Goal: Task Accomplishment & Management: Manage account settings

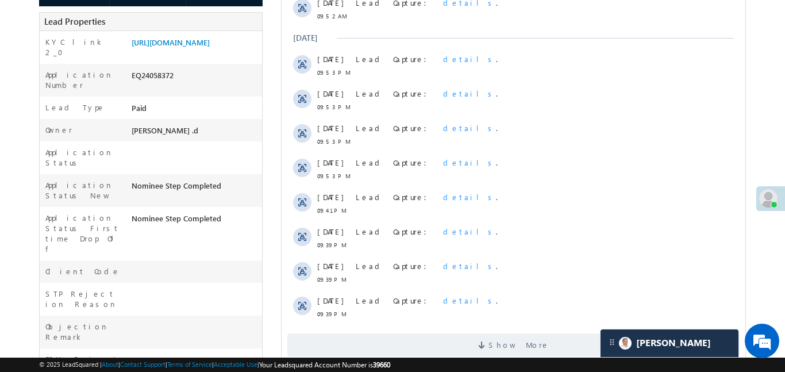
scroll to position [110, 0]
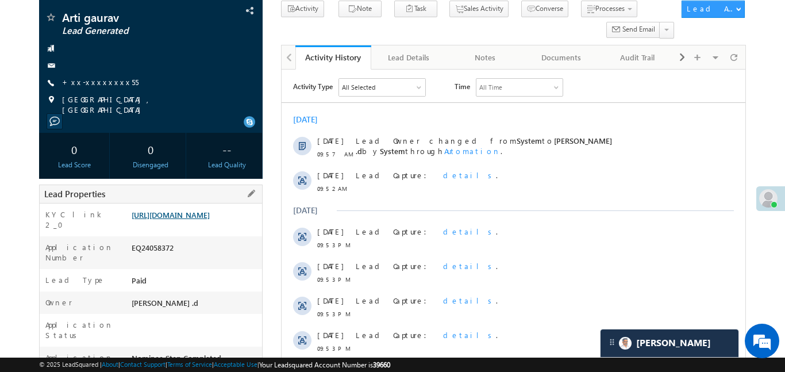
click at [203, 220] on link "https://angelbroking1-pk3em7sa.customui-test.leadsquared.com?leadId=82011f08-23…" at bounding box center [171, 215] width 78 height 10
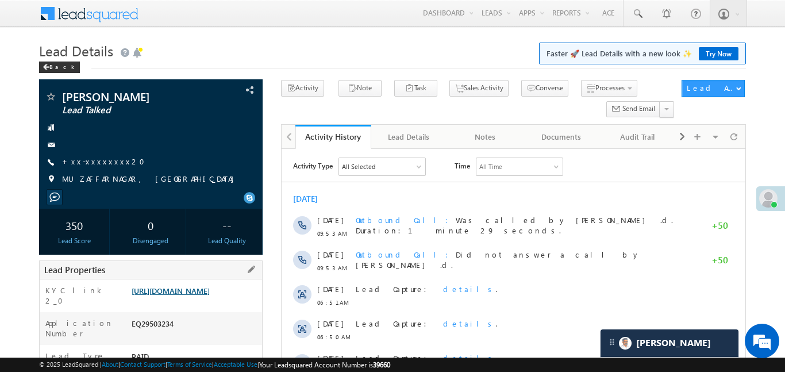
click at [210, 296] on link "https://angelbroking1-pk3em7sa.customui-test.leadsquared.com?leadId=43facd35-f9…" at bounding box center [171, 291] width 78 height 10
click at [200, 296] on link "https://angelbroking1-pk3em7sa.customui-test.leadsquared.com?leadId=43facd35-f9…" at bounding box center [171, 291] width 78 height 10
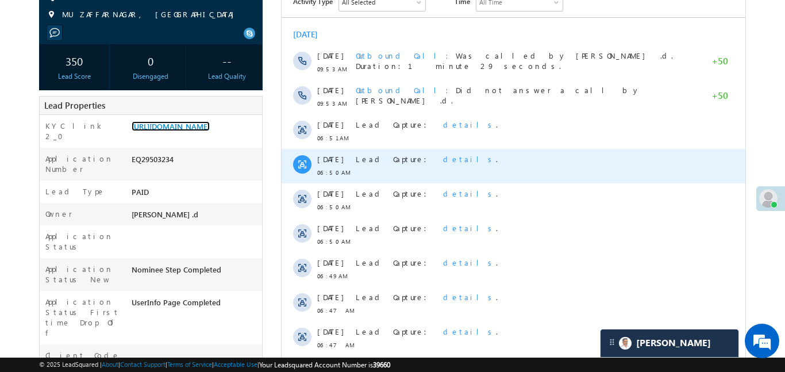
scroll to position [177, 0]
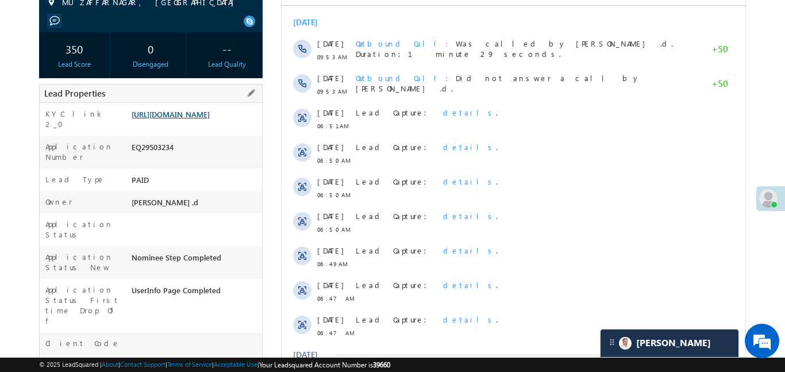
click at [210, 119] on link "https://angelbroking1-pk3em7sa.customui-test.leadsquared.com?leadId=43facd35-f9…" at bounding box center [171, 114] width 78 height 10
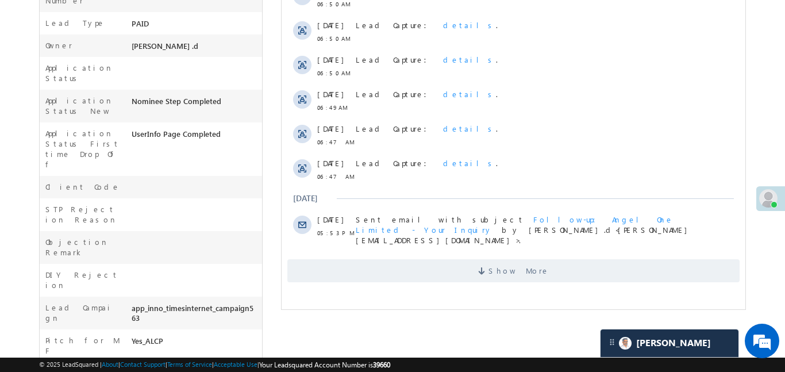
scroll to position [495, 0]
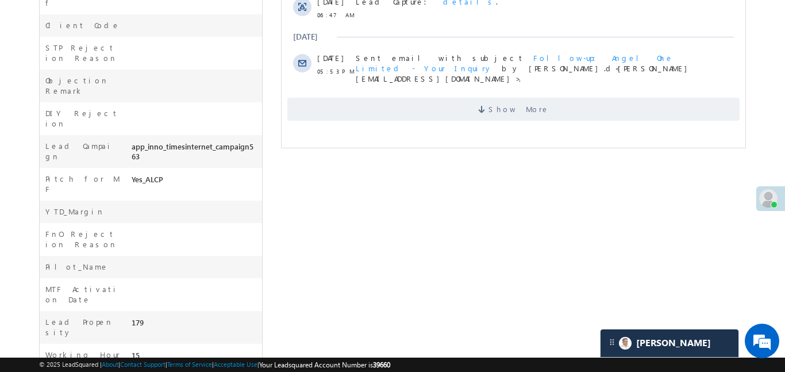
click at [581, 89] on div "Show More" at bounding box center [513, 105] width 464 height 32
click at [585, 101] on span "Show More" at bounding box center [513, 109] width 453 height 23
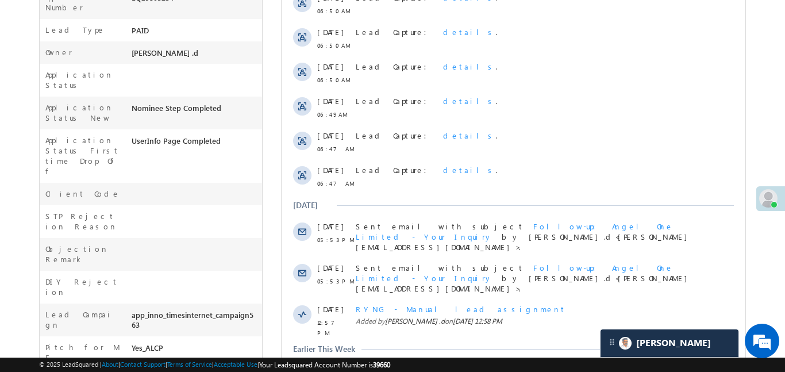
scroll to position [265, 0]
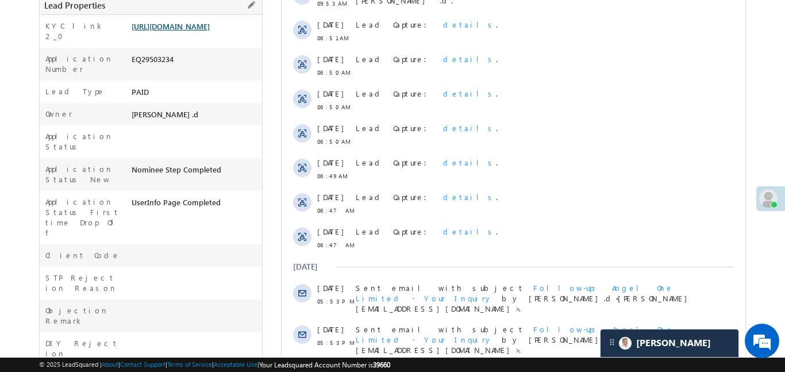
click at [191, 31] on link "https://angelbroking1-pk3em7sa.customui-test.leadsquared.com?leadId=43facd35-f9…" at bounding box center [171, 26] width 78 height 10
click at [206, 31] on link "https://angelbroking1-pk3em7sa.customui-test.leadsquared.com?leadId=43facd35-f9…" at bounding box center [171, 26] width 78 height 10
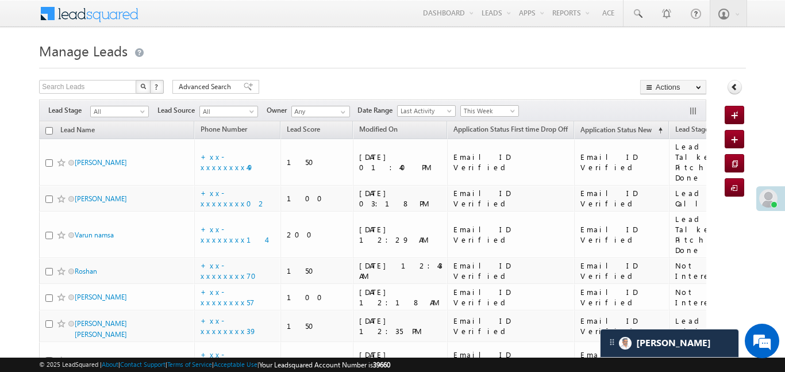
click at [223, 96] on div "Search Leads X ? 557 results found Advanced Search Advanced Search Advanced sea…" at bounding box center [373, 88] width 668 height 17
click at [241, 82] on div "Advanced Search" at bounding box center [216, 87] width 87 height 14
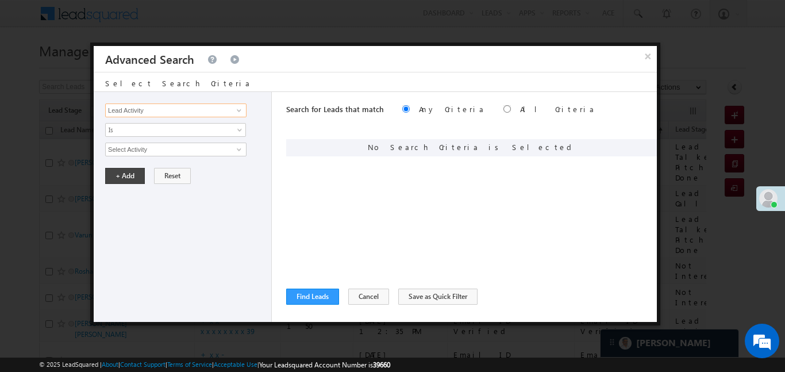
click at [198, 113] on input "Lead Activity" at bounding box center [175, 111] width 141 height 14
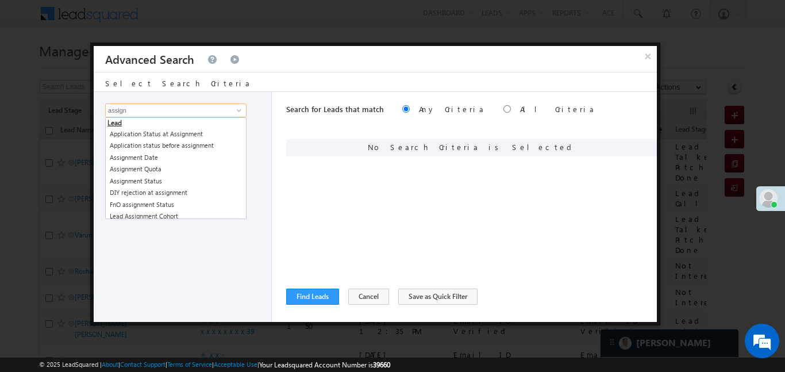
drag, startPoint x: 198, startPoint y: 113, endPoint x: 258, endPoint y: 152, distance: 71.1
click at [256, 151] on div "Lead Activity Task Sales Group Prospect Id WA Last Message Timestamp 4th Day Di…" at bounding box center [183, 207] width 178 height 230
click at [141, 155] on link "Assignment Date" at bounding box center [175, 157] width 141 height 13
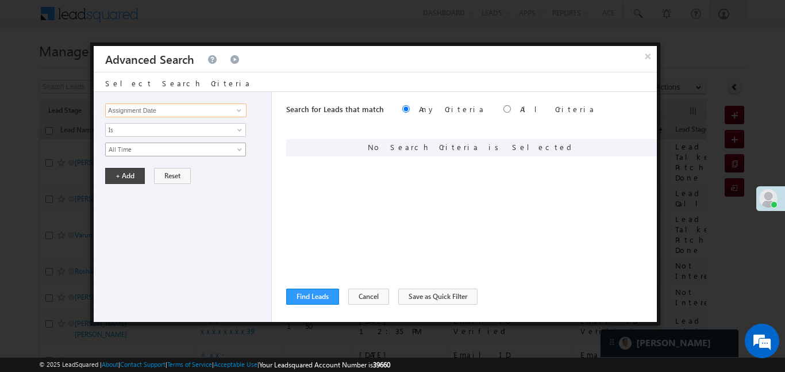
type input "Assignment Date"
click at [137, 148] on span "All Time" at bounding box center [168, 149] width 125 height 10
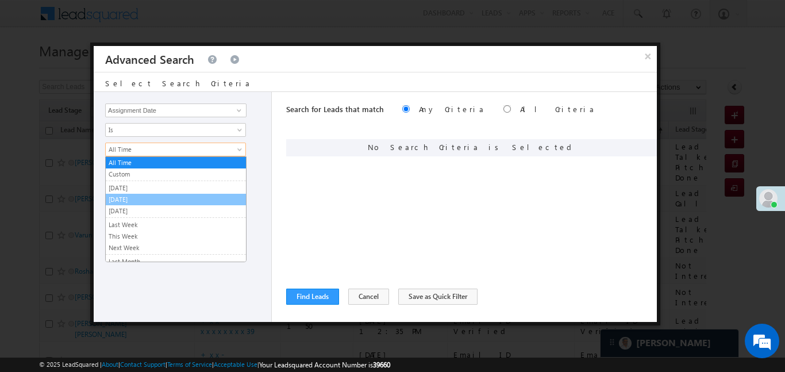
click at [139, 200] on link "[DATE]" at bounding box center [176, 199] width 140 height 10
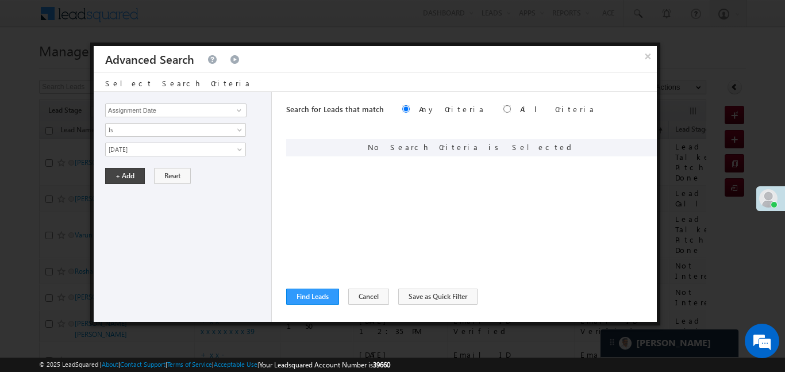
click at [134, 160] on div "Lead Activity Task Sales Group Prospect Id WA Last Message Timestamp 4th Day Di…" at bounding box center [183, 207] width 178 height 230
click at [459, 109] on div "Search for Leads that match Any Criteria All Criteria Note that the current tri…" at bounding box center [471, 110] width 371 height 37
click at [455, 112] on div "Search for Leads that match Any Criteria All Criteria Note that the current tri…" at bounding box center [471, 110] width 371 height 37
click at [504, 112] on input "radio" at bounding box center [507, 108] width 7 height 7
radio input "true"
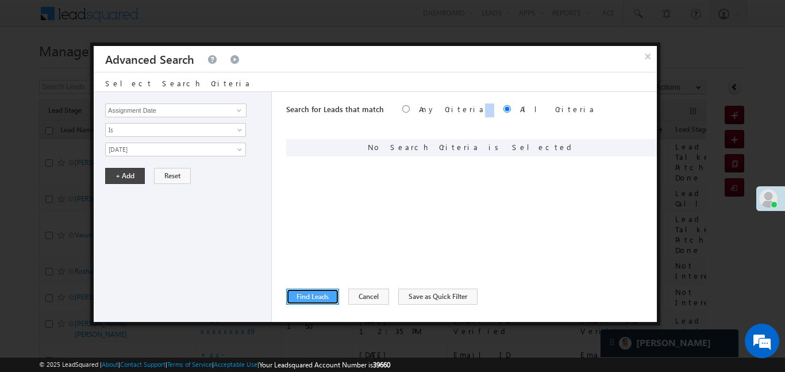
click at [323, 294] on button "Find Leads" at bounding box center [312, 297] width 53 height 16
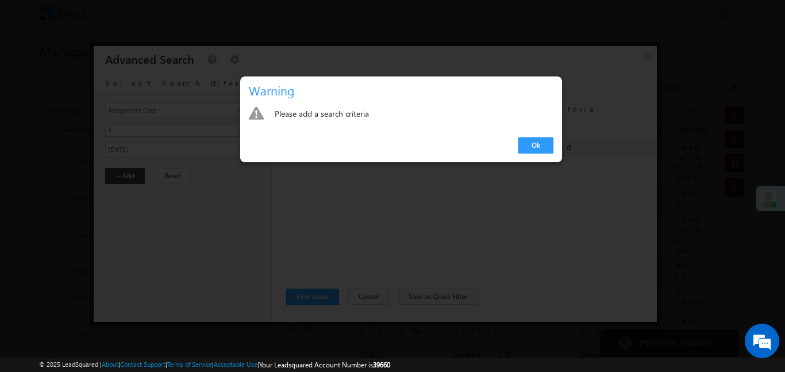
click at [536, 150] on link "Ok" at bounding box center [536, 145] width 35 height 16
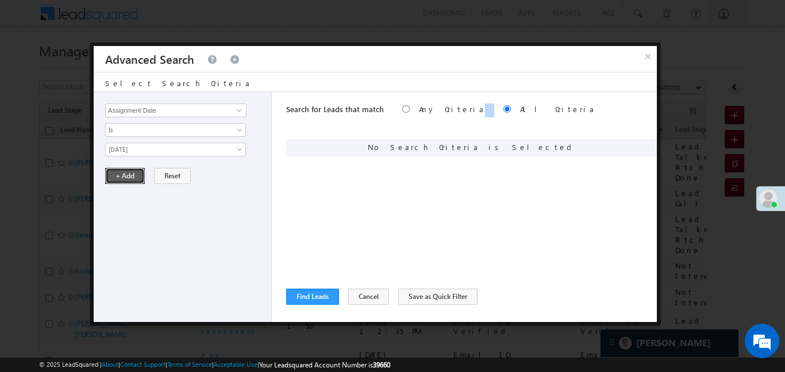
click at [117, 170] on button "+ Add" at bounding box center [125, 176] width 40 height 16
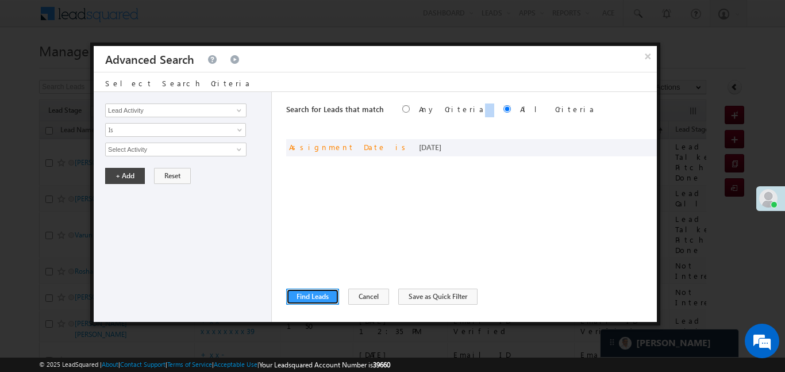
click at [323, 289] on div "Find Leads ReLoad Cancel Save as Quick Filter" at bounding box center [471, 297] width 371 height 16
click at [323, 297] on button "Find Leads" at bounding box center [312, 297] width 53 height 16
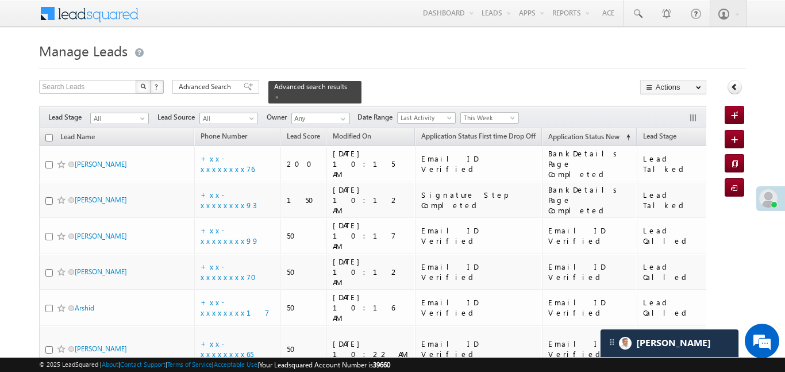
click at [490, 95] on div "Search Leads X ? 18 results found Advanced Search Advanced Search Advanced sear…" at bounding box center [373, 92] width 668 height 24
click at [485, 113] on span "This Week" at bounding box center [488, 118] width 55 height 10
click at [479, 121] on link "All Time" at bounding box center [492, 123] width 58 height 10
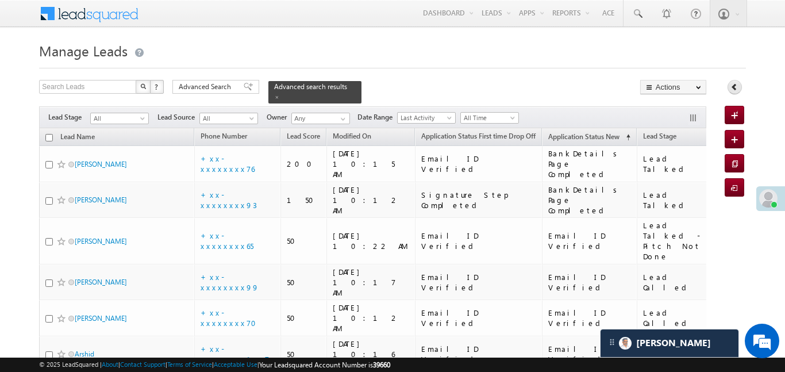
click at [738, 90] on icon at bounding box center [735, 87] width 8 height 8
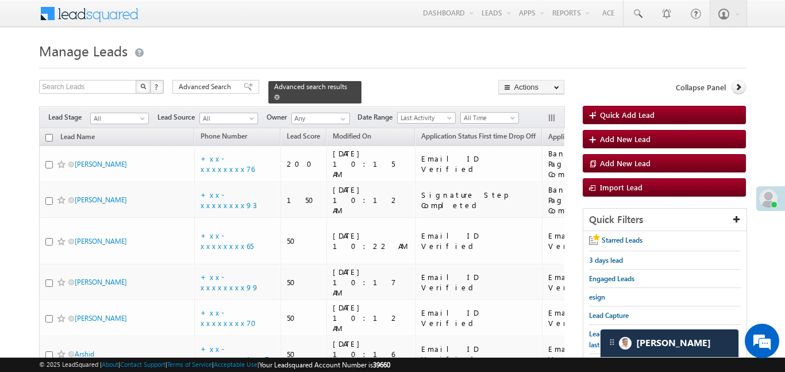
click at [280, 92] on link at bounding box center [277, 97] width 6 height 10
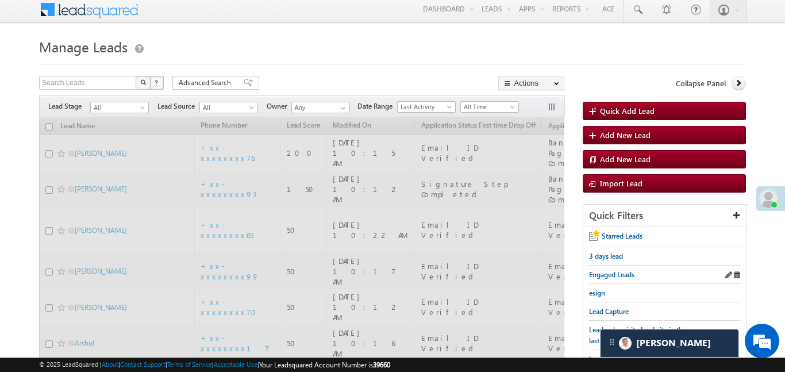
scroll to position [236, 0]
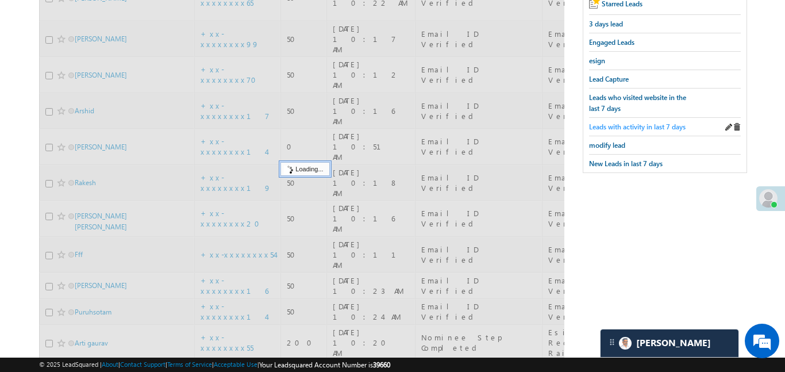
click at [627, 128] on link "Leads with activity in last 7 days" at bounding box center [637, 126] width 97 height 11
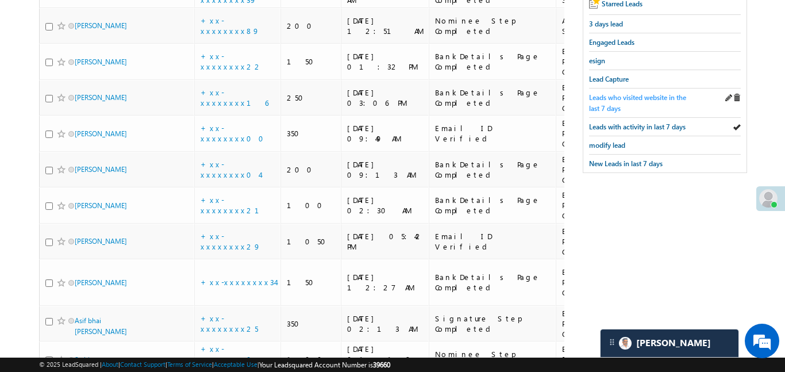
scroll to position [0, 0]
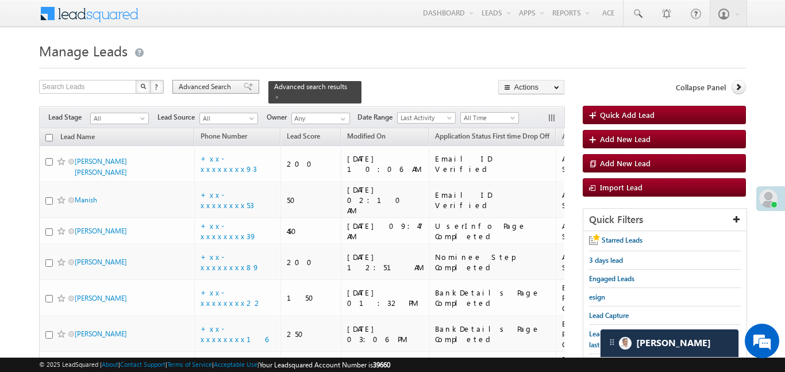
click at [224, 86] on span "Advanced Search" at bounding box center [207, 87] width 56 height 10
radio input "true"
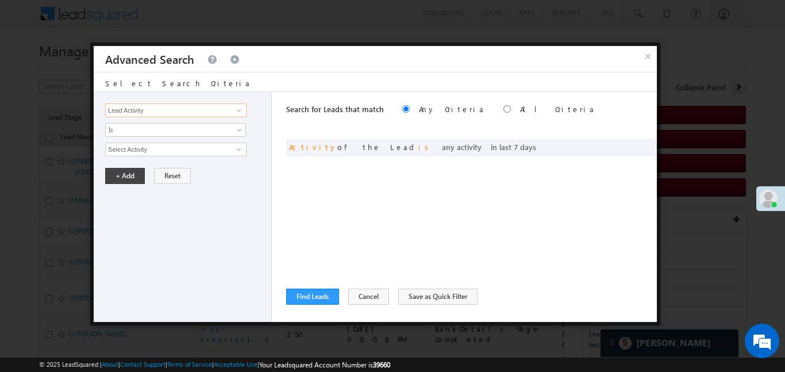
click at [206, 114] on input "Lead Activity" at bounding box center [175, 111] width 141 height 14
click at [212, 136] on link "Lead Stage" at bounding box center [175, 134] width 141 height 13
type input "Lead Stage"
click at [153, 128] on span "Is" at bounding box center [168, 130] width 125 height 10
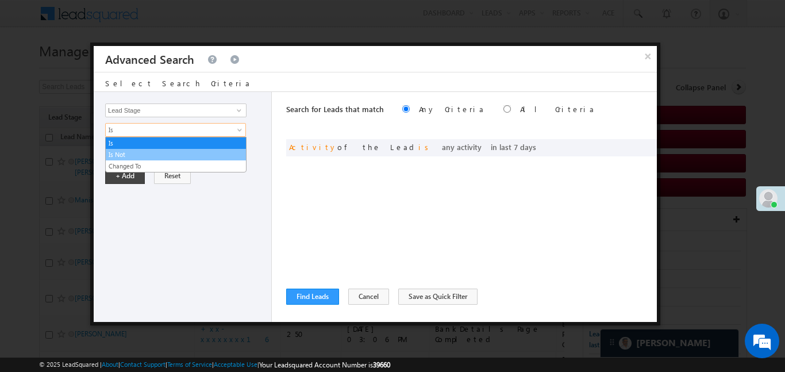
click at [136, 159] on link "Is Not" at bounding box center [176, 155] width 140 height 10
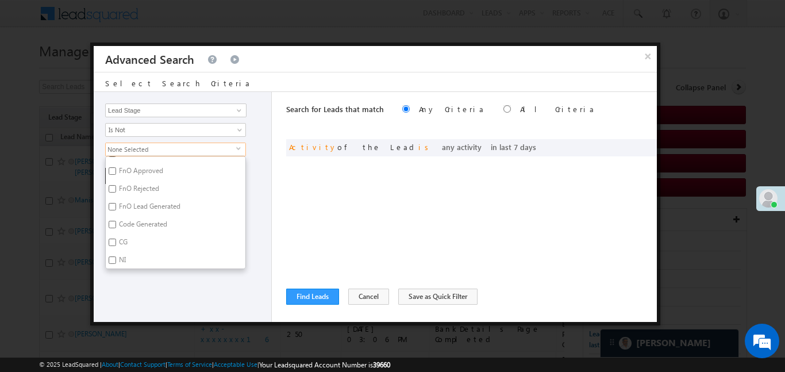
scroll to position [282, 0]
click at [116, 220] on input "Code Generated" at bounding box center [112, 222] width 7 height 7
checkbox input "true"
click at [112, 191] on input "Not Interested" at bounding box center [112, 189] width 7 height 7
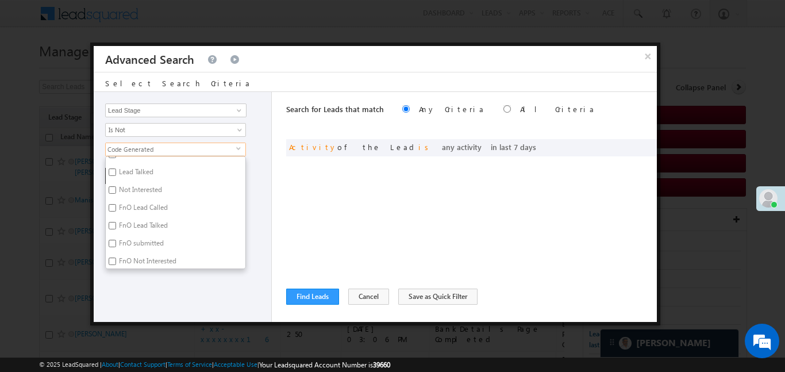
checkbox input "true"
click at [167, 334] on div at bounding box center [392, 186] width 785 height 372
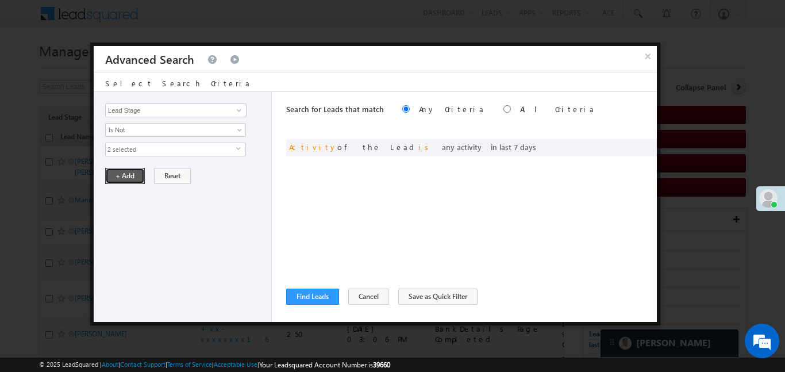
click at [140, 173] on button "+ Add" at bounding box center [125, 176] width 40 height 16
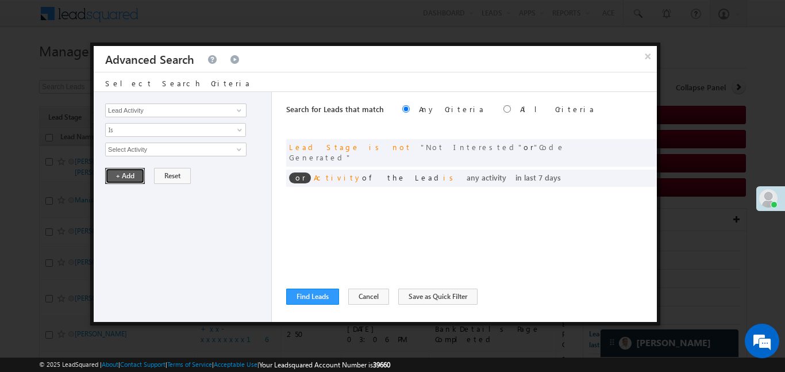
click at [125, 173] on button "+ Add" at bounding box center [125, 176] width 40 height 16
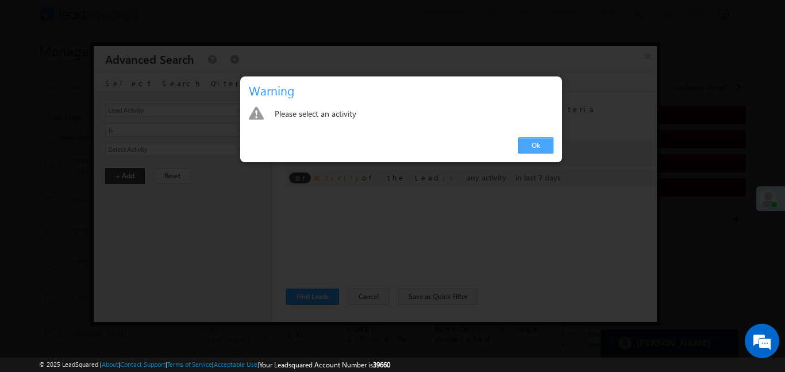
click at [543, 148] on link "Ok" at bounding box center [536, 145] width 35 height 16
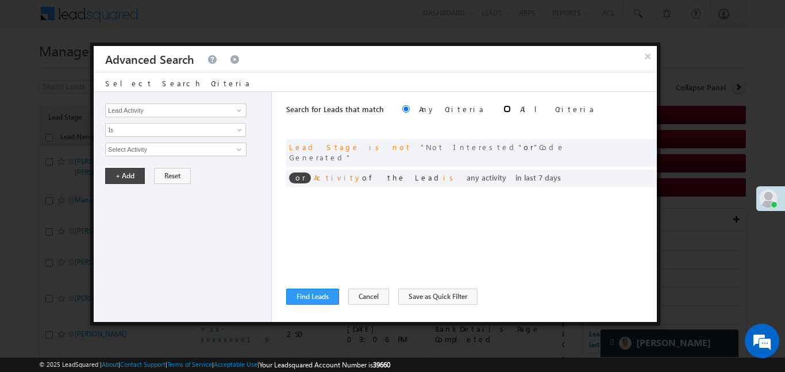
click at [504, 105] on input "radio" at bounding box center [507, 108] width 7 height 7
radio input "true"
click at [312, 297] on button "Find Leads" at bounding box center [312, 297] width 53 height 16
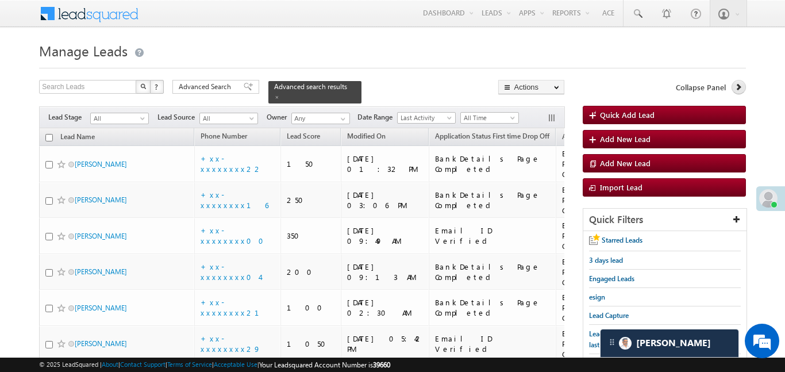
scroll to position [83, 0]
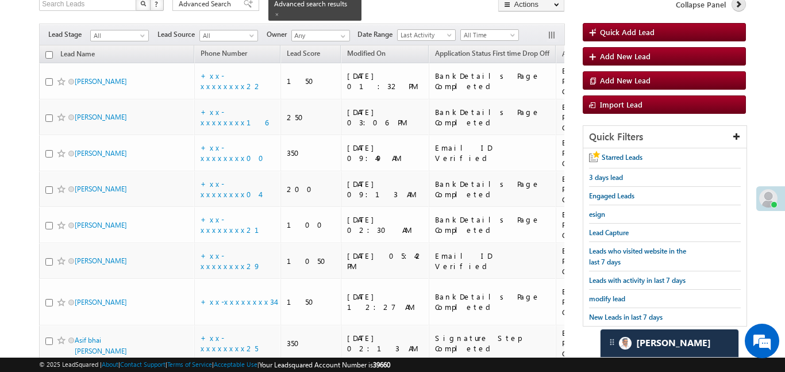
click at [736, 9] on link at bounding box center [739, 4] width 14 height 14
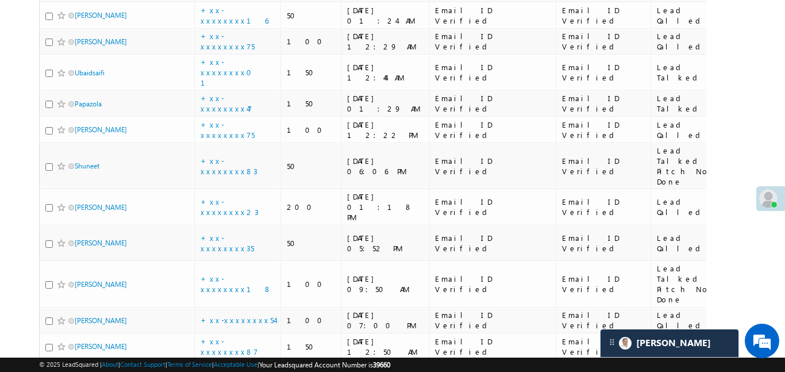
scroll to position [6429, 0]
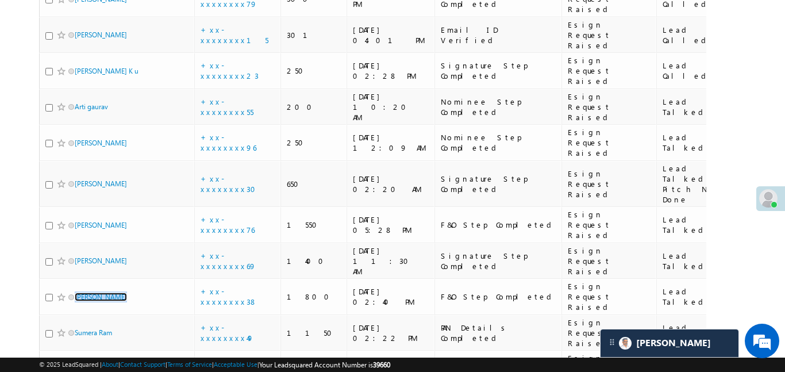
scroll to position [852, 0]
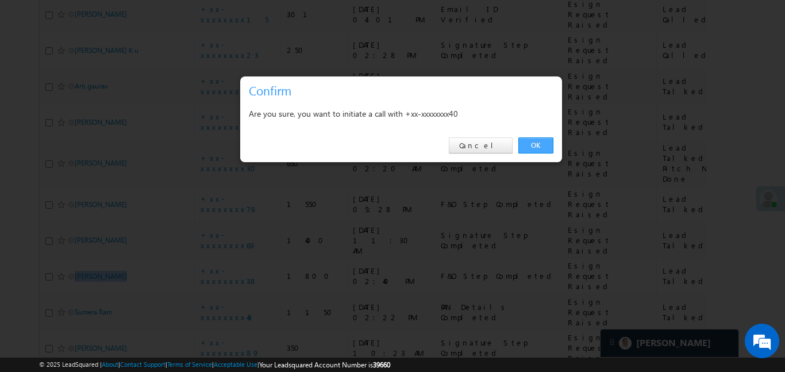
click at [545, 139] on link "OK" at bounding box center [536, 145] width 35 height 16
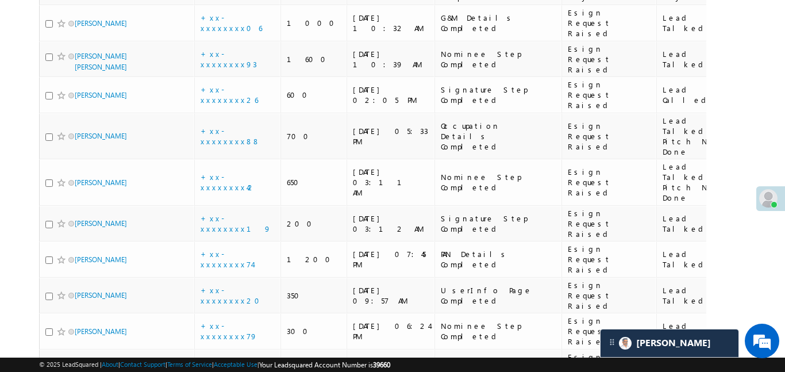
scroll to position [1172, 0]
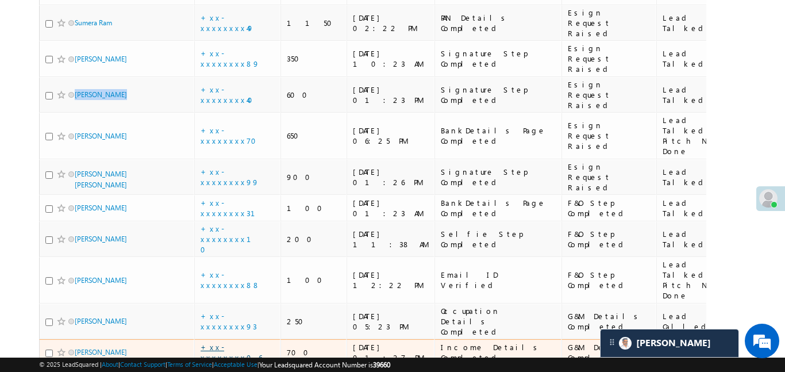
click at [239, 342] on link "+xx-xxxxxxxx06" at bounding box center [232, 352] width 62 height 20
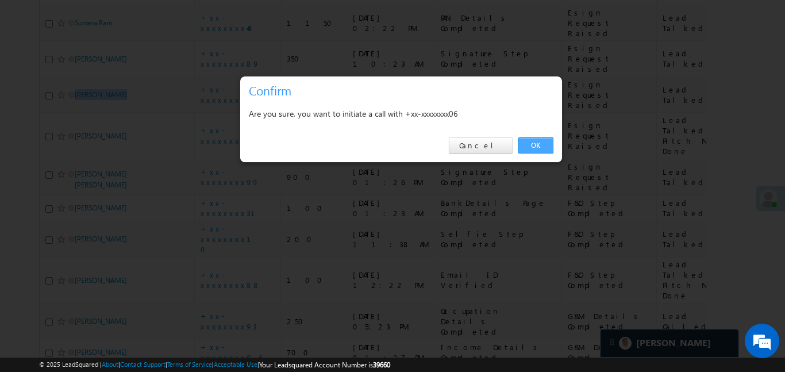
click at [545, 150] on link "OK" at bounding box center [536, 145] width 35 height 16
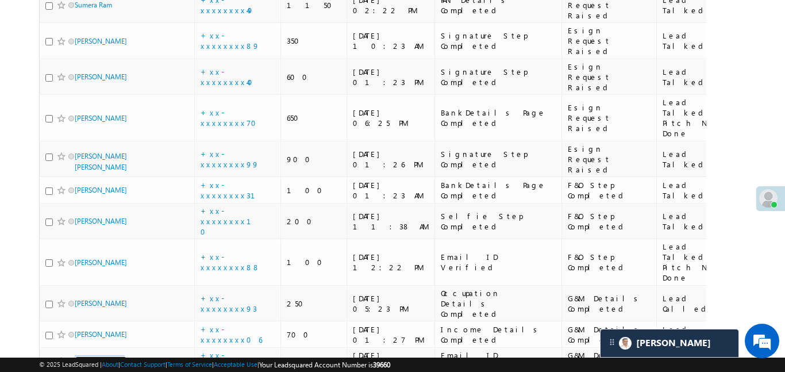
scroll to position [1232, 0]
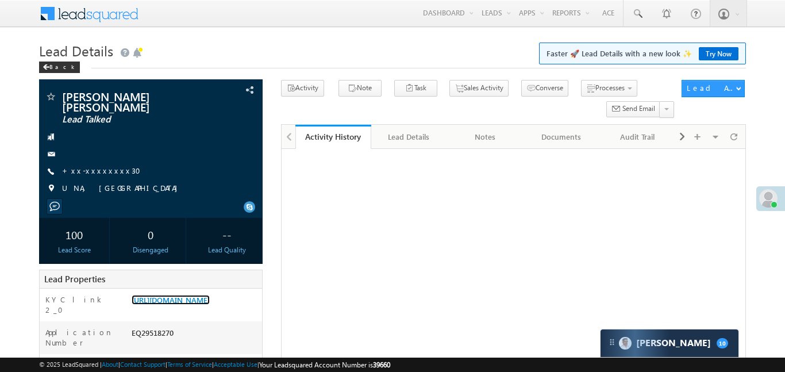
click at [210, 295] on link "[URL][DOMAIN_NAME]" at bounding box center [171, 300] width 78 height 10
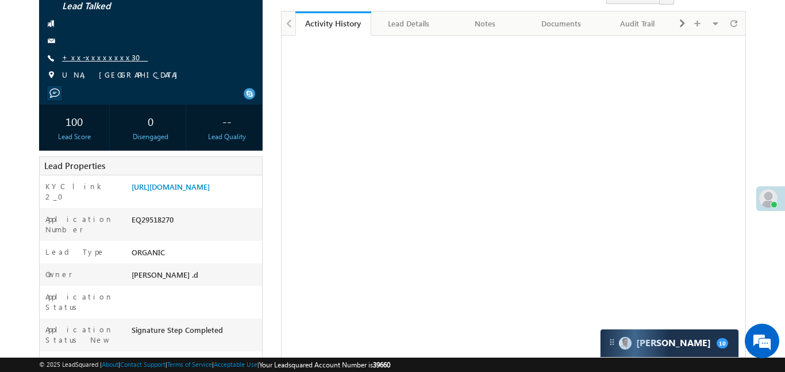
click at [95, 59] on link "+xx-xxxxxxxx30" at bounding box center [105, 57] width 86 height 10
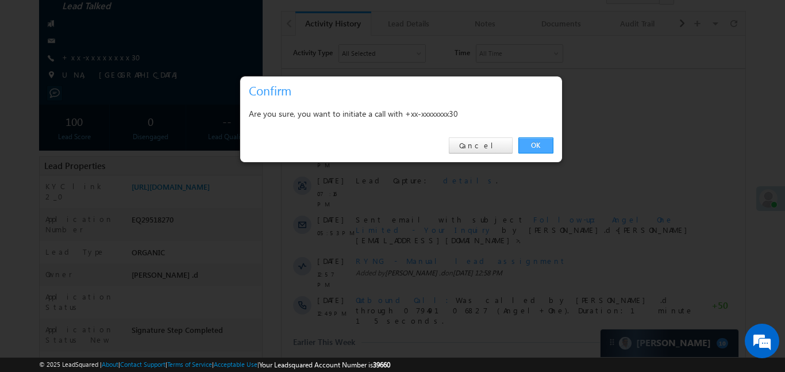
click at [541, 144] on link "OK" at bounding box center [536, 145] width 35 height 16
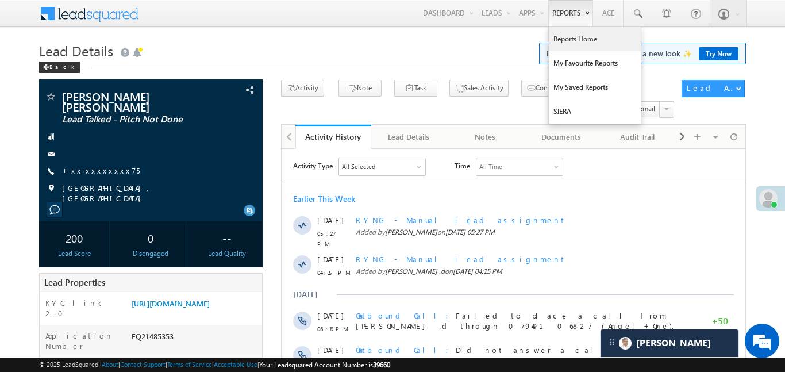
click at [585, 40] on link "Reports Home" at bounding box center [595, 39] width 92 height 24
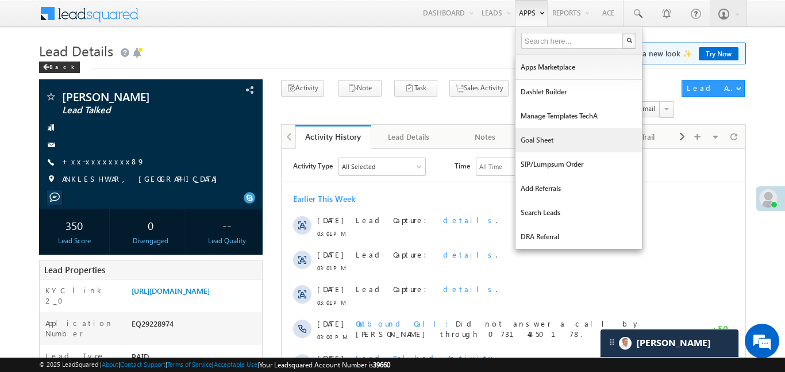
click at [533, 145] on link "Goal Sheet" at bounding box center [579, 140] width 127 height 24
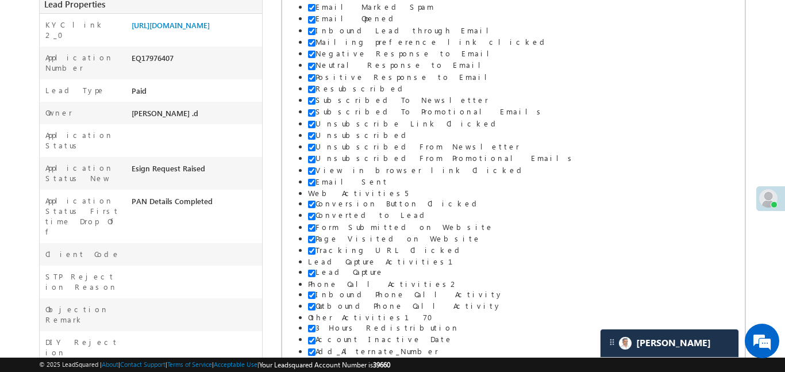
scroll to position [325, 0]
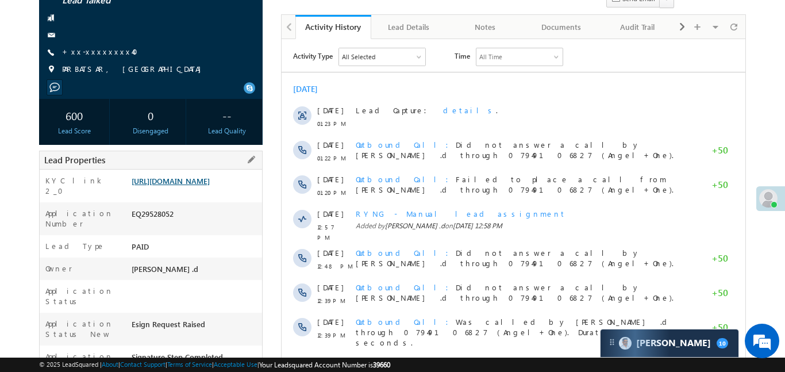
click at [210, 186] on link "[URL][DOMAIN_NAME]" at bounding box center [171, 181] width 78 height 10
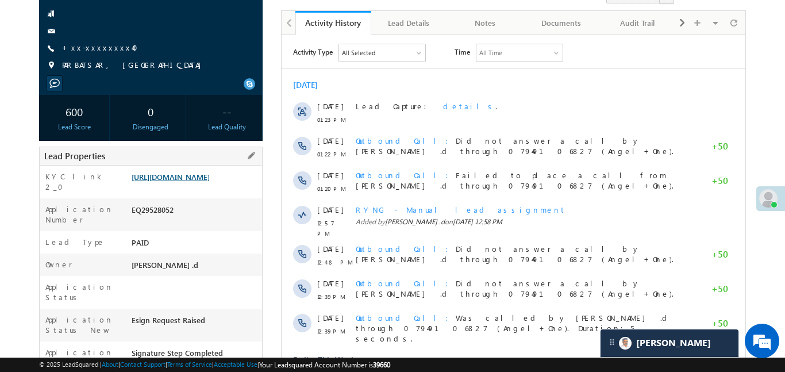
scroll to position [393, 0]
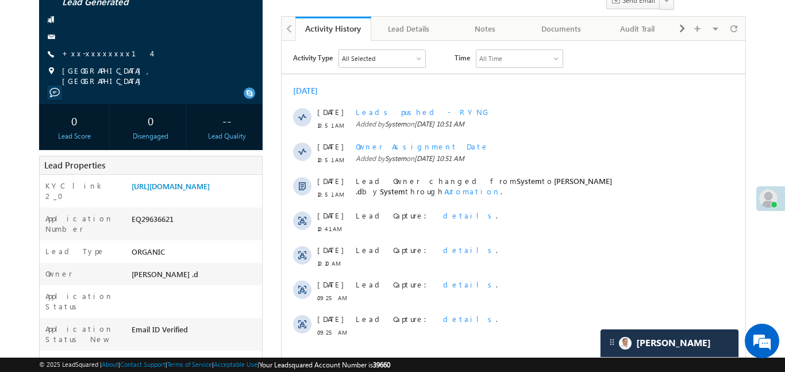
click at [104, 45] on div "[PERSON_NAME] Lead Generated +xx-xxxxxxxx14" at bounding box center [151, 35] width 212 height 104
click at [103, 55] on link "+xx-xxxxxxxx14" at bounding box center [106, 53] width 89 height 10
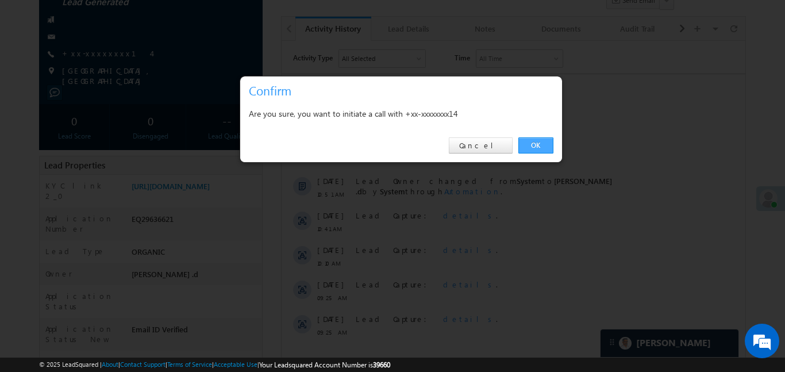
drag, startPoint x: 534, startPoint y: 148, endPoint x: 154, endPoint y: 79, distance: 386.9
click at [534, 148] on link "OK" at bounding box center [536, 145] width 35 height 16
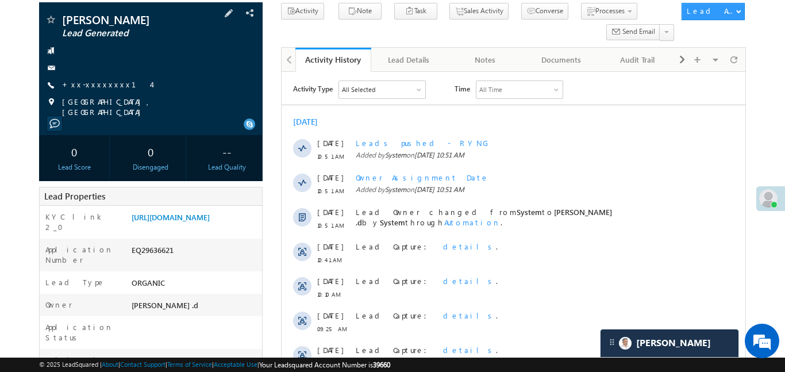
scroll to position [139, 0]
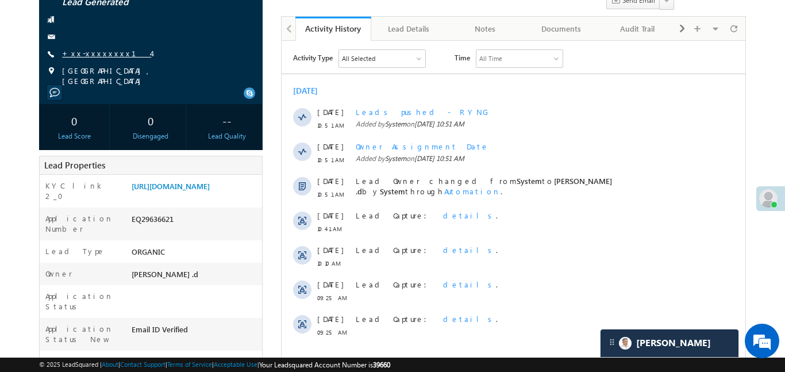
click at [104, 53] on link "+xx-xxxxxxxx14" at bounding box center [106, 53] width 89 height 10
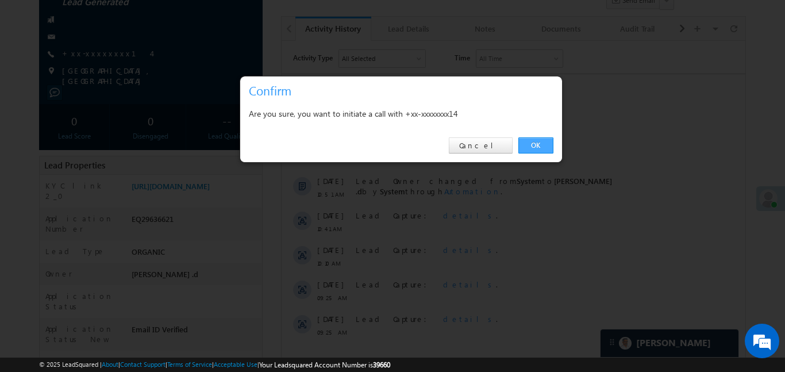
drag, startPoint x: 542, startPoint y: 148, endPoint x: 198, endPoint y: 88, distance: 349.7
click at [542, 148] on link "OK" at bounding box center [536, 145] width 35 height 16
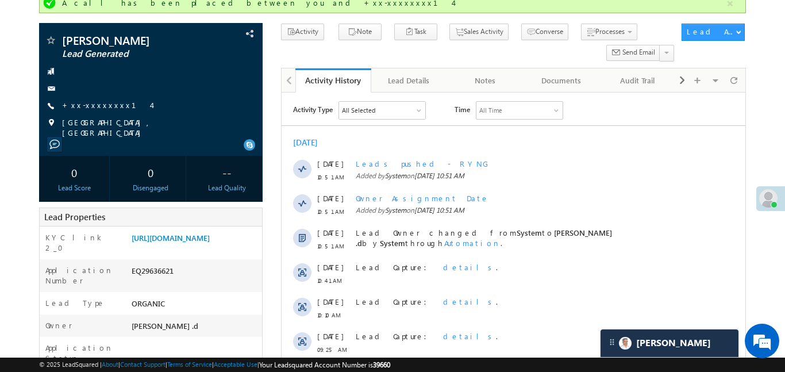
scroll to position [0, 0]
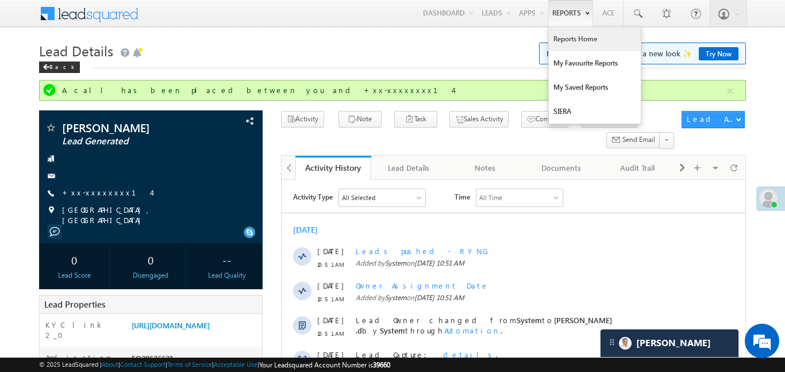
click at [576, 43] on link "Reports Home" at bounding box center [595, 39] width 92 height 24
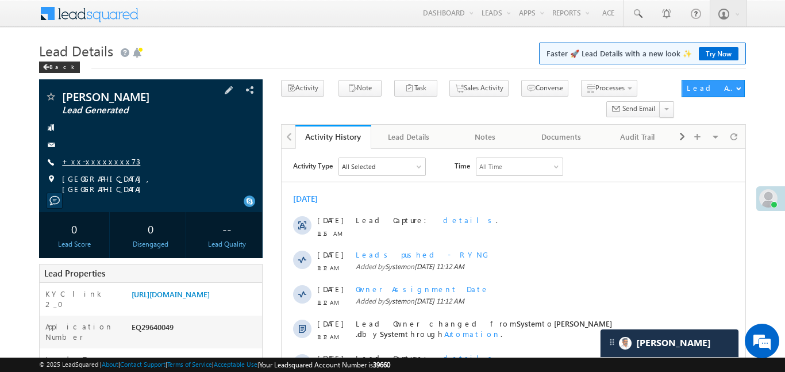
click at [93, 162] on link "+xx-xxxxxxxx73" at bounding box center [101, 161] width 78 height 10
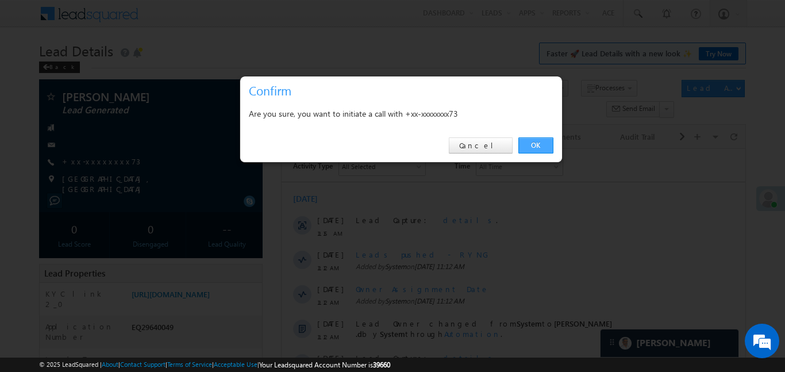
click at [537, 142] on link "OK" at bounding box center [536, 145] width 35 height 16
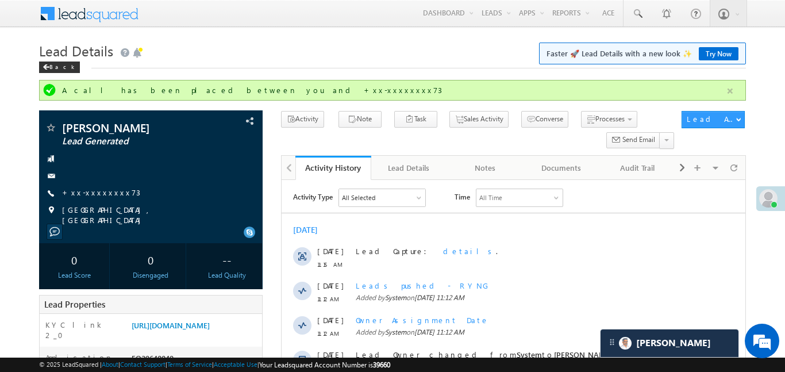
click at [727, 92] on button "button" at bounding box center [730, 91] width 14 height 14
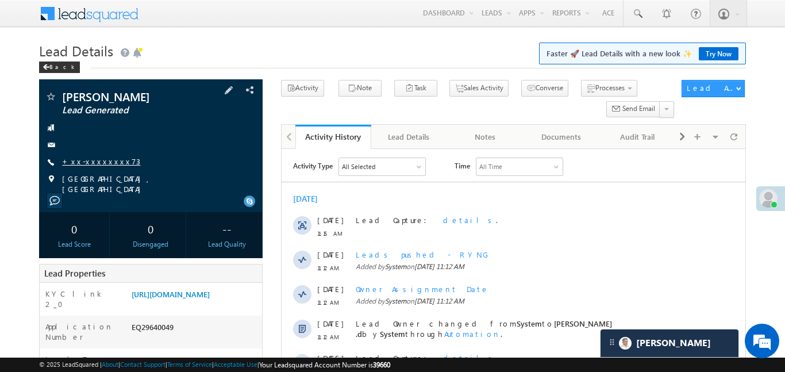
click at [100, 159] on link "+xx-xxxxxxxx73" at bounding box center [101, 161] width 78 height 10
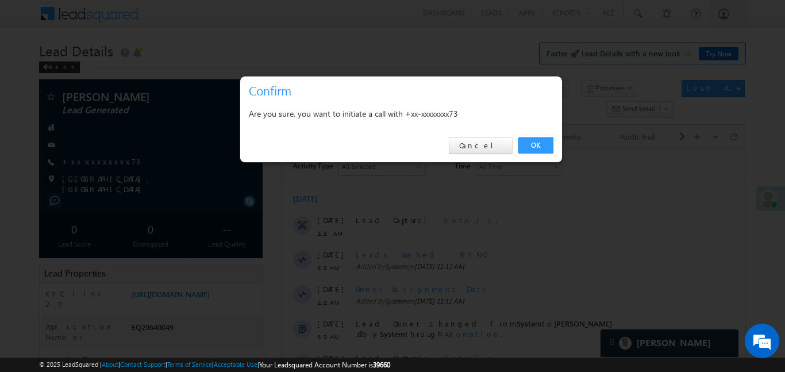
click at [527, 154] on div "OK Cancel" at bounding box center [401, 145] width 322 height 33
click at [528, 150] on link "OK" at bounding box center [536, 145] width 35 height 16
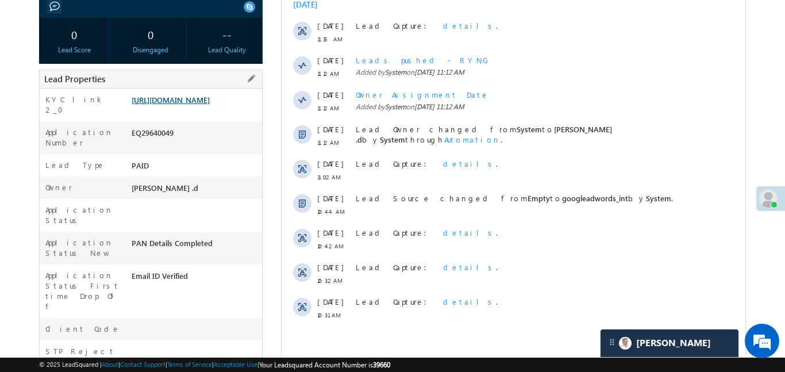
scroll to position [224, 0]
click at [210, 106] on link "[URL][DOMAIN_NAME]" at bounding box center [171, 101] width 78 height 10
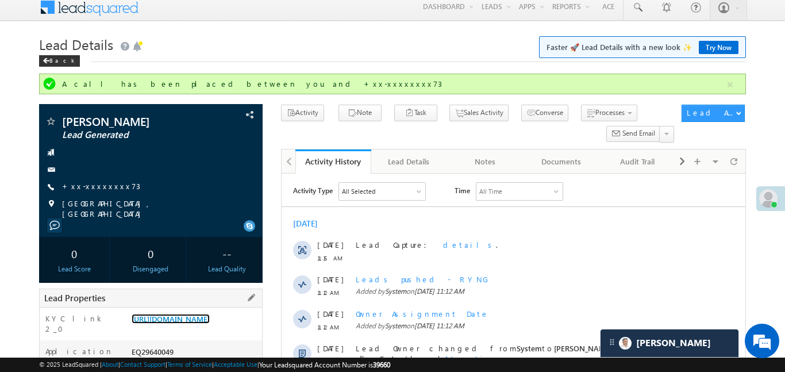
scroll to position [0, 0]
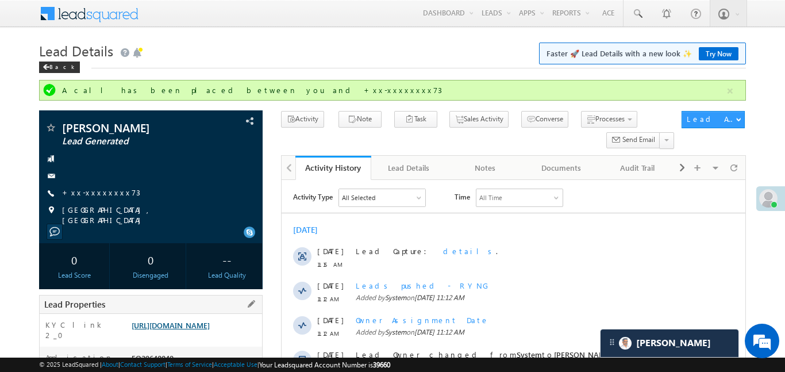
click at [210, 330] on link "https://angelbroking1-pk3em7sa.customui-test.leadsquared.com?leadId=6b2c156c-33…" at bounding box center [171, 325] width 78 height 10
click at [101, 200] on div "Ravi Sikarwar Lead Generated +xx-xxxxxxxx73" at bounding box center [151, 174] width 212 height 104
click at [98, 191] on link "+xx-xxxxxxxx73" at bounding box center [101, 192] width 78 height 10
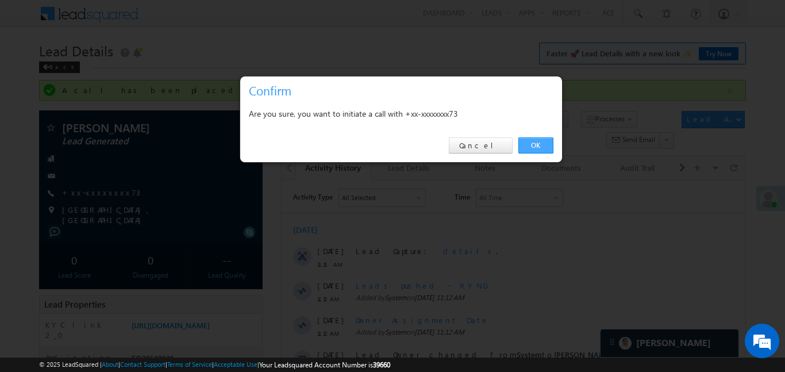
click at [537, 152] on link "OK" at bounding box center [536, 145] width 35 height 16
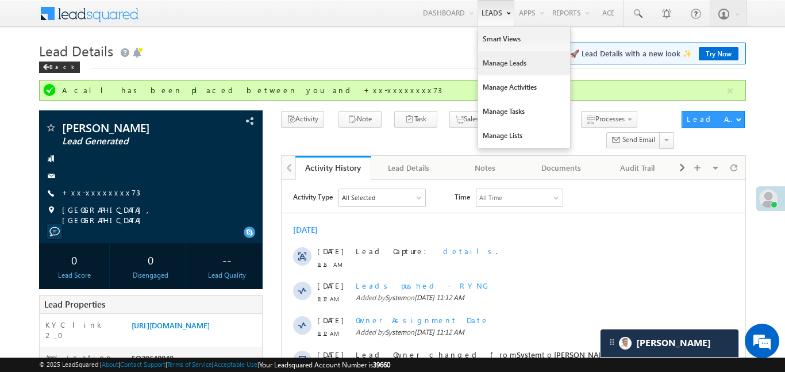
click at [503, 63] on link "Manage Leads" at bounding box center [524, 63] width 92 height 24
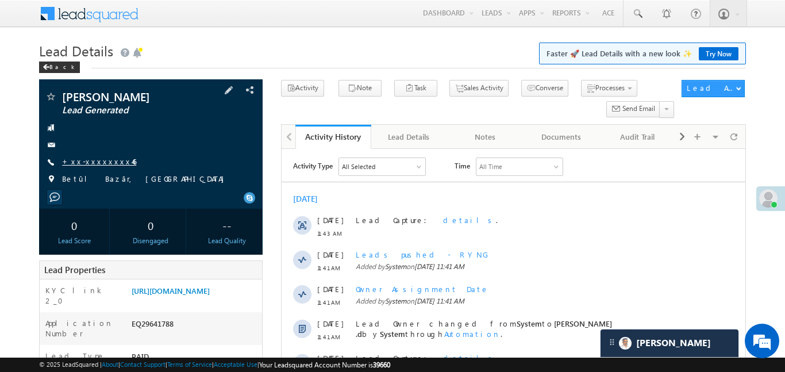
click at [102, 161] on link "+xx-xxxxxxxx46" at bounding box center [99, 161] width 74 height 10
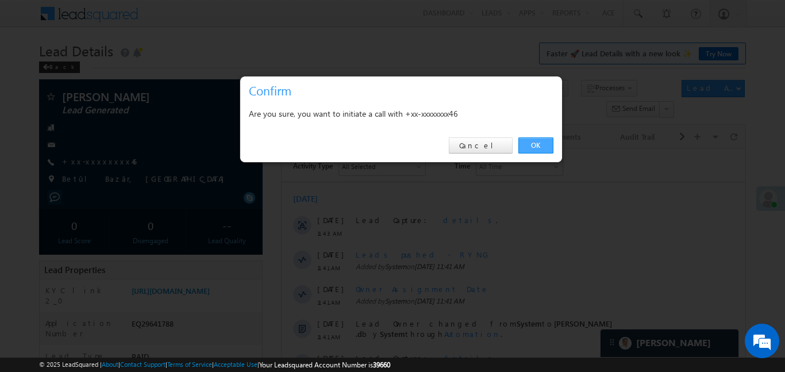
click at [542, 143] on link "OK" at bounding box center [536, 145] width 35 height 16
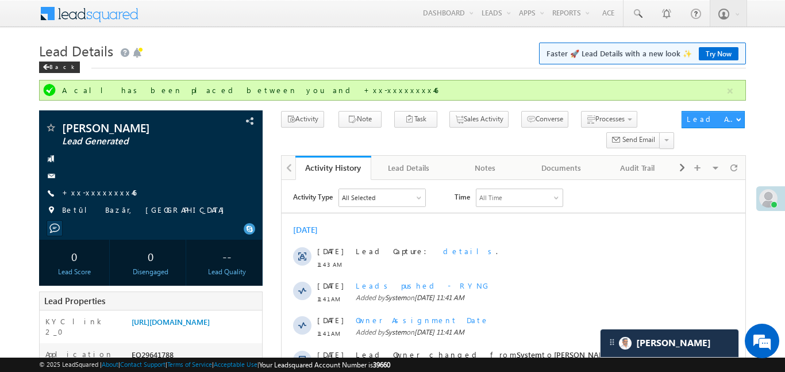
drag, startPoint x: 726, startPoint y: 89, endPoint x: 668, endPoint y: 72, distance: 60.4
click at [726, 89] on button "button" at bounding box center [730, 91] width 14 height 14
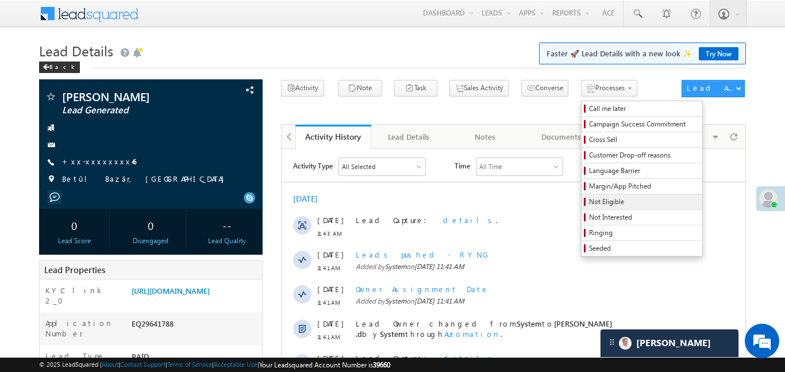
click at [592, 198] on span "Not Eligible" at bounding box center [643, 202] width 109 height 10
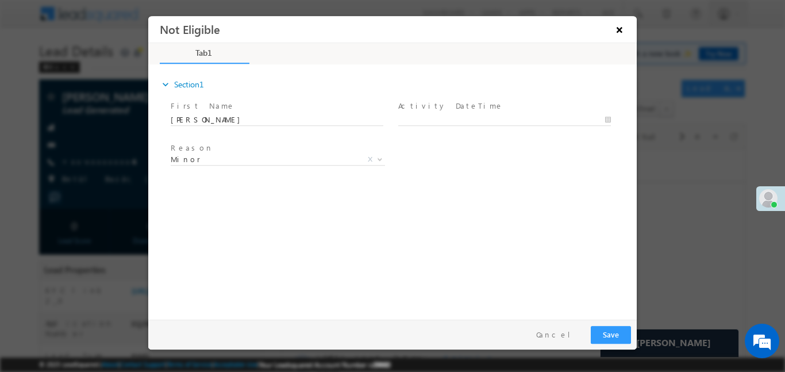
click at [619, 28] on button "×" at bounding box center [620, 28] width 20 height 21
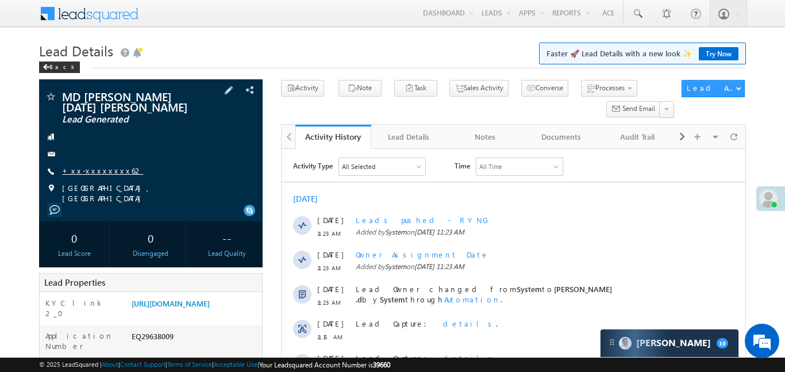
click at [88, 166] on link "+xx-xxxxxxxx62" at bounding box center [102, 171] width 81 height 10
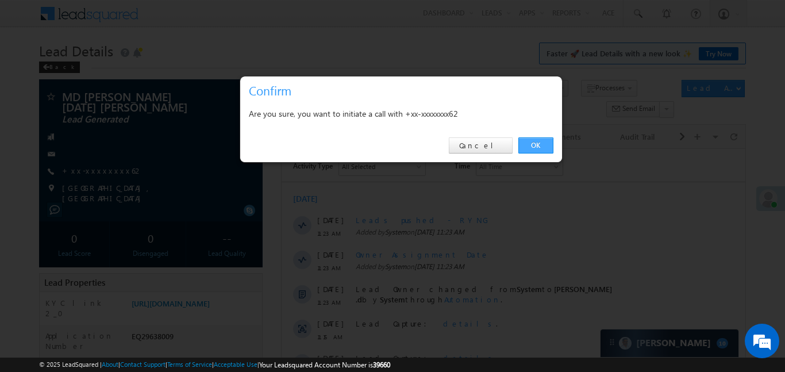
click at [530, 143] on link "OK" at bounding box center [536, 145] width 35 height 16
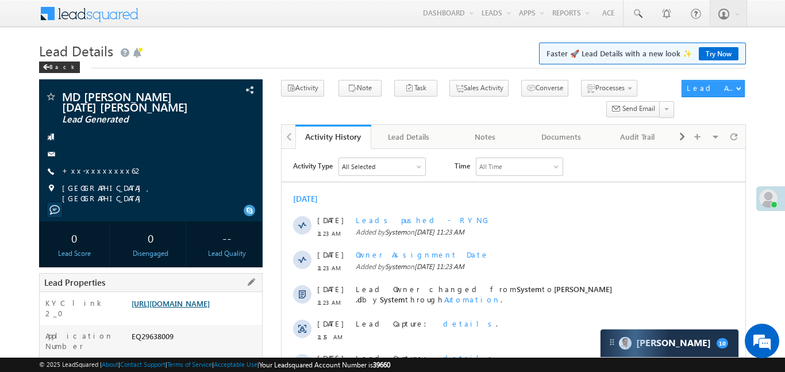
click at [210, 302] on link "https://angelbroking1-pk3em7sa.customui-test.leadsquared.com?leadId=2ab6413d-0d…" at bounding box center [171, 303] width 78 height 10
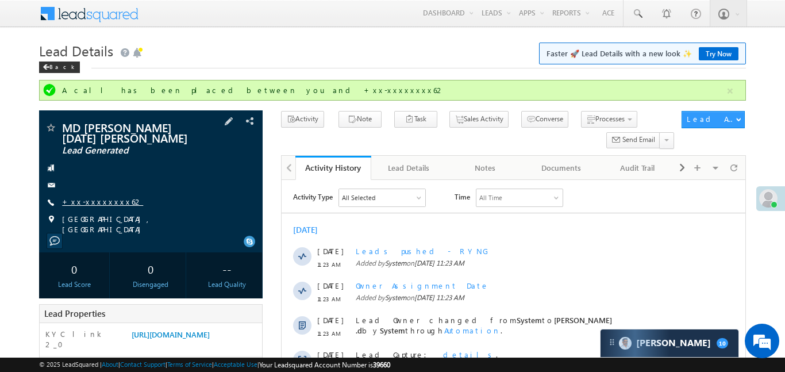
click at [105, 197] on link "+xx-xxxxxxxx62" at bounding box center [102, 202] width 81 height 10
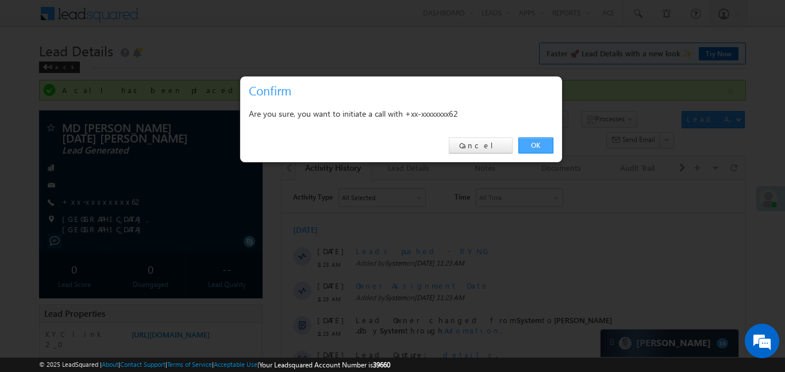
click at [531, 144] on link "OK" at bounding box center [536, 145] width 35 height 16
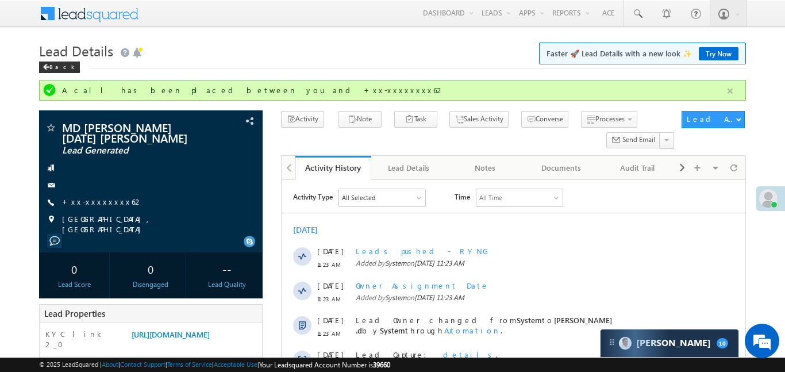
click at [733, 93] on button "button" at bounding box center [730, 91] width 14 height 14
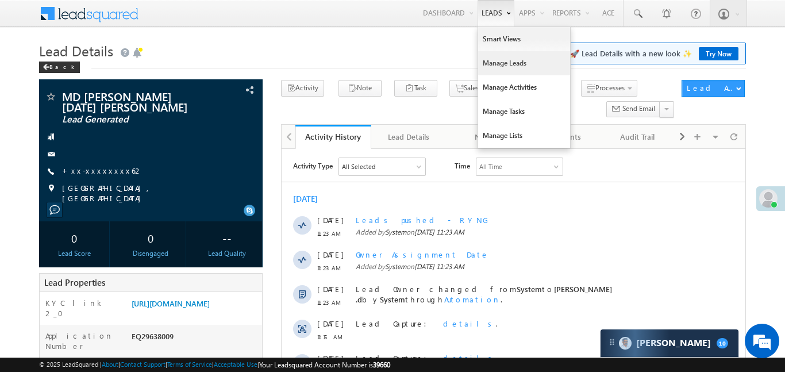
click at [503, 67] on link "Manage Leads" at bounding box center [524, 63] width 92 height 24
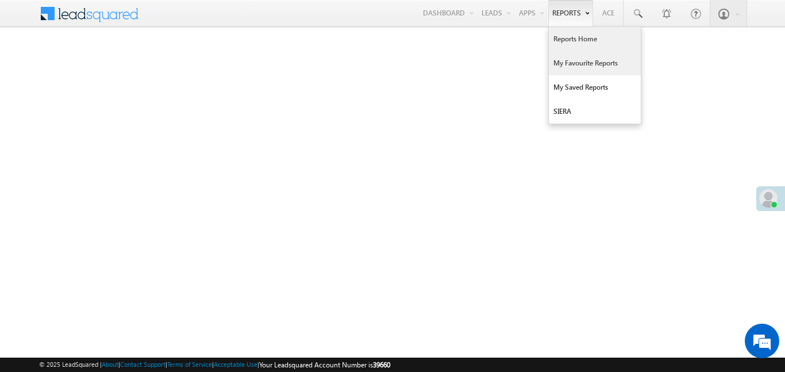
click at [608, 68] on link "My Favourite Reports" at bounding box center [595, 63] width 92 height 24
click at [582, 64] on link "My Favourite Reports" at bounding box center [595, 63] width 92 height 24
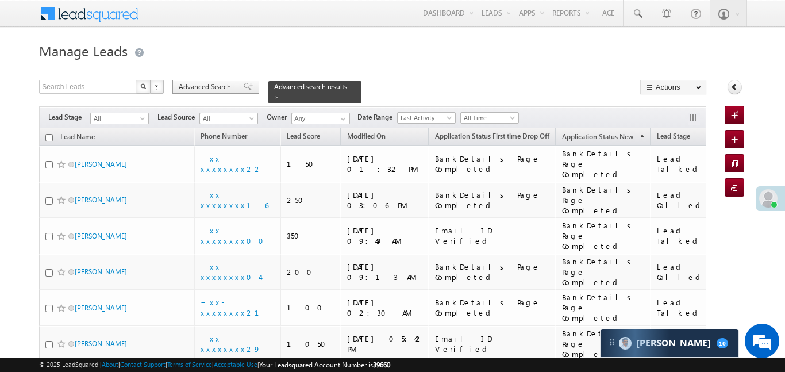
click at [232, 87] on span "Advanced Search" at bounding box center [207, 87] width 56 height 10
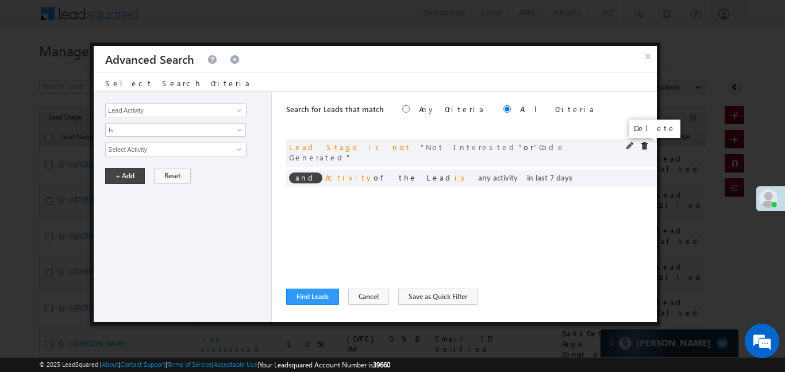
click at [643, 145] on span at bounding box center [645, 146] width 8 height 8
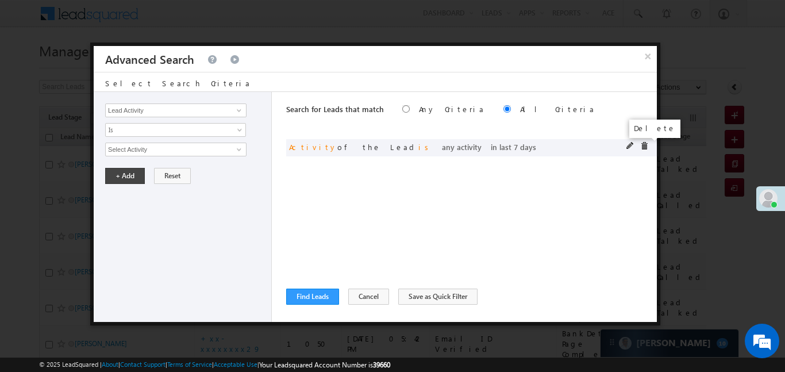
click at [645, 148] on span at bounding box center [645, 146] width 8 height 8
click at [226, 116] on input "Lead Activity" at bounding box center [175, 111] width 141 height 14
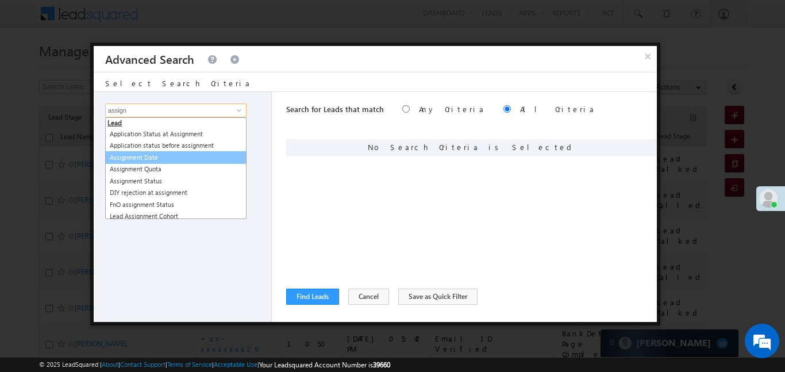
click at [180, 159] on ul "Lead Application Status at Assignment Application status before assignment Assi…" at bounding box center [175, 168] width 141 height 102
click at [180, 159] on link "Assignment Date" at bounding box center [175, 157] width 141 height 13
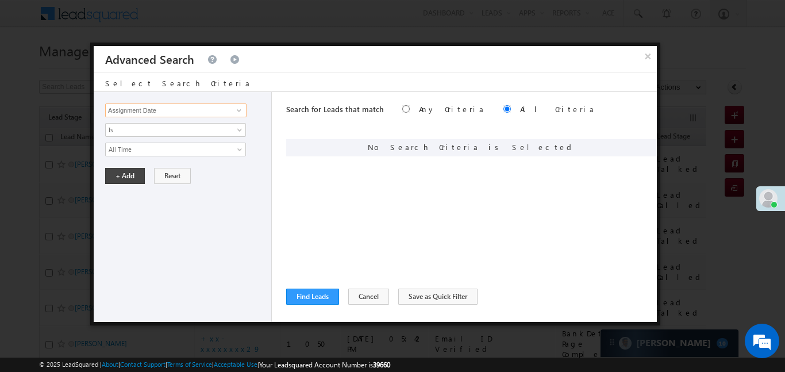
type input "Assignment Date"
click at [179, 159] on div "Lead Activity Task Sales Group Prospect Id WA Last Message Timestamp 4th Day Di…" at bounding box center [183, 207] width 178 height 230
click at [173, 151] on span "All Time" at bounding box center [168, 149] width 125 height 10
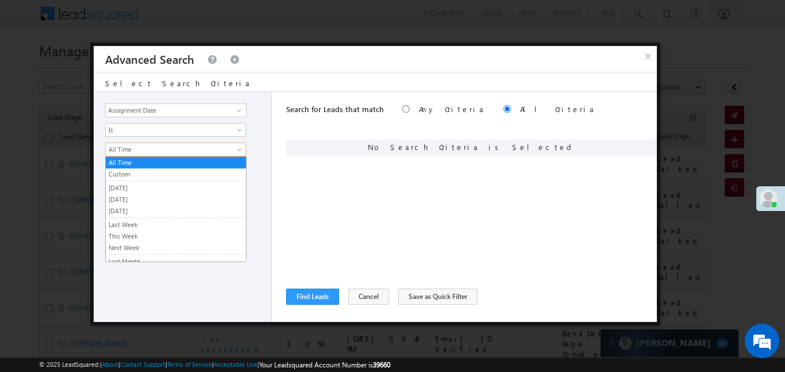
click at [127, 198] on link "[DATE]" at bounding box center [176, 199] width 140 height 10
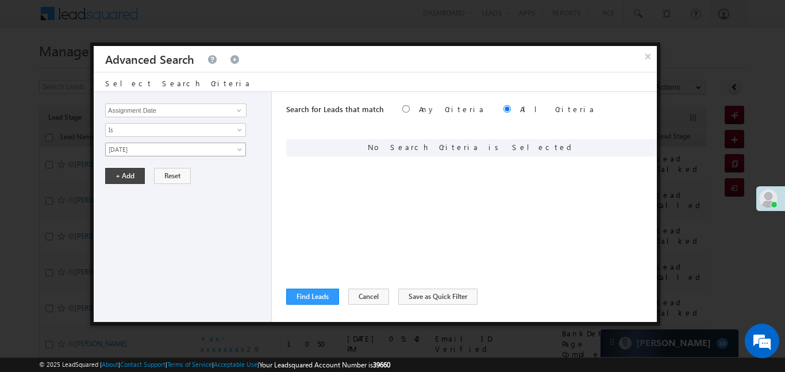
click at [175, 151] on span "[DATE]" at bounding box center [168, 149] width 125 height 10
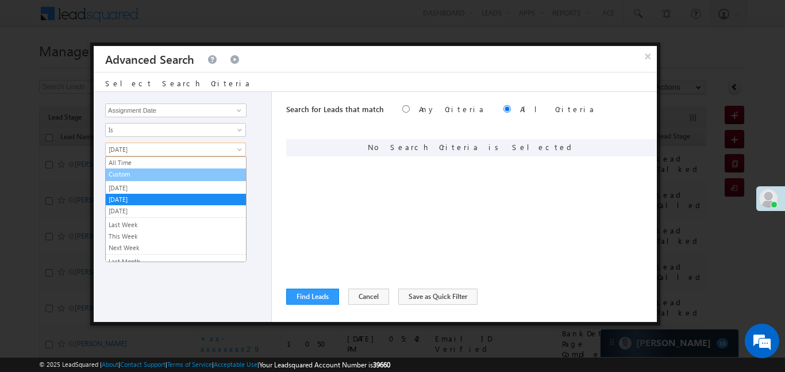
click at [140, 173] on link "Custom" at bounding box center [176, 174] width 140 height 10
click at [0, 0] on input "text" at bounding box center [0, 0] width 0 height 0
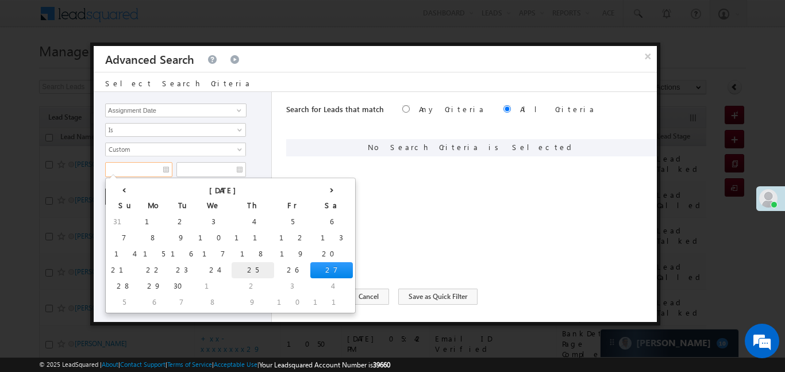
click at [232, 269] on td "25" at bounding box center [253, 270] width 43 height 16
type input "25/09/25"
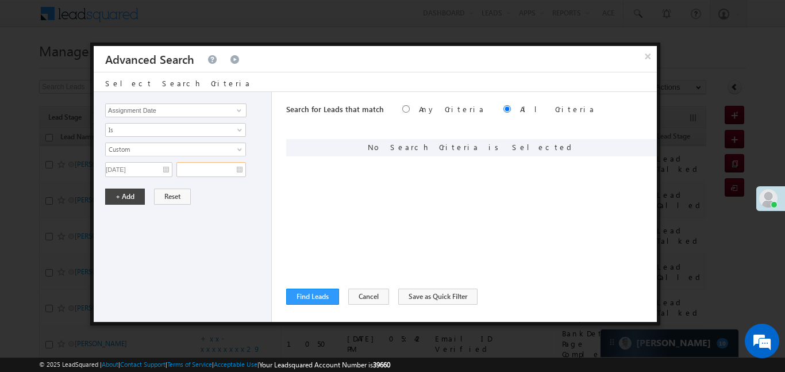
click at [229, 170] on input "text" at bounding box center [212, 169] width 70 height 15
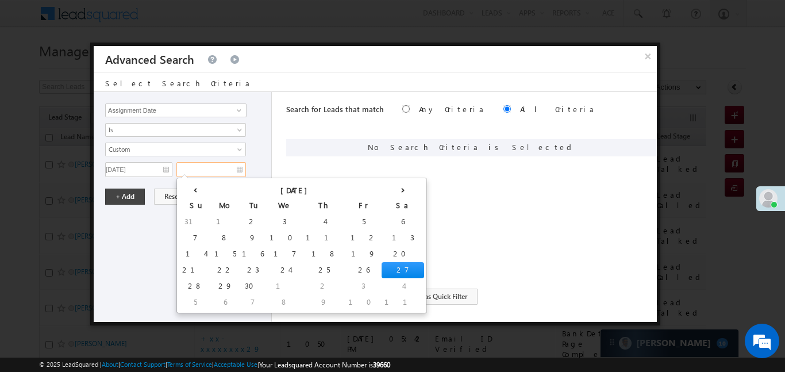
click at [382, 270] on td "27" at bounding box center [403, 270] width 43 height 16
click at [131, 198] on button "+ Add" at bounding box center [125, 197] width 40 height 16
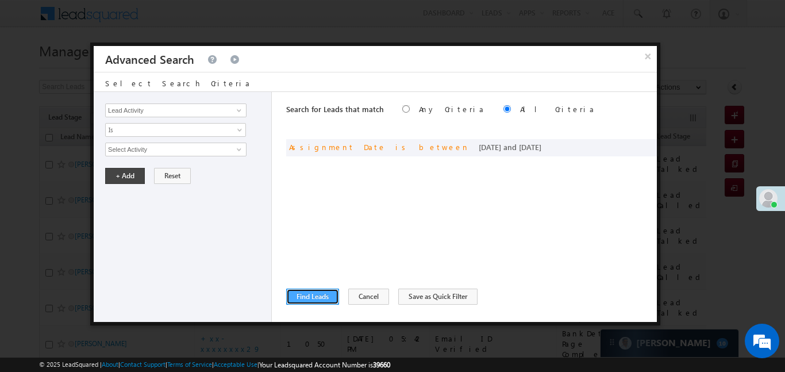
click at [312, 301] on button "Find Leads" at bounding box center [312, 297] width 53 height 16
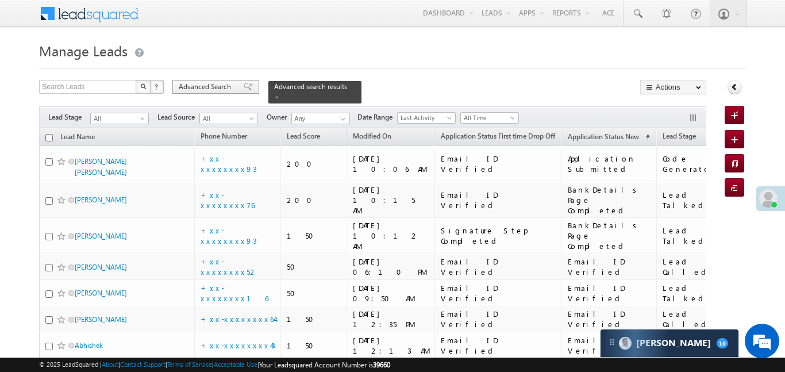
click at [222, 85] on span "Advanced Search" at bounding box center [207, 87] width 56 height 10
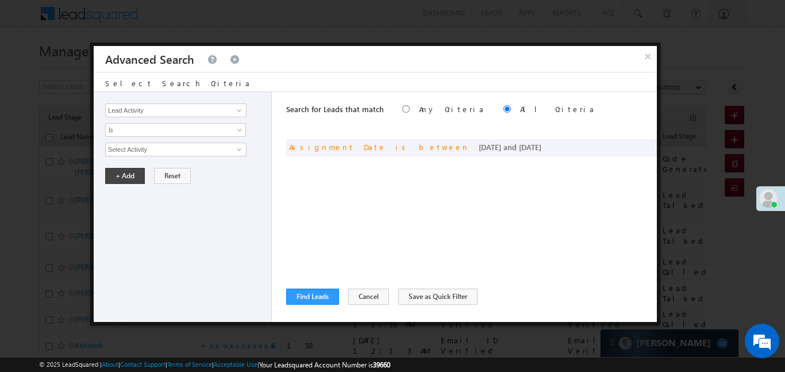
click at [222, 85] on div "Select Search Criteria" at bounding box center [376, 82] width 564 height 20
click at [647, 60] on button "×" at bounding box center [647, 56] width 19 height 20
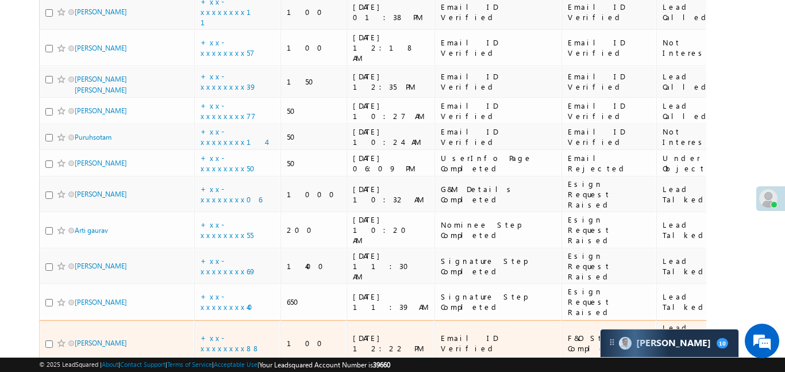
scroll to position [1463, 0]
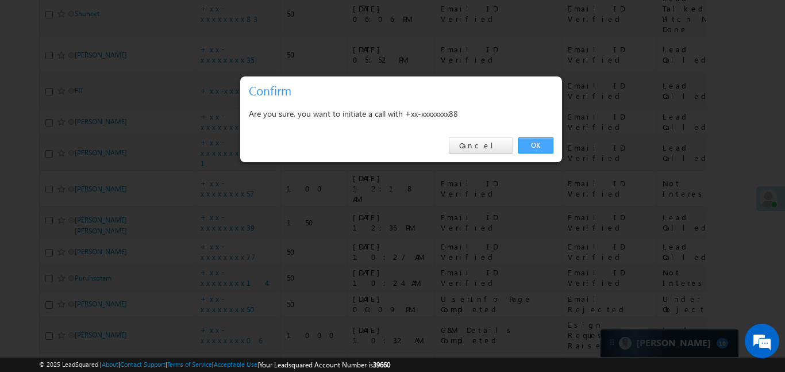
click at [543, 141] on link "OK" at bounding box center [536, 145] width 35 height 16
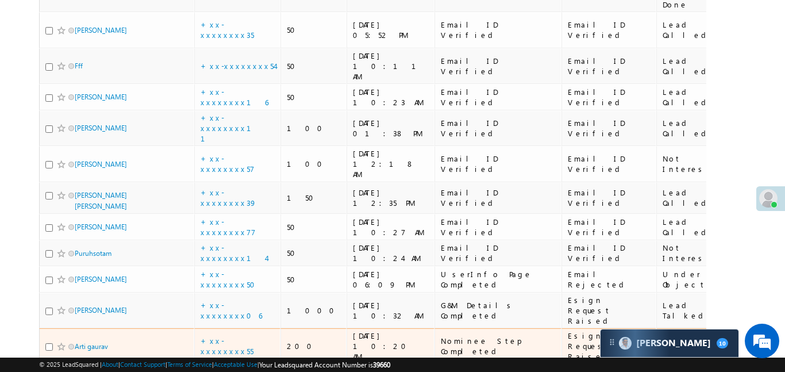
scroll to position [1532, 0]
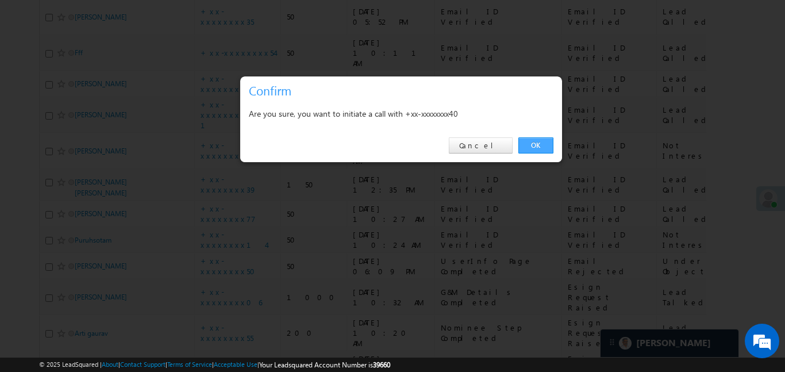
click at [545, 141] on link "OK" at bounding box center [536, 145] width 35 height 16
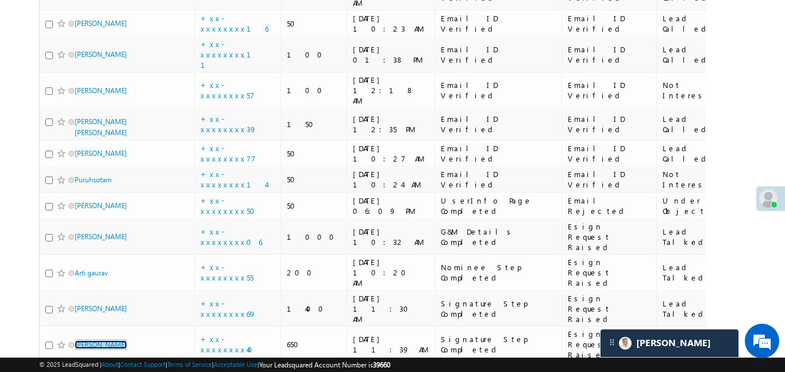
scroll to position [1717, 0]
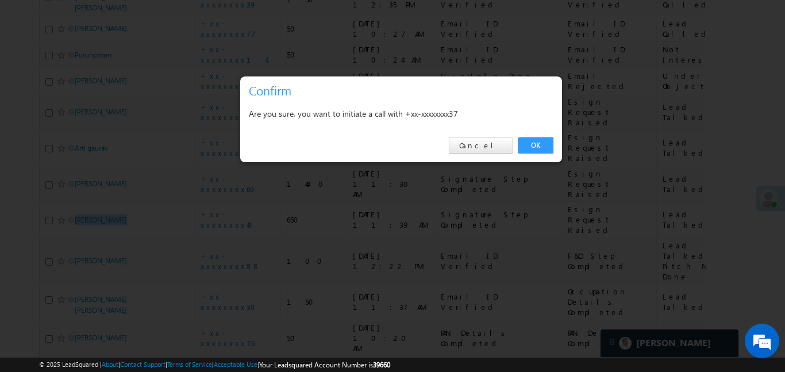
click at [528, 150] on link "OK" at bounding box center [536, 145] width 35 height 16
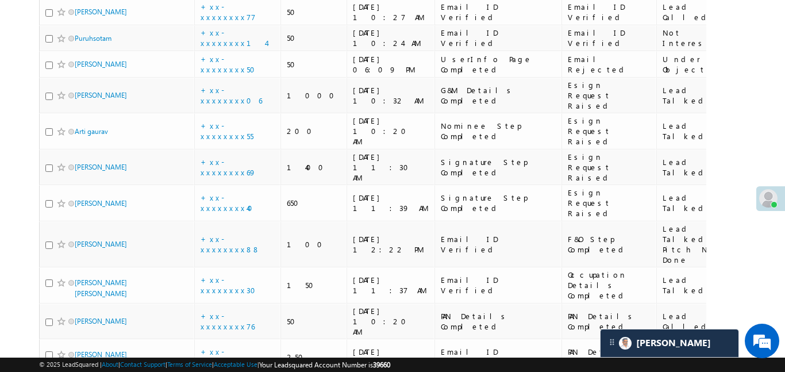
scroll to position [1735, 0]
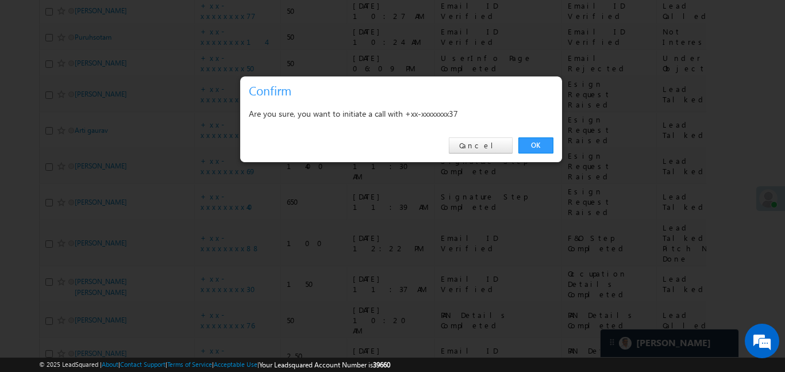
drag, startPoint x: 546, startPoint y: 146, endPoint x: 104, endPoint y: 156, distance: 442.3
click at [546, 146] on link "OK" at bounding box center [536, 145] width 35 height 16
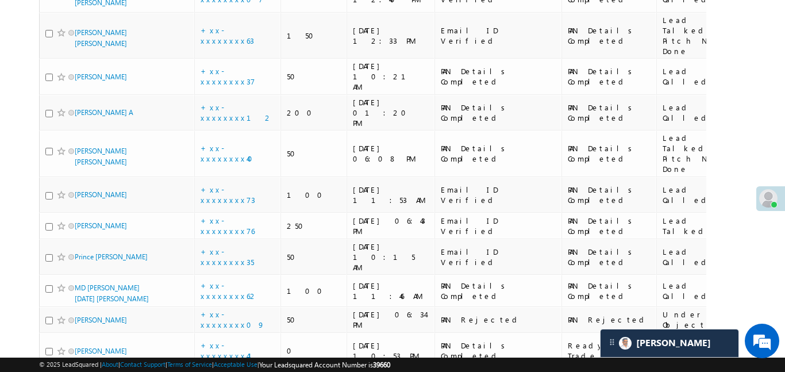
scroll to position [2098, 0]
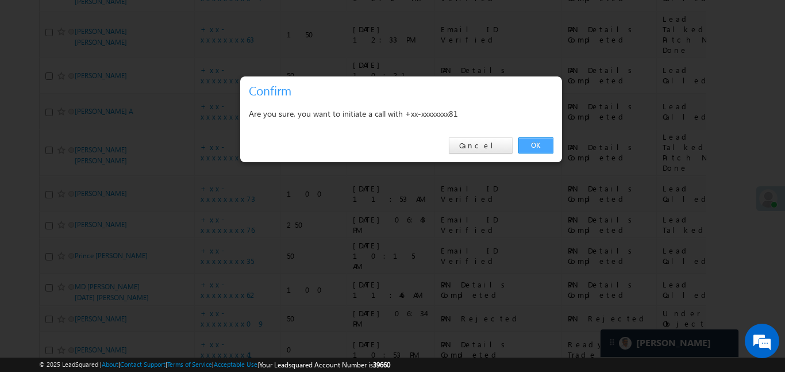
click at [543, 144] on link "OK" at bounding box center [536, 145] width 35 height 16
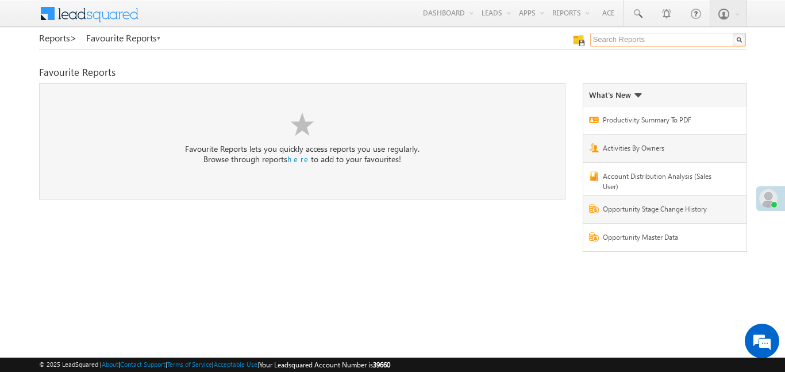
click at [653, 40] on input "text" at bounding box center [669, 40] width 156 height 14
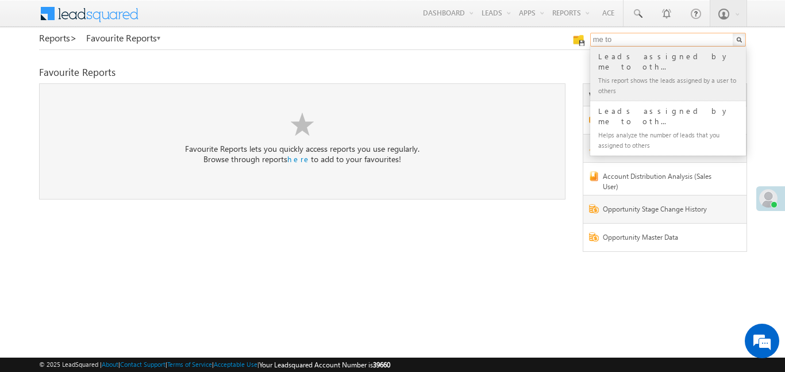
type input "me to"
click at [619, 56] on div "Leads assigned by me to oth..." at bounding box center [673, 61] width 154 height 23
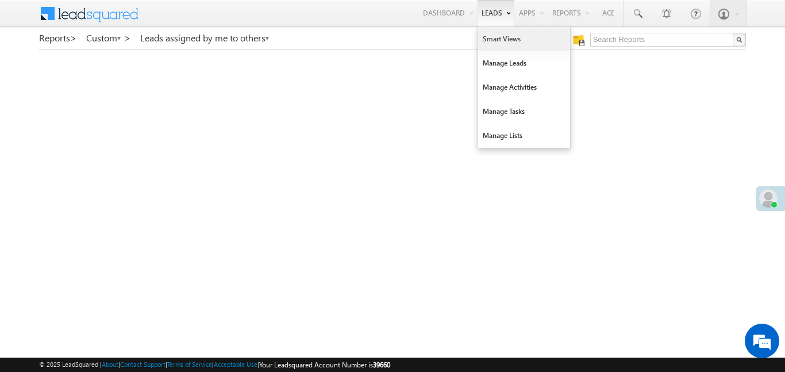
click at [492, 47] on link "Smart Views" at bounding box center [524, 39] width 92 height 24
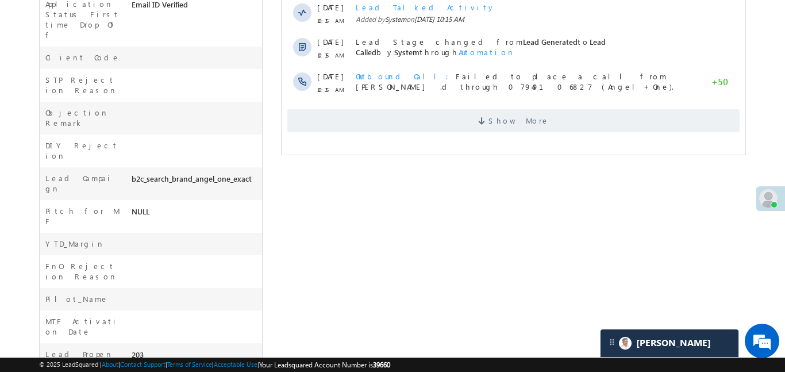
scroll to position [475, 0]
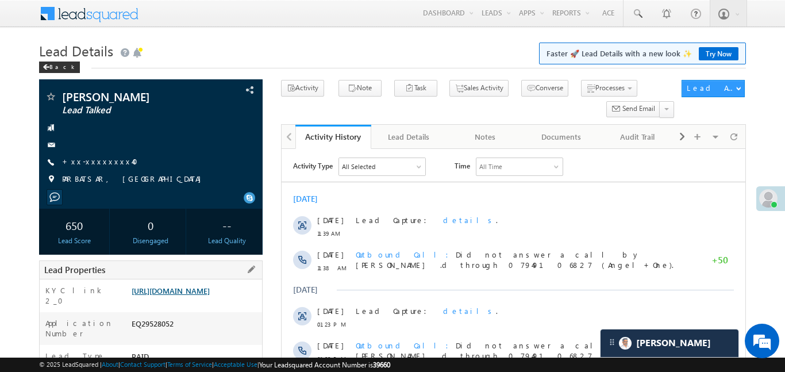
click at [210, 296] on link "[URL][DOMAIN_NAME]" at bounding box center [171, 291] width 78 height 10
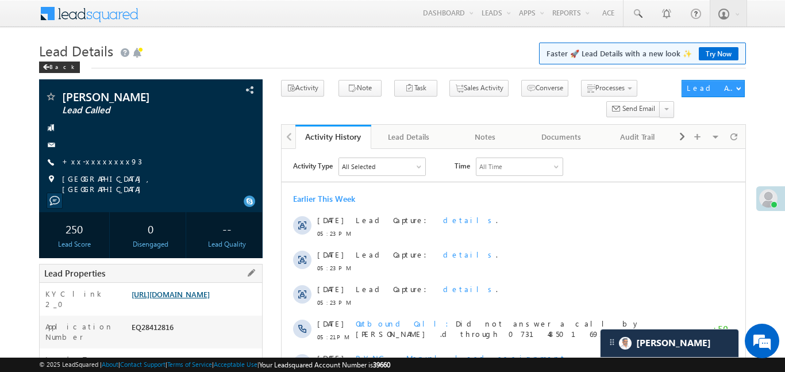
click at [193, 299] on link "https://angelbroking1-pk3em7sa.customui-test.leadsquared.com?leadId=9a71ef8b-12…" at bounding box center [171, 294] width 78 height 10
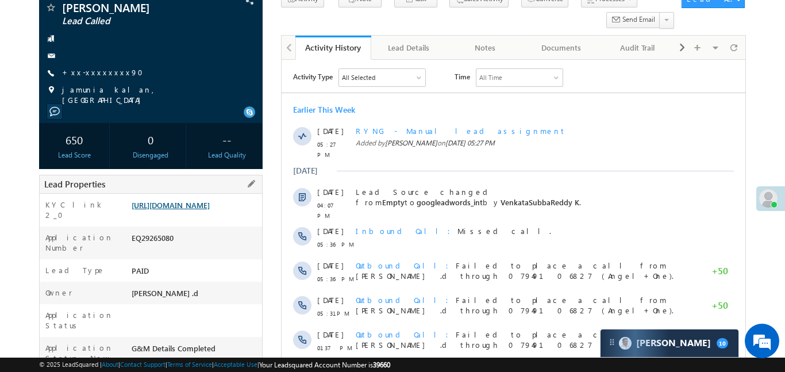
click at [205, 207] on link "[URL][DOMAIN_NAME]" at bounding box center [171, 205] width 78 height 10
click at [210, 210] on link "[URL][DOMAIN_NAME]" at bounding box center [171, 205] width 78 height 10
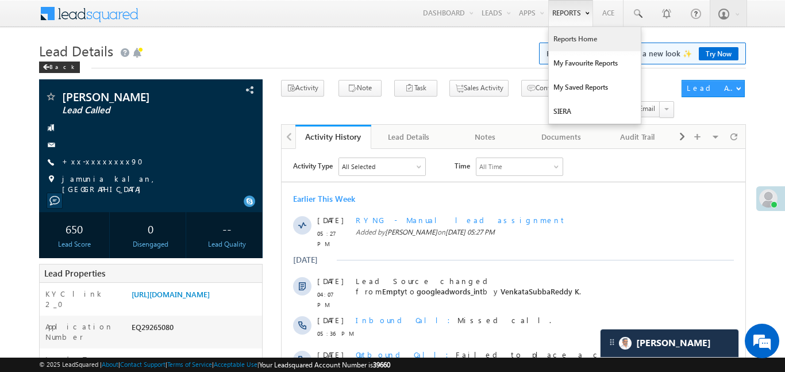
click at [581, 35] on link "Reports Home" at bounding box center [595, 39] width 92 height 24
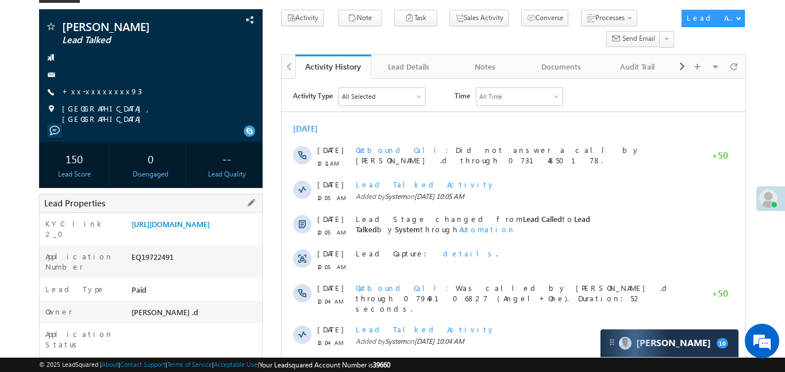
scroll to position [101, 0]
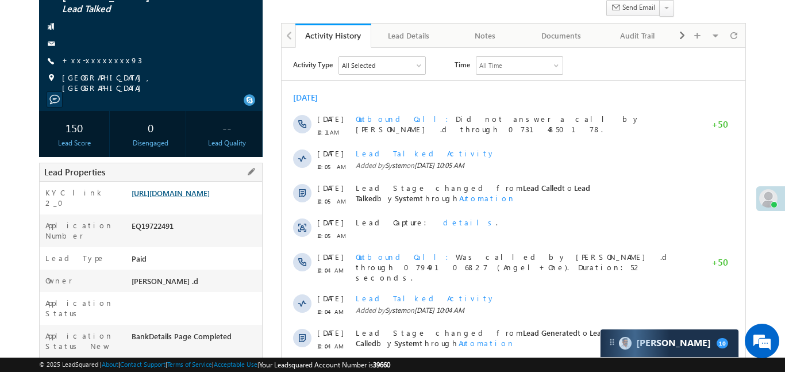
click at [210, 196] on link "https://angelbroking1-pk3em7sa.customui-test.leadsquared.com?leadId=7d988f94-7e…" at bounding box center [171, 193] width 78 height 10
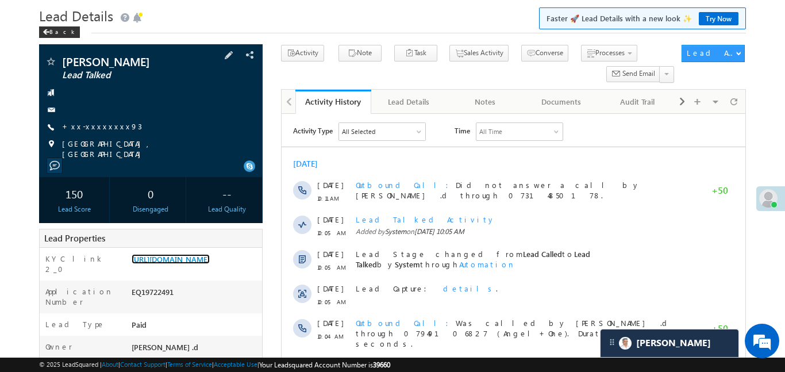
scroll to position [29, 0]
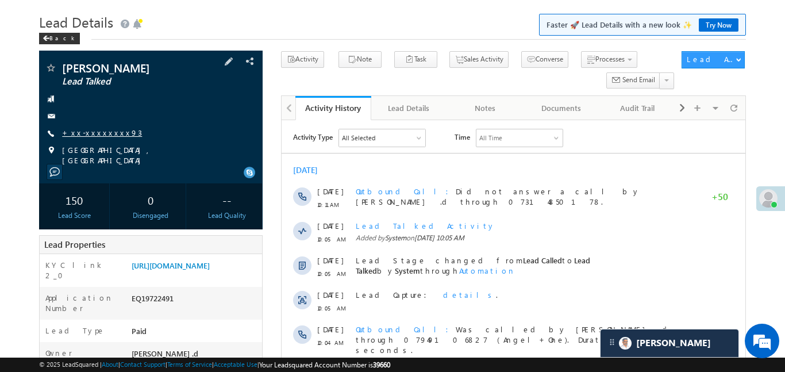
click at [105, 135] on link "+xx-xxxxxxxx93" at bounding box center [102, 133] width 80 height 10
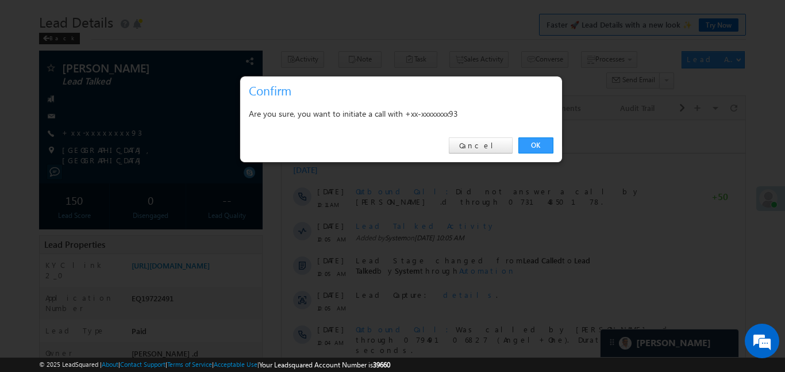
click at [531, 145] on link "OK" at bounding box center [536, 145] width 35 height 16
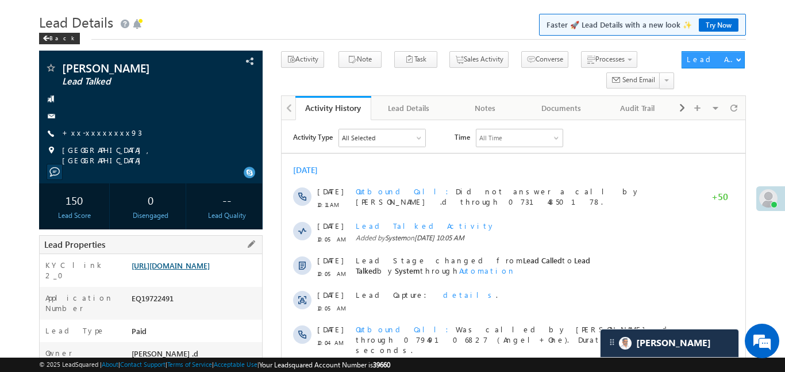
click at [210, 270] on link "https://angelbroking1-pk3em7sa.customui-test.leadsquared.com?leadId=7d988f94-7e…" at bounding box center [171, 265] width 78 height 10
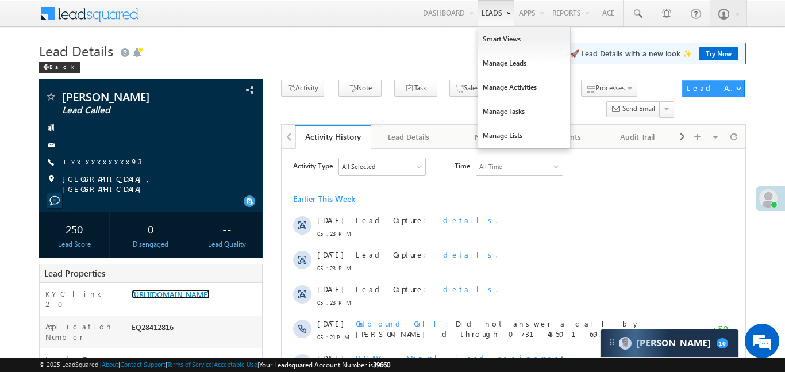
click at [210, 295] on link "[URL][DOMAIN_NAME]" at bounding box center [171, 294] width 78 height 10
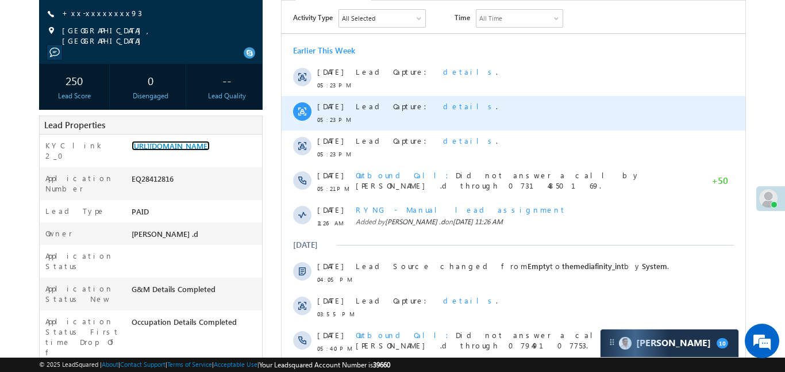
scroll to position [495, 0]
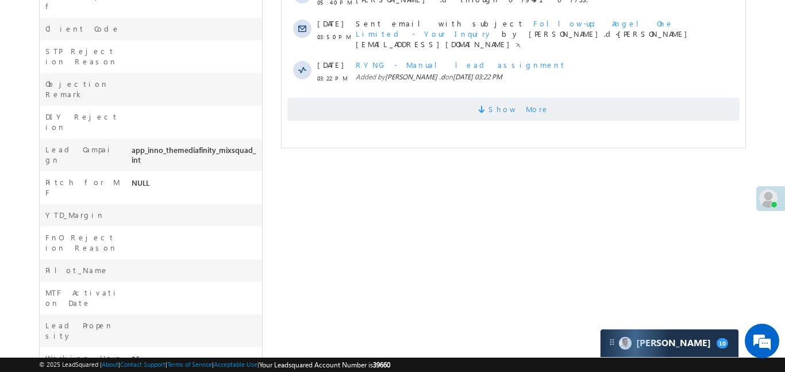
click at [503, 90] on div "Show More" at bounding box center [513, 105] width 464 height 32
click at [505, 98] on span "Show More" at bounding box center [518, 109] width 61 height 23
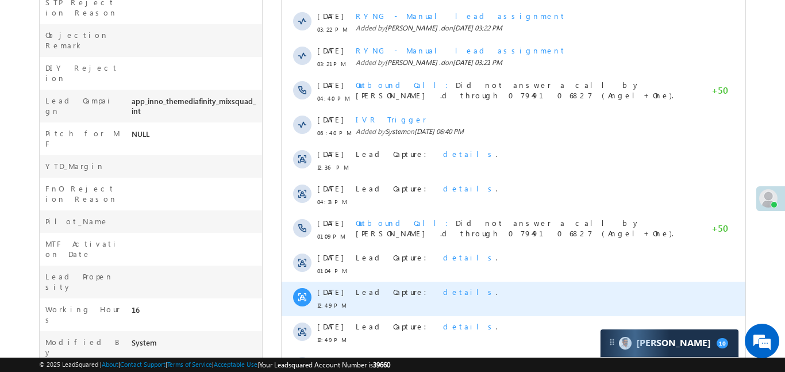
scroll to position [630, 0]
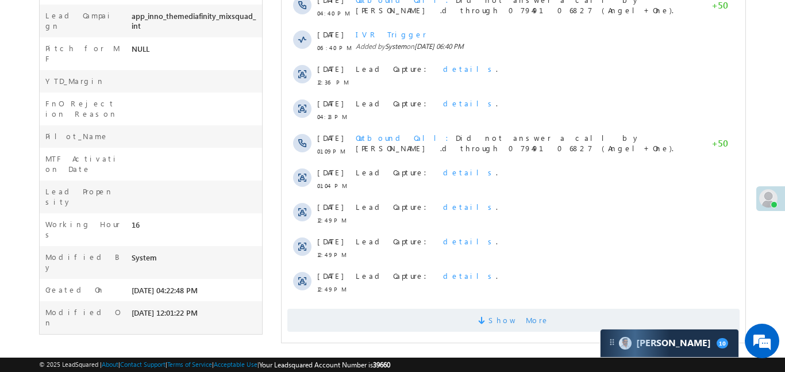
click at [532, 322] on span "Show More" at bounding box center [518, 320] width 61 height 23
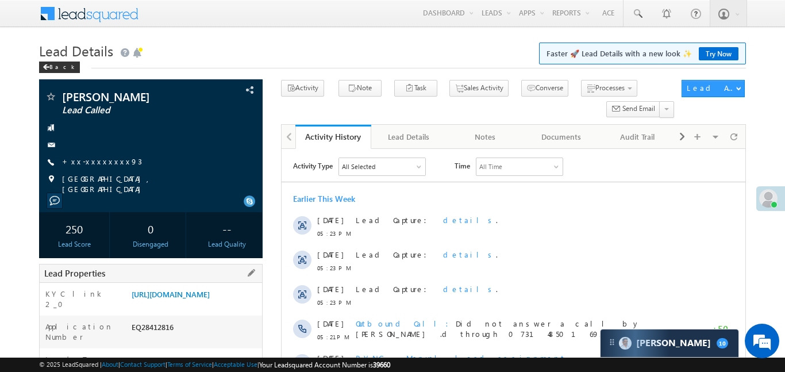
scroll to position [975, 0]
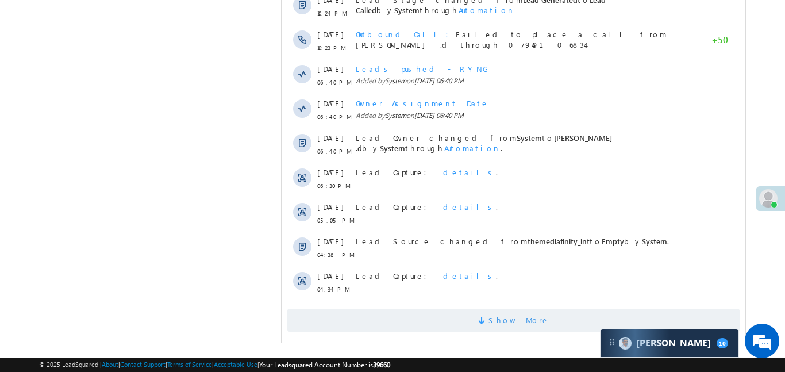
click at [529, 312] on span "Show More" at bounding box center [518, 320] width 61 height 23
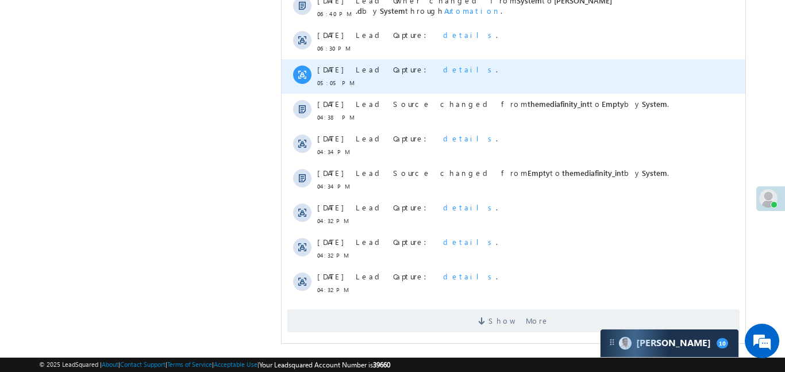
scroll to position [1320, 0]
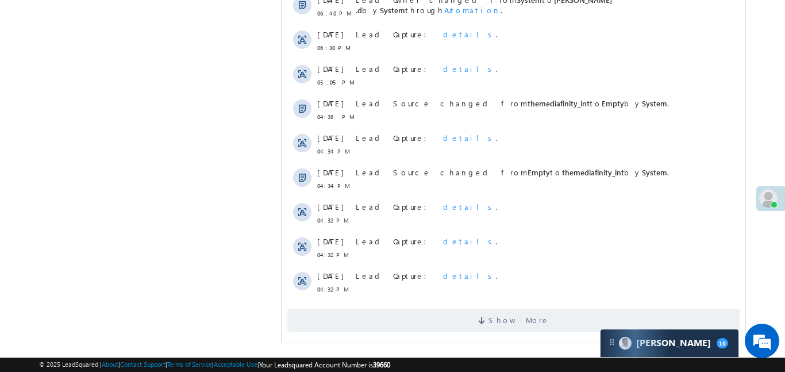
click at [470, 300] on div "Show More" at bounding box center [513, 316] width 464 height 32
click at [477, 312] on span "Show More" at bounding box center [513, 320] width 453 height 23
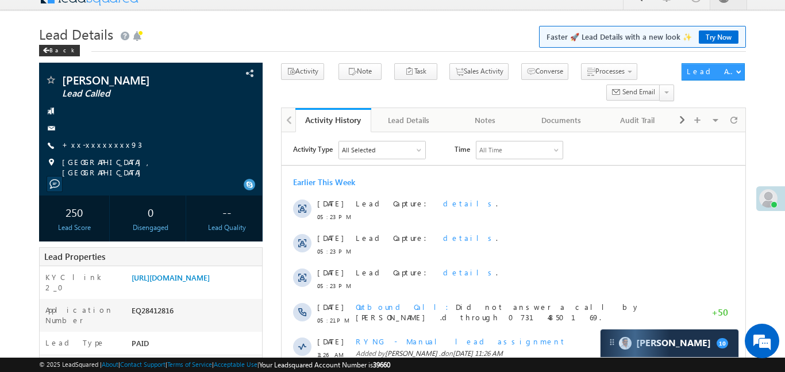
scroll to position [0, 0]
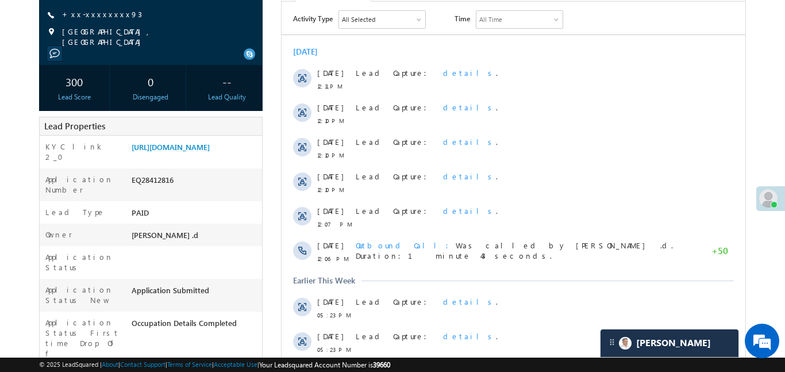
scroll to position [22, 0]
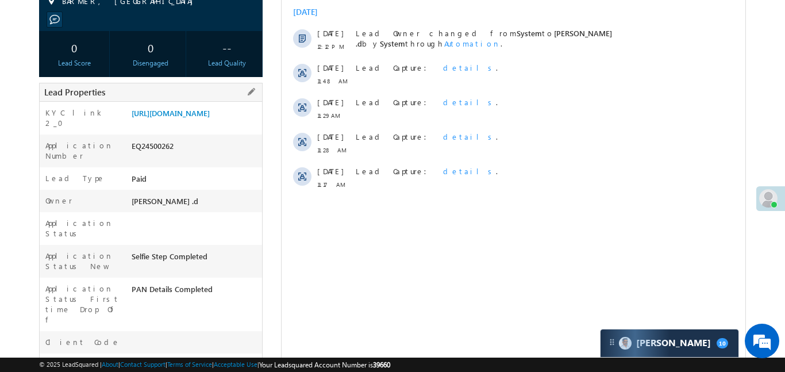
scroll to position [183, 0]
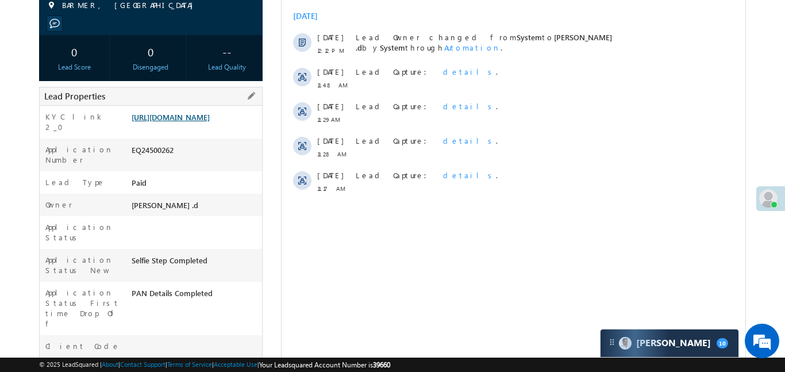
click at [194, 122] on link "[URL][DOMAIN_NAME]" at bounding box center [171, 117] width 78 height 10
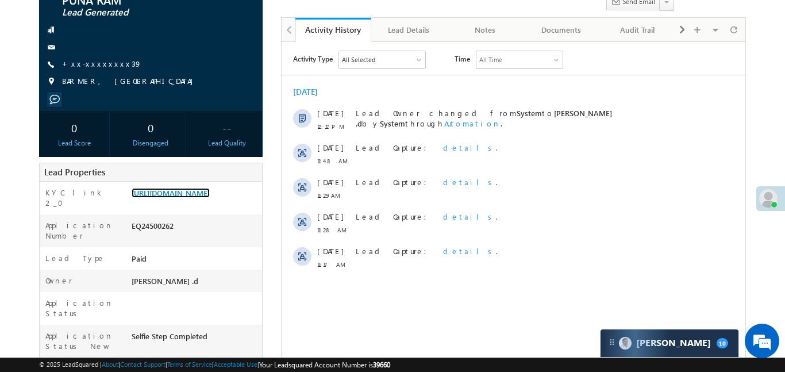
scroll to position [0, 0]
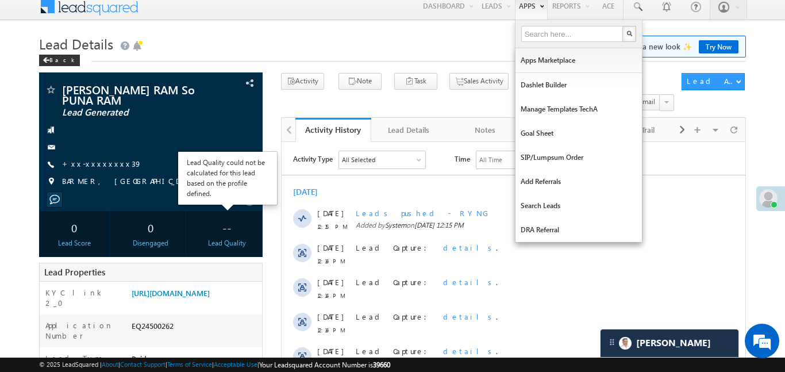
scroll to position [12, 0]
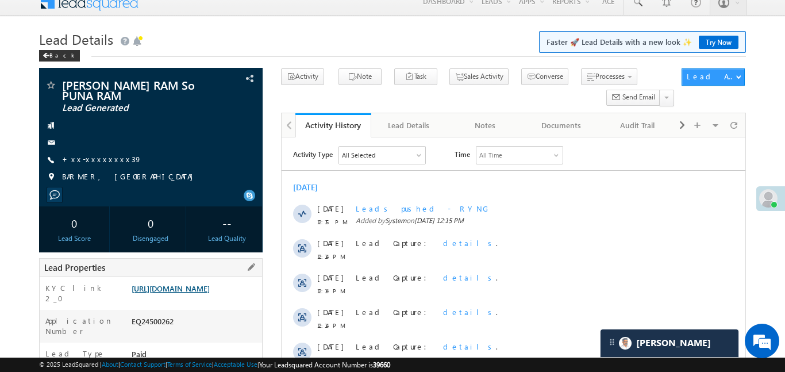
click at [201, 292] on link "https://angelbroking1-pk3em7sa.customui-test.leadsquared.com?leadId=aa91caa7-10…" at bounding box center [171, 288] width 78 height 10
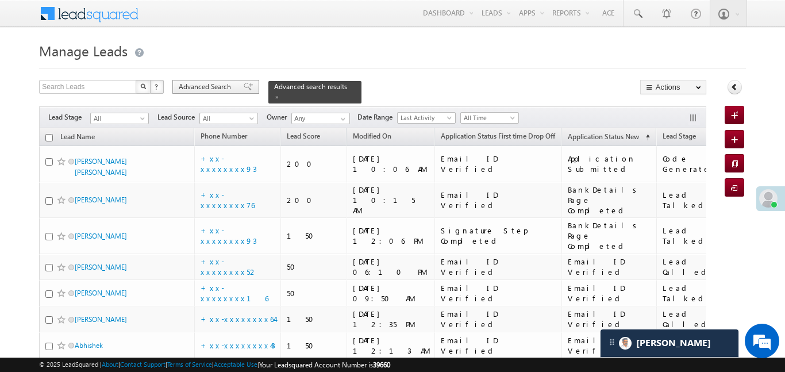
click at [201, 86] on span "Advanced Search" at bounding box center [207, 87] width 56 height 10
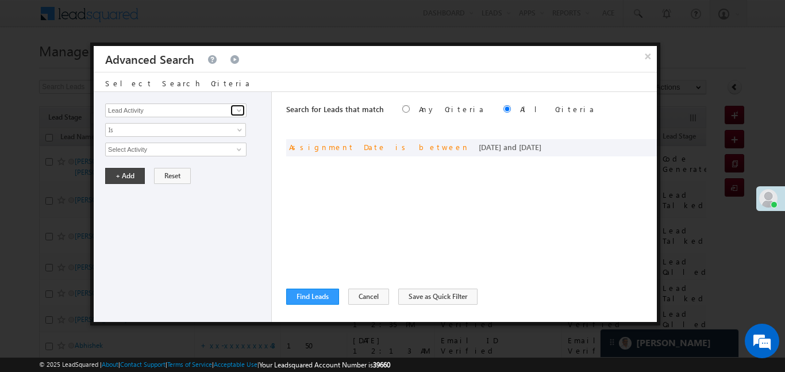
click at [243, 109] on span at bounding box center [239, 110] width 9 height 9
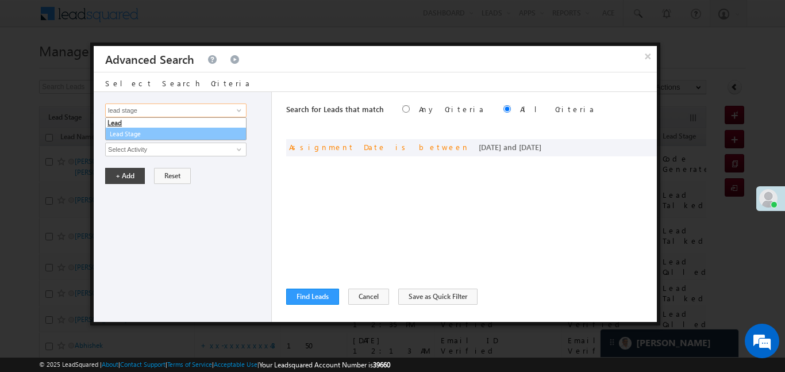
click at [159, 135] on link "Lead Stage" at bounding box center [175, 134] width 141 height 13
type input "Lead Stage"
click at [158, 156] on div "None Selected select" at bounding box center [175, 150] width 141 height 14
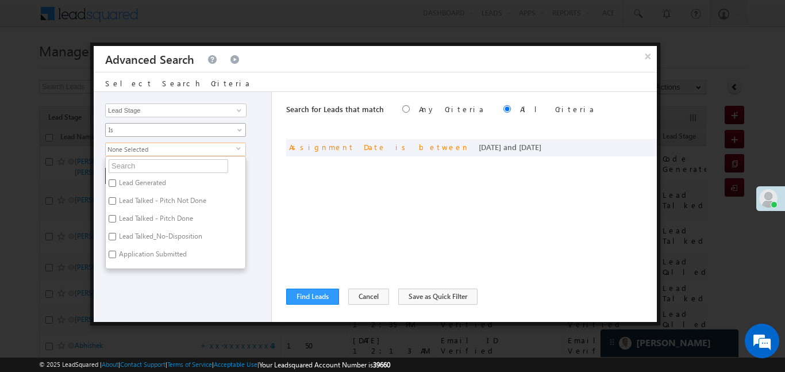
click at [158, 131] on span "Is" at bounding box center [168, 130] width 125 height 10
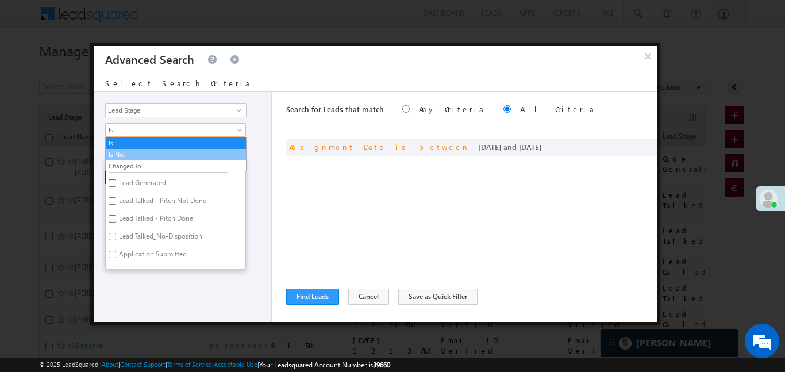
click at [154, 155] on link "Is Not" at bounding box center [176, 155] width 140 height 10
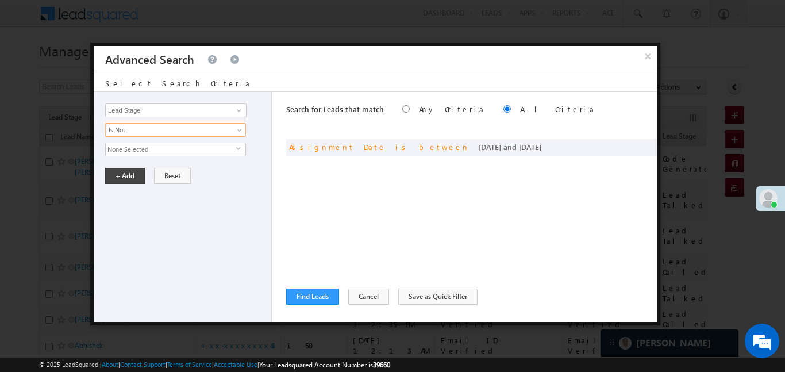
click at [159, 145] on span "None Selected" at bounding box center [171, 149] width 131 height 13
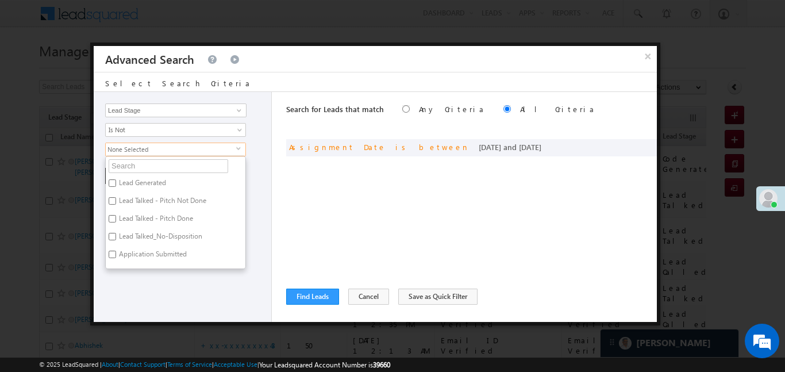
scroll to position [282, 0]
click at [113, 220] on input "Code Generated" at bounding box center [112, 222] width 7 height 7
checkbox input "true"
click at [113, 183] on input "Not Interested" at bounding box center [112, 185] width 7 height 7
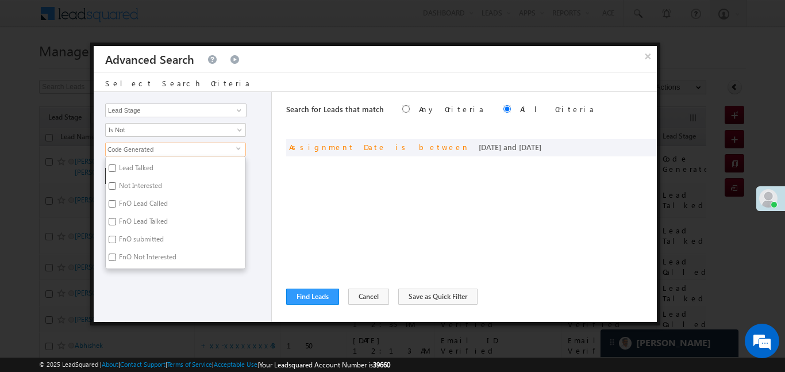
checkbox input "true"
click at [167, 286] on div "Lead Activity Task Sales Group Prospect Id WA Last Message Timestamp 4th Day Di…" at bounding box center [183, 207] width 178 height 230
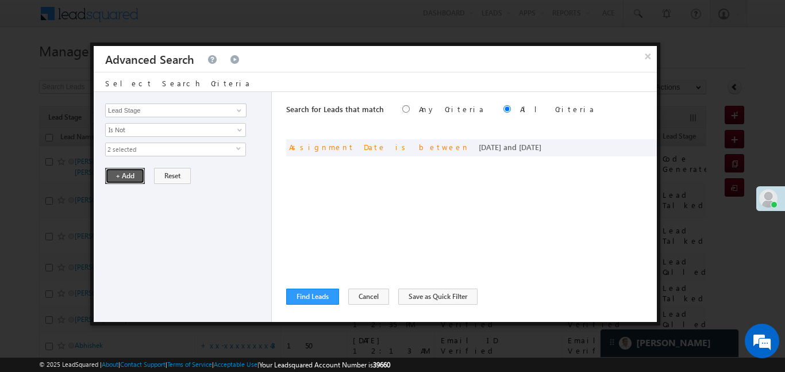
click at [129, 175] on button "+ Add" at bounding box center [125, 176] width 40 height 16
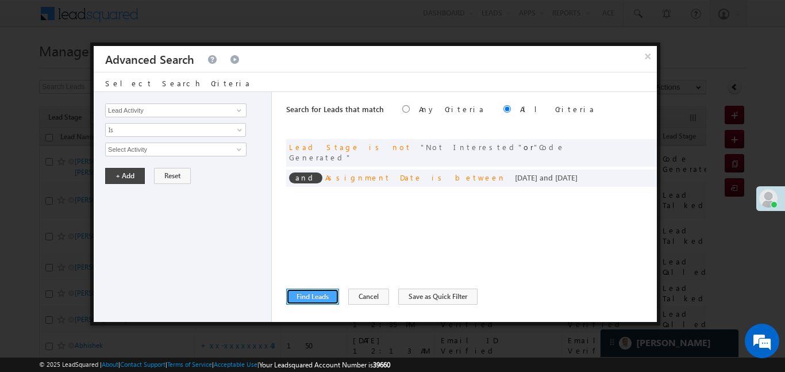
click at [328, 296] on button "Find Leads" at bounding box center [312, 297] width 53 height 16
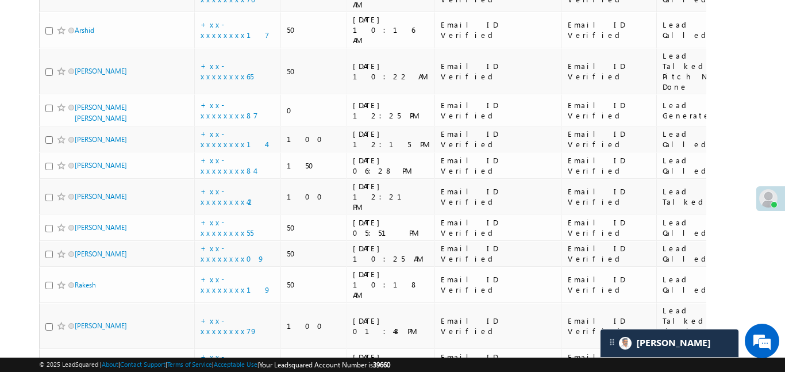
scroll to position [0, 0]
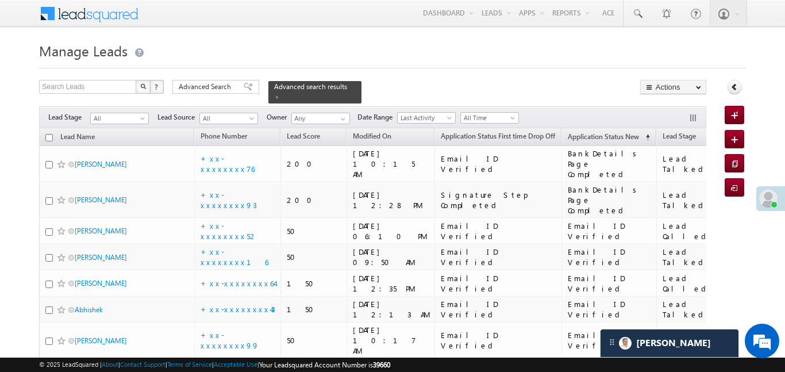
click at [51, 134] on input "checkbox" at bounding box center [48, 137] width 7 height 7
checkbox input "true"
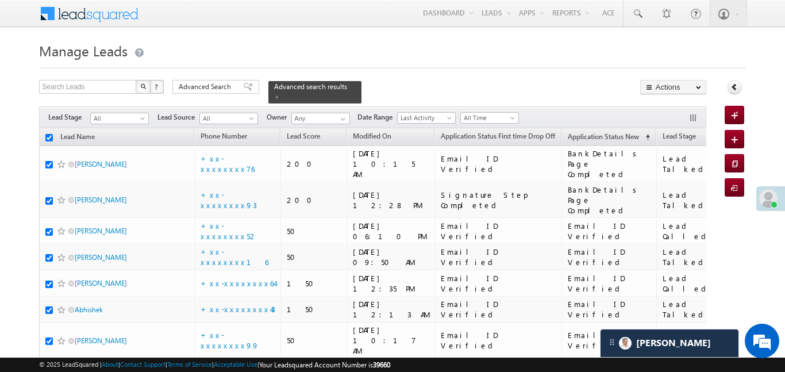
checkbox input "true"
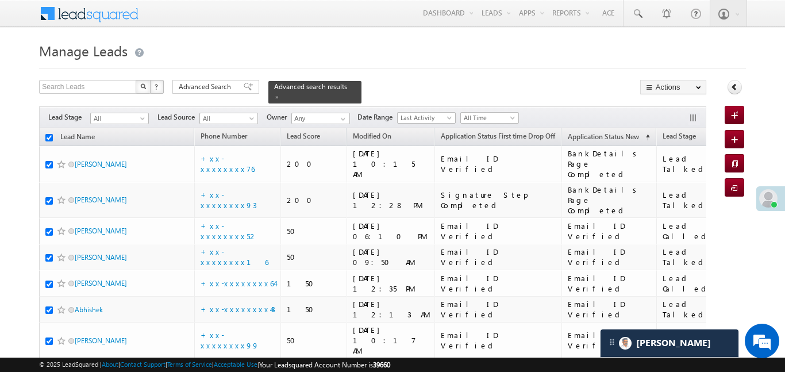
checkbox input "true"
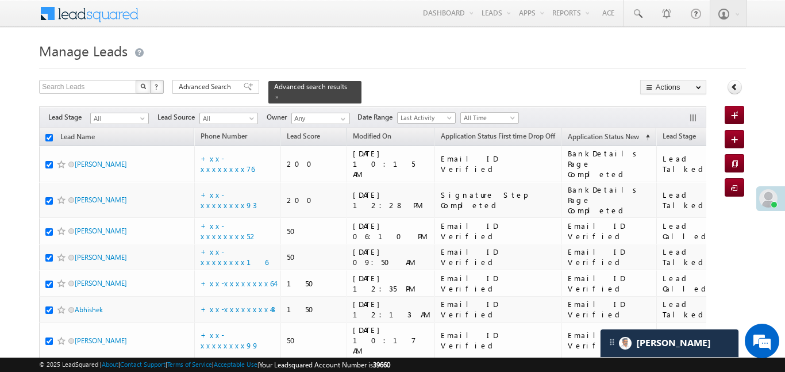
checkbox input "true"
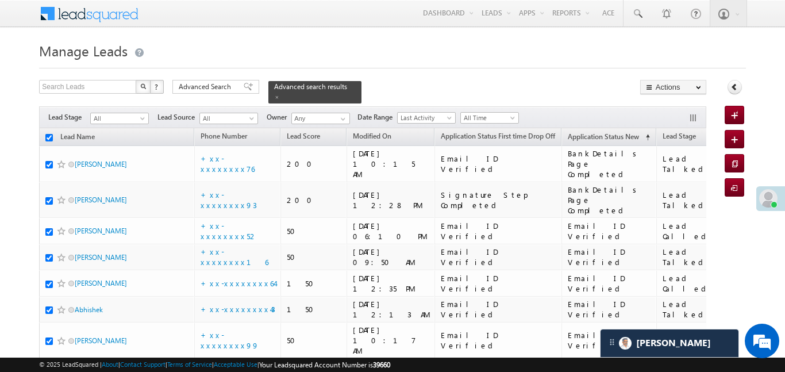
checkbox input "true"
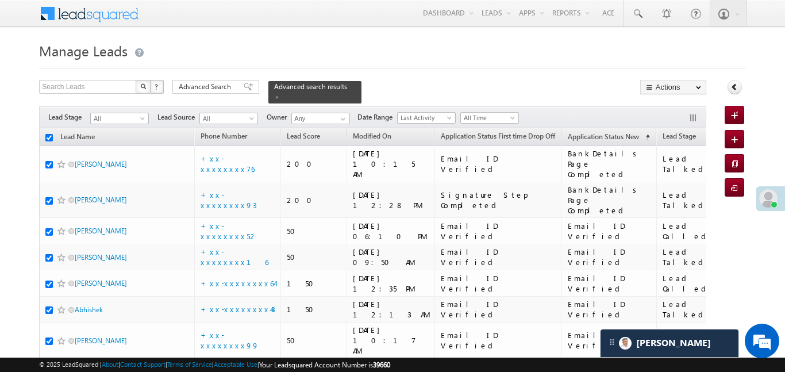
checkbox input "true"
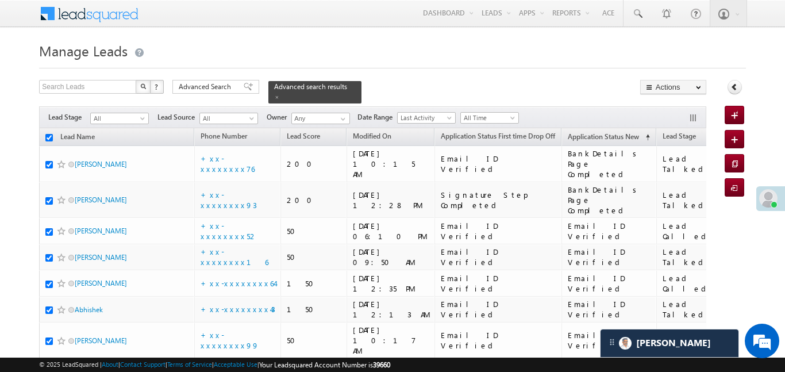
checkbox input "true"
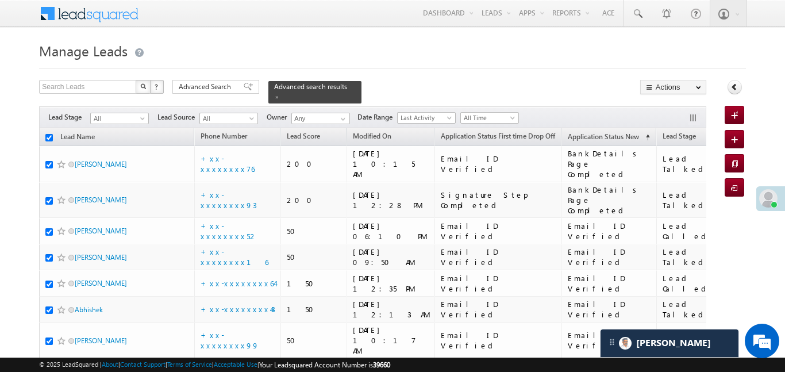
checkbox input "true"
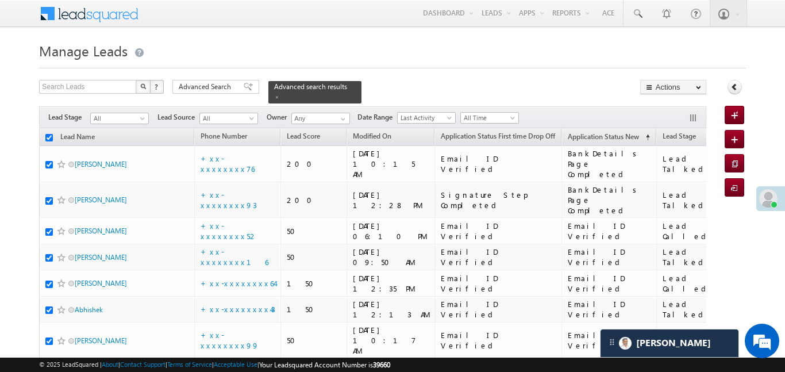
checkbox input "true"
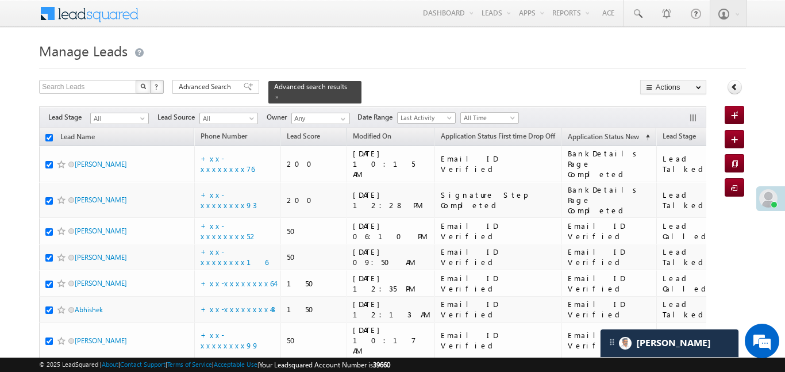
checkbox input "true"
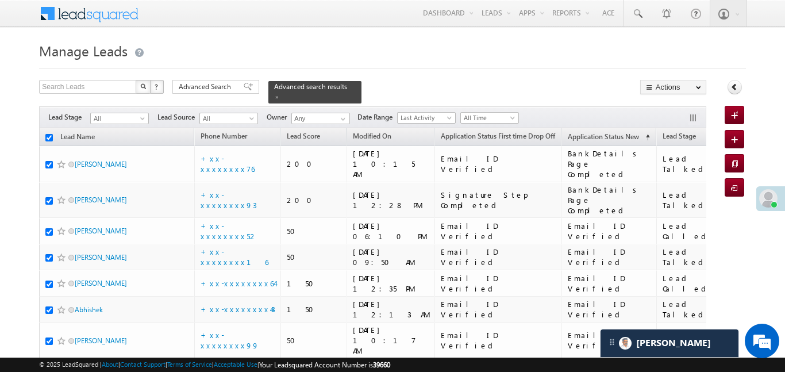
checkbox input "true"
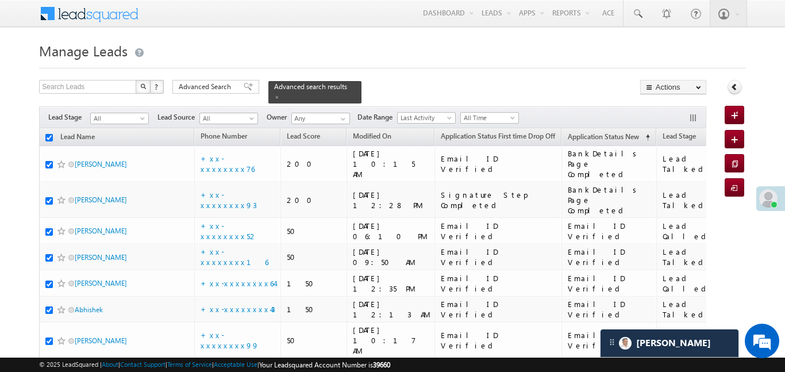
checkbox input "true"
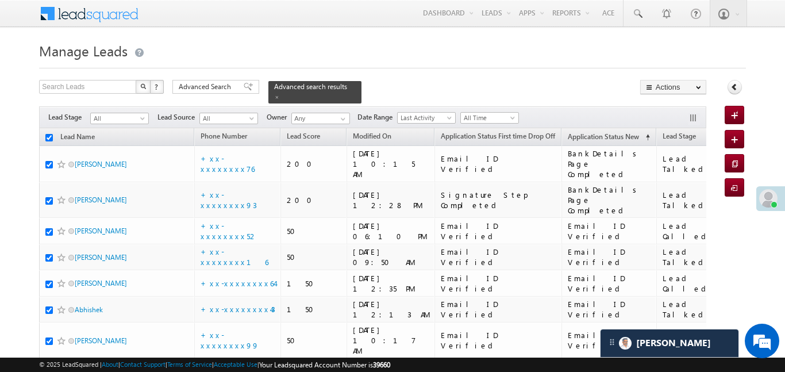
checkbox input "true"
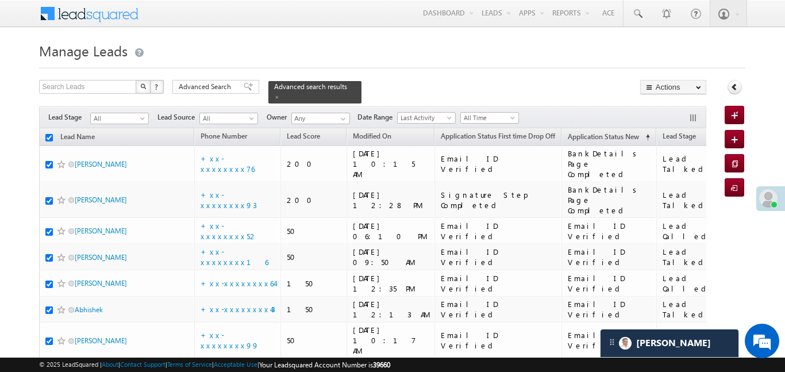
checkbox input "true"
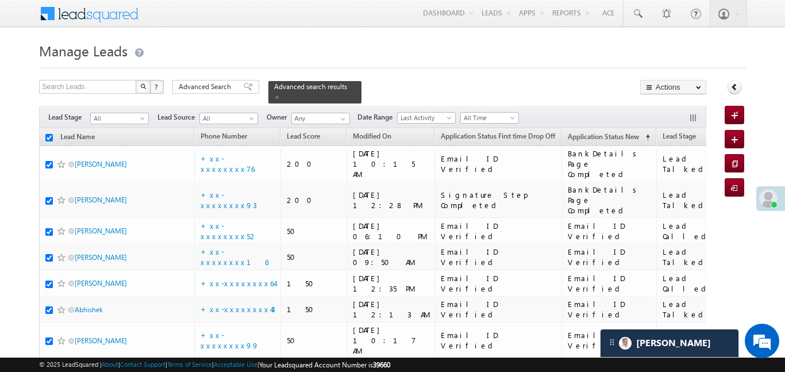
checkbox input "true"
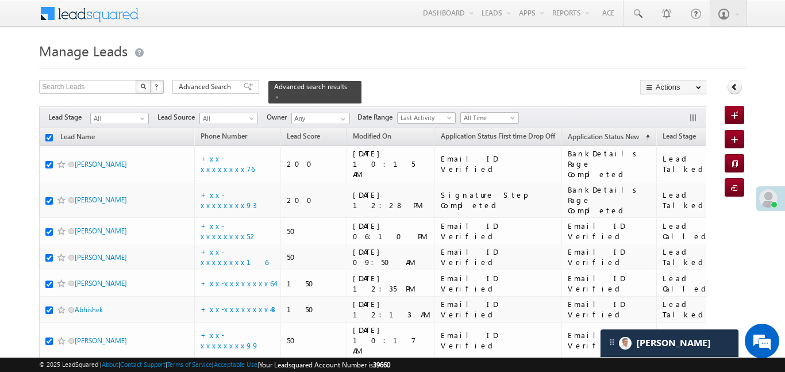
checkbox input "true"
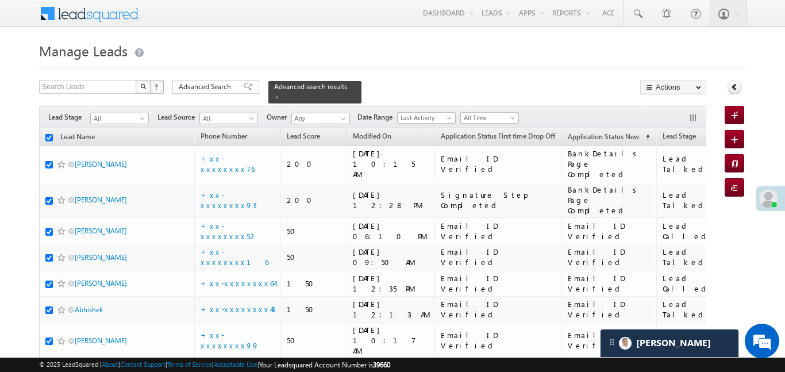
checkbox input "true"
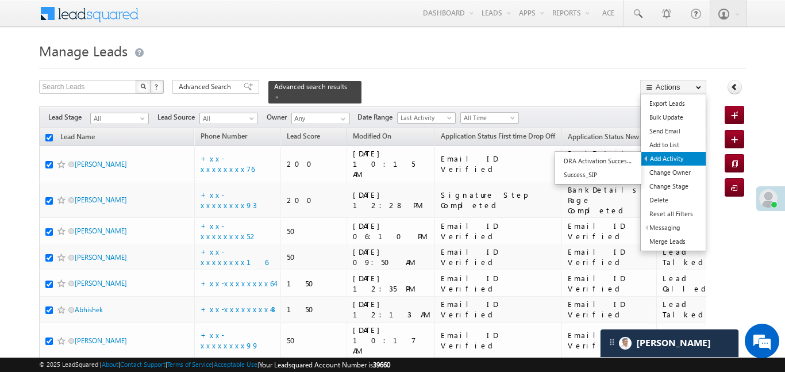
click at [665, 152] on link "Add Activity" at bounding box center [674, 159] width 64 height 14
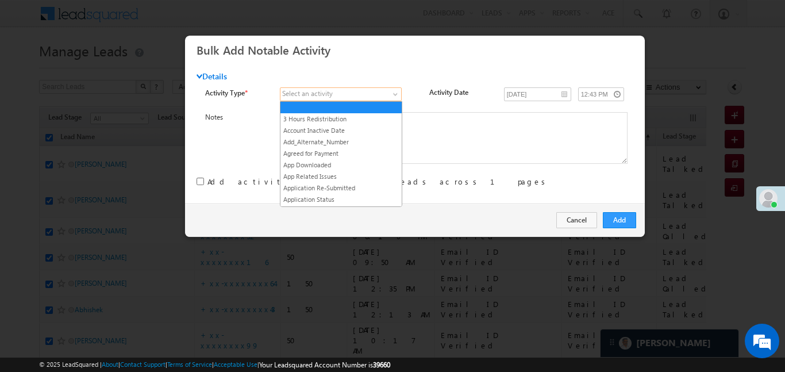
click at [319, 98] on span at bounding box center [335, 94] width 109 height 10
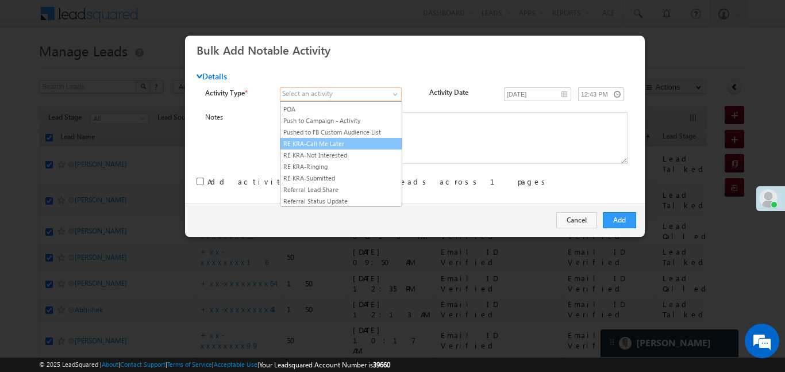
scroll to position [1469, 0]
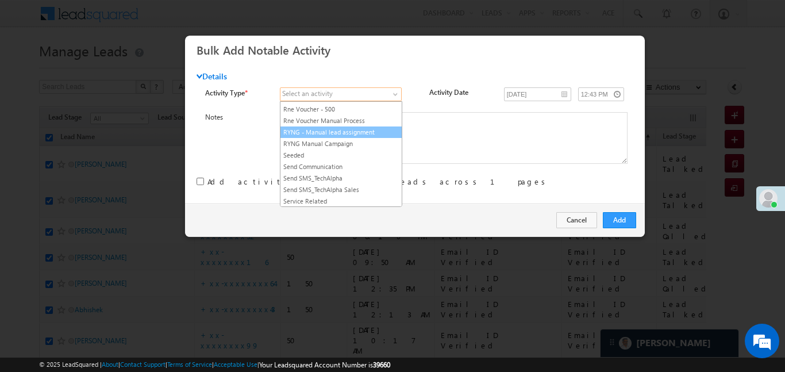
click at [348, 137] on link "RYNG - Manual lead assignment" at bounding box center [341, 132] width 121 height 10
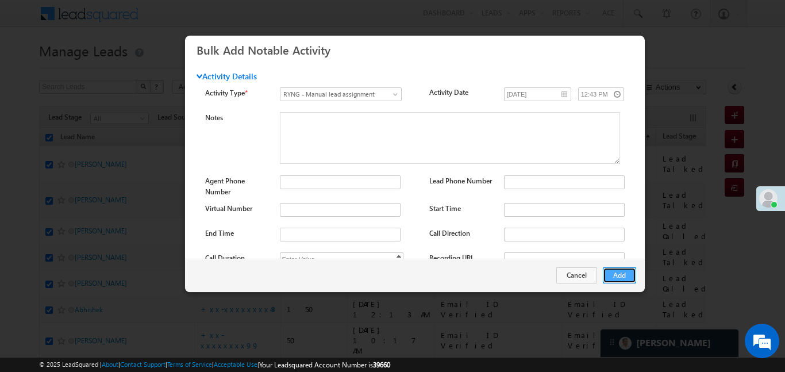
click at [620, 271] on button "Add" at bounding box center [619, 275] width 33 height 16
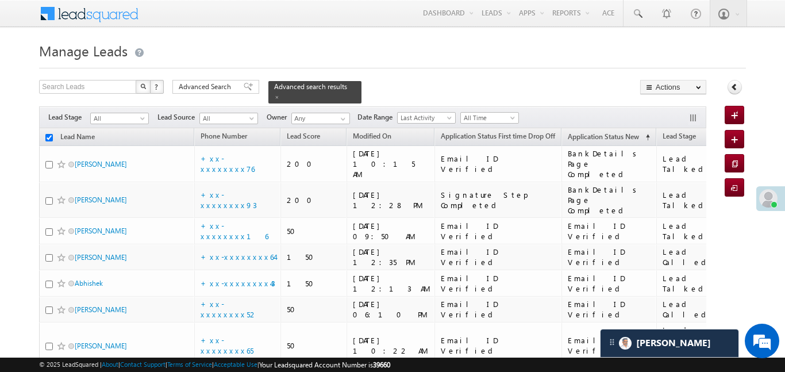
checkbox input "false"
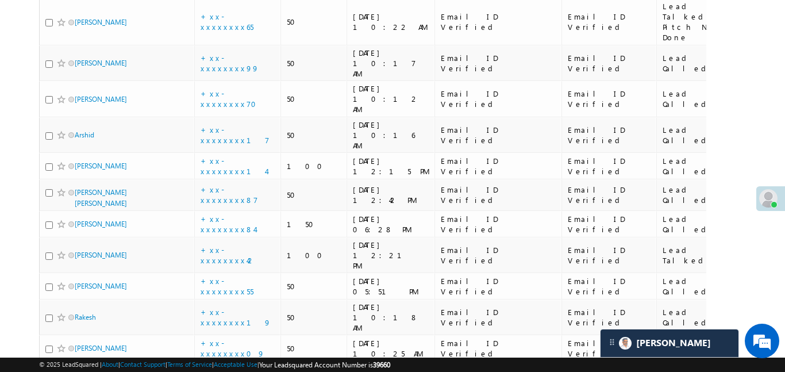
scroll to position [0, 0]
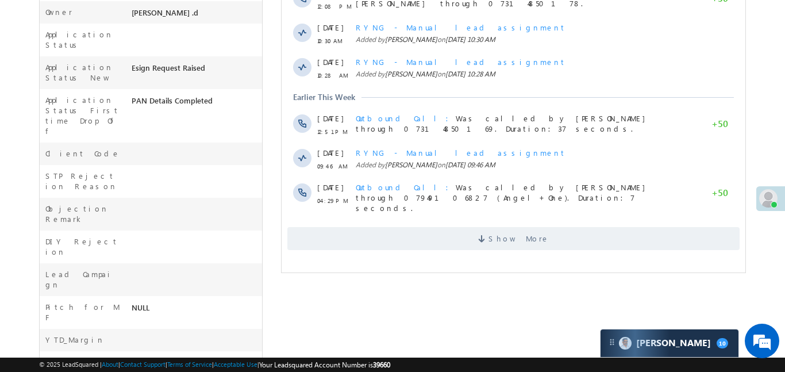
scroll to position [359, 0]
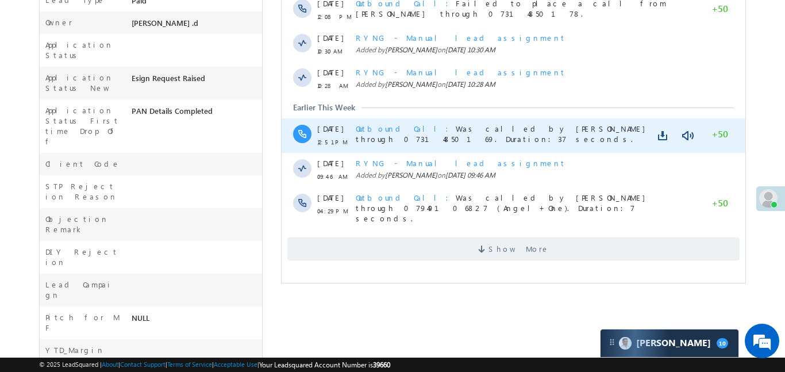
click at [677, 128] on div at bounding box center [674, 136] width 39 height 16
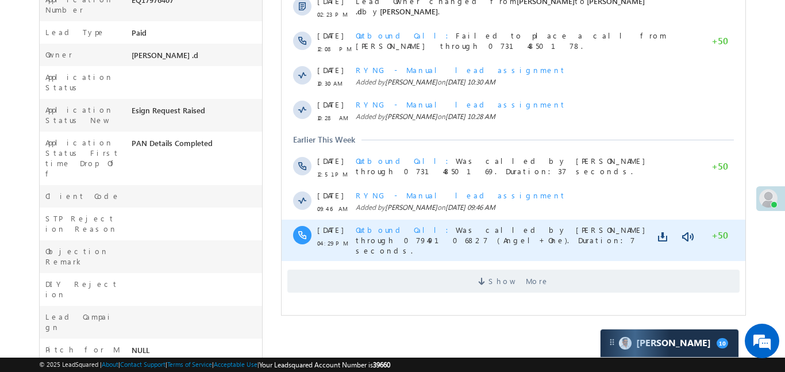
scroll to position [321, 0]
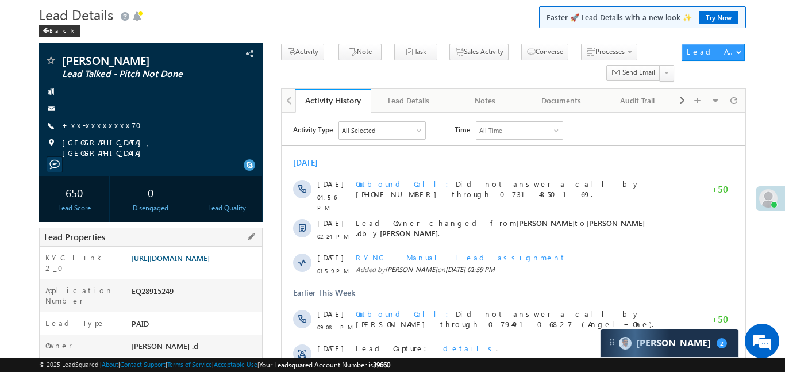
scroll to position [81, 0]
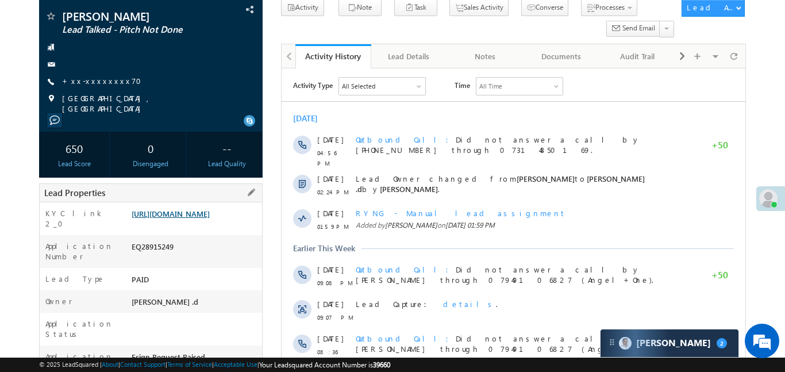
click at [210, 219] on link "[URL][DOMAIN_NAME]" at bounding box center [171, 214] width 78 height 10
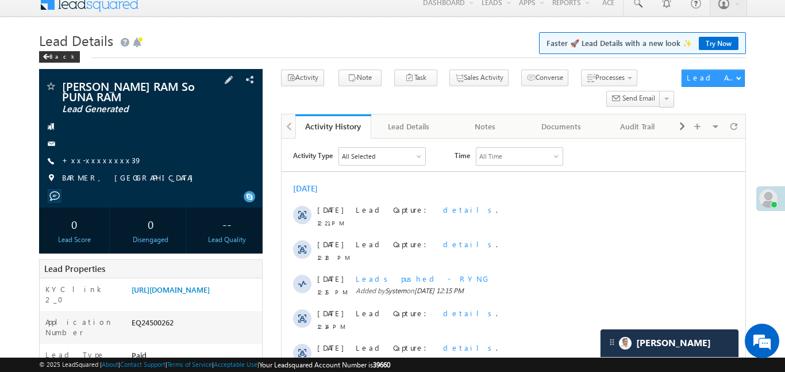
click at [105, 166] on span "+xx-xxxxxxxx39" at bounding box center [102, 161] width 80 height 12
click at [99, 158] on link "+xx-xxxxxxxx39" at bounding box center [102, 160] width 80 height 10
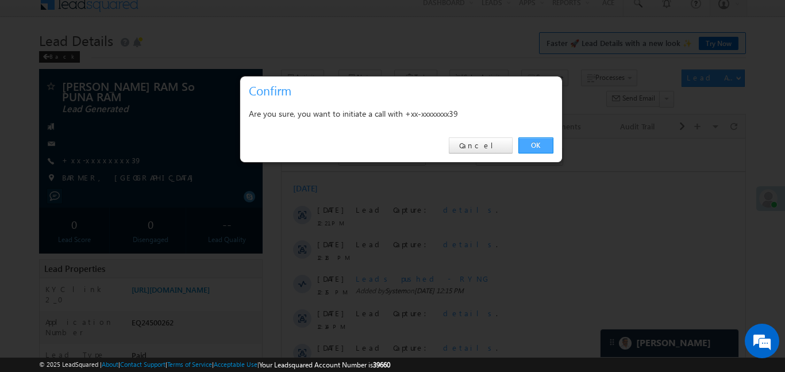
drag, startPoint x: 540, startPoint y: 145, endPoint x: 258, endPoint y: 6, distance: 314.5
click at [540, 145] on link "OK" at bounding box center [536, 145] width 35 height 16
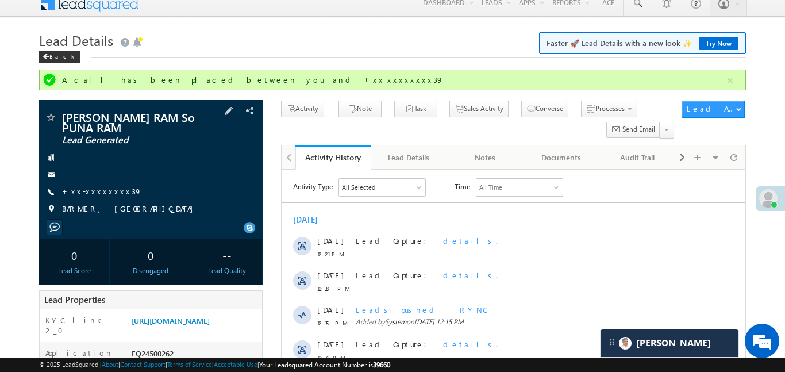
click at [90, 194] on link "+xx-xxxxxxxx39" at bounding box center [102, 191] width 80 height 10
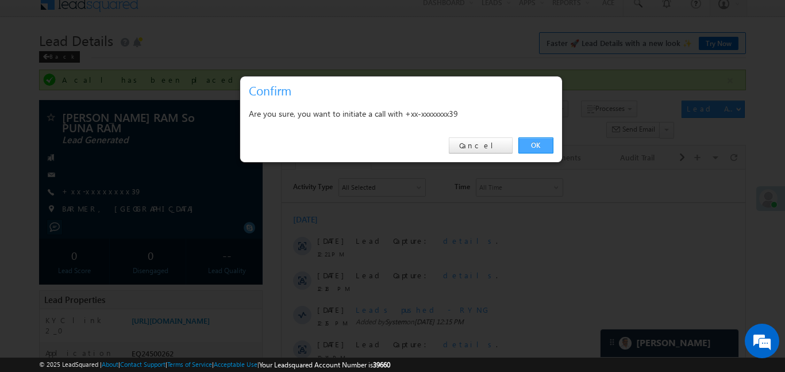
click at [542, 147] on link "OK" at bounding box center [536, 145] width 35 height 16
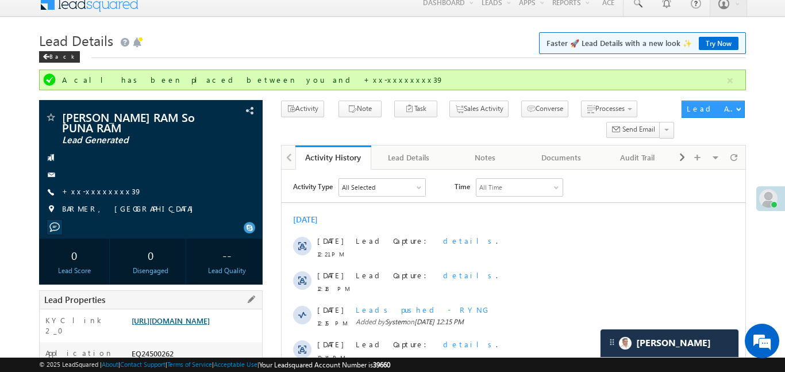
click at [210, 325] on link "[URL][DOMAIN_NAME]" at bounding box center [171, 321] width 78 height 10
click at [111, 195] on link "+xx-xxxxxxxx39" at bounding box center [102, 191] width 80 height 10
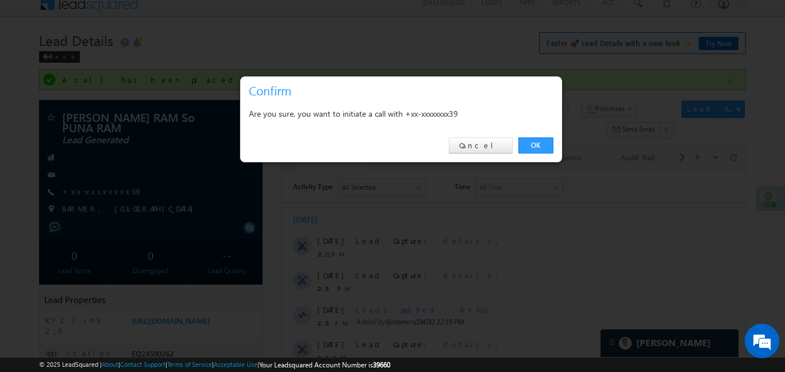
click at [528, 131] on div "OK Cancel" at bounding box center [401, 145] width 322 height 33
click at [537, 143] on link "OK" at bounding box center [536, 145] width 35 height 16
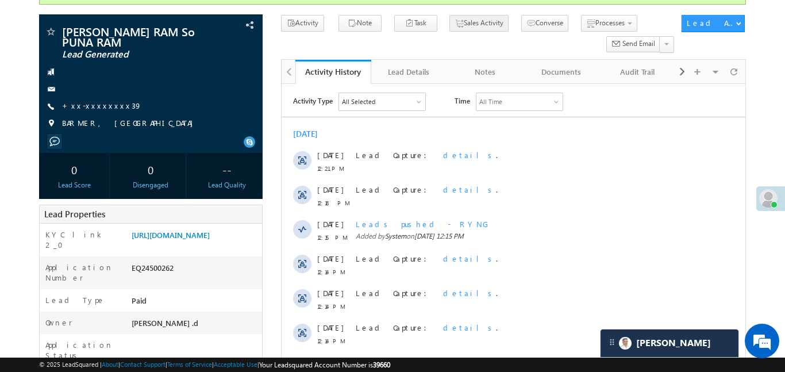
scroll to position [93, 0]
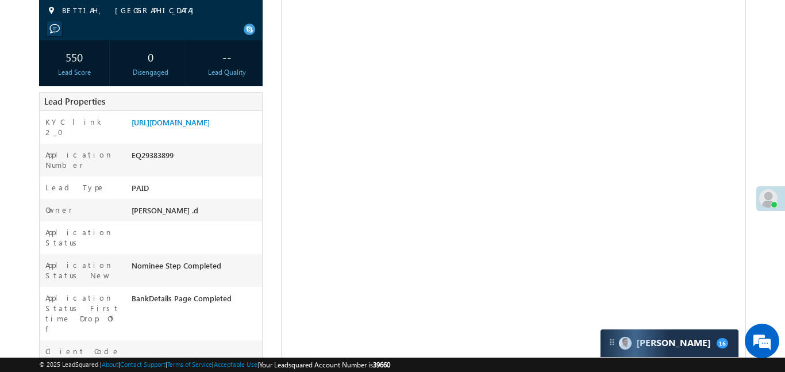
scroll to position [62, 0]
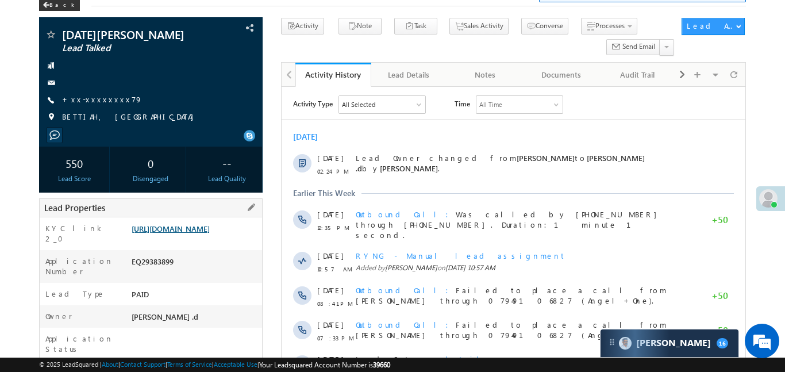
click at [210, 233] on link "[URL][DOMAIN_NAME]" at bounding box center [171, 229] width 78 height 10
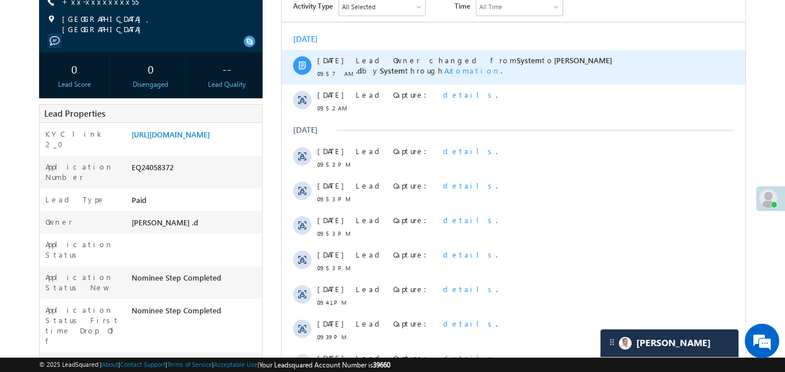
scroll to position [177, 0]
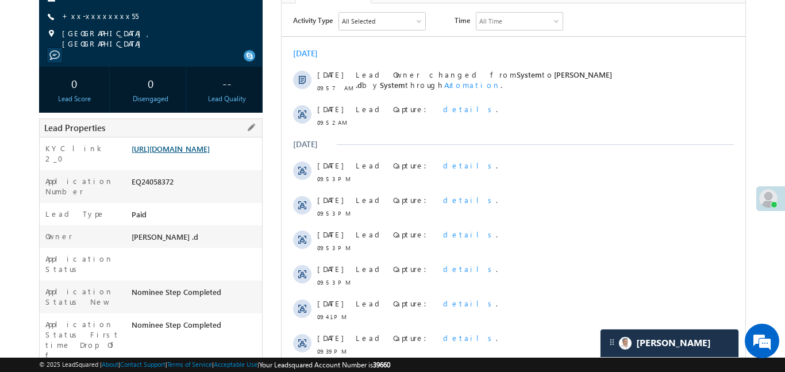
click at [162, 150] on link "[URL][DOMAIN_NAME]" at bounding box center [171, 149] width 78 height 10
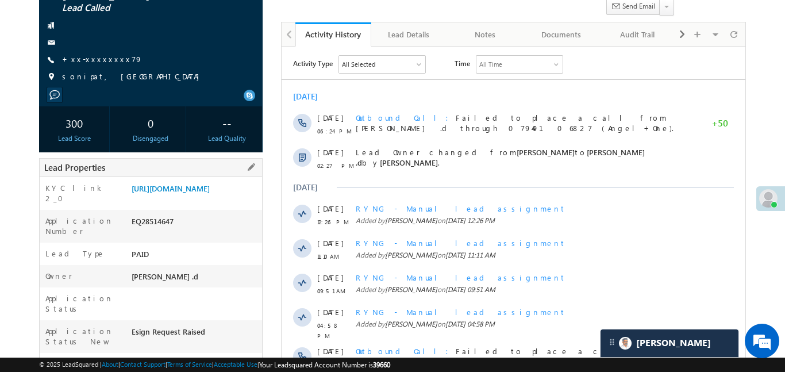
scroll to position [108, 0]
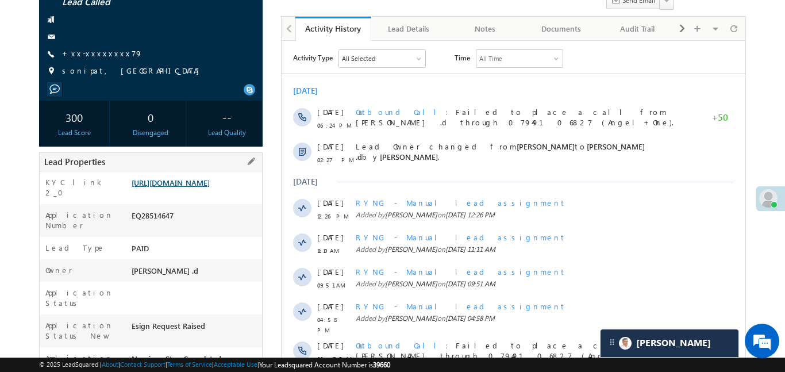
click at [180, 187] on link "[URL][DOMAIN_NAME]" at bounding box center [171, 183] width 78 height 10
click at [172, 187] on link "[URL][DOMAIN_NAME]" at bounding box center [171, 183] width 78 height 10
click at [97, 53] on link "+xx-xxxxxxxx79" at bounding box center [102, 53] width 81 height 10
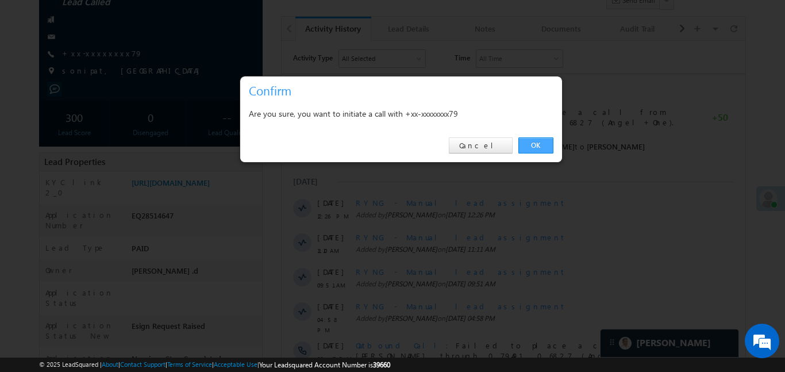
drag, startPoint x: 538, startPoint y: 143, endPoint x: 158, endPoint y: 3, distance: 404.6
click at [538, 143] on link "OK" at bounding box center [536, 145] width 35 height 16
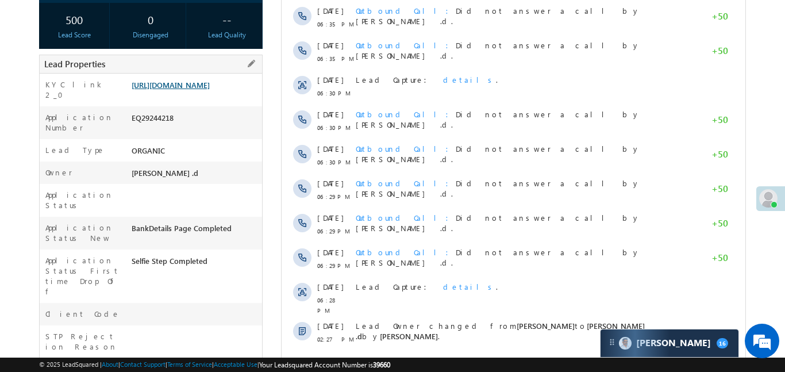
scroll to position [209, 0]
click at [210, 90] on link "https://angelbroking1-pk3em7sa.customui-test.leadsquared.com?leadId=cd742bb4-32…" at bounding box center [171, 85] width 78 height 10
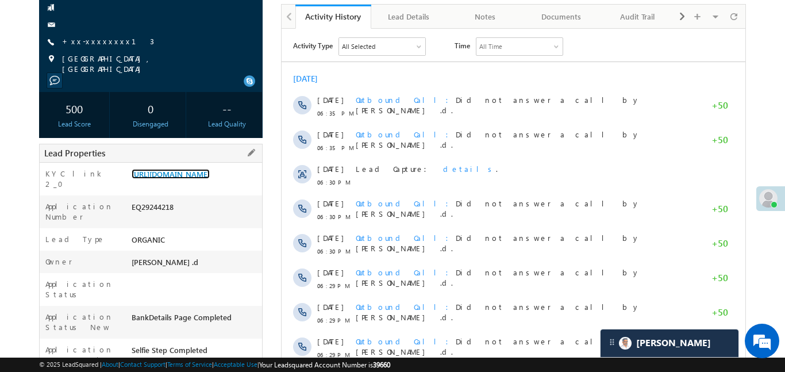
scroll to position [79, 0]
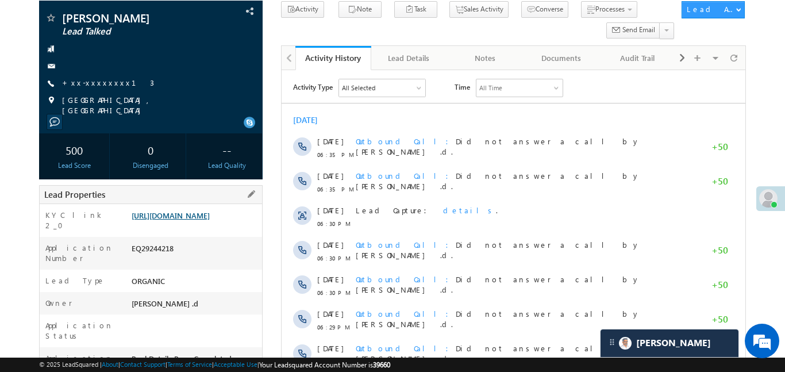
click at [197, 217] on link "https://angelbroking1-pk3em7sa.customui-test.leadsquared.com?leadId=cd742bb4-32…" at bounding box center [171, 215] width 78 height 10
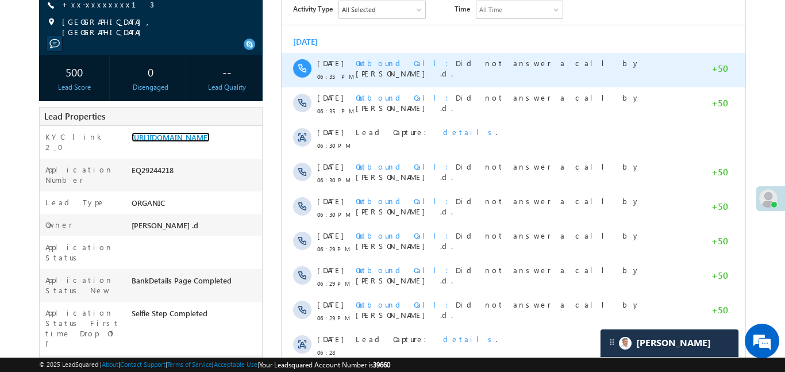
scroll to position [485, 0]
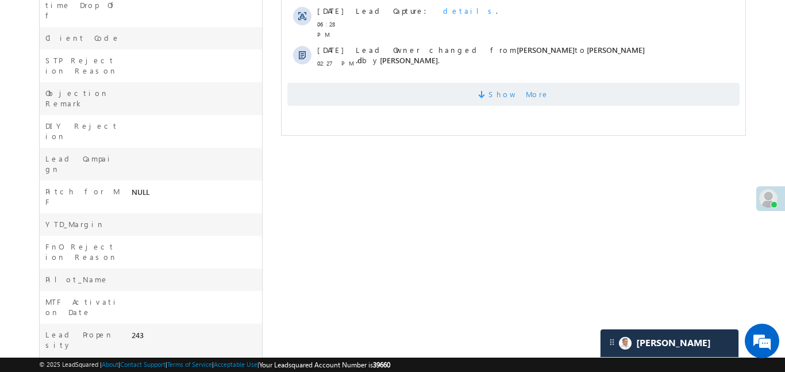
click at [466, 88] on span "Show More" at bounding box center [513, 94] width 453 height 23
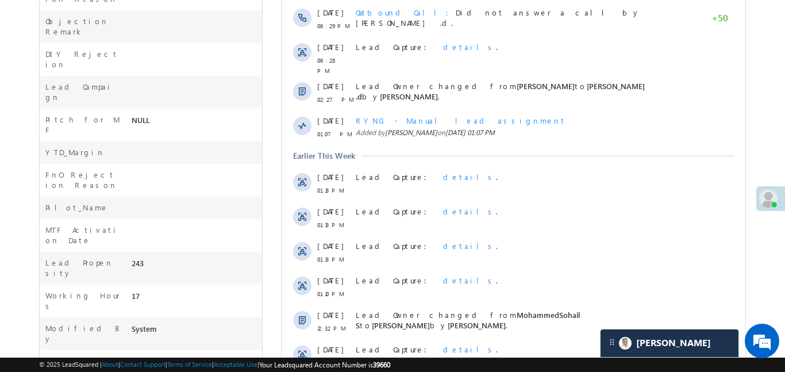
scroll to position [630, 0]
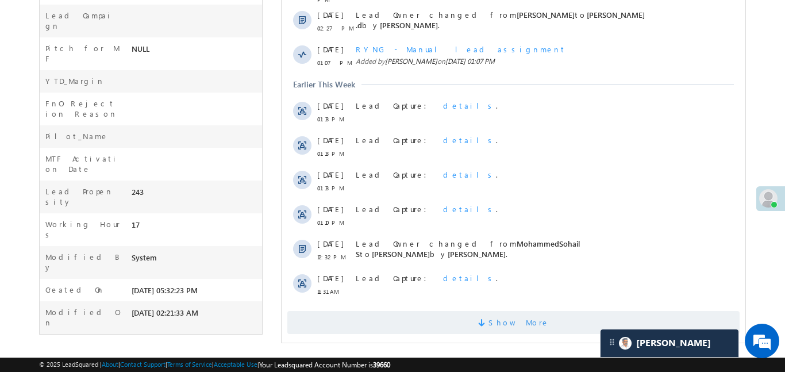
click at [482, 317] on span "Show More" at bounding box center [513, 322] width 453 height 23
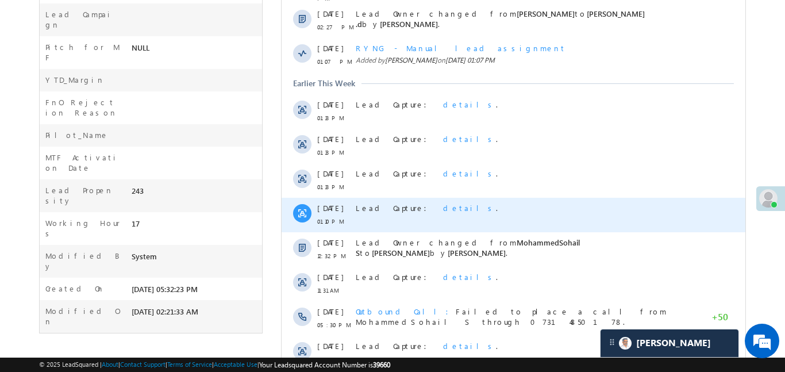
scroll to position [996, 0]
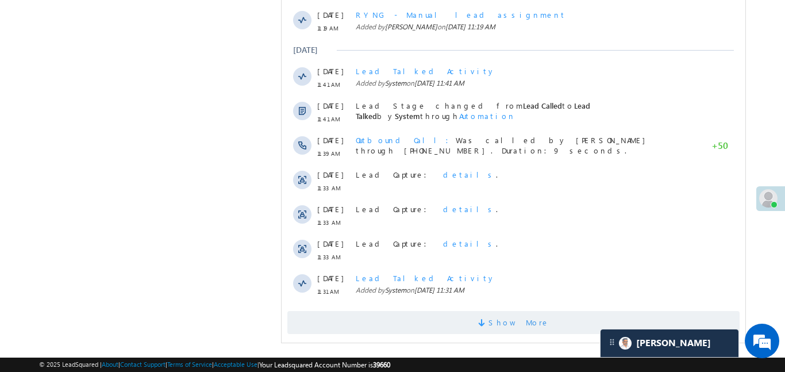
click at [528, 313] on span "Show More" at bounding box center [518, 322] width 61 height 23
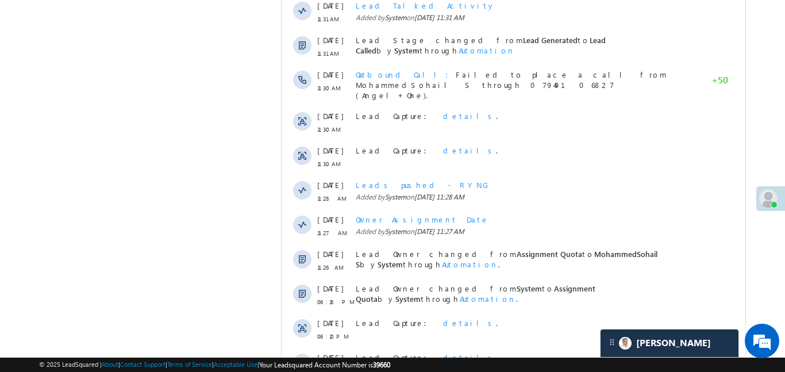
scroll to position [1337, 0]
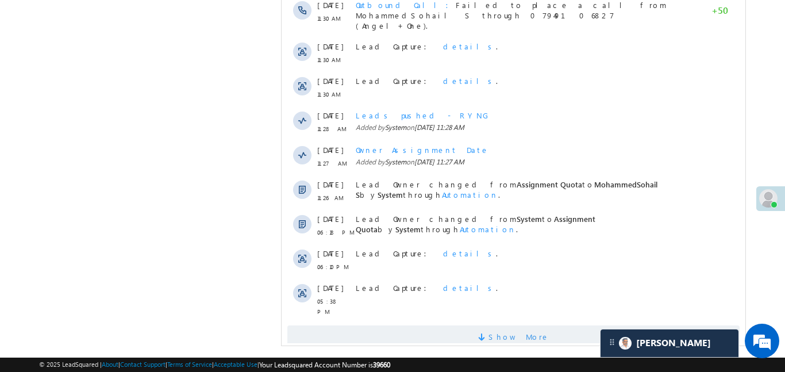
click at [547, 325] on span "Show More" at bounding box center [513, 336] width 453 height 23
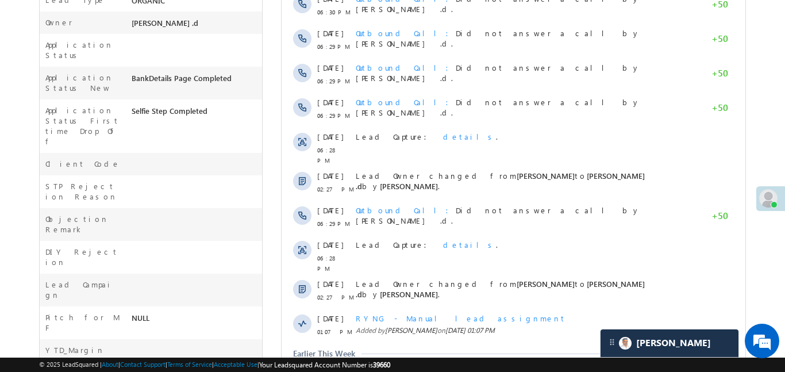
scroll to position [144, 0]
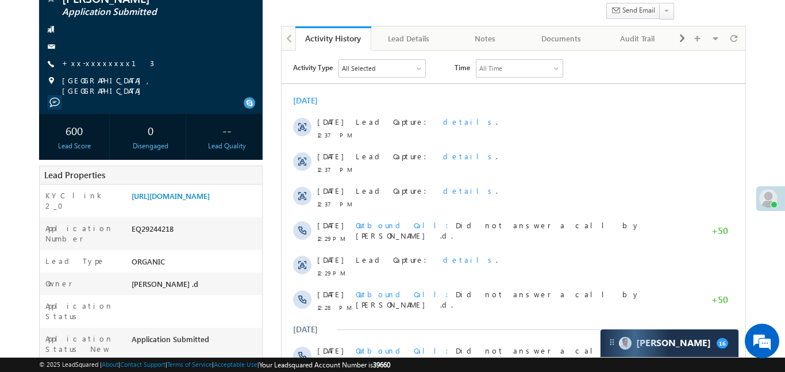
scroll to position [112, 0]
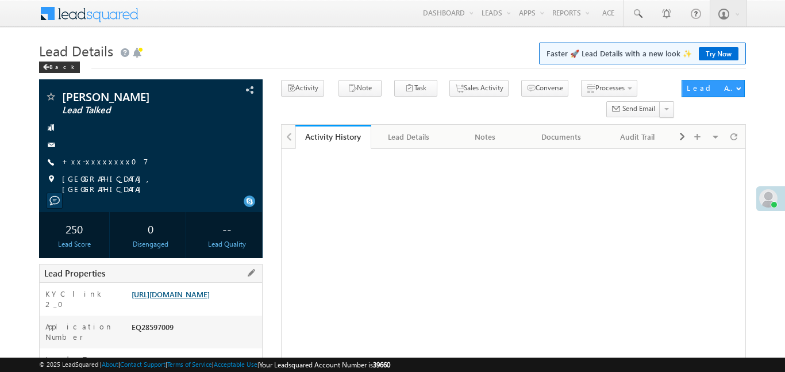
click at [191, 289] on link "[URL][DOMAIN_NAME]" at bounding box center [171, 294] width 78 height 10
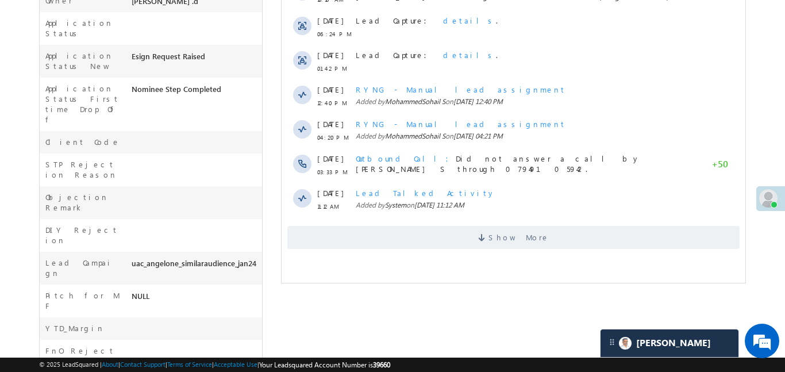
scroll to position [103, 0]
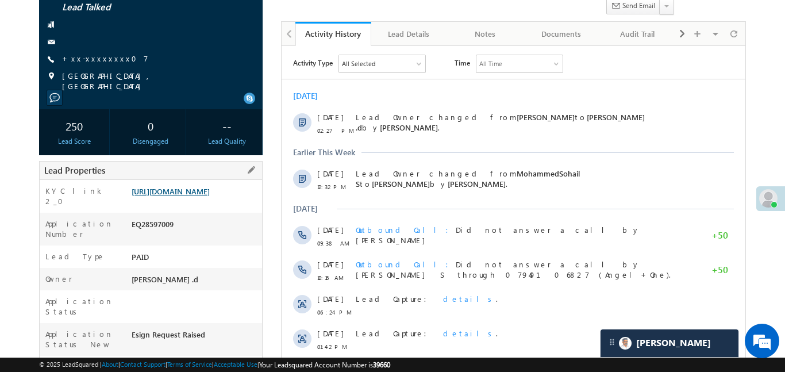
click at [205, 196] on link "[URL][DOMAIN_NAME]" at bounding box center [171, 191] width 78 height 10
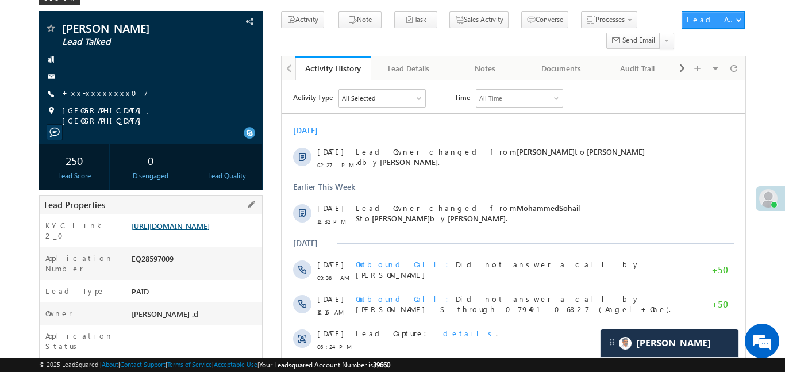
scroll to position [66, 0]
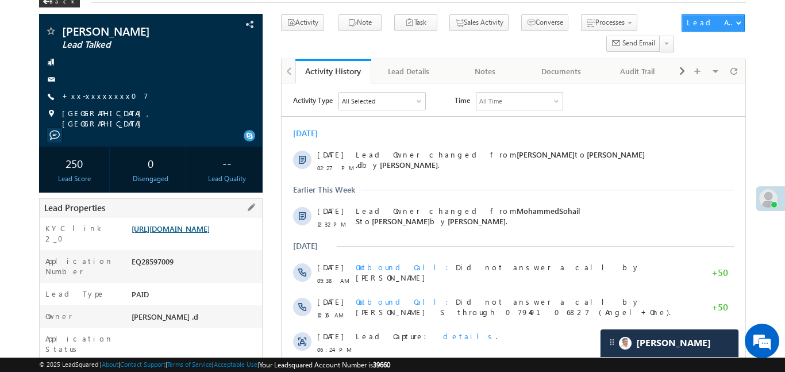
drag, startPoint x: 128, startPoint y: 223, endPoint x: 174, endPoint y: 235, distance: 47.4
click at [197, 239] on div "https://angelbroking1-pk3em7sa.customui-test.leadsquared.com?leadId=9c6f3545-ac…" at bounding box center [195, 231] width 133 height 16
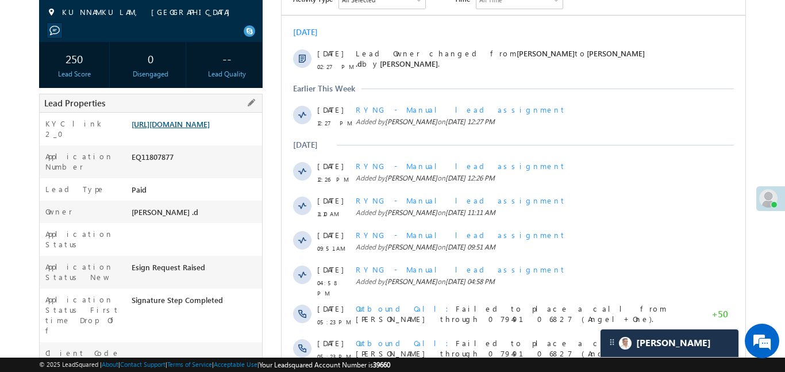
click at [210, 121] on link "[URL][DOMAIN_NAME]" at bounding box center [171, 124] width 78 height 10
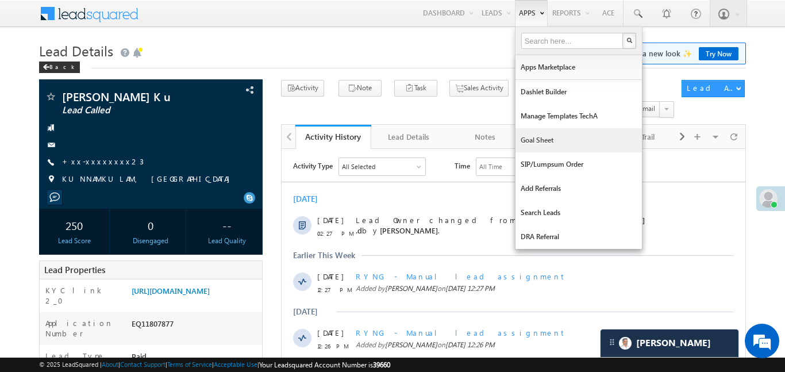
click at [556, 145] on link "Goal Sheet" at bounding box center [579, 140] width 127 height 24
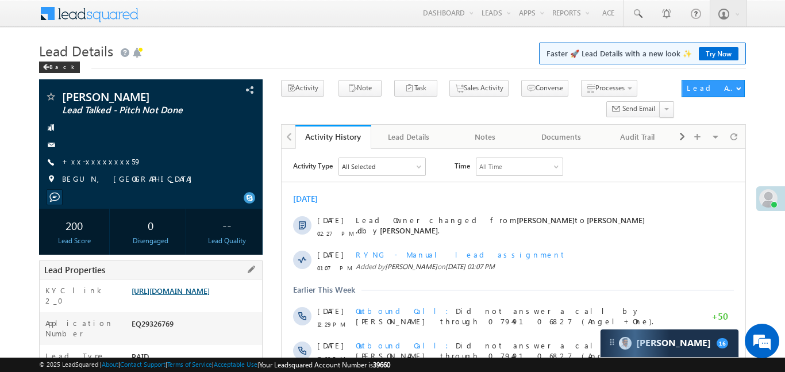
click at [210, 296] on link "https://angelbroking1-pk3em7sa.customui-test.leadsquared.com?leadId=36cd4394-bc…" at bounding box center [171, 291] width 78 height 10
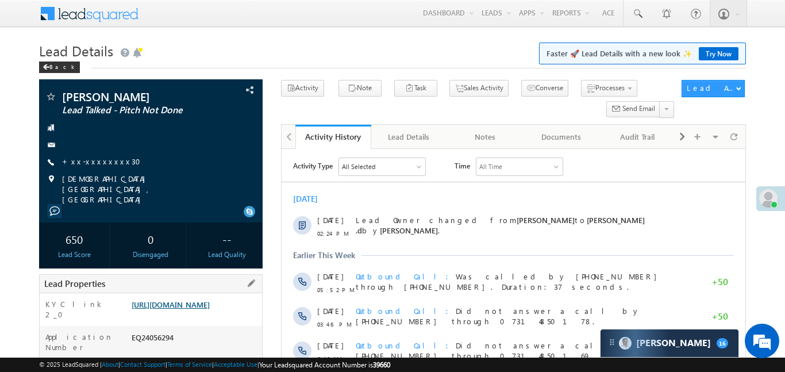
click at [182, 300] on link "[URL][DOMAIN_NAME]" at bounding box center [171, 305] width 78 height 10
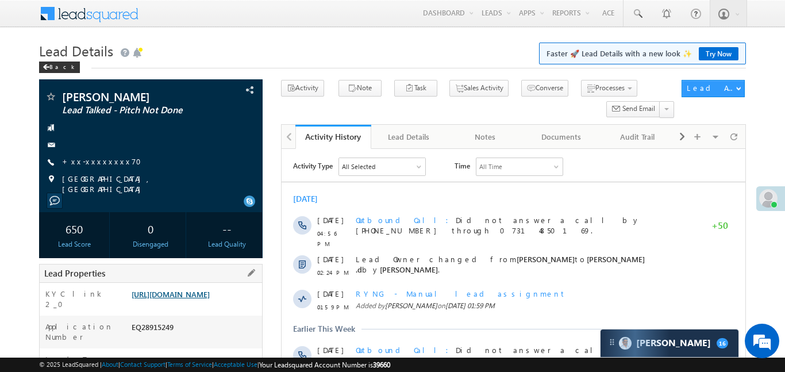
click at [196, 299] on link "https://angelbroking1-pk3em7sa.customui-test.leadsquared.com?leadId=ab668a2a-e5…" at bounding box center [171, 294] width 78 height 10
click at [193, 299] on link "https://angelbroking1-pk3em7sa.customui-test.leadsquared.com?leadId=ab668a2a-e5…" at bounding box center [171, 294] width 78 height 10
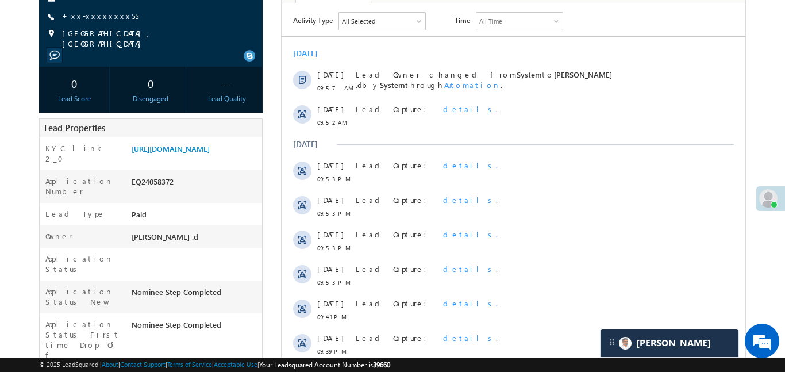
scroll to position [177, 0]
click at [700, 25] on div "Activity Type All Selected Select All Sales Activities 1 Sales Activity Email A…" at bounding box center [519, 21] width 453 height 18
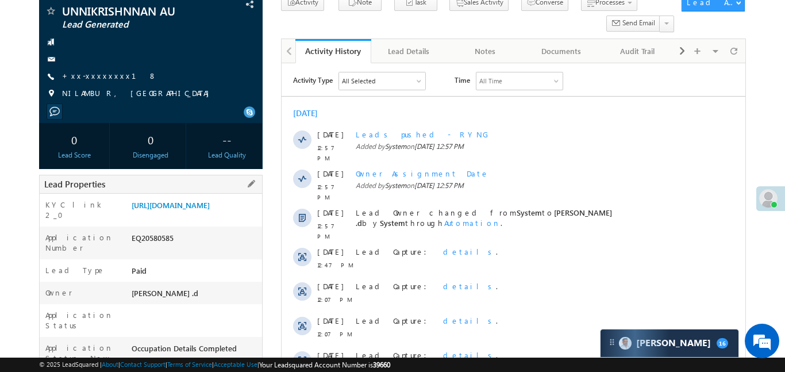
scroll to position [73, 0]
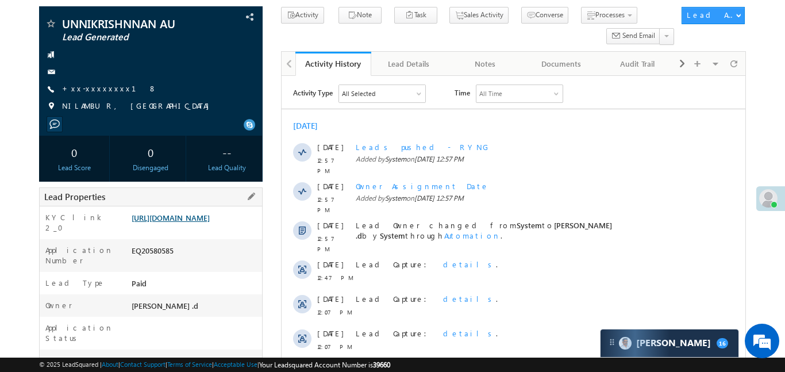
click at [209, 223] on link "[URL][DOMAIN_NAME]" at bounding box center [171, 218] width 78 height 10
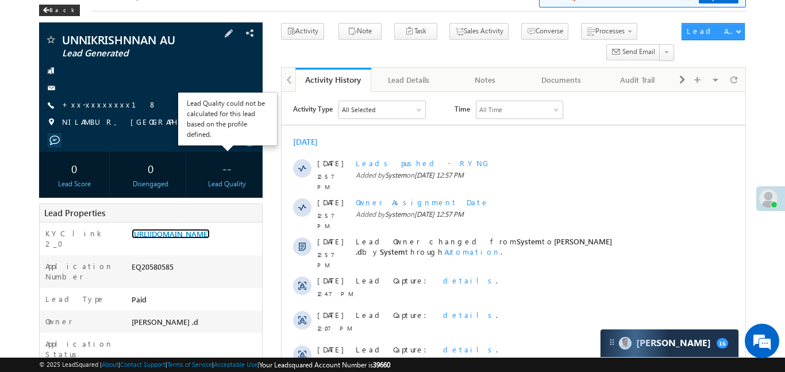
scroll to position [0, 0]
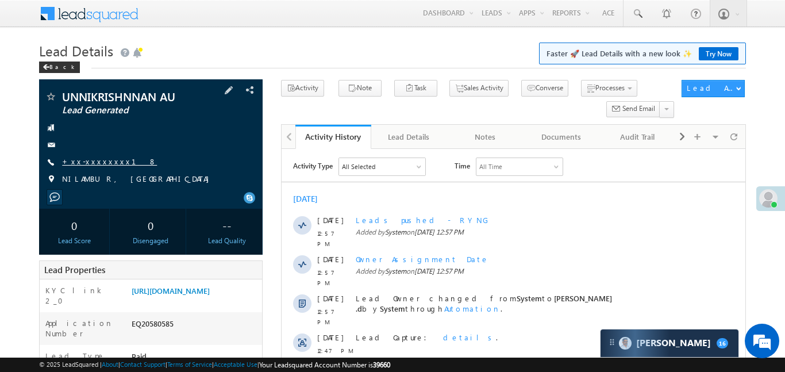
click at [105, 164] on link "+xx-xxxxxxxx18" at bounding box center [109, 161] width 95 height 10
click at [288, 63] on div "Back" at bounding box center [392, 64] width 707 height 7
click at [310, 44] on h1 "Lead Details Faster 🚀 Lead Details with a new look ✨ Try Now" at bounding box center [392, 50] width 707 height 22
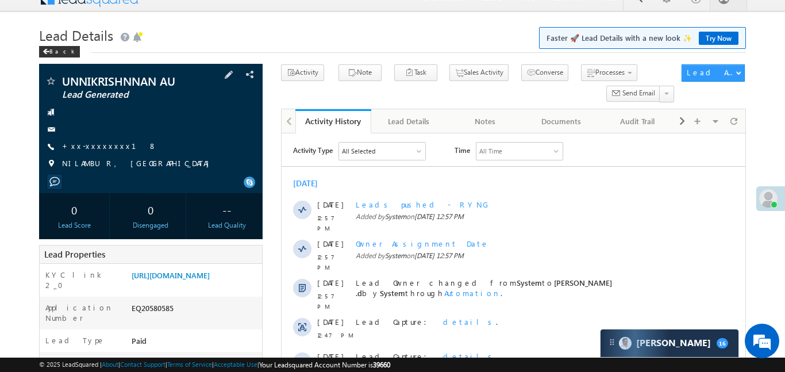
scroll to position [18, 0]
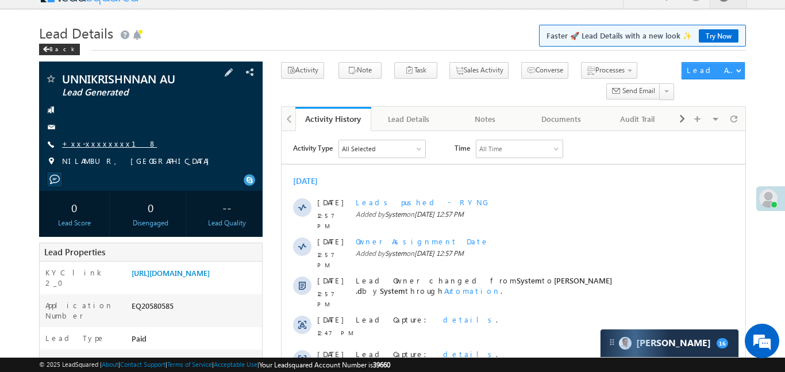
click at [112, 147] on link "+xx-xxxxxxxx18" at bounding box center [109, 144] width 95 height 10
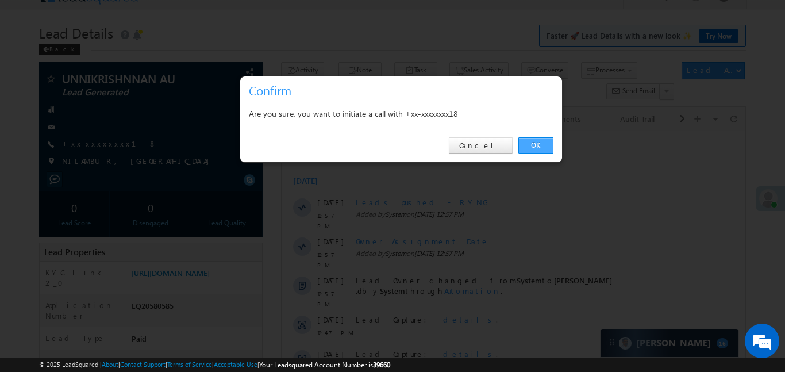
click at [542, 148] on link "OK" at bounding box center [536, 145] width 35 height 16
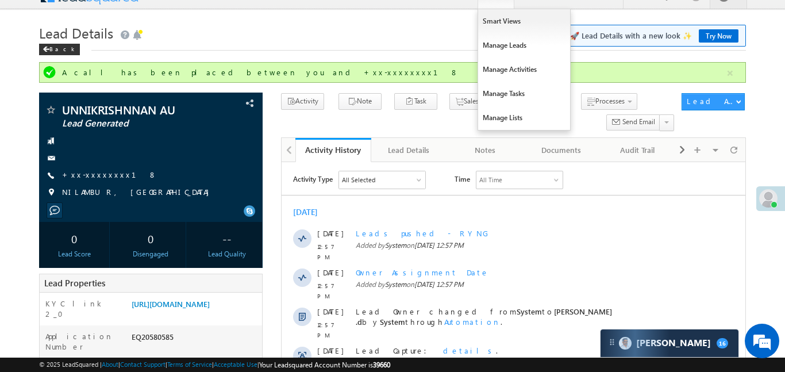
scroll to position [0, 0]
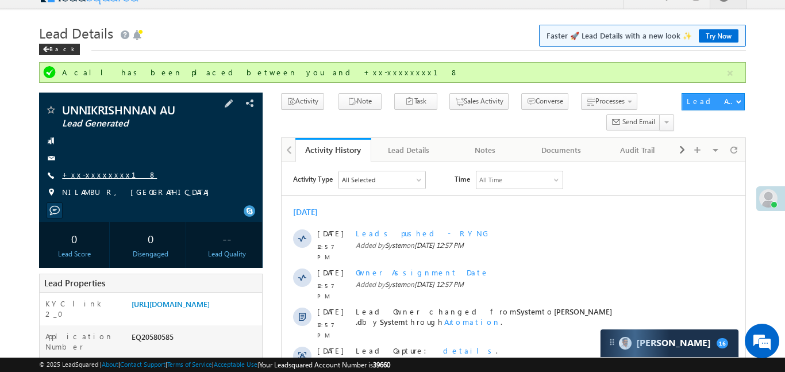
click at [94, 177] on link "+xx-xxxxxxxx18" at bounding box center [109, 175] width 95 height 10
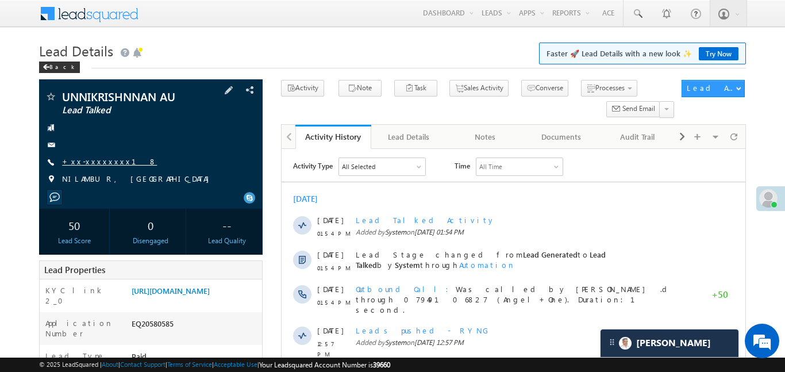
click at [109, 159] on link "+xx-xxxxxxxx18" at bounding box center [109, 161] width 95 height 10
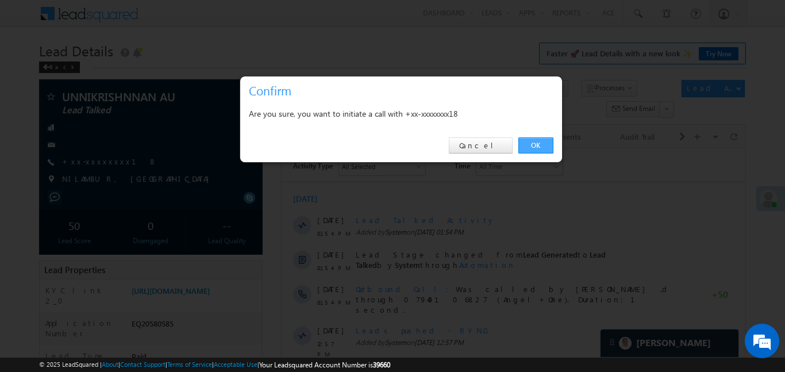
click at [528, 143] on link "OK" at bounding box center [536, 145] width 35 height 16
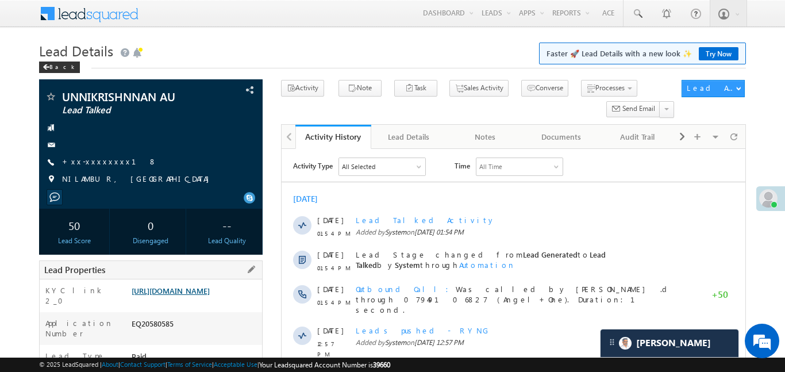
click at [199, 288] on link "https://angelbroking1-pk3em7sa.customui-test.leadsquared.com?leadId=c36f72e1-98…" at bounding box center [171, 291] width 78 height 10
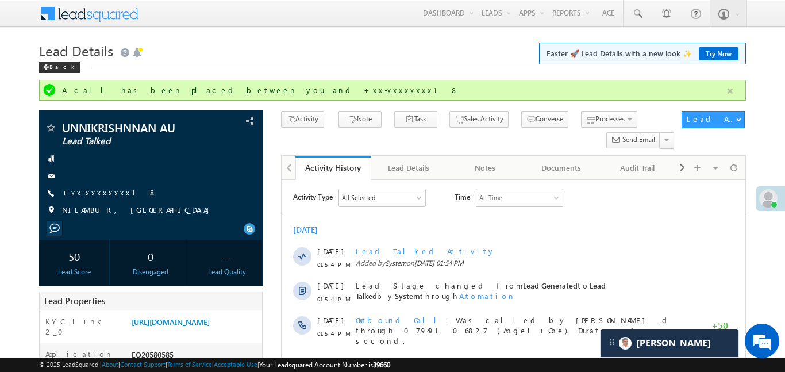
click at [736, 87] on button "button" at bounding box center [730, 91] width 14 height 14
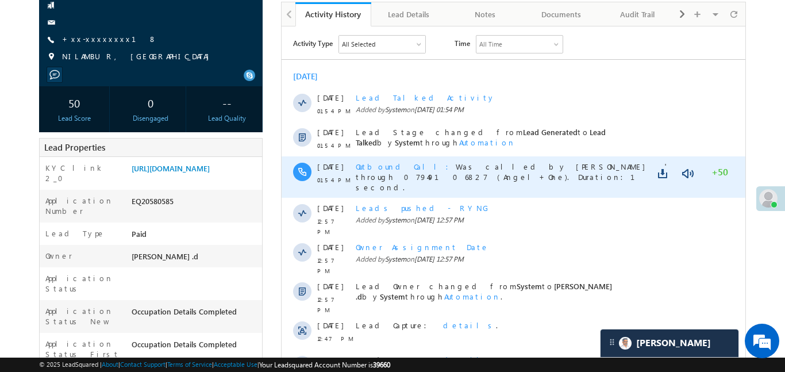
scroll to position [123, 0]
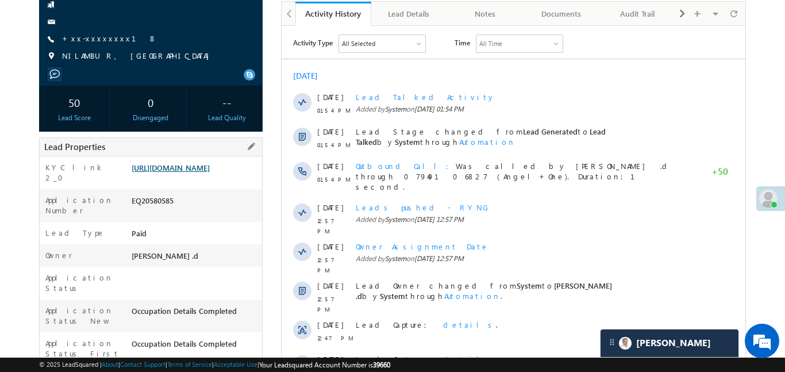
click at [203, 173] on link "https://angelbroking1-pk3em7sa.customui-test.leadsquared.com?leadId=c36f72e1-98…" at bounding box center [171, 168] width 78 height 10
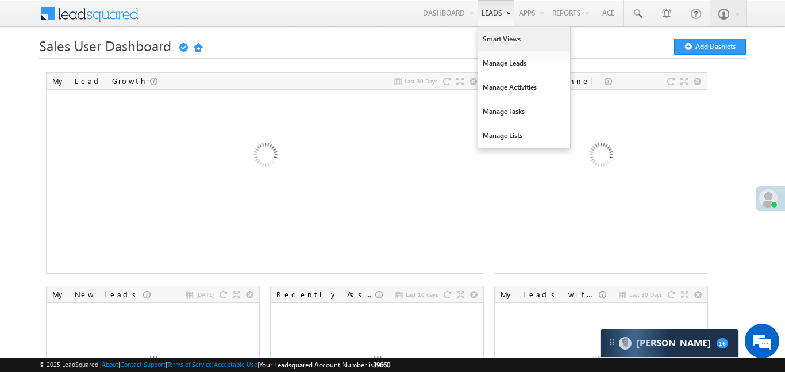
click at [492, 30] on link "Smart Views" at bounding box center [524, 39] width 92 height 24
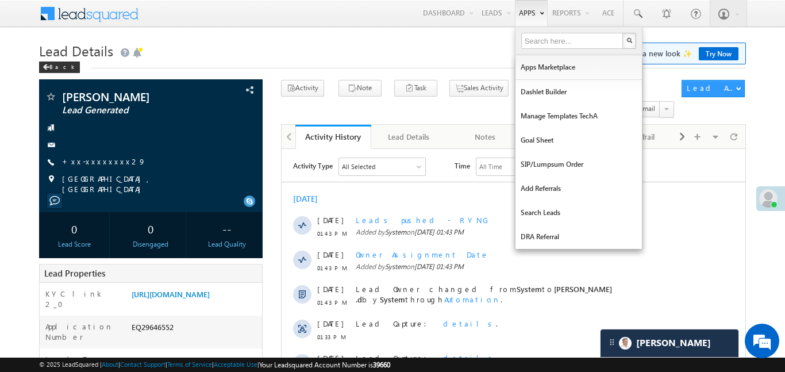
scroll to position [325, 0]
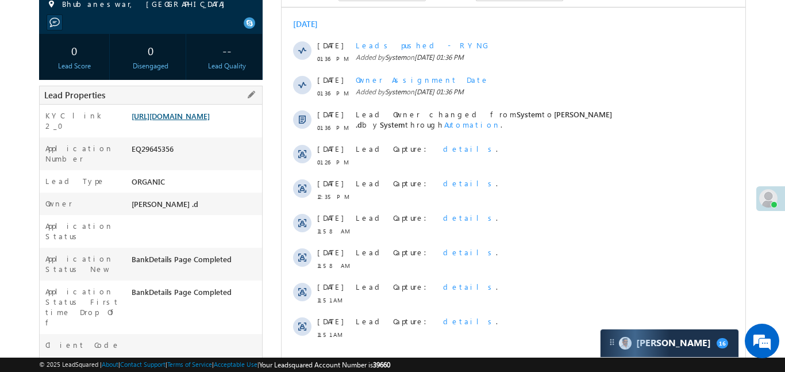
scroll to position [178, 0]
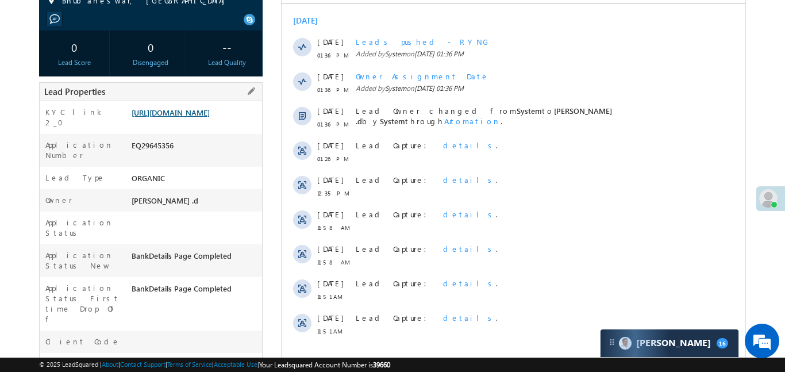
click at [208, 117] on link "[URL][DOMAIN_NAME]" at bounding box center [171, 113] width 78 height 10
click at [188, 117] on link "[URL][DOMAIN_NAME]" at bounding box center [171, 113] width 78 height 10
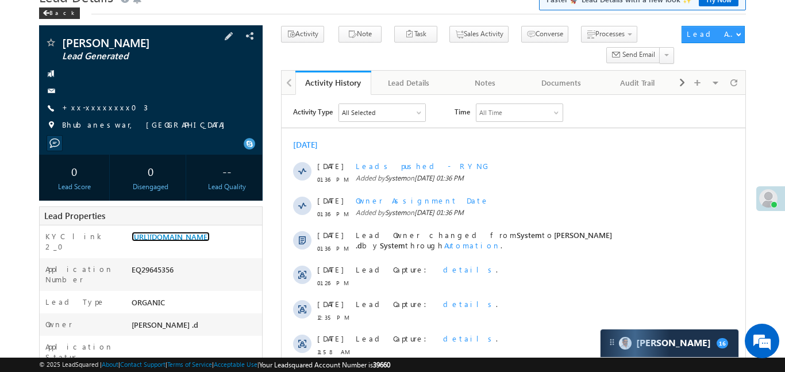
scroll to position [51, 0]
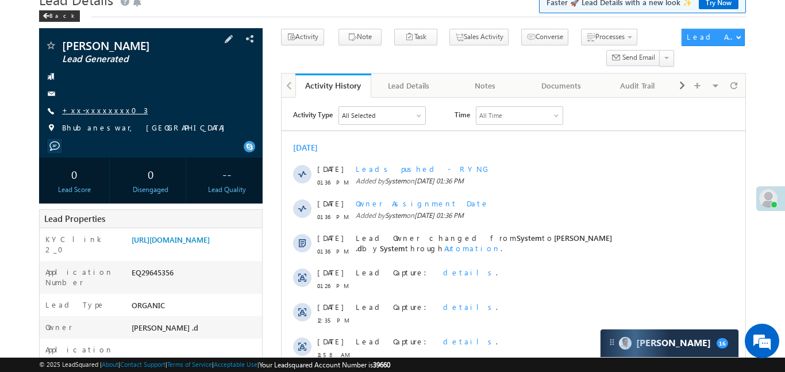
click at [107, 108] on link "+xx-xxxxxxxx03" at bounding box center [105, 110] width 86 height 10
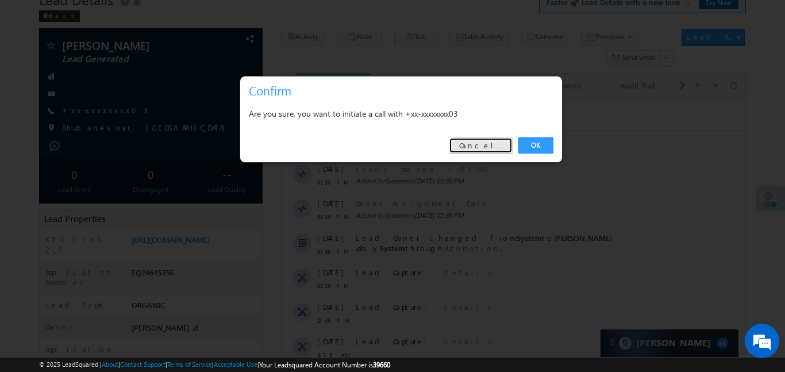
click at [501, 148] on link "Cancel" at bounding box center [481, 145] width 64 height 16
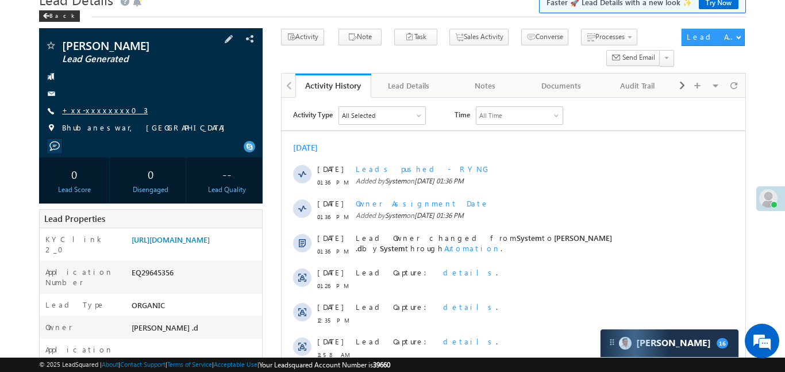
click at [102, 112] on link "+xx-xxxxxxxx03" at bounding box center [105, 110] width 86 height 10
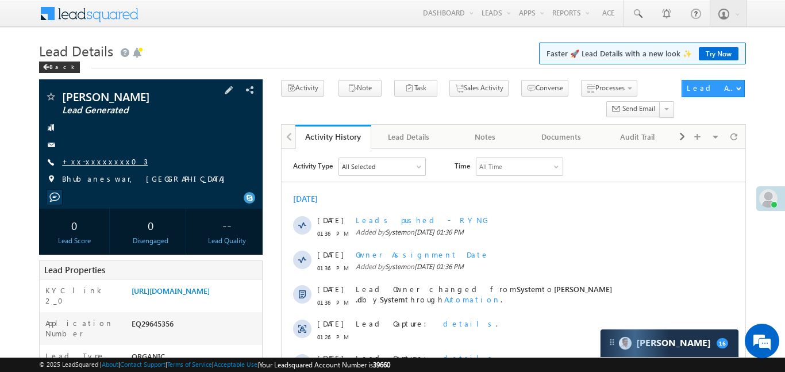
click at [101, 160] on link "+xx-xxxxxxxx03" at bounding box center [105, 161] width 86 height 10
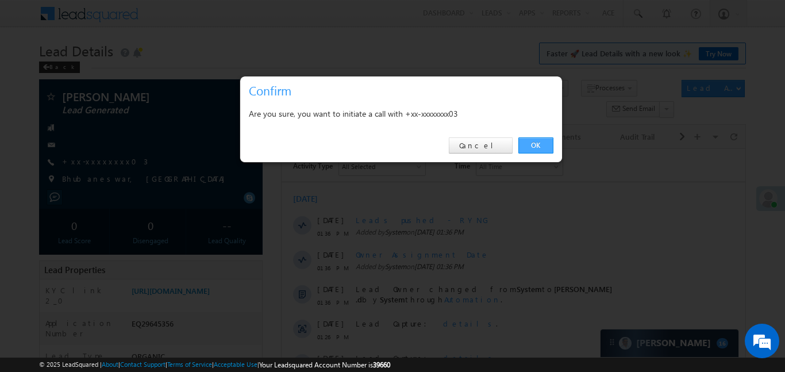
click at [528, 147] on link "OK" at bounding box center [536, 145] width 35 height 16
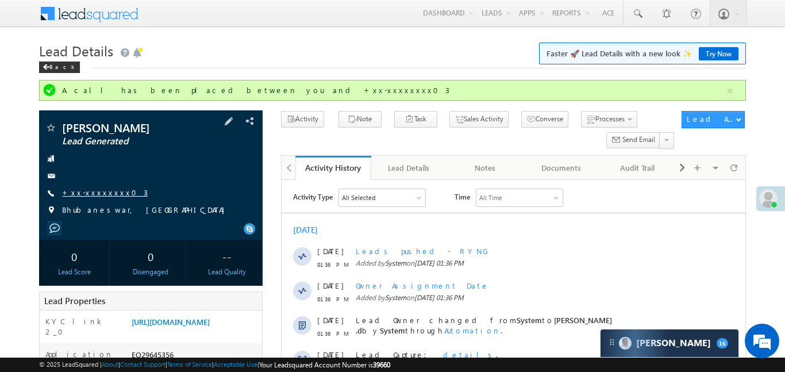
click at [98, 193] on link "+xx-xxxxxxxx03" at bounding box center [105, 192] width 86 height 10
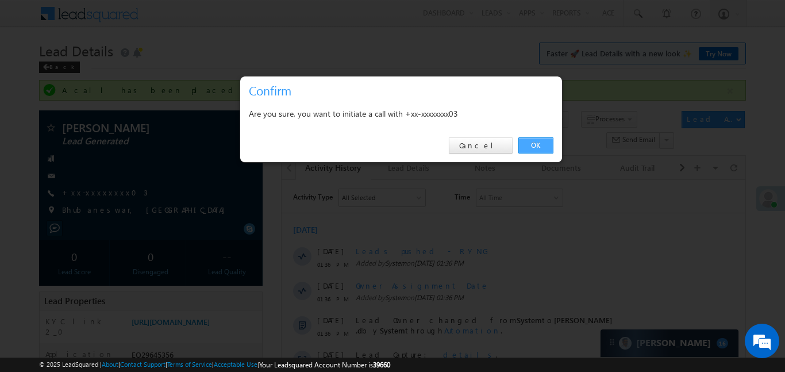
click at [537, 148] on link "OK" at bounding box center [536, 145] width 35 height 16
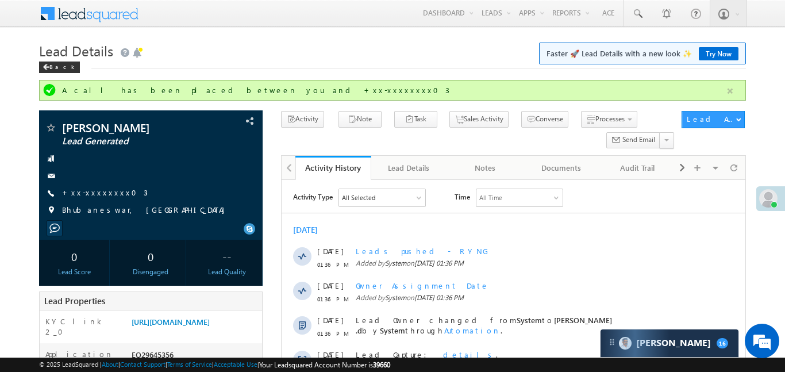
click at [730, 93] on button "button" at bounding box center [730, 91] width 14 height 14
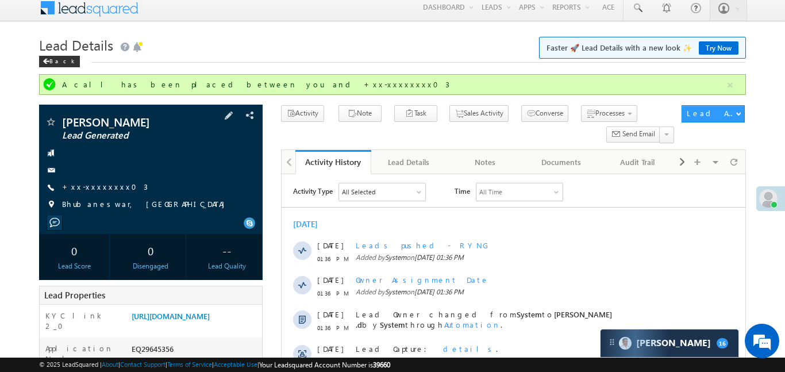
scroll to position [18, 0]
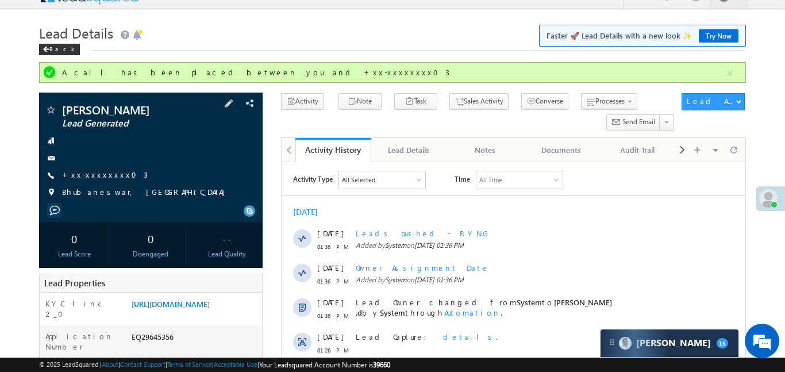
drag, startPoint x: 99, startPoint y: 158, endPoint x: 101, endPoint y: 164, distance: 6.6
click at [100, 163] on div at bounding box center [151, 158] width 212 height 12
click at [187, 309] on link "[URL][DOMAIN_NAME]" at bounding box center [171, 304] width 78 height 10
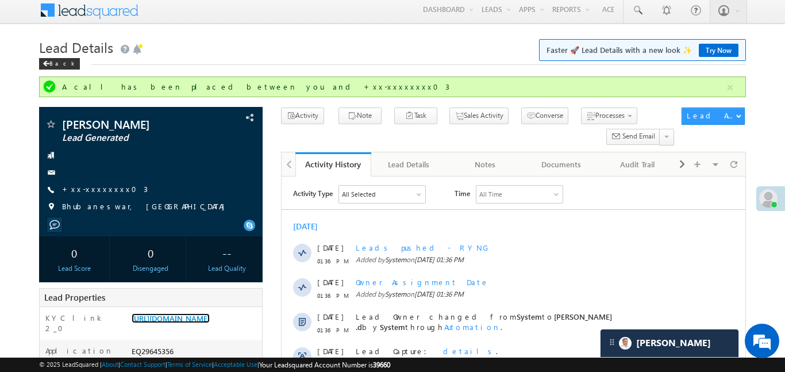
scroll to position [0, 0]
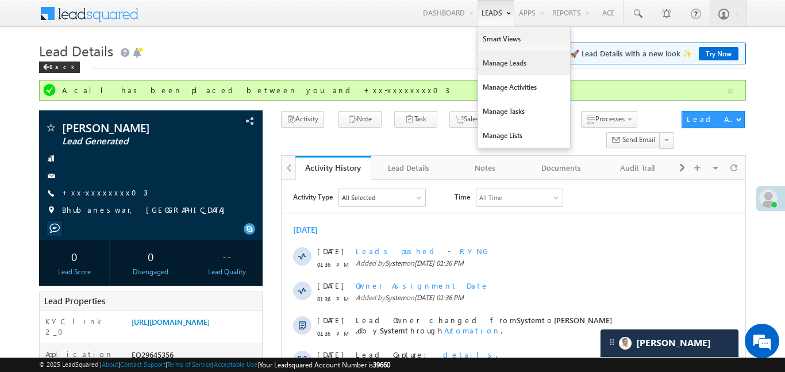
click at [508, 73] on link "Manage Leads" at bounding box center [524, 63] width 92 height 24
click at [508, 72] on link "Manage Leads" at bounding box center [524, 63] width 92 height 24
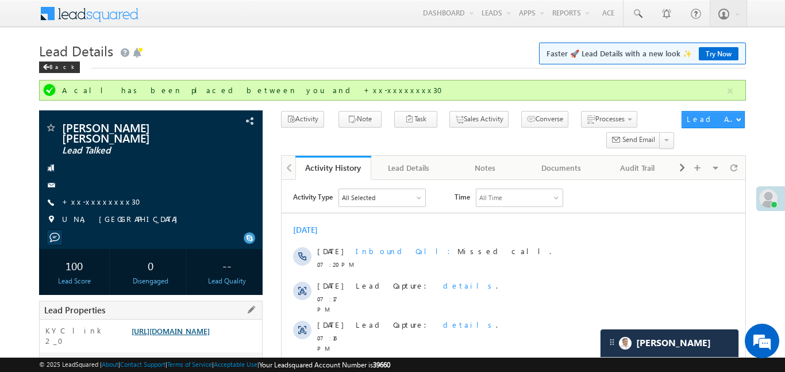
click at [201, 336] on link "https://angelbroking1-pk3em7sa.customui-test.leadsquared.com?leadId=8ccfb32d-2a…" at bounding box center [171, 331] width 78 height 10
click at [102, 202] on link "+xx-xxxxxxxx30" at bounding box center [105, 202] width 86 height 10
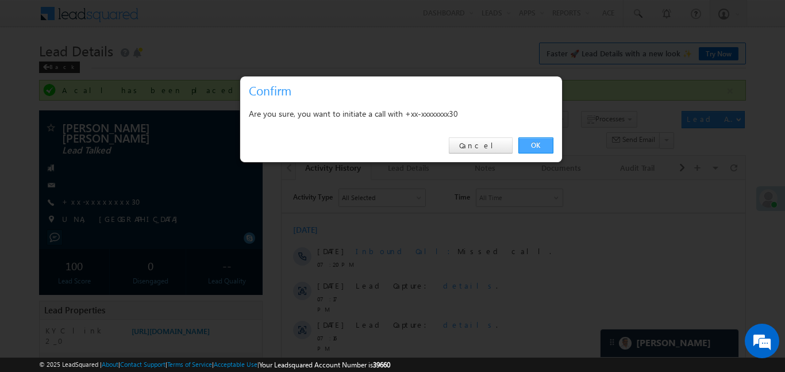
click at [534, 150] on link "OK" at bounding box center [536, 145] width 35 height 16
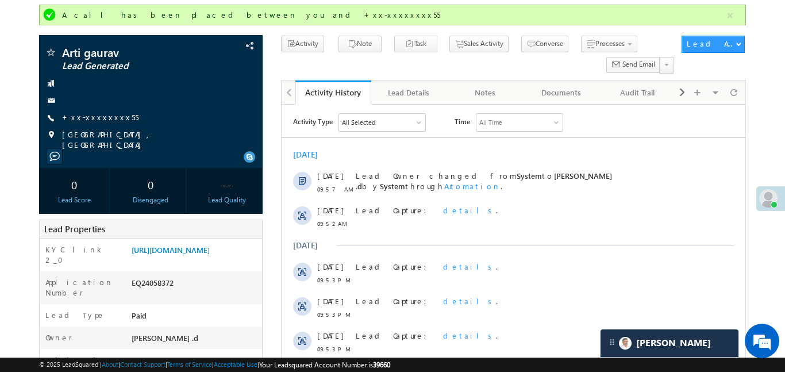
scroll to position [108, 0]
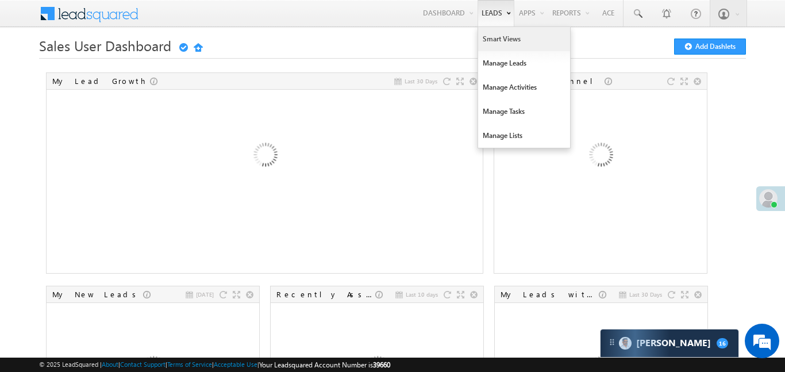
click at [508, 45] on link "Smart Views" at bounding box center [524, 39] width 92 height 24
click at [509, 44] on link "Smart Views" at bounding box center [524, 39] width 92 height 24
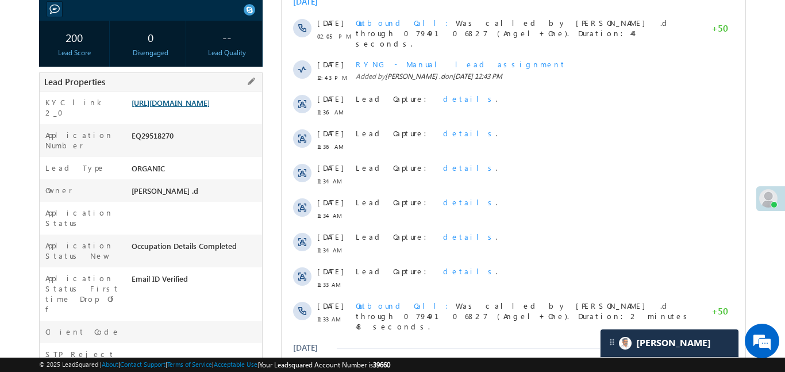
click at [210, 108] on link "[URL][DOMAIN_NAME]" at bounding box center [171, 103] width 78 height 10
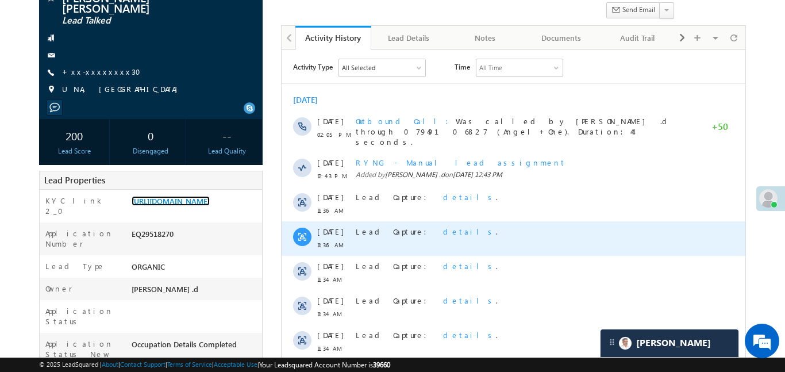
scroll to position [95, 0]
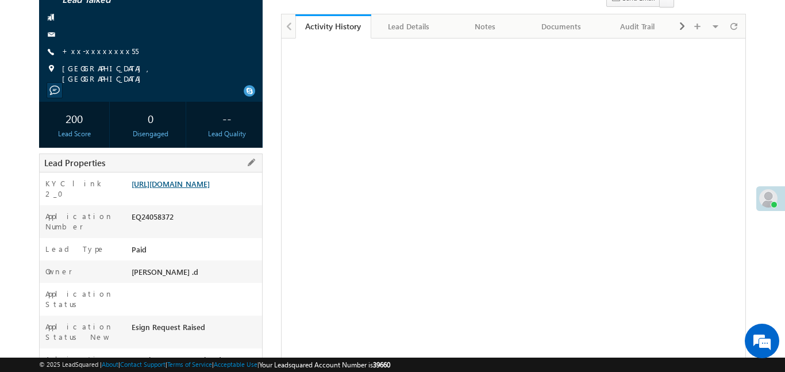
scroll to position [128, 0]
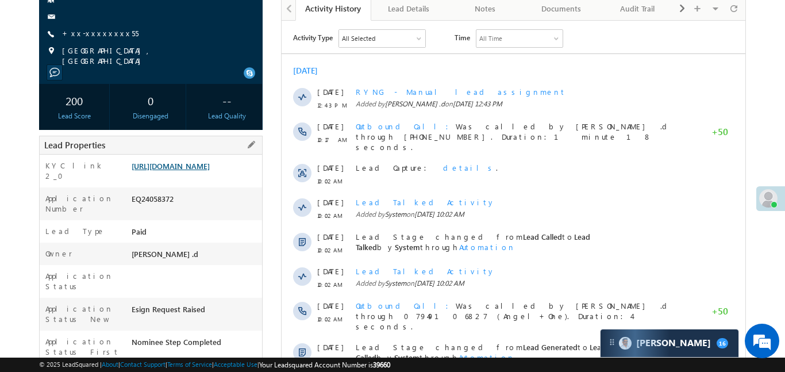
click at [210, 171] on link "[URL][DOMAIN_NAME]" at bounding box center [171, 166] width 78 height 10
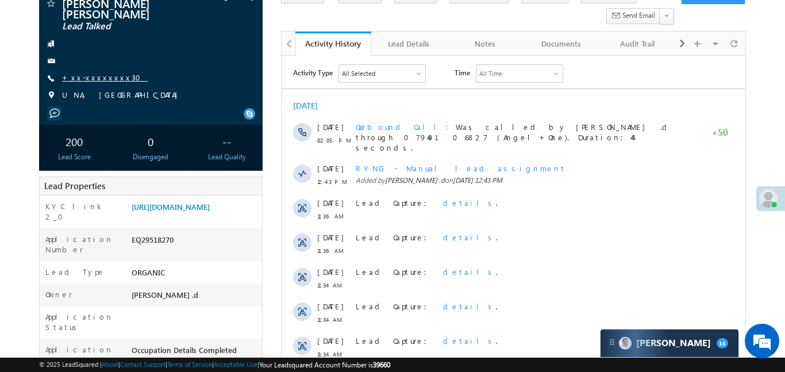
click at [97, 73] on link "+xx-xxxxxxxx30" at bounding box center [105, 77] width 86 height 10
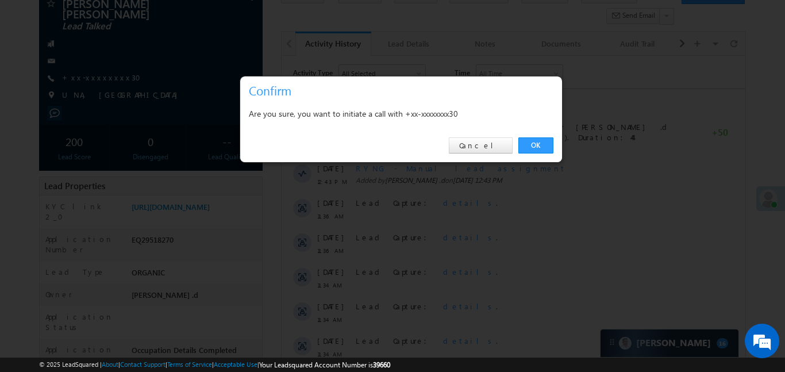
click at [535, 136] on div "OK Cancel" at bounding box center [401, 145] width 322 height 33
drag, startPoint x: 533, startPoint y: 145, endPoint x: 13, endPoint y: 155, distance: 519.9
click at [533, 145] on link "OK" at bounding box center [536, 145] width 35 height 16
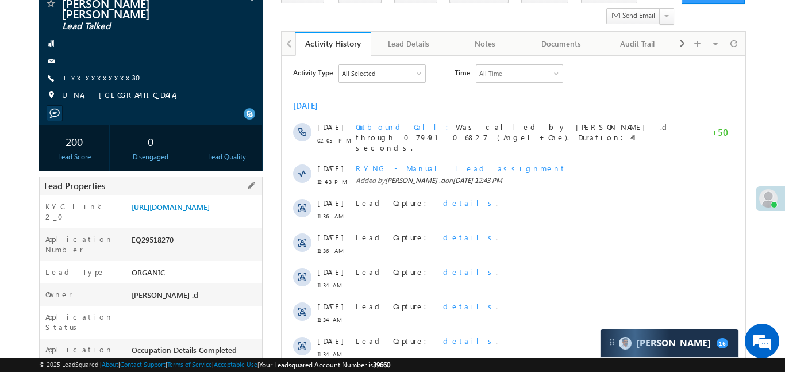
click at [222, 217] on div "[URL][DOMAIN_NAME]" at bounding box center [195, 209] width 133 height 16
click at [210, 212] on link "[URL][DOMAIN_NAME]" at bounding box center [171, 207] width 78 height 10
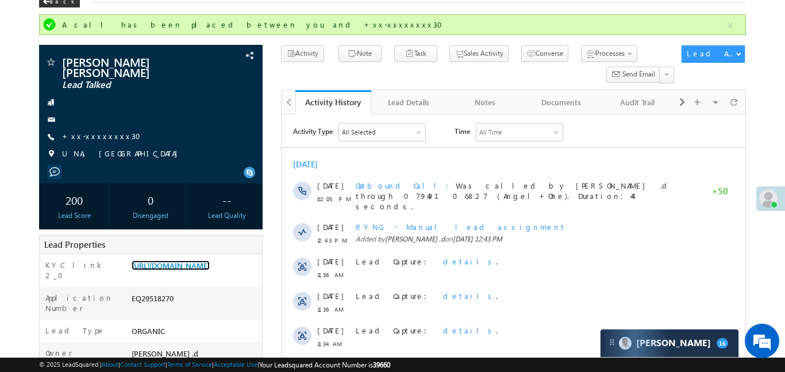
scroll to position [59, 0]
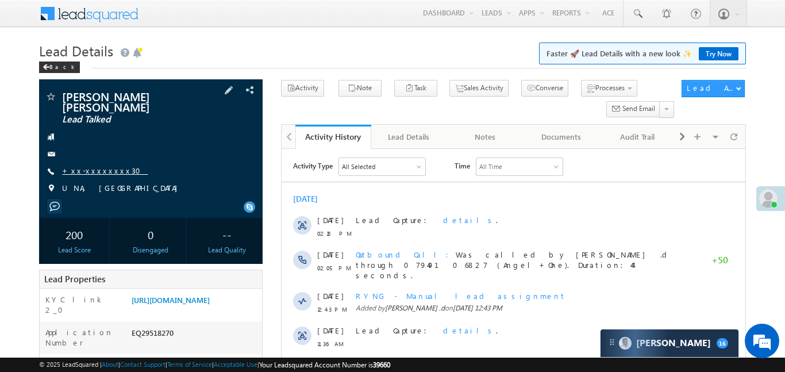
click at [91, 170] on link "+xx-xxxxxxxx30" at bounding box center [105, 171] width 86 height 10
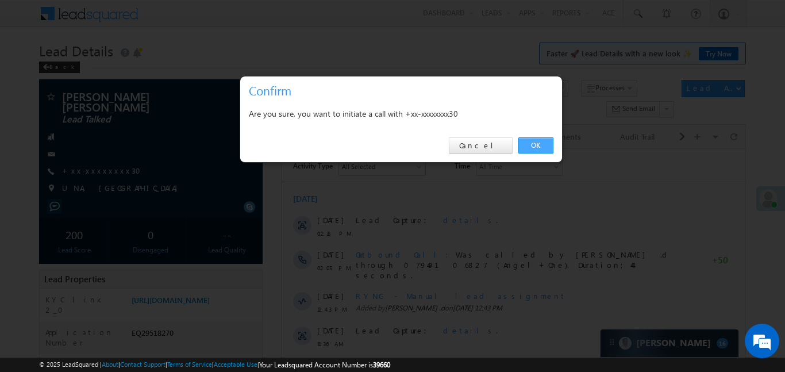
click at [541, 140] on link "OK" at bounding box center [536, 145] width 35 height 16
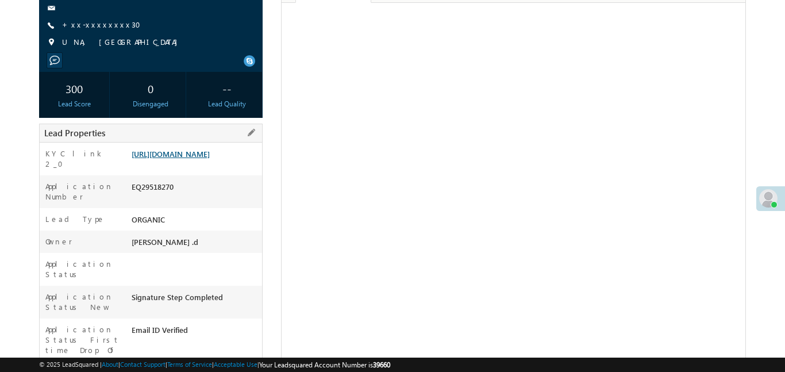
scroll to position [146, 0]
click at [210, 159] on link "[URL][DOMAIN_NAME]" at bounding box center [171, 154] width 78 height 10
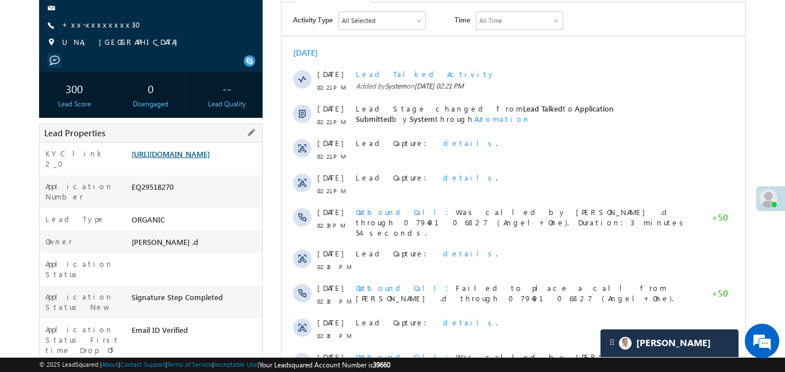
scroll to position [0, 0]
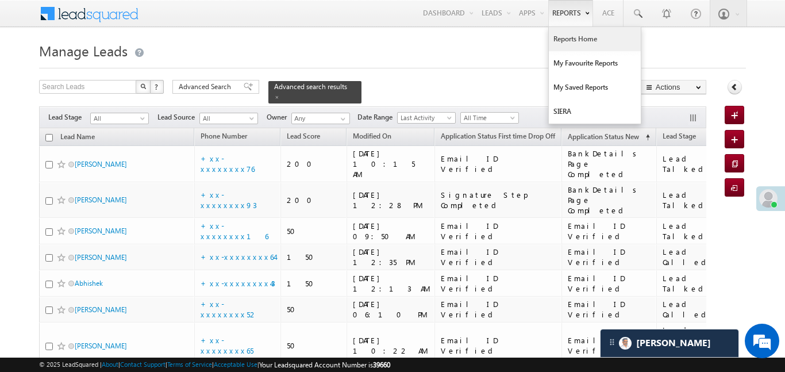
click at [580, 48] on link "Reports Home" at bounding box center [595, 39] width 92 height 24
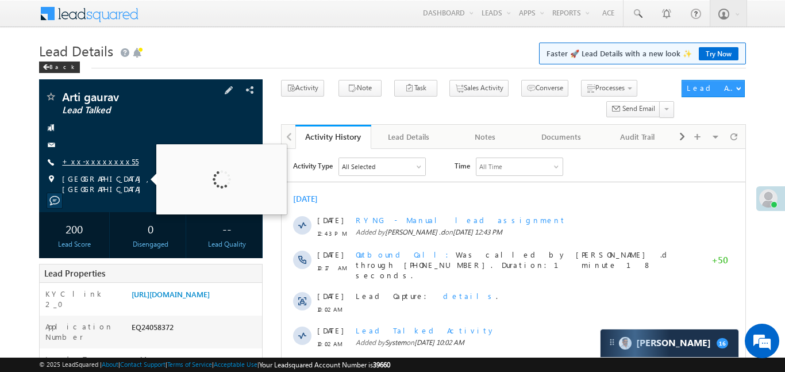
click at [110, 166] on link "+xx-xxxxxxxx55" at bounding box center [100, 161] width 76 height 10
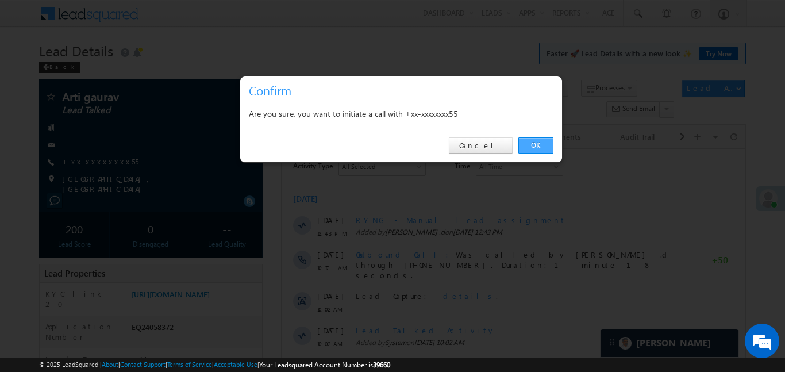
click at [533, 145] on link "OK" at bounding box center [536, 145] width 35 height 16
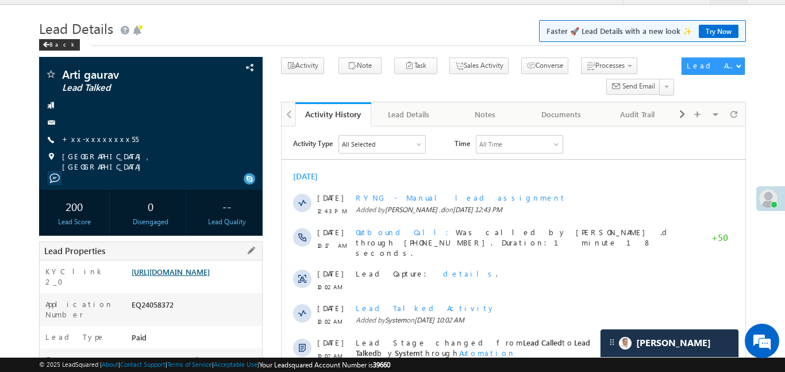
scroll to position [42, 0]
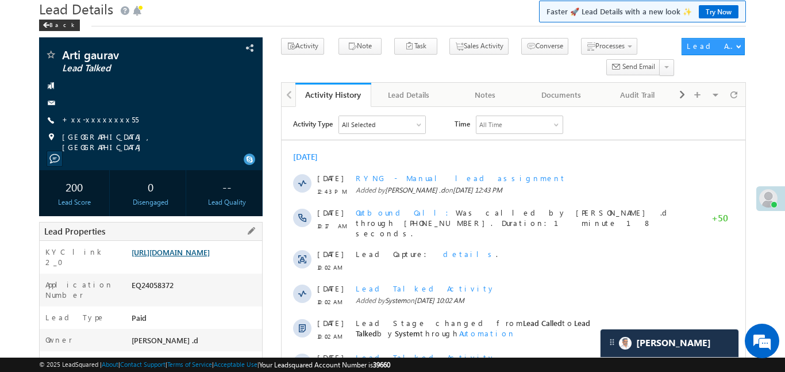
click at [197, 257] on link "[URL][DOMAIN_NAME]" at bounding box center [171, 252] width 78 height 10
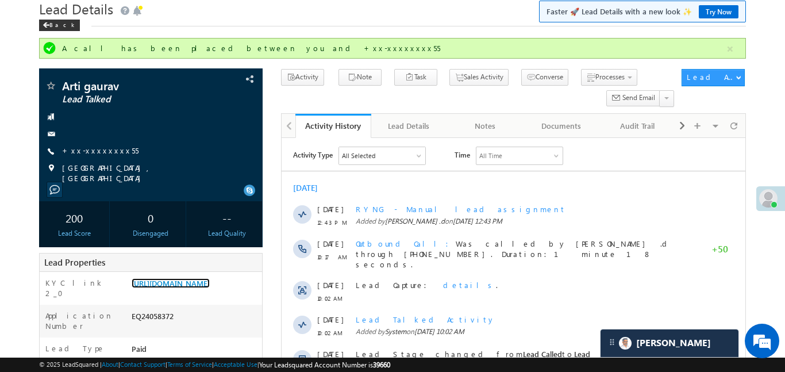
scroll to position [0, 0]
click at [96, 155] on link "+xx-xxxxxxxx55" at bounding box center [100, 150] width 76 height 10
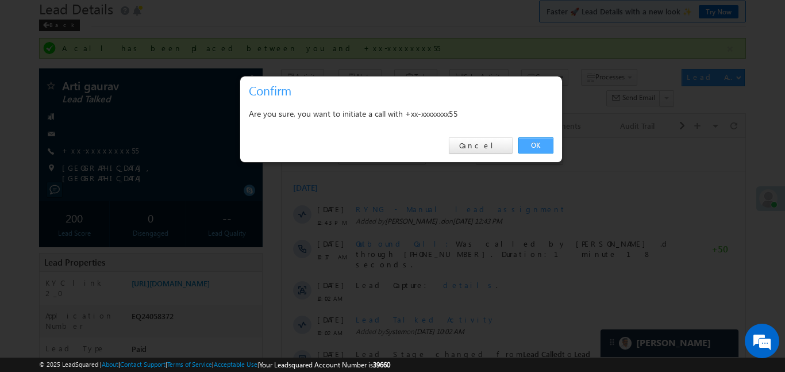
click at [547, 144] on link "OK" at bounding box center [536, 145] width 35 height 16
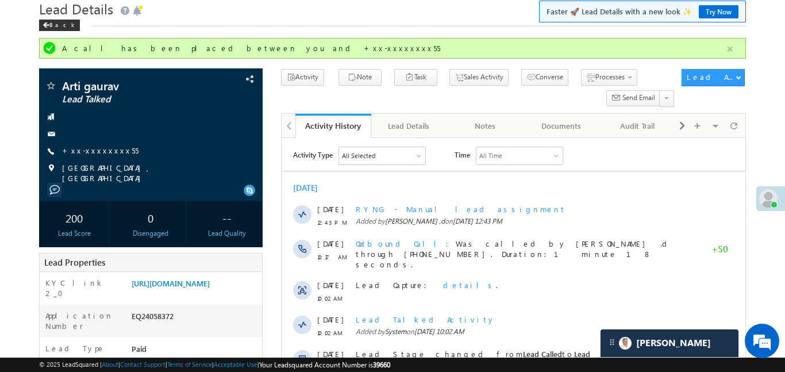
click at [731, 54] on button "button" at bounding box center [730, 49] width 14 height 14
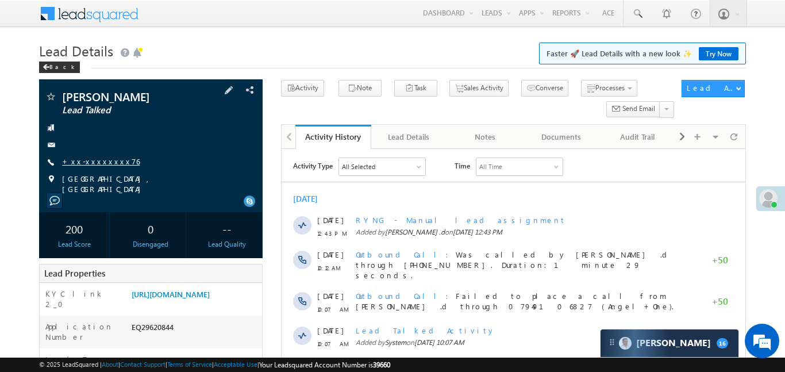
click at [95, 166] on link "+xx-xxxxxxxx76" at bounding box center [101, 161] width 78 height 10
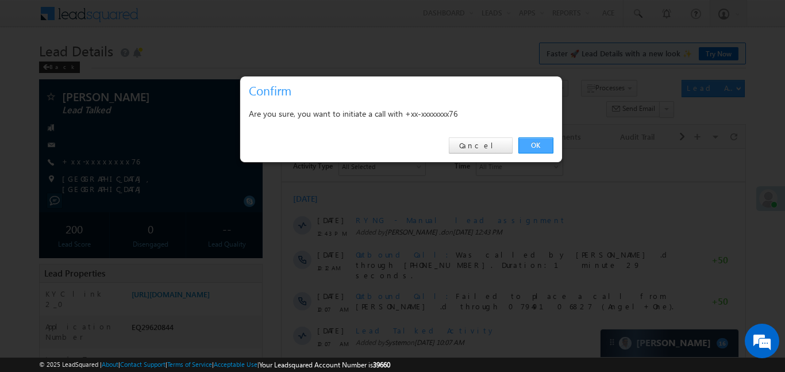
drag, startPoint x: 541, startPoint y: 155, endPoint x: 539, endPoint y: 147, distance: 8.4
click at [539, 152] on div "OK Cancel" at bounding box center [401, 145] width 322 height 33
click at [538, 145] on link "OK" at bounding box center [536, 145] width 35 height 16
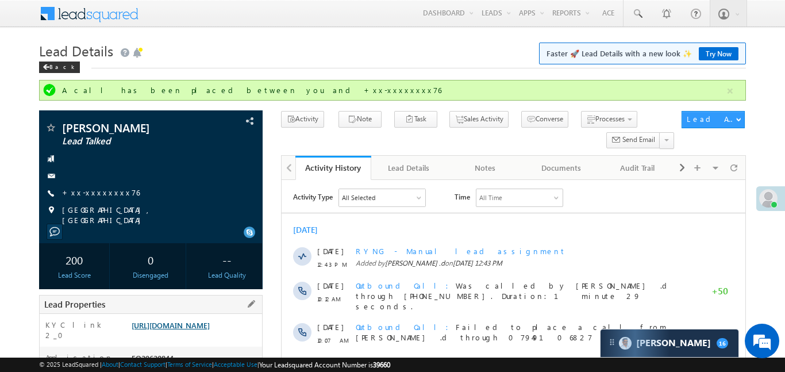
click at [210, 330] on link "https://angelbroking1-pk3em7sa.customui-test.leadsquared.com?leadId=c7e82a0b-95…" at bounding box center [171, 325] width 78 height 10
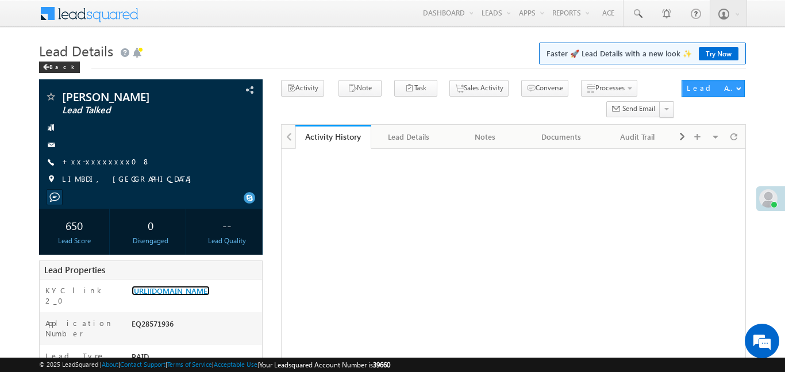
click at [210, 296] on link "[URL][DOMAIN_NAME]" at bounding box center [171, 291] width 78 height 10
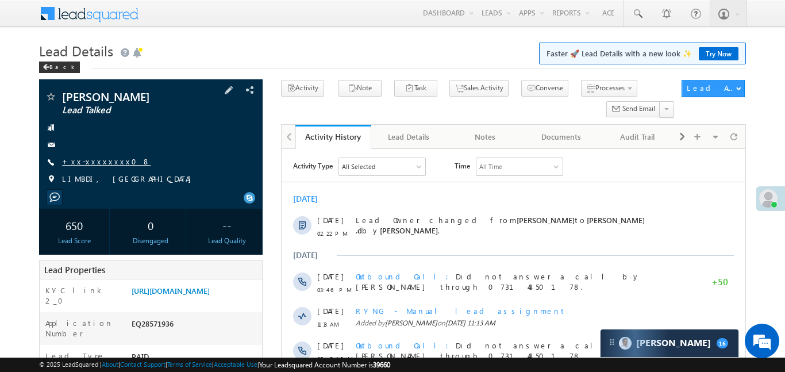
click at [89, 156] on link "+xx-xxxxxxxx08" at bounding box center [106, 161] width 89 height 10
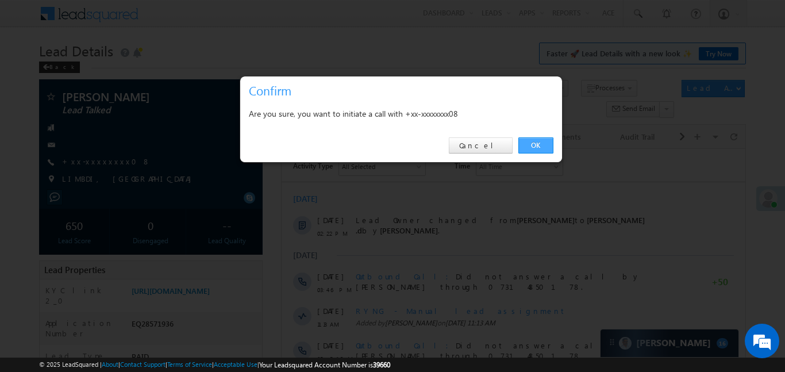
click at [542, 137] on link "OK" at bounding box center [536, 145] width 35 height 16
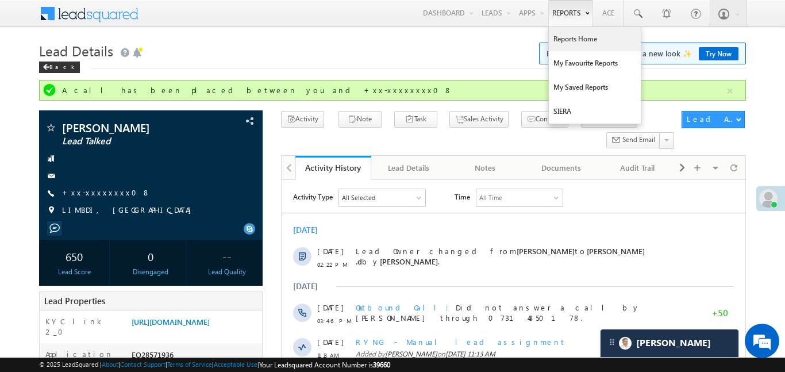
click at [581, 43] on link "Reports Home" at bounding box center [595, 39] width 92 height 24
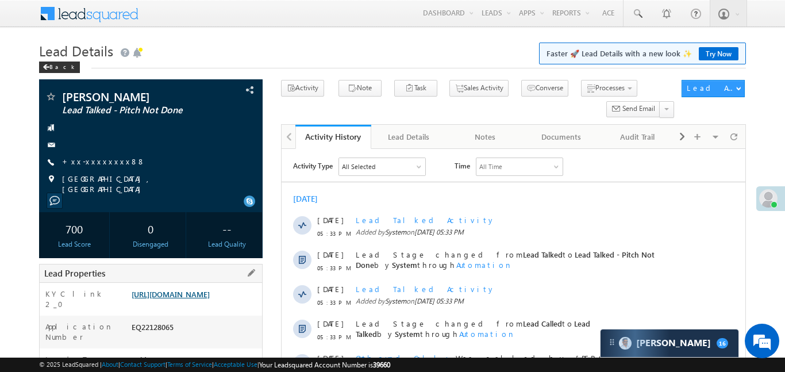
click at [210, 299] on link "https://angelbroking1-pk3em7sa.customui-test.leadsquared.com?leadId=2ddc3ee3-92…" at bounding box center [171, 294] width 78 height 10
click at [177, 299] on link "https://angelbroking1-pk3em7sa.customui-test.leadsquared.com?leadId=2ddc3ee3-92…" at bounding box center [171, 294] width 78 height 10
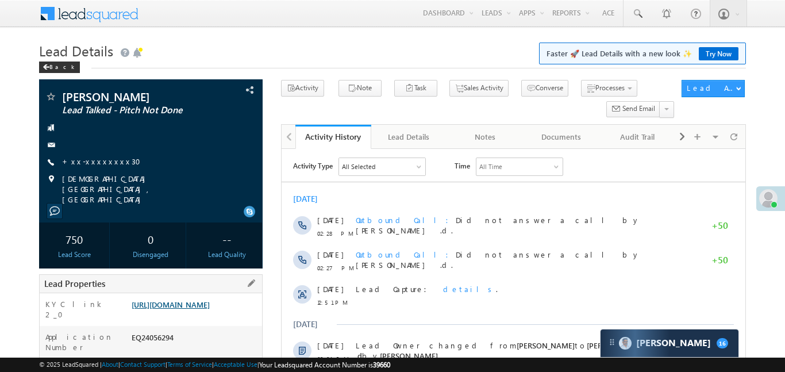
click at [202, 300] on link "[URL][DOMAIN_NAME]" at bounding box center [171, 305] width 78 height 10
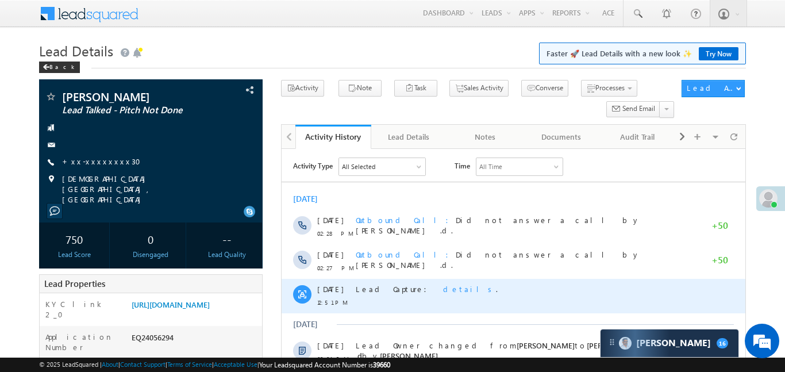
click at [443, 292] on span "details" at bounding box center [469, 289] width 53 height 10
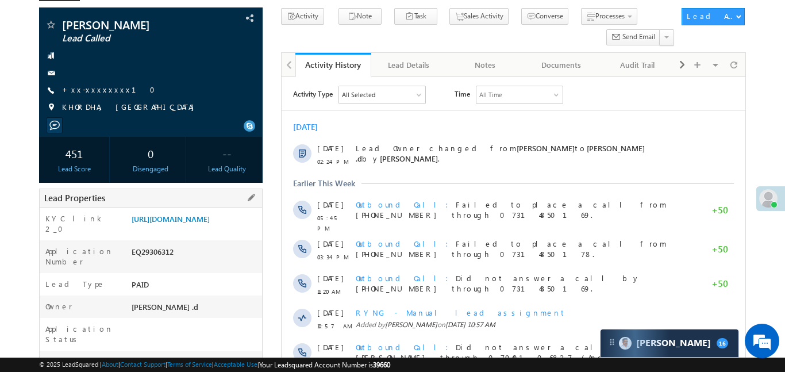
scroll to position [112, 0]
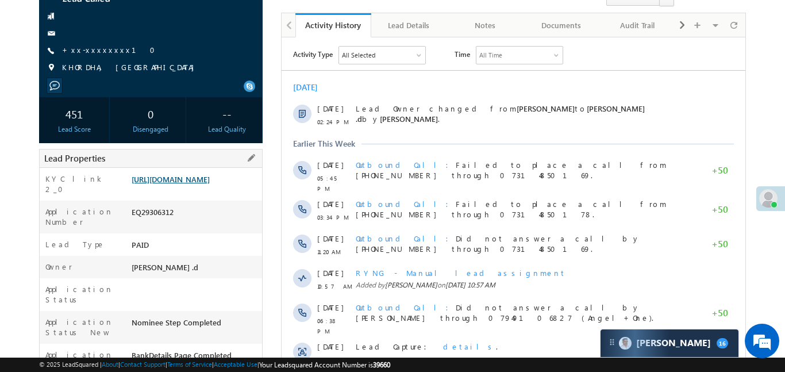
click at [210, 184] on link "[URL][DOMAIN_NAME]" at bounding box center [171, 179] width 78 height 10
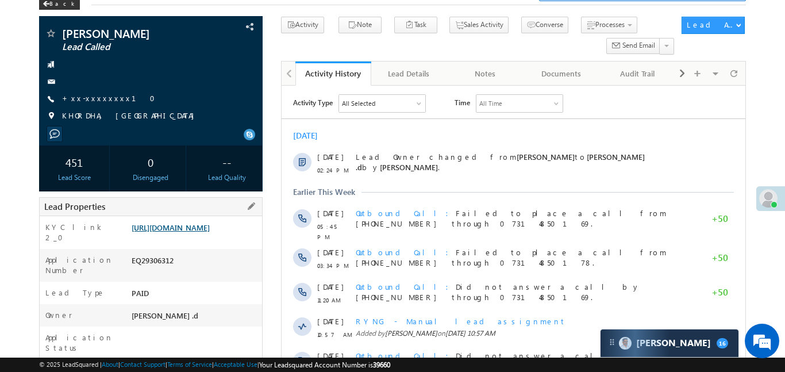
scroll to position [63, 0]
click at [208, 233] on link "[URL][DOMAIN_NAME]" at bounding box center [171, 228] width 78 height 10
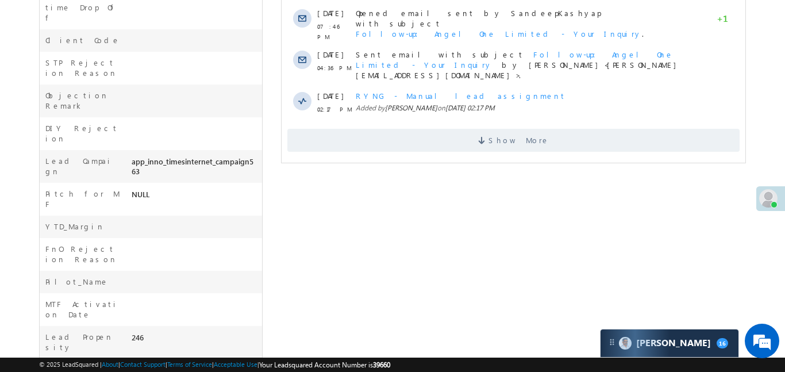
scroll to position [495, 0]
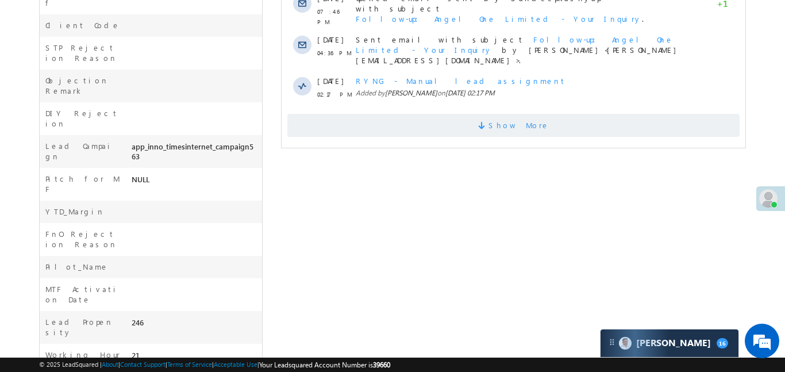
click at [470, 114] on span "Show More" at bounding box center [513, 125] width 453 height 23
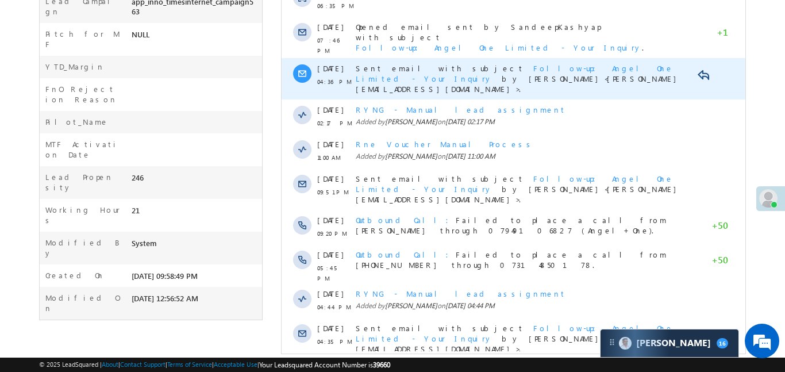
scroll to position [651, 0]
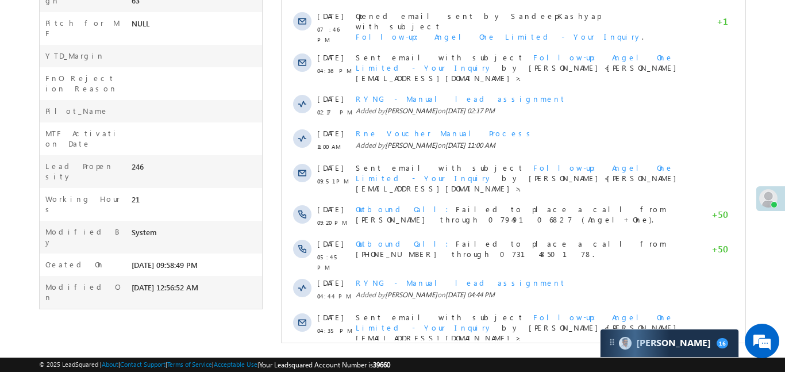
click at [539, 357] on span "Show More" at bounding box center [513, 368] width 453 height 23
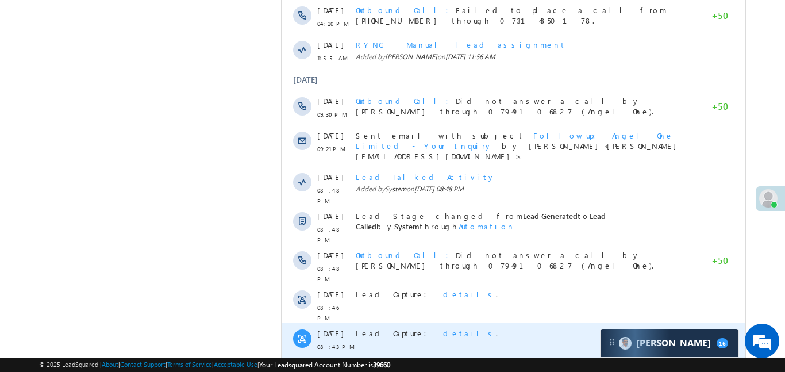
scroll to position [1018, 0]
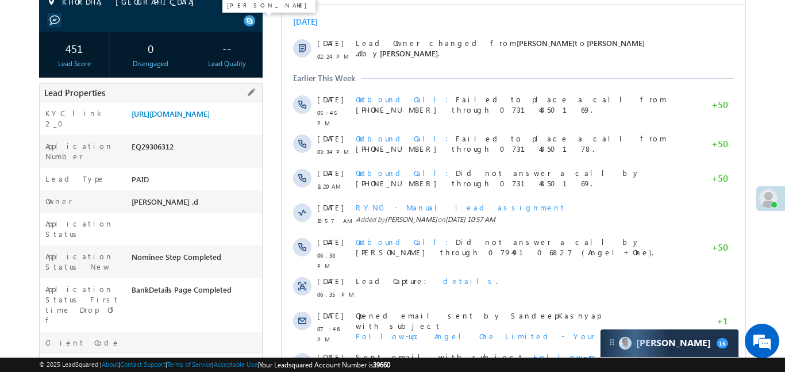
scroll to position [60, 0]
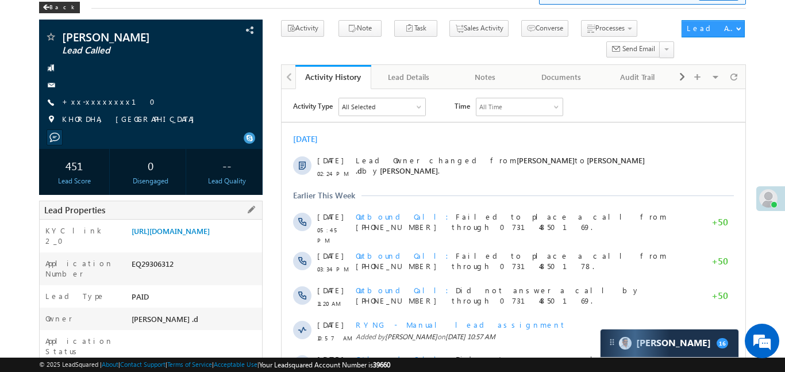
click at [207, 223] on div "KYC link 2_0 https://angelbroking1-pk3em7sa.customui-test.leadsquared.com?leadI…" at bounding box center [151, 236] width 223 height 33
click at [205, 236] on link "[URL][DOMAIN_NAME]" at bounding box center [171, 231] width 78 height 10
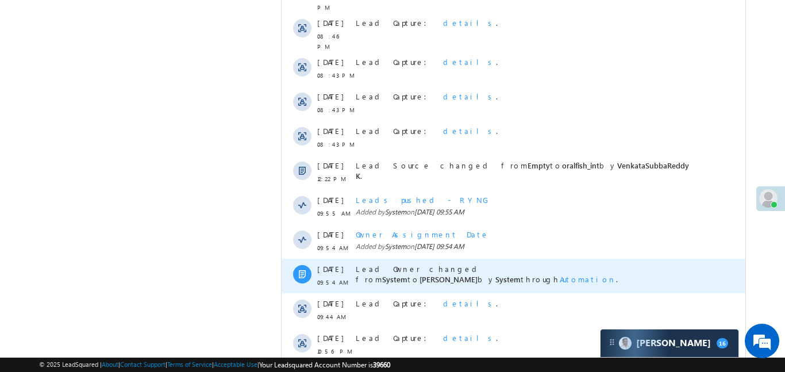
scroll to position [1363, 0]
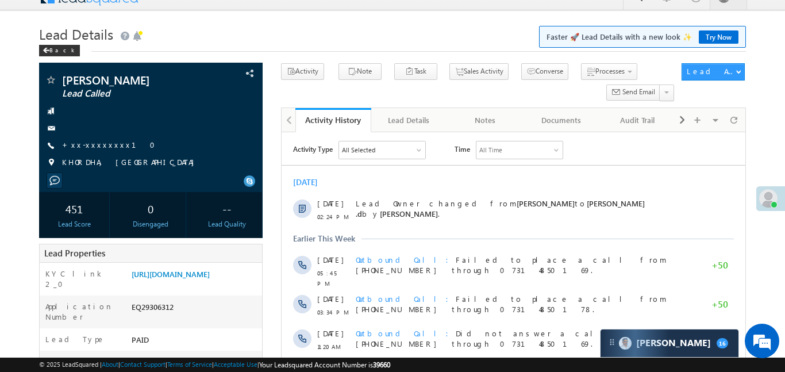
scroll to position [0, 0]
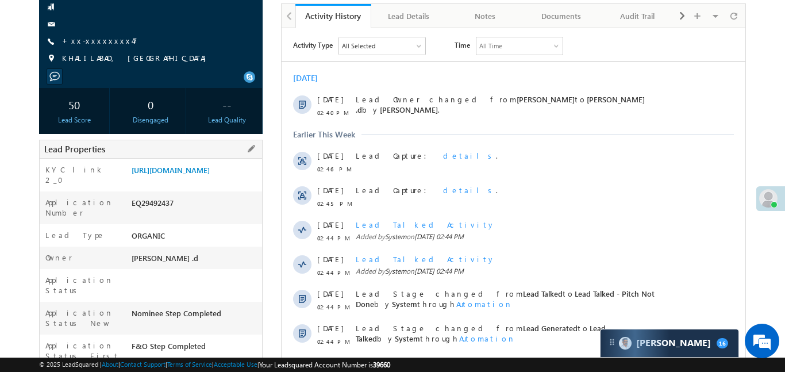
scroll to position [97, 0]
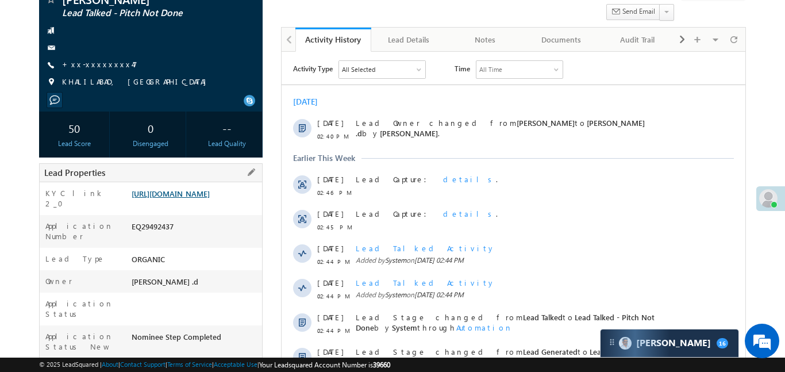
click at [210, 198] on link "https://angelbroking1-pk3em7sa.customui-test.leadsquared.com?leadId=d49a0396-d7…" at bounding box center [171, 194] width 78 height 10
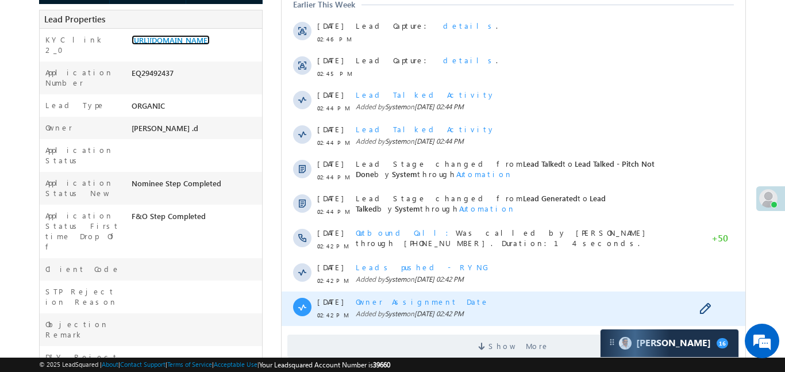
scroll to position [389, 0]
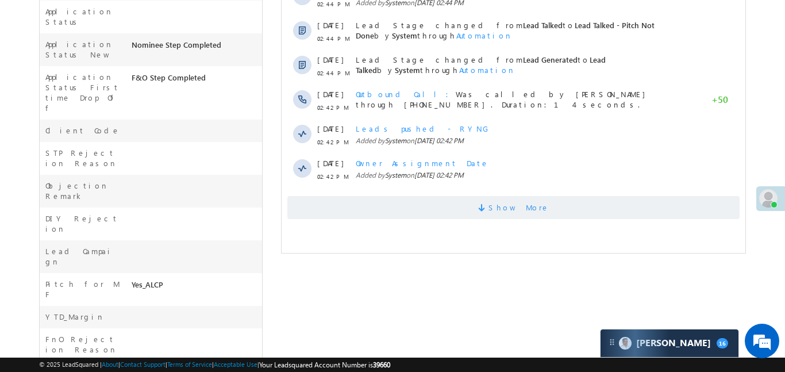
click at [501, 201] on span "Show More" at bounding box center [518, 207] width 61 height 23
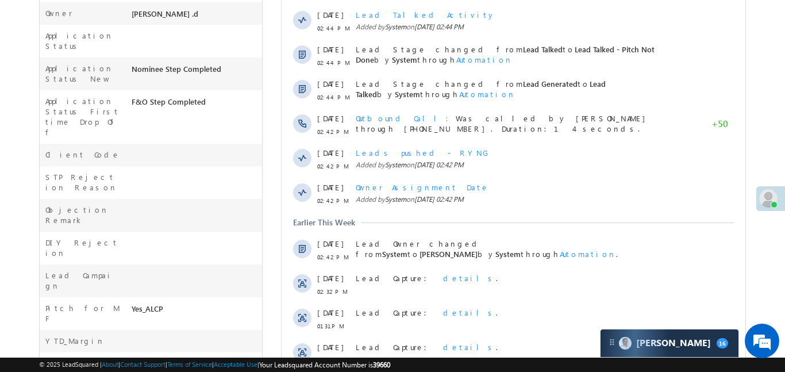
scroll to position [651, 0]
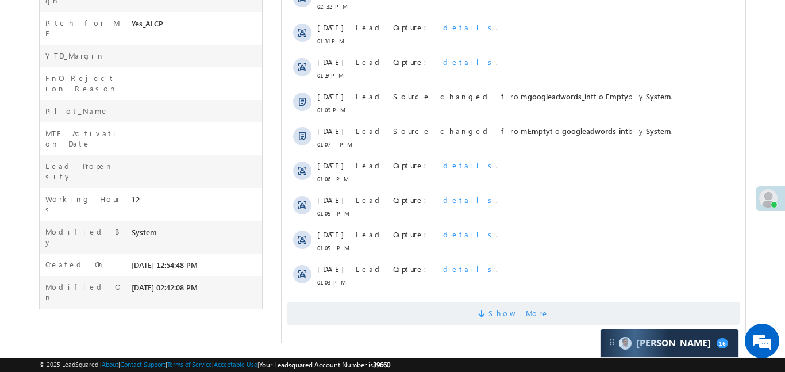
click at [584, 319] on span "Show More" at bounding box center [513, 313] width 453 height 23
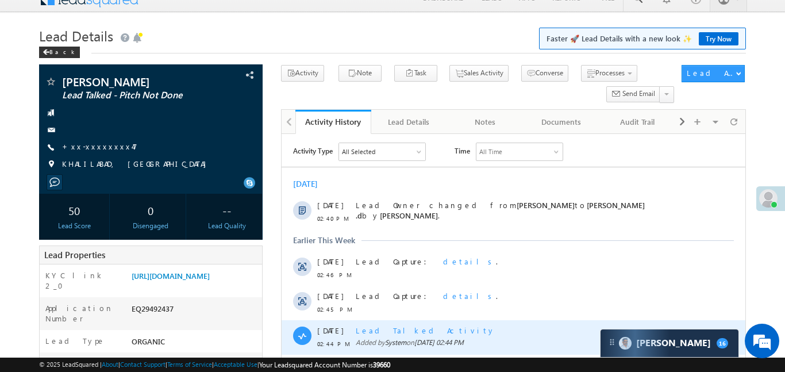
scroll to position [0, 0]
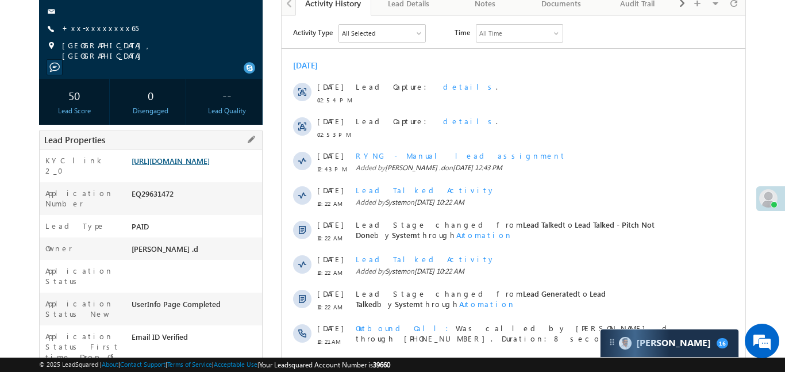
click at [186, 166] on link "[URL][DOMAIN_NAME]" at bounding box center [171, 161] width 78 height 10
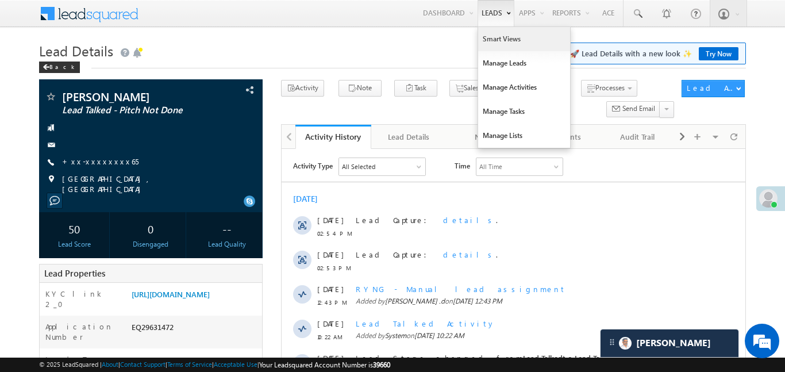
click at [494, 43] on link "Smart Views" at bounding box center [524, 39] width 92 height 24
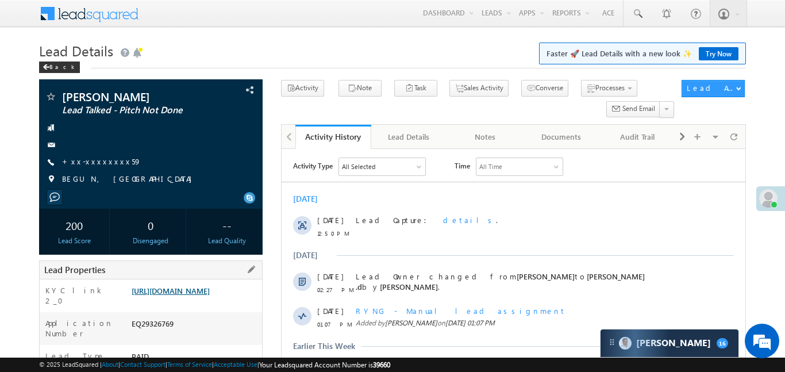
click at [210, 296] on link "[URL][DOMAIN_NAME]" at bounding box center [171, 291] width 78 height 10
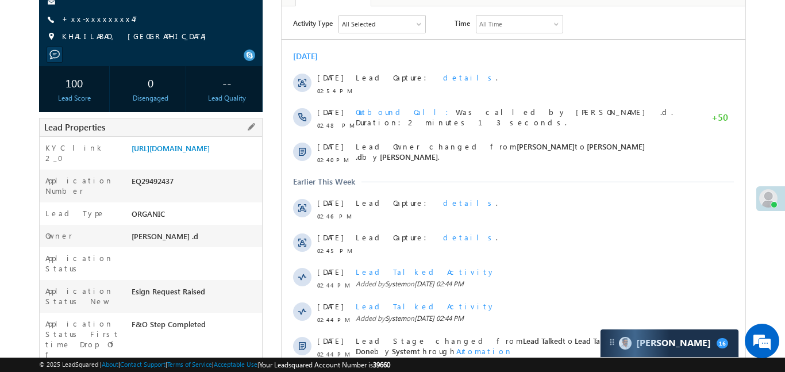
drag, startPoint x: 129, startPoint y: 147, endPoint x: 234, endPoint y: 183, distance: 110.9
click at [234, 159] on div "[URL][DOMAIN_NAME]" at bounding box center [195, 151] width 133 height 16
copy link "[URL][DOMAIN_NAME]"
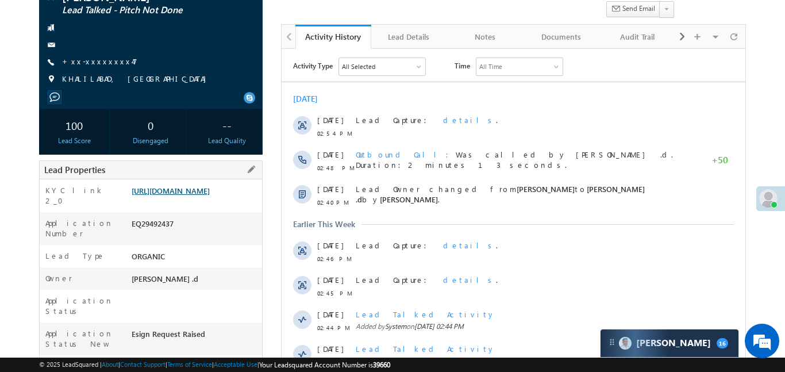
scroll to position [95, 0]
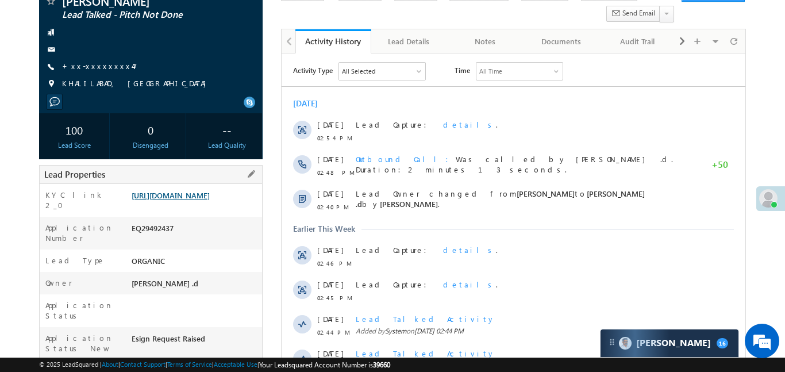
click at [183, 192] on link "https://angelbroking1-pk3em7sa.customui-test.leadsquared.com?leadId=d49a0396-d7…" at bounding box center [171, 195] width 78 height 10
click at [210, 200] on link "https://angelbroking1-pk3em7sa.customui-test.leadsquared.com?leadId=d49a0396-d7…" at bounding box center [171, 195] width 78 height 10
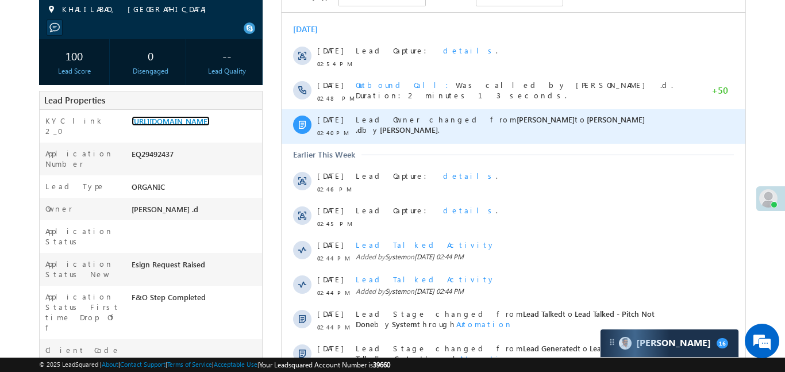
scroll to position [171, 0]
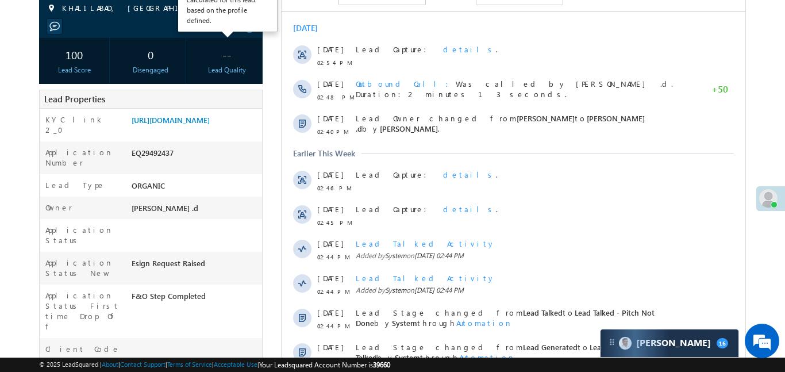
click at [213, 29] on div "Lead Quality could not be calculated for this lead based on the profile defined." at bounding box center [228, 5] width 98 height 52
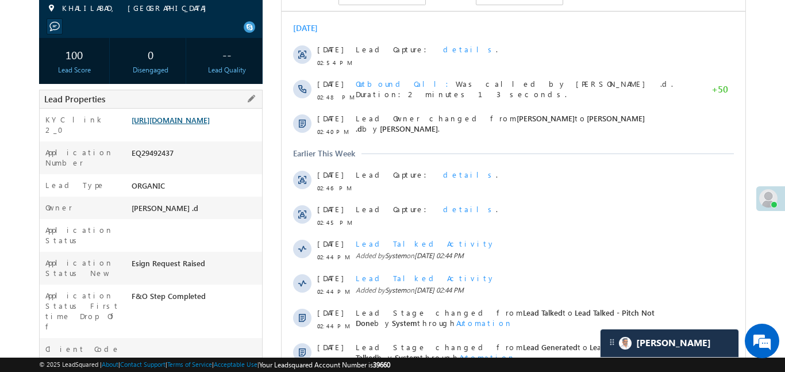
click at [180, 125] on link "https://angelbroking1-pk3em7sa.customui-test.leadsquared.com?leadId=d49a0396-d7…" at bounding box center [171, 120] width 78 height 10
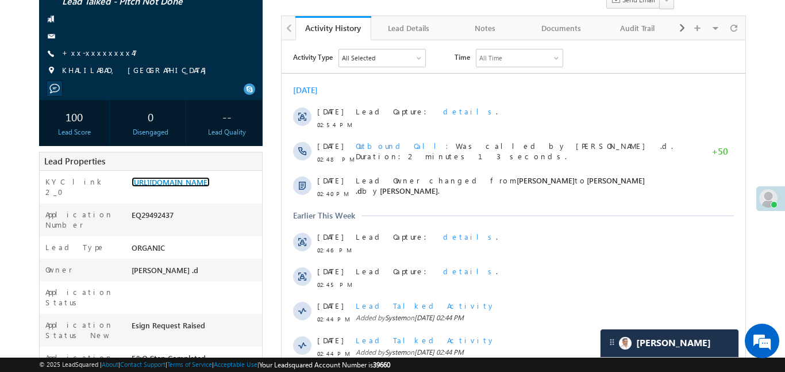
scroll to position [101, 0]
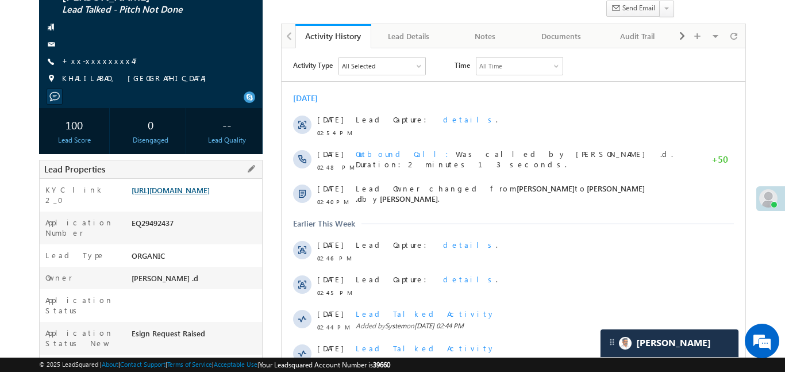
click at [200, 195] on link "https://angelbroking1-pk3em7sa.customui-test.leadsquared.com?leadId=d49a0396-d7…" at bounding box center [171, 190] width 78 height 10
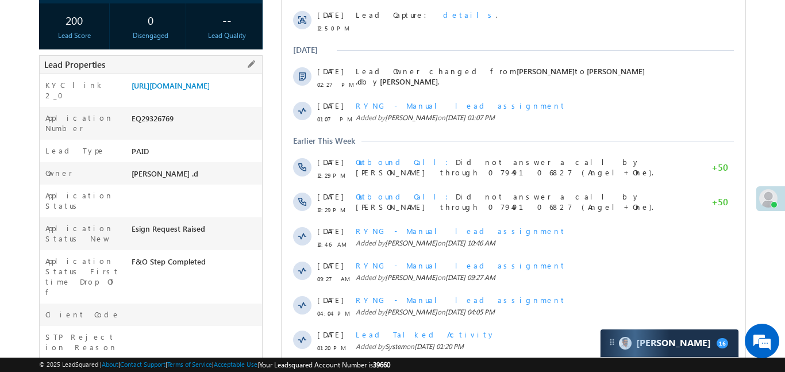
scroll to position [131, 0]
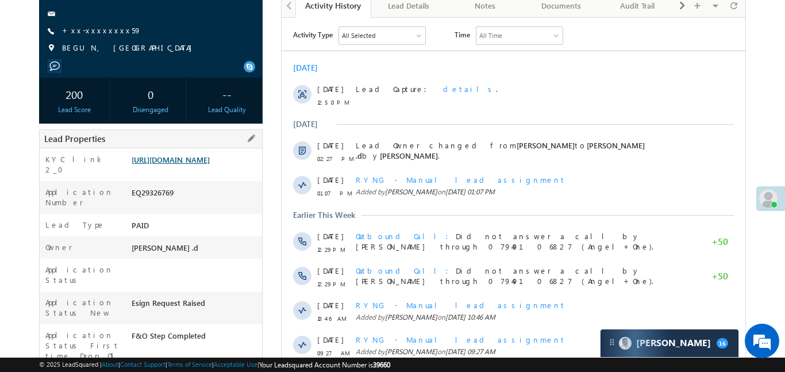
click at [202, 164] on link "https://angelbroking1-pk3em7sa.customui-test.leadsquared.com?leadId=36cd4394-bc…" at bounding box center [171, 160] width 78 height 10
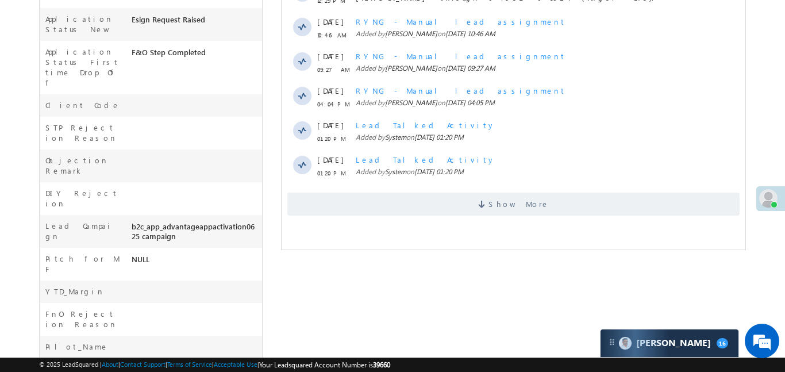
scroll to position [429, 0]
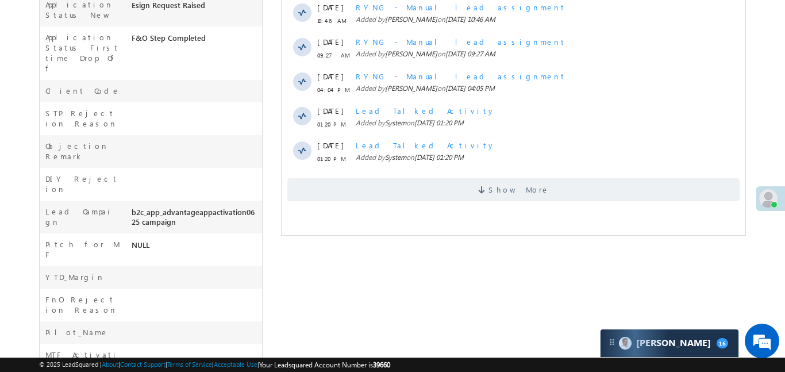
click at [466, 186] on span "Show More" at bounding box center [513, 189] width 453 height 23
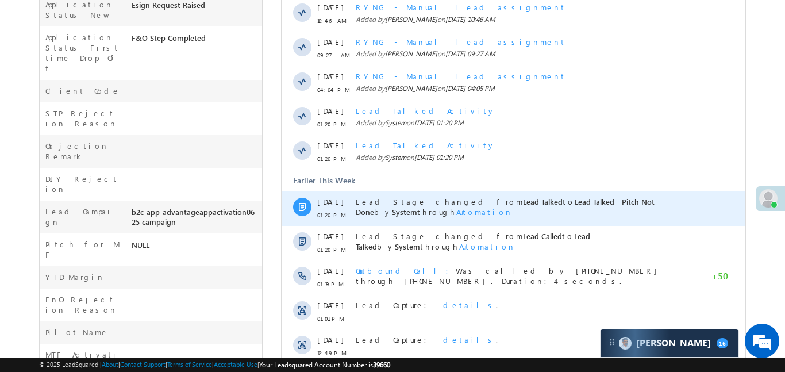
scroll to position [673, 0]
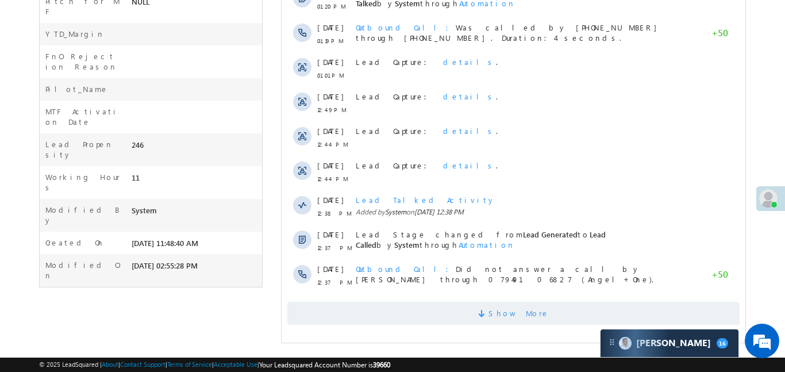
click at [529, 316] on span "Show More" at bounding box center [518, 313] width 61 height 23
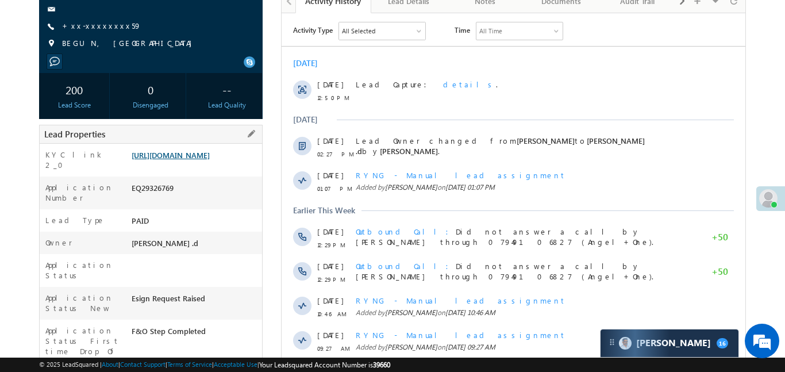
scroll to position [134, 0]
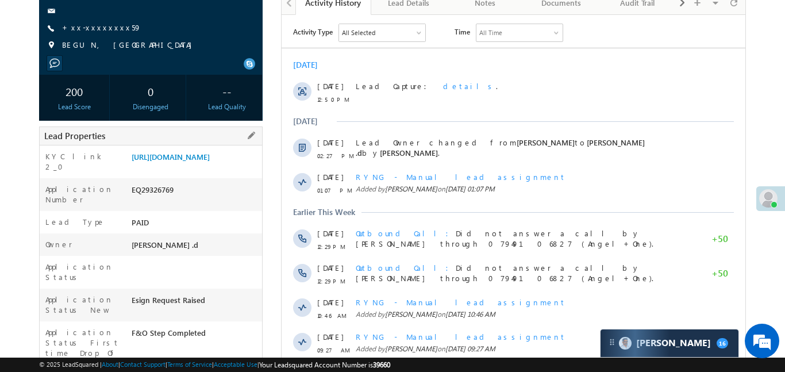
drag, startPoint x: 129, startPoint y: 155, endPoint x: 179, endPoint y: 190, distance: 60.6
click at [179, 167] on div "https://angelbroking1-pk3em7sa.customui-test.leadsquared.com?leadId=36cd4394-bc…" at bounding box center [195, 159] width 133 height 16
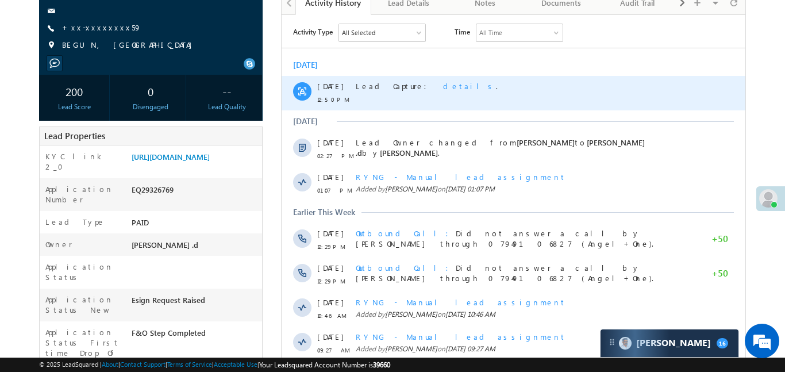
copy link "https://angelbroking1-pk3em7sa.customui-test.leadsquared.com?leadId=36cd4394-bc…"
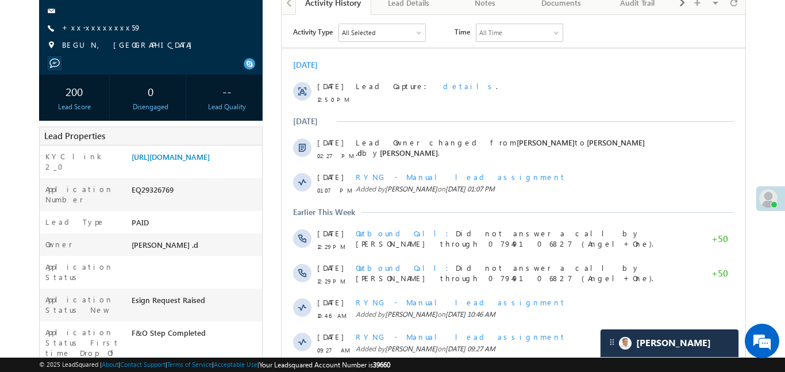
scroll to position [0, 0]
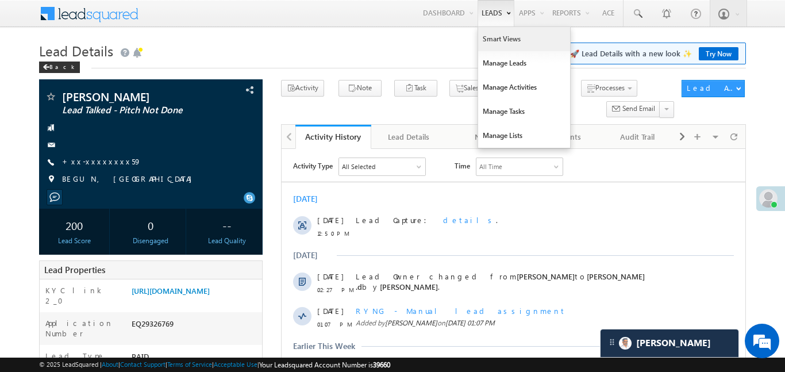
click at [510, 45] on link "Smart Views" at bounding box center [524, 39] width 92 height 24
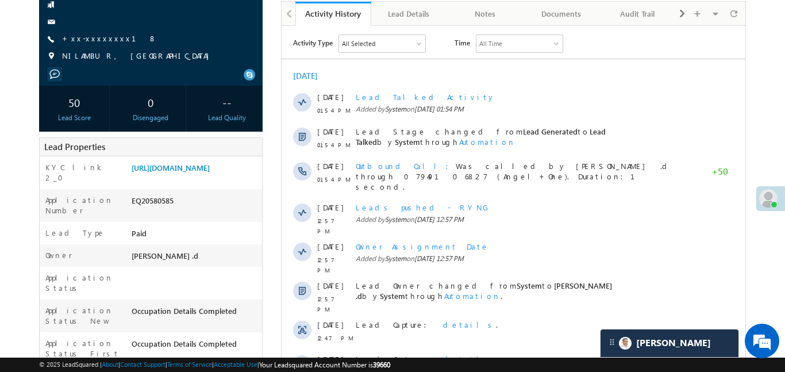
scroll to position [123, 0]
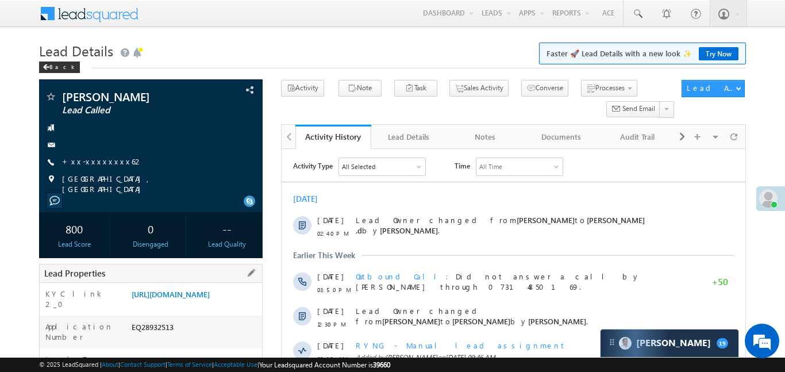
click at [183, 283] on div "KYC link 2_0 https://angelbroking1-pk3em7sa.customui-test.leadsquared.com?leadI…" at bounding box center [151, 299] width 223 height 33
click at [210, 299] on link "https://angelbroking1-pk3em7sa.customui-test.leadsquared.com?leadId=db195c2d-87…" at bounding box center [171, 294] width 78 height 10
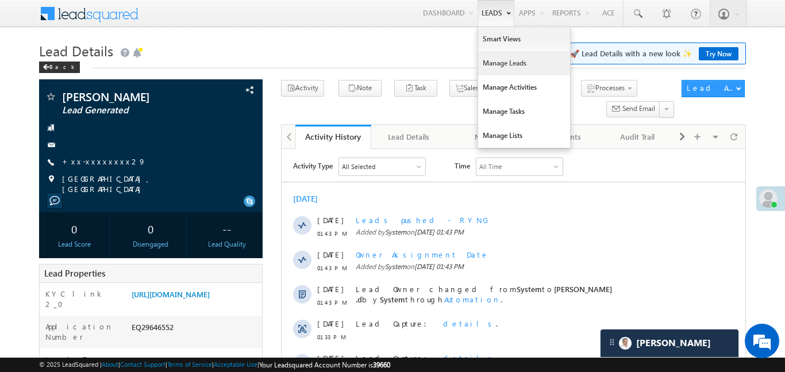
click at [502, 66] on link "Manage Leads" at bounding box center [524, 63] width 92 height 24
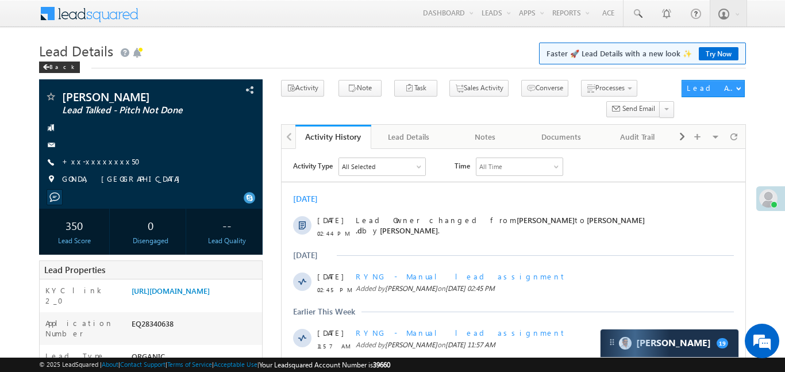
scroll to position [68, 0]
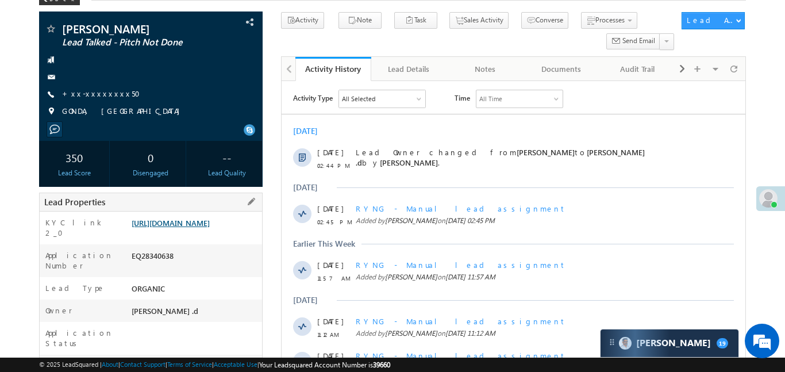
drag, startPoint x: 188, startPoint y: 217, endPoint x: 14, endPoint y: 137, distance: 190.9
click at [188, 218] on link "[URL][DOMAIN_NAME]" at bounding box center [171, 223] width 78 height 10
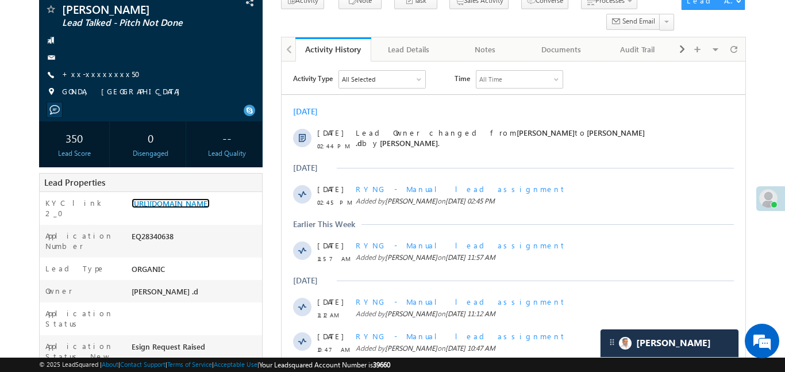
scroll to position [404, 0]
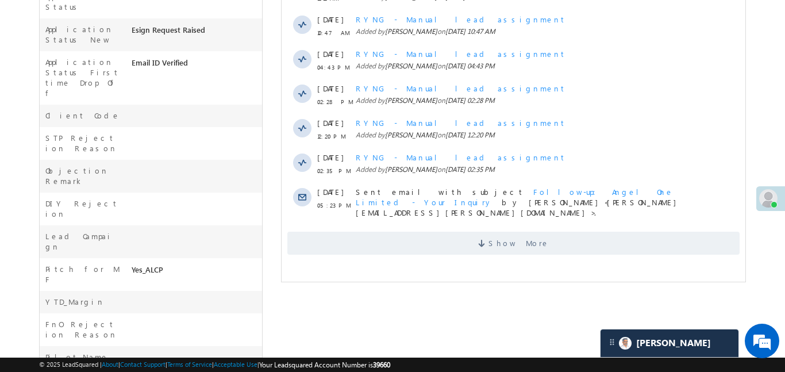
click at [478, 253] on div "Activity Type All Selected Select All Sales Activities 1 Sales Activity Email A…" at bounding box center [513, 4] width 464 height 513
click at [485, 232] on span "Show More" at bounding box center [513, 243] width 453 height 23
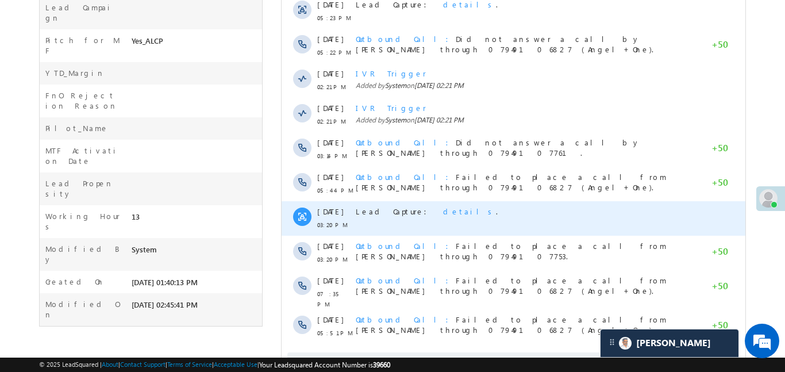
scroll to position [673, 0]
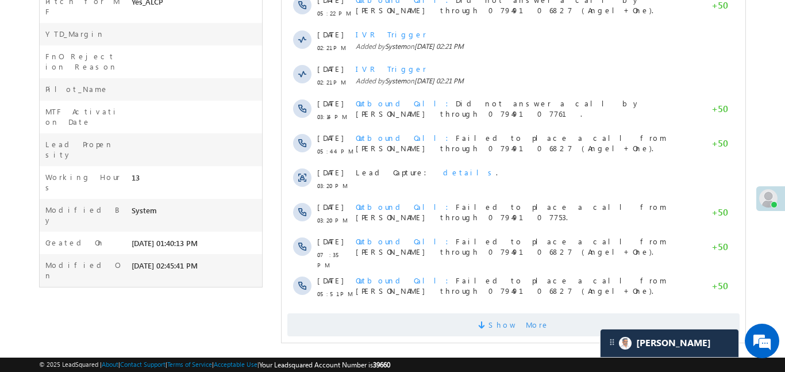
click at [463, 321] on span "Show More" at bounding box center [513, 324] width 453 height 23
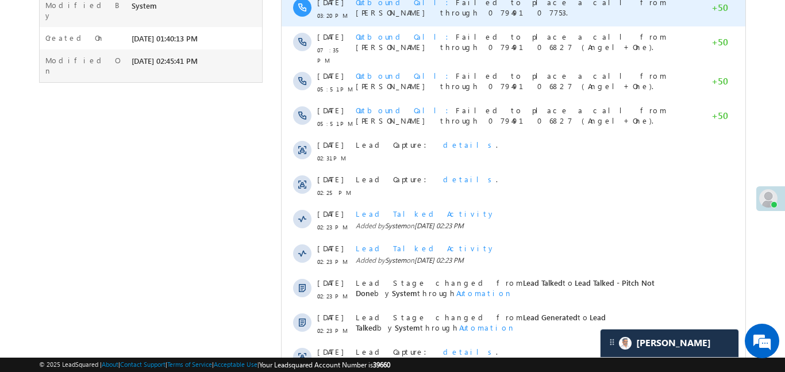
scroll to position [1018, 0]
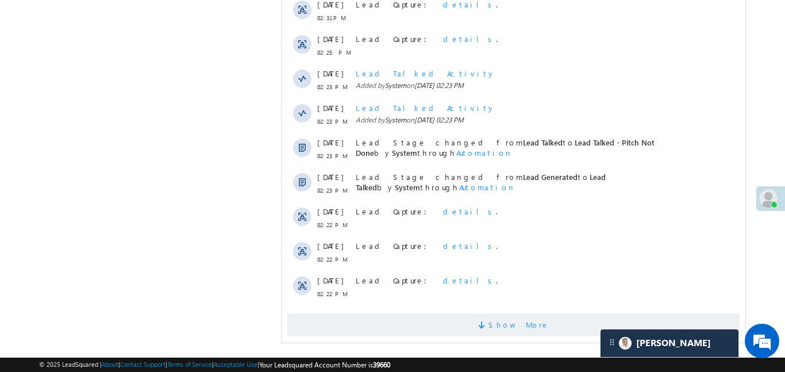
click at [488, 321] on span at bounding box center [483, 326] width 10 height 11
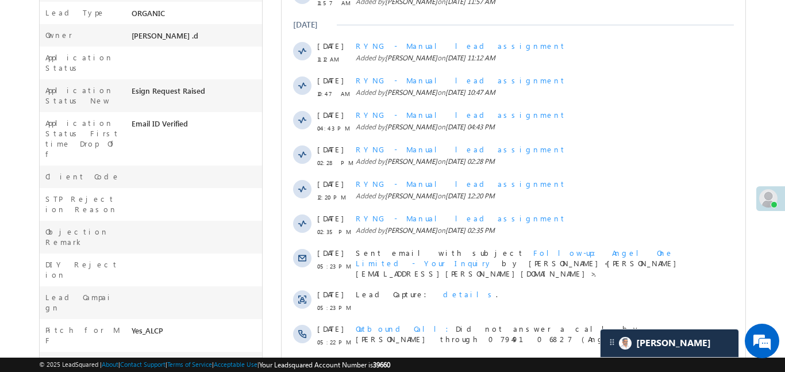
scroll to position [0, 0]
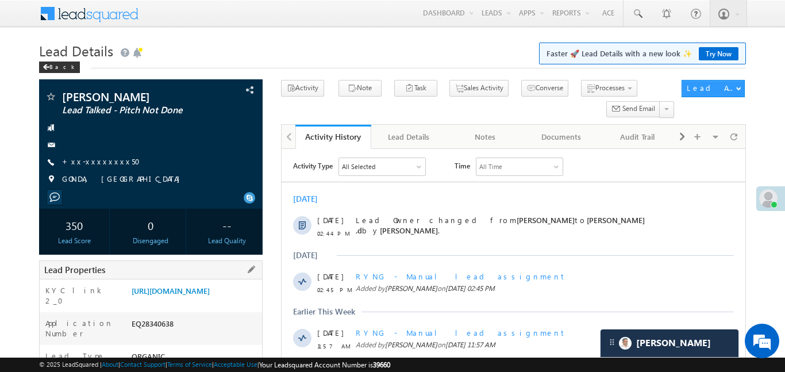
click at [222, 301] on div "[URL][DOMAIN_NAME]" at bounding box center [195, 293] width 133 height 16
click at [210, 296] on link "[URL][DOMAIN_NAME]" at bounding box center [171, 291] width 78 height 10
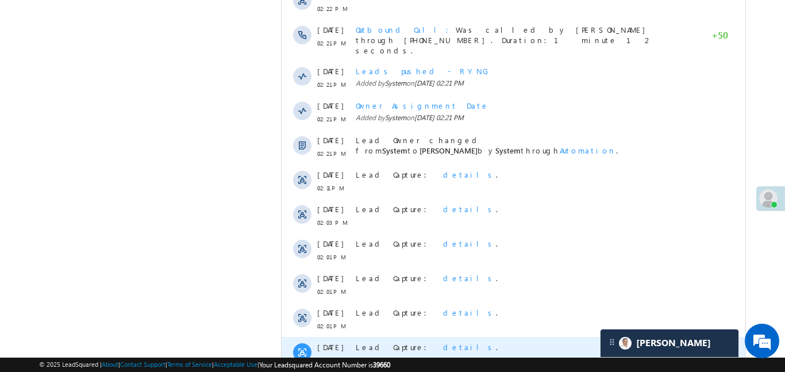
scroll to position [1363, 0]
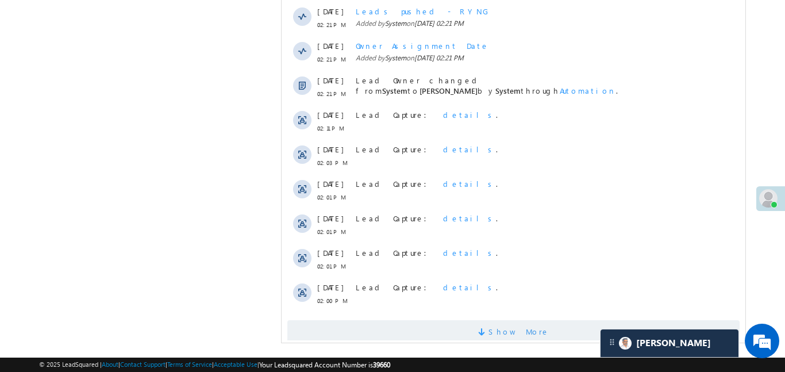
click at [516, 320] on span "Show More" at bounding box center [518, 331] width 61 height 23
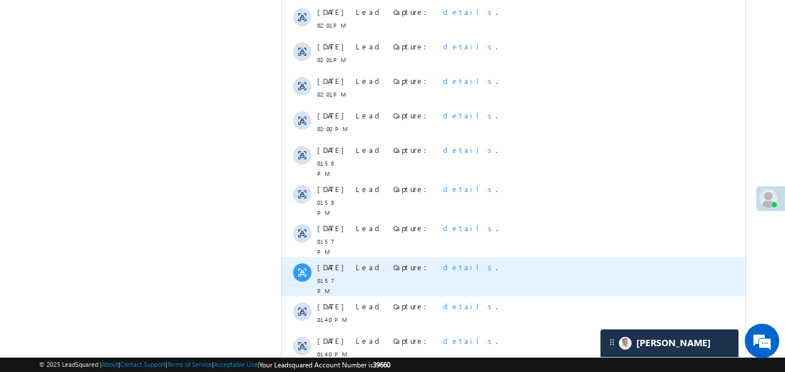
scroll to position [1570, 0]
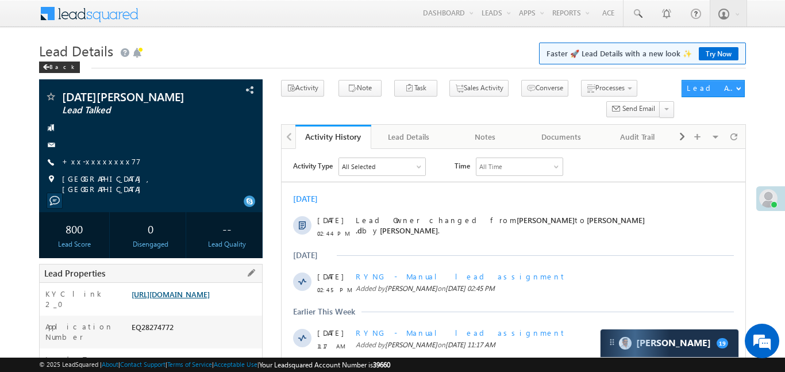
click at [210, 299] on link "https://angelbroking1-pk3em7sa.customui-test.leadsquared.com?leadId=e2df4a89-52…" at bounding box center [171, 294] width 78 height 10
click at [196, 299] on link "https://angelbroking1-pk3em7sa.customui-test.leadsquared.com?leadId=e2df4a89-52…" at bounding box center [171, 294] width 78 height 10
click at [210, 299] on link "https://angelbroking1-pk3em7sa.customui-test.leadsquared.com?leadId=e2df4a89-52…" at bounding box center [171, 294] width 78 height 10
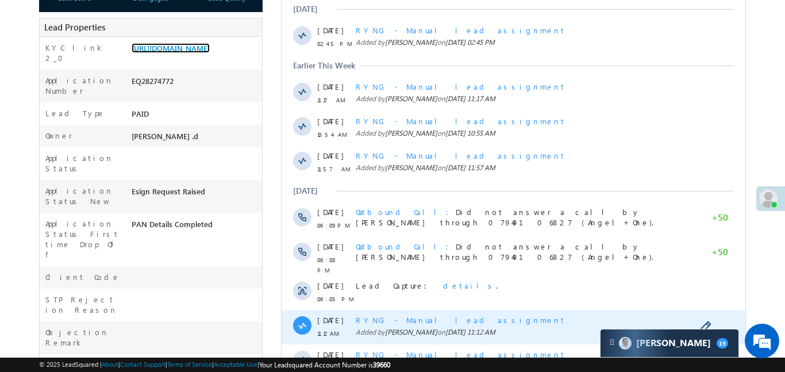
scroll to position [495, 0]
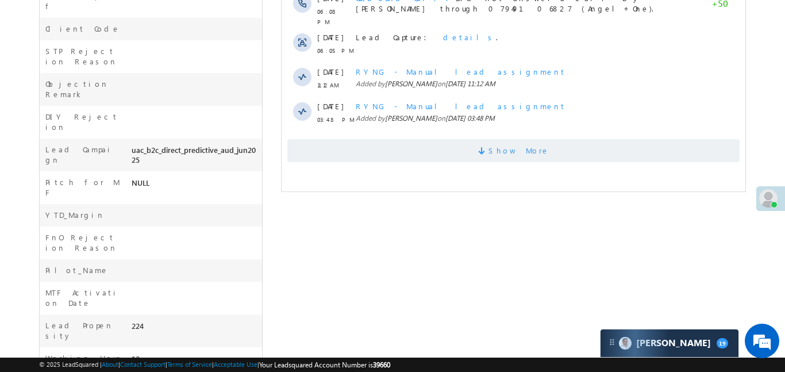
click at [522, 145] on span "Show More" at bounding box center [518, 150] width 61 height 23
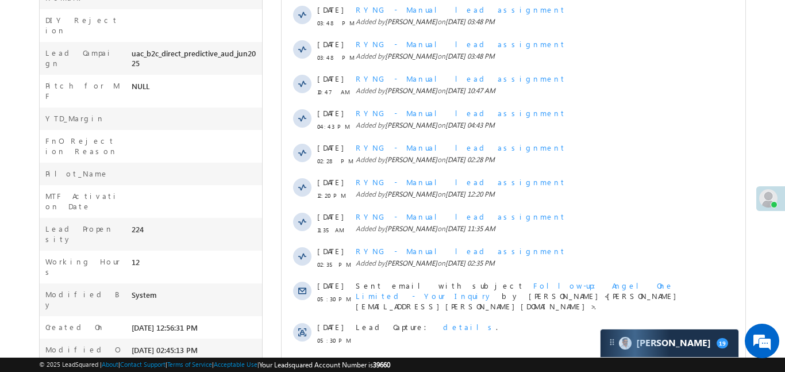
scroll to position [673, 0]
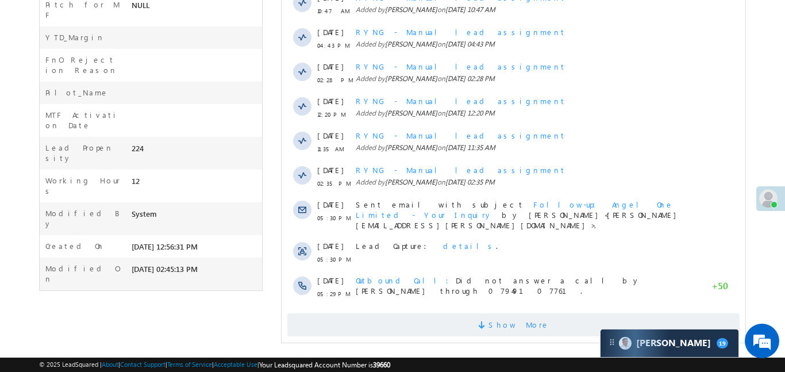
drag, startPoint x: 485, startPoint y: 331, endPoint x: 489, endPoint y: 321, distance: 10.8
click at [488, 321] on span at bounding box center [483, 326] width 10 height 11
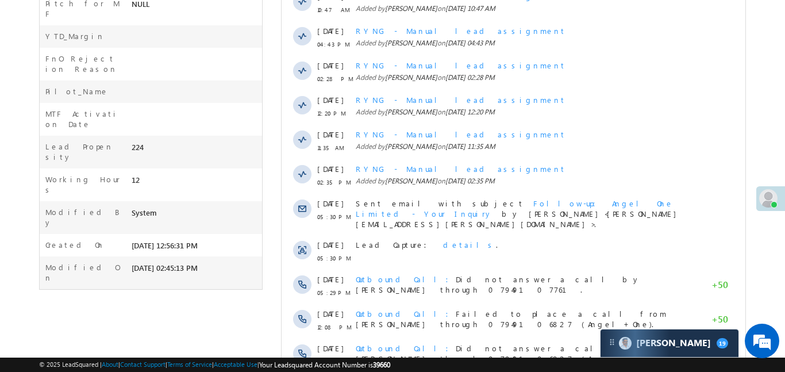
scroll to position [1018, 0]
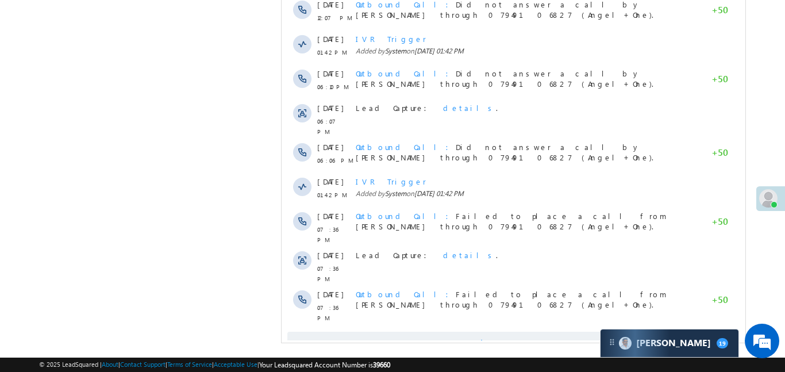
click at [507, 332] on span "Show More" at bounding box center [518, 343] width 61 height 23
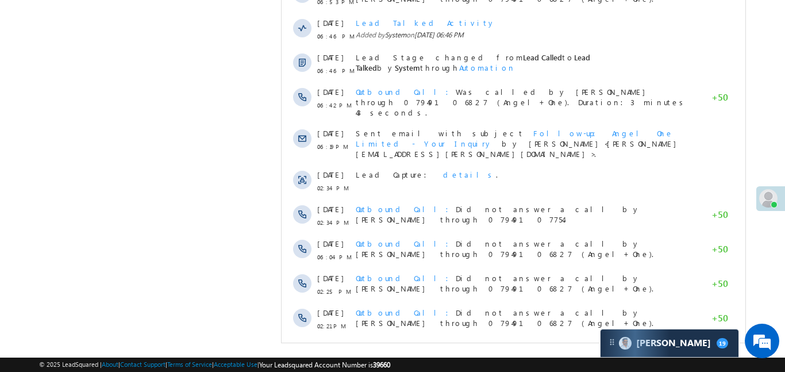
click at [511, 346] on span "Show More" at bounding box center [518, 357] width 61 height 23
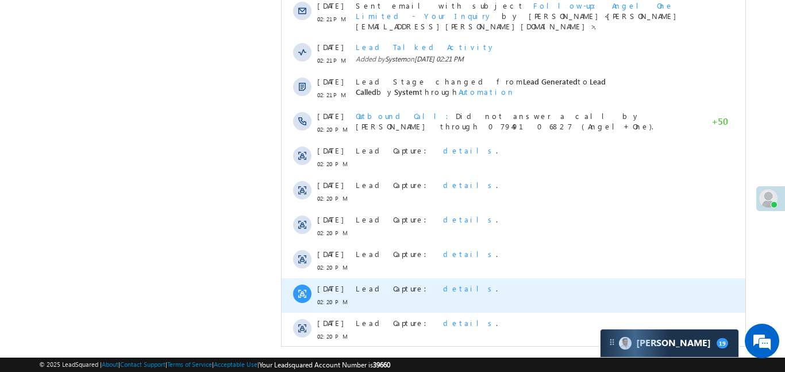
scroll to position [1708, 0]
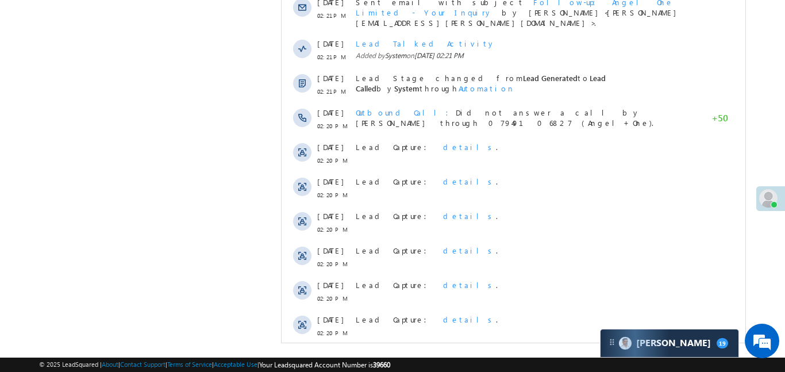
click at [459, 344] on div "Show More" at bounding box center [513, 360] width 464 height 32
click at [471, 352] on span "Show More" at bounding box center [513, 363] width 453 height 23
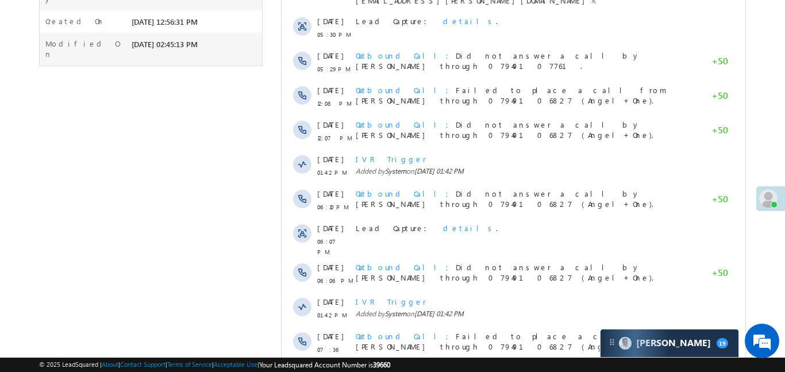
scroll to position [699, 0]
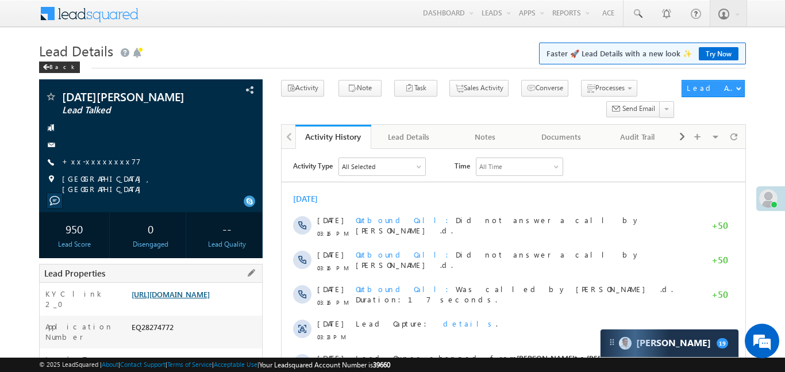
click at [210, 294] on link "[URL][DOMAIN_NAME]" at bounding box center [171, 294] width 78 height 10
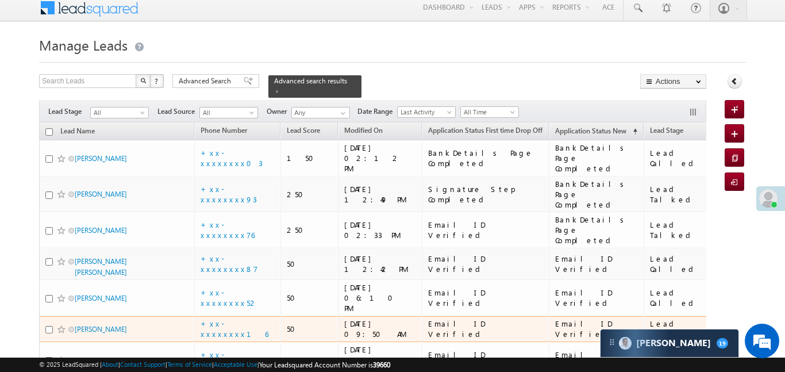
scroll to position [12, 0]
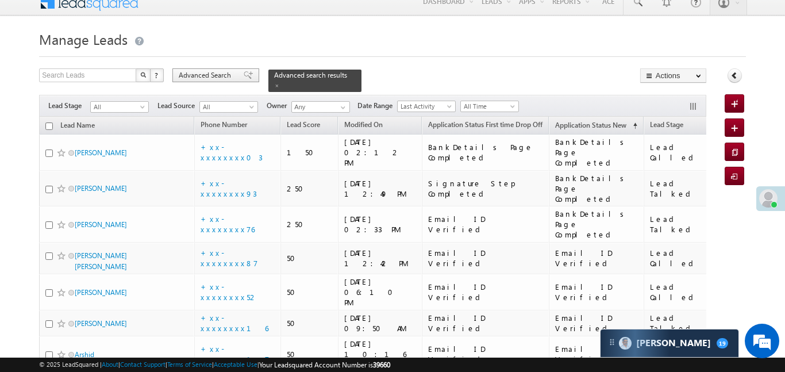
click at [197, 69] on div "Advanced Search" at bounding box center [216, 75] width 87 height 14
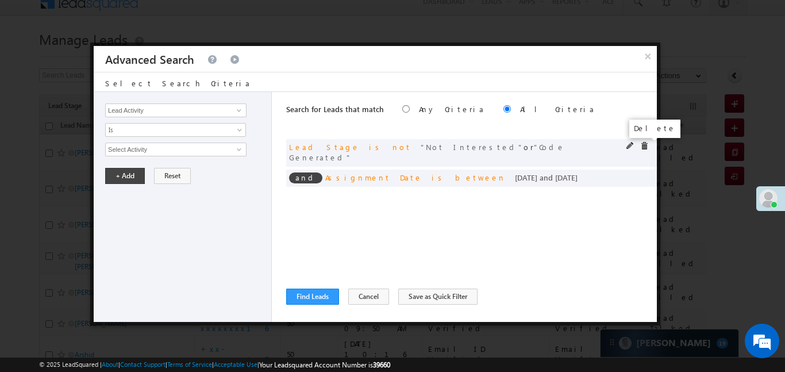
click at [642, 145] on span at bounding box center [645, 146] width 8 height 8
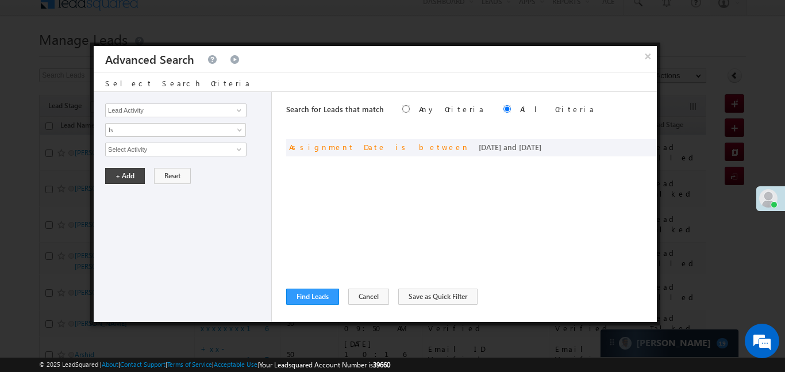
click at [645, 136] on div "Delete" at bounding box center [655, 129] width 51 height 18
click at [646, 148] on span at bounding box center [645, 146] width 8 height 8
click at [149, 101] on div "Lead Activity Task Sales Group Prospect Id WA Last Message Timestamp 4th Day Di…" at bounding box center [183, 207] width 178 height 230
click at [159, 110] on input "Lead Activity" at bounding box center [175, 111] width 141 height 14
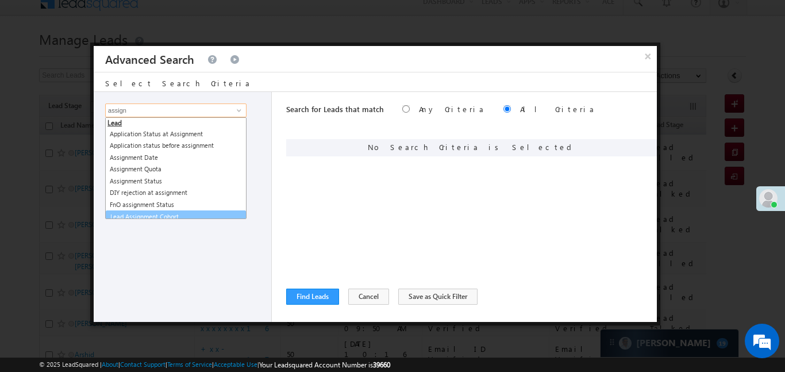
scroll to position [6, 0]
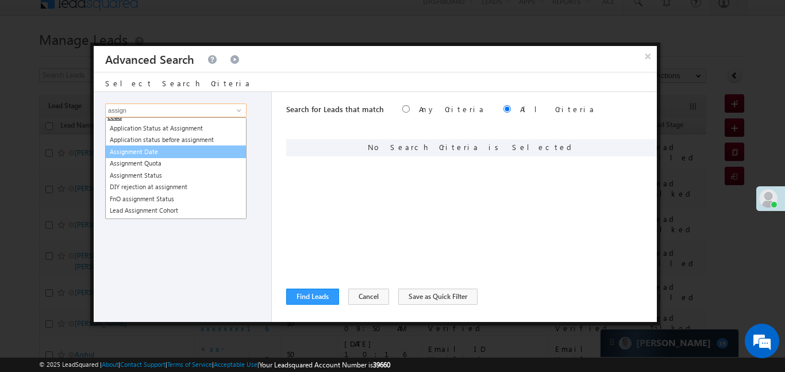
click at [179, 149] on link "Assignment Date" at bounding box center [175, 151] width 141 height 13
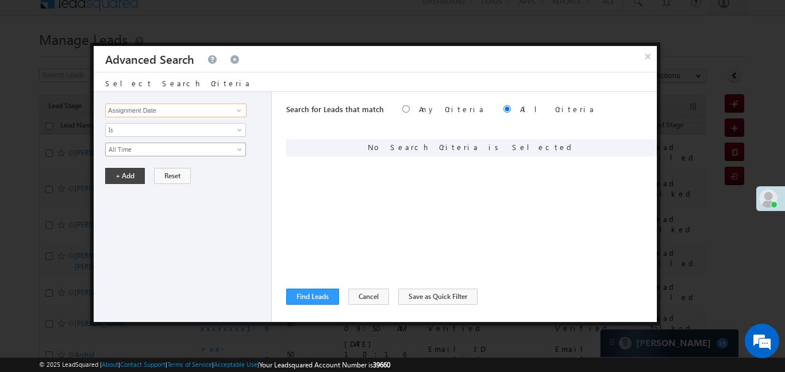
type input "Assignment Date"
click at [152, 141] on div "Lead Activity Task Sales Group Prospect Id WA Last Message Timestamp 4th Day Di…" at bounding box center [183, 207] width 178 height 230
click at [141, 152] on span "All Time" at bounding box center [168, 149] width 125 height 10
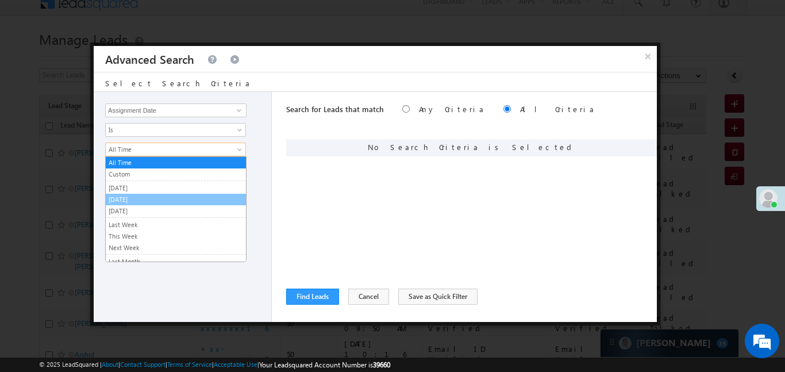
click at [128, 198] on link "[DATE]" at bounding box center [176, 199] width 140 height 10
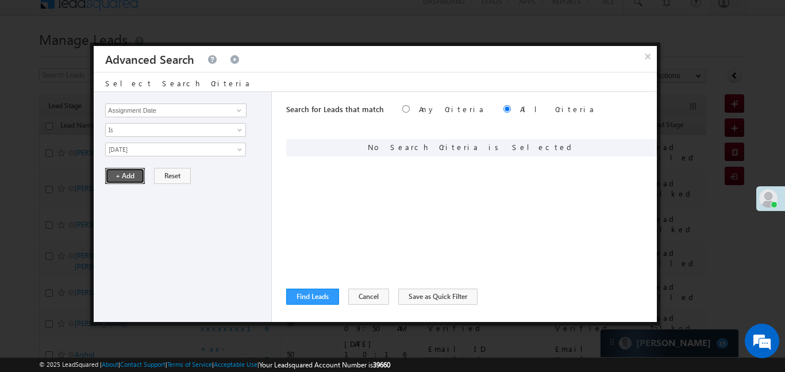
click at [122, 179] on button "+ Add" at bounding box center [125, 176] width 40 height 16
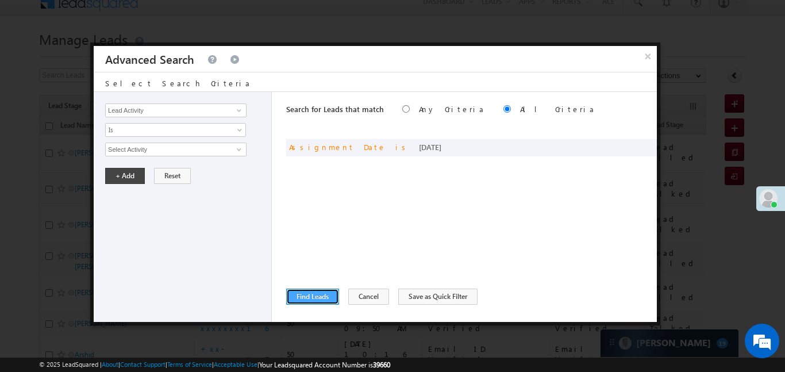
click at [329, 296] on button "Find Leads" at bounding box center [312, 297] width 53 height 16
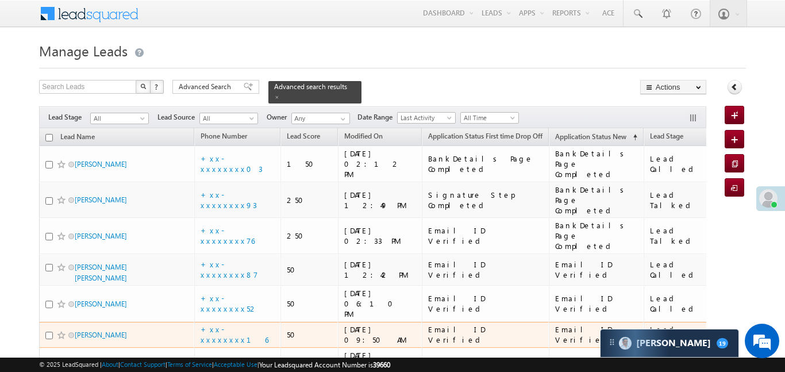
scroll to position [6, 0]
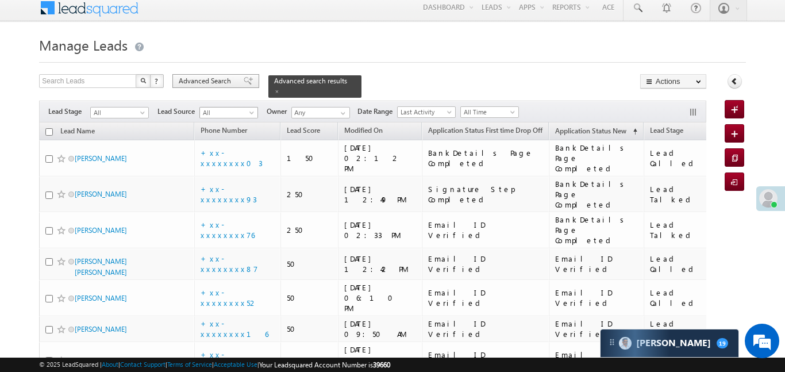
click at [179, 79] on span "Advanced Search" at bounding box center [207, 81] width 56 height 10
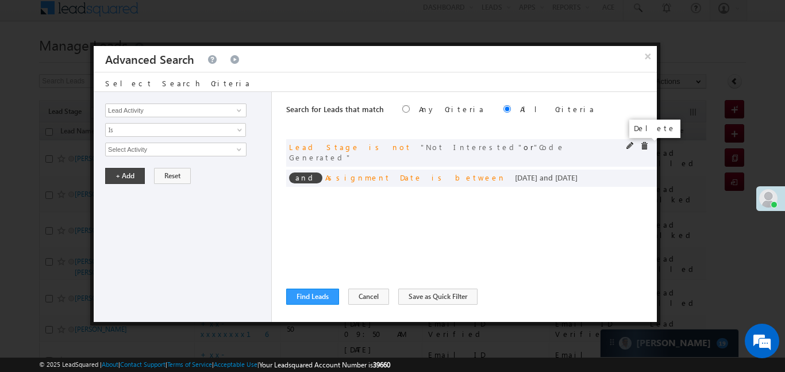
click at [645, 145] on span at bounding box center [645, 146] width 8 height 8
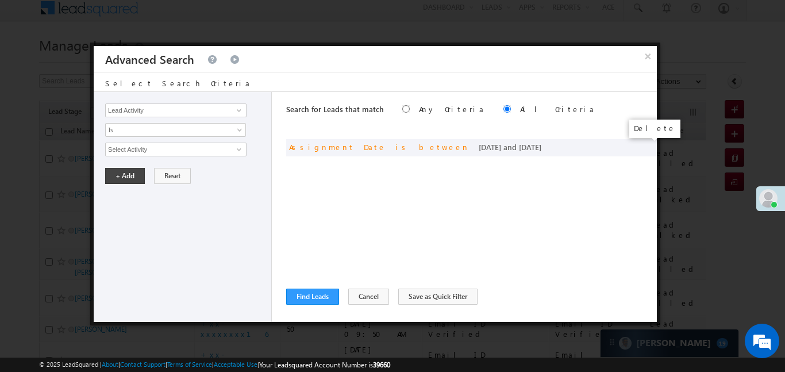
click at [0, 0] on span at bounding box center [0, 0] width 0 height 0
click at [197, 80] on div "Select Search Criteria" at bounding box center [376, 82] width 564 height 20
click at [223, 112] on input "Lead Activity" at bounding box center [175, 111] width 141 height 14
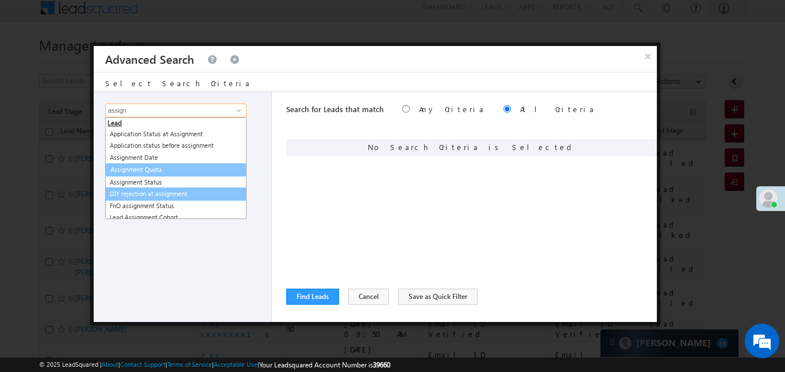
scroll to position [6, 0]
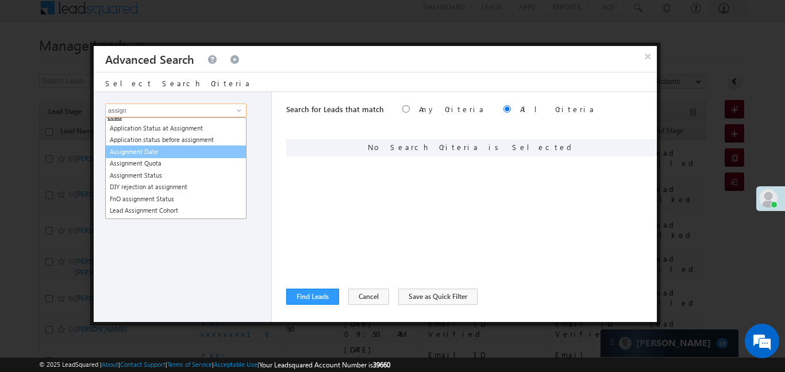
click at [215, 145] on link "Assignment Date" at bounding box center [175, 151] width 141 height 13
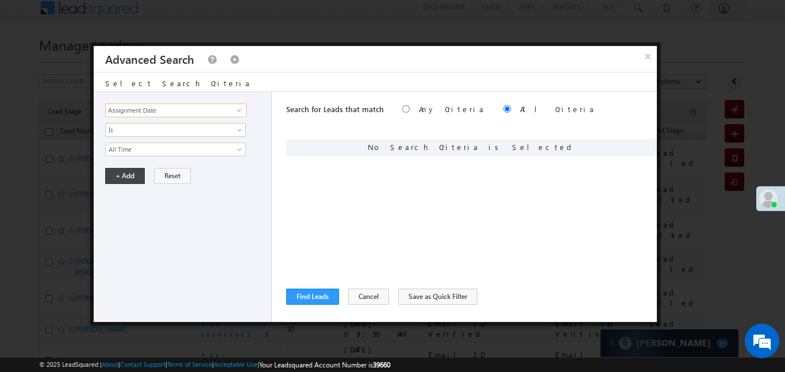
type input "Assignment Date"
click at [174, 159] on div "Lead Activity Task Sales Group Prospect Id WA Last Message Timestamp 4th Day Di…" at bounding box center [183, 207] width 178 height 230
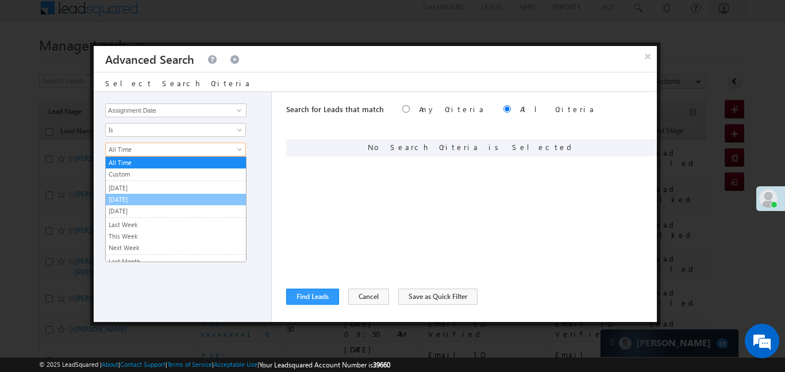
click at [129, 204] on link "Today" at bounding box center [176, 199] width 140 height 10
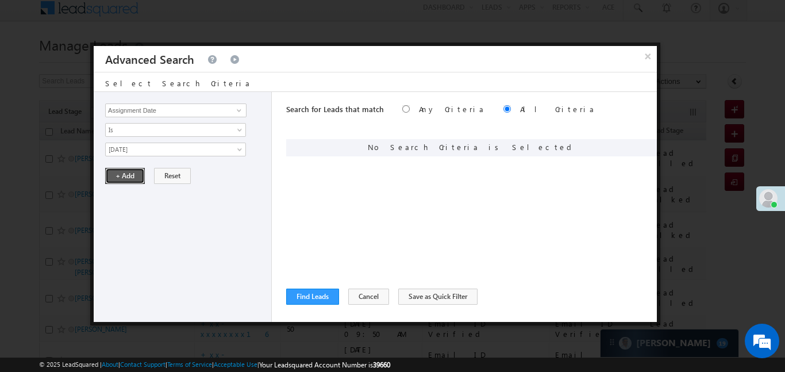
click at [122, 174] on button "+ Add" at bounding box center [125, 176] width 40 height 16
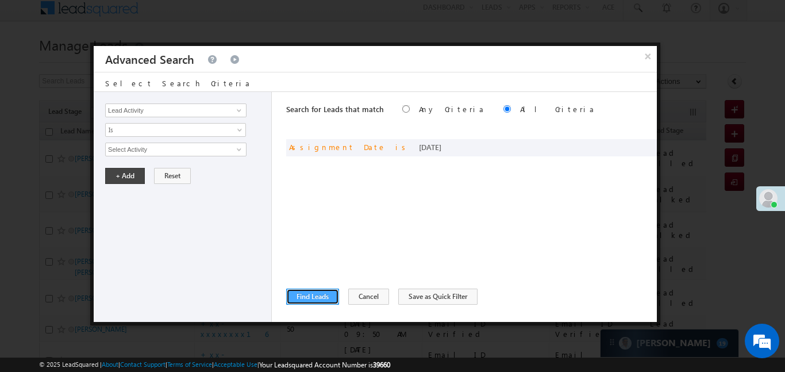
click at [317, 295] on button "Find Leads" at bounding box center [312, 297] width 53 height 16
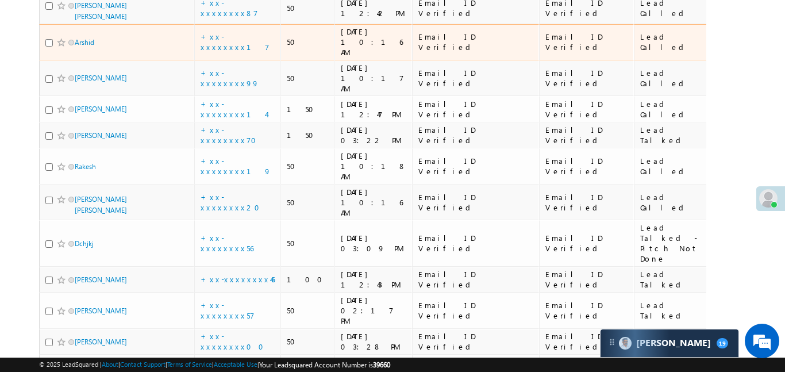
scroll to position [0, 0]
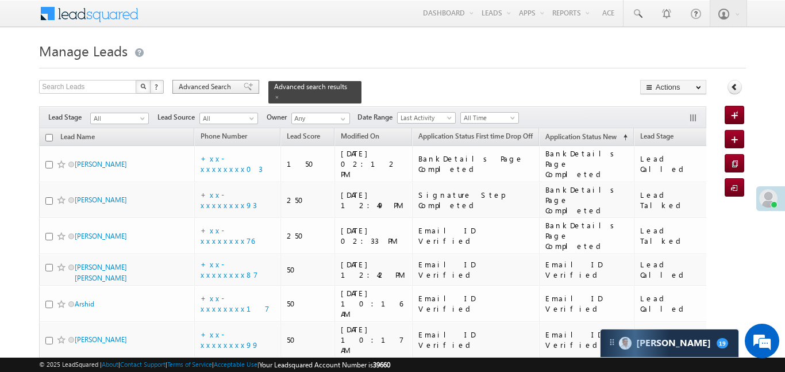
click at [213, 88] on span "Advanced Search" at bounding box center [207, 87] width 56 height 10
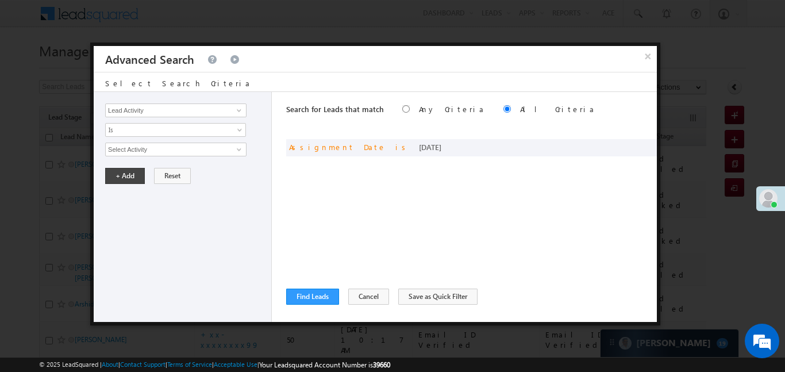
click at [637, 56] on div "× Advanced Search" at bounding box center [376, 59] width 564 height 26
click at [644, 55] on button "×" at bounding box center [647, 56] width 19 height 20
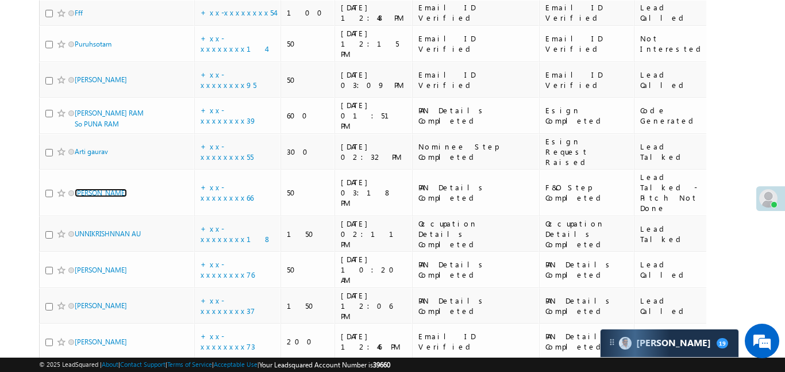
scroll to position [734, 0]
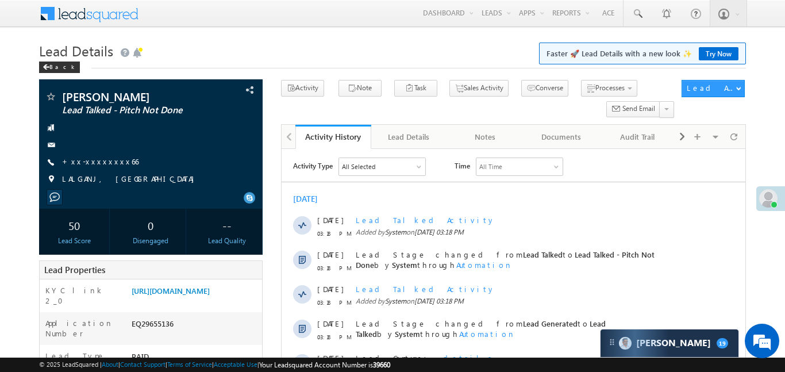
scroll to position [62, 0]
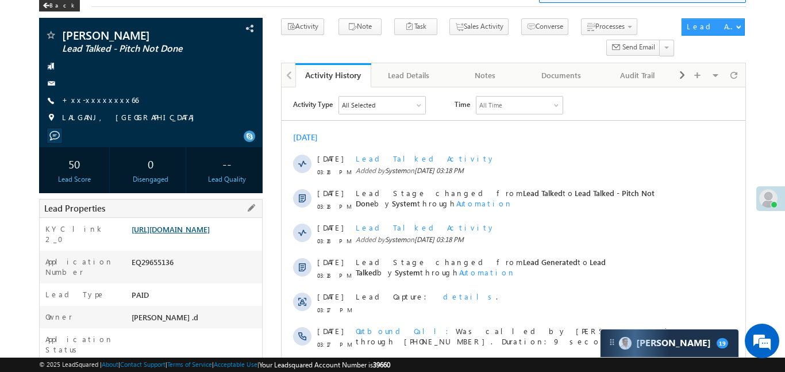
click at [210, 234] on link "[URL][DOMAIN_NAME]" at bounding box center [171, 229] width 78 height 10
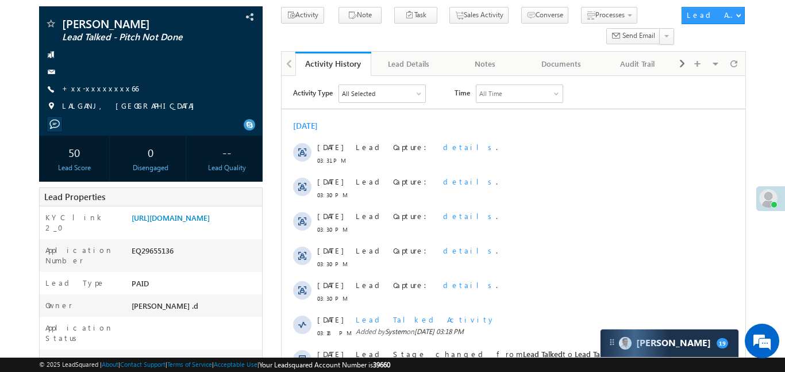
scroll to position [85, 0]
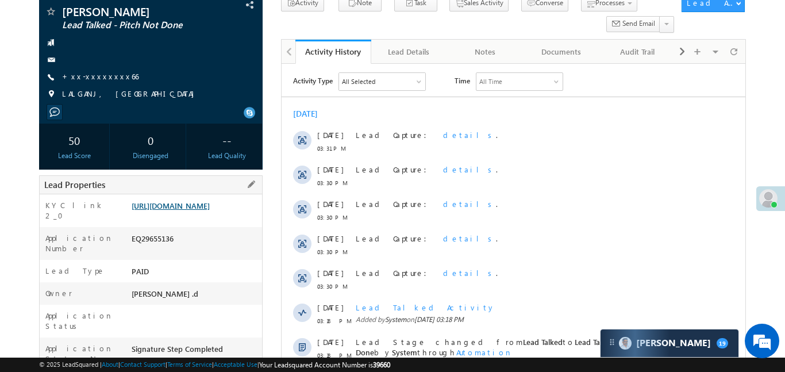
click at [210, 210] on link "https://angelbroking1-pk3em7sa.customui-test.leadsquared.com?leadId=4b472348-d0…" at bounding box center [171, 206] width 78 height 10
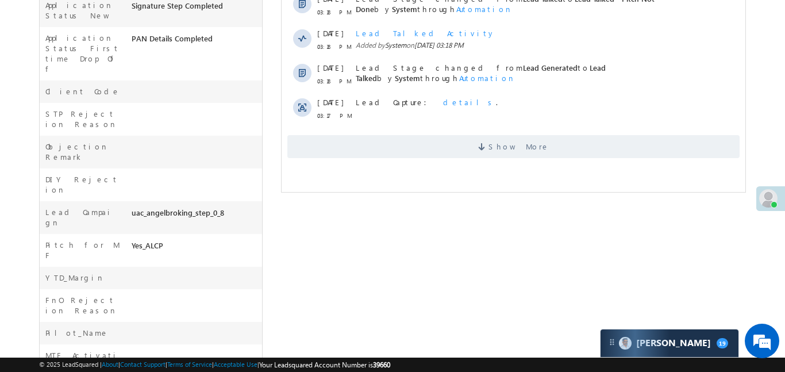
scroll to position [430, 0]
click at [488, 148] on span at bounding box center [483, 146] width 10 height 11
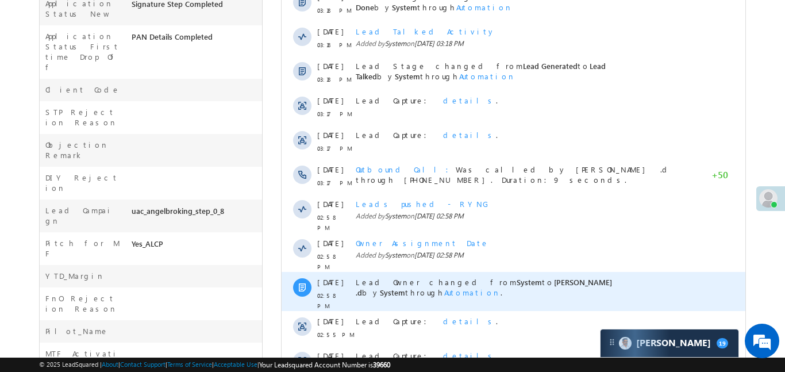
scroll to position [608, 0]
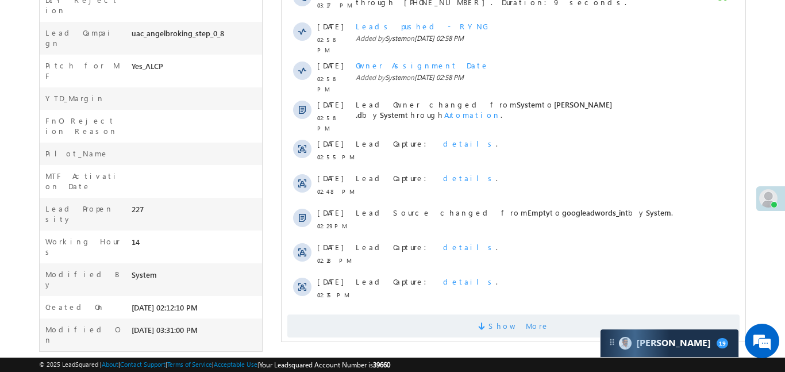
click at [542, 323] on span "Show More" at bounding box center [513, 326] width 453 height 23
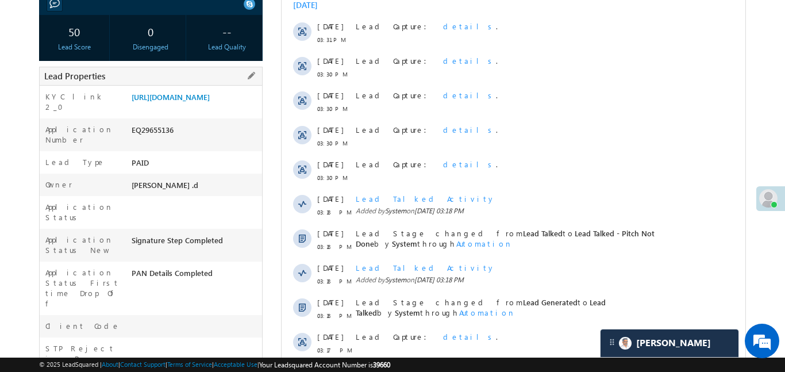
scroll to position [179, 0]
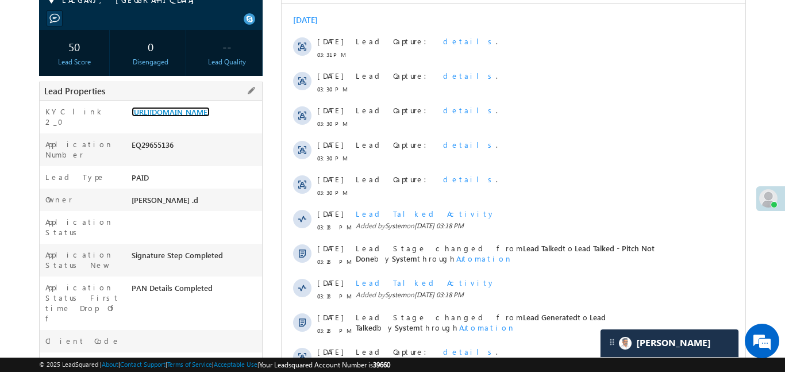
drag, startPoint x: 131, startPoint y: 113, endPoint x: 204, endPoint y: 137, distance: 76.6
click at [204, 122] on div "[URL][DOMAIN_NAME]" at bounding box center [195, 114] width 133 height 16
drag, startPoint x: 130, startPoint y: 110, endPoint x: 197, endPoint y: 139, distance: 73.2
click at [197, 122] on div "https://angelbroking1-pk3em7sa.customui-test.leadsquared.com?leadId=4b472348-d0…" at bounding box center [195, 114] width 133 height 16
copy link "https://angelbroking1-pk3em7sa.customui-test.leadsquared.com?leadId=4b472348-d0…"
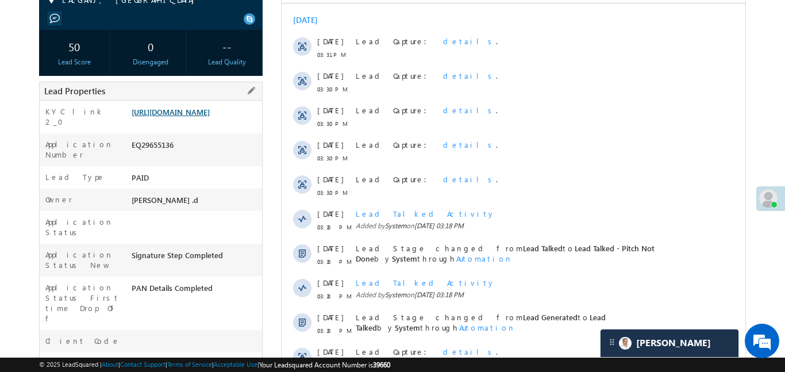
scroll to position [2, 0]
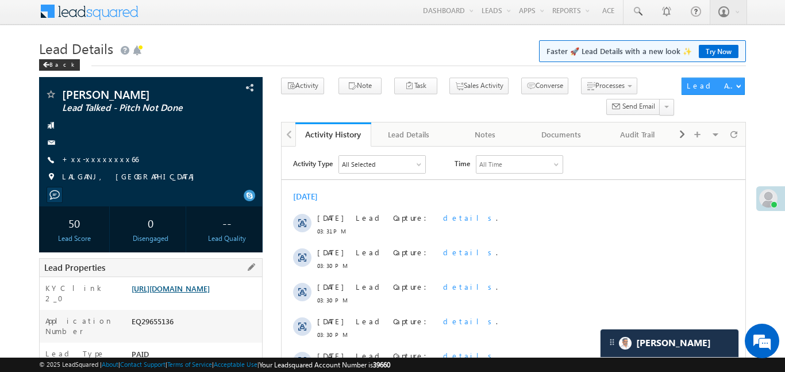
click at [210, 290] on link "https://angelbroking1-pk3em7sa.customui-test.leadsquared.com?leadId=4b472348-d0…" at bounding box center [171, 288] width 78 height 10
click at [204, 293] on link "https://angelbroking1-pk3em7sa.customui-test.leadsquared.com?leadId=4b472348-d0…" at bounding box center [171, 288] width 78 height 10
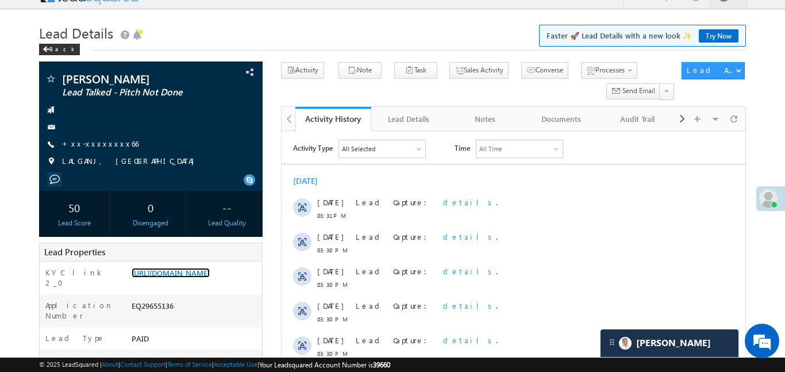
scroll to position [0, 0]
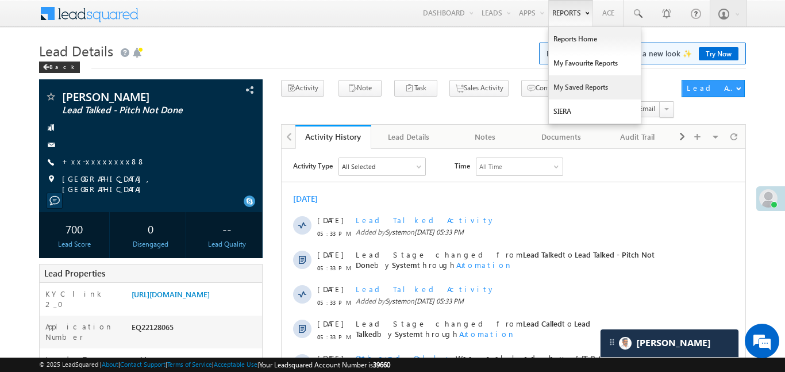
click at [596, 78] on link "My Saved Reports" at bounding box center [595, 87] width 92 height 24
click at [596, 66] on link "My Favourite Reports" at bounding box center [595, 63] width 92 height 24
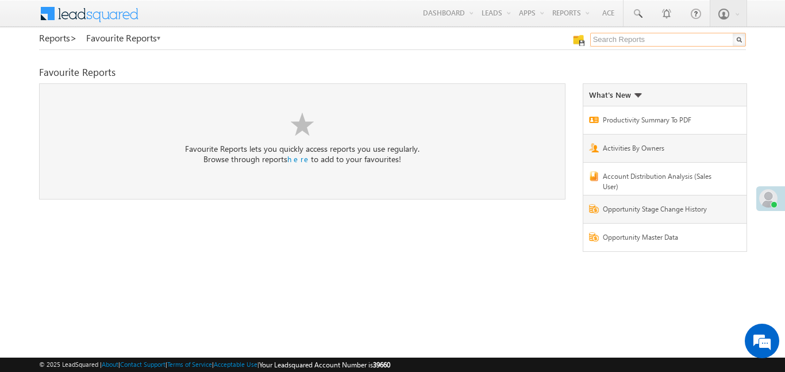
click at [631, 34] on input "text" at bounding box center [669, 40] width 156 height 14
type input "me to others"
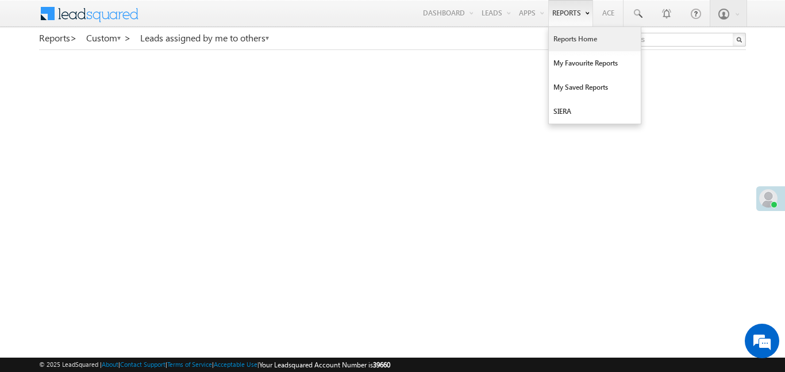
click at [584, 45] on link "Reports Home" at bounding box center [595, 39] width 92 height 24
click at [585, 44] on link "Reports Home" at bounding box center [595, 39] width 92 height 24
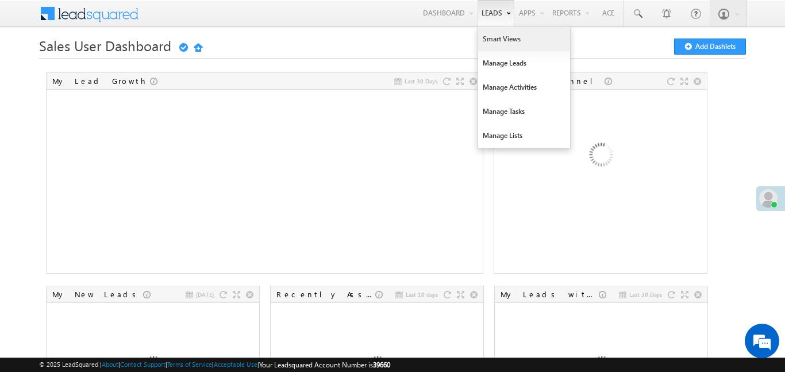
click at [496, 36] on link "Smart Views" at bounding box center [524, 39] width 92 height 24
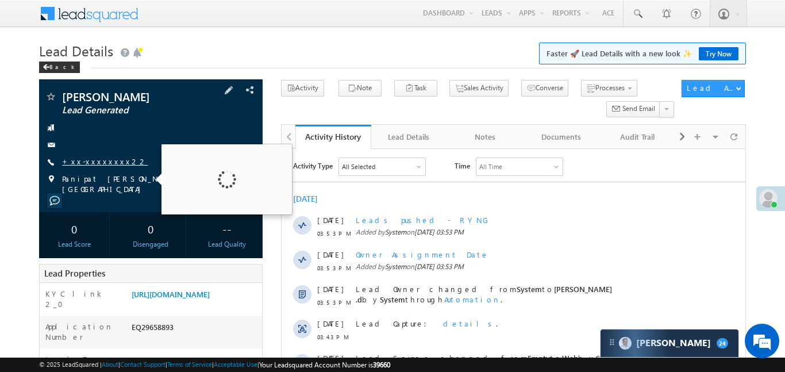
click at [103, 162] on link "+xx-xxxxxxxx22" at bounding box center [105, 161] width 86 height 10
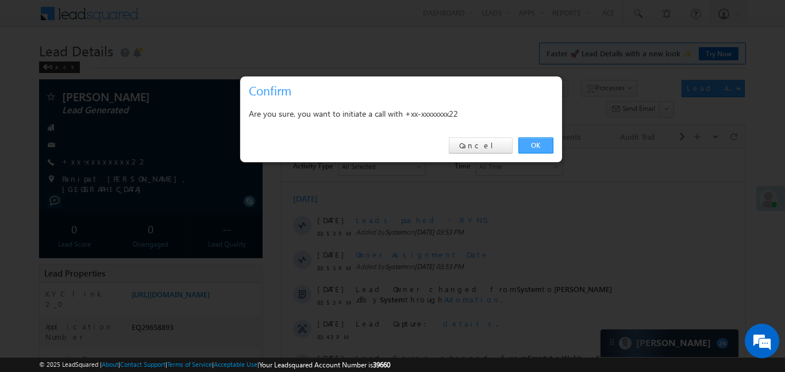
click at [532, 140] on link "OK" at bounding box center [536, 145] width 35 height 16
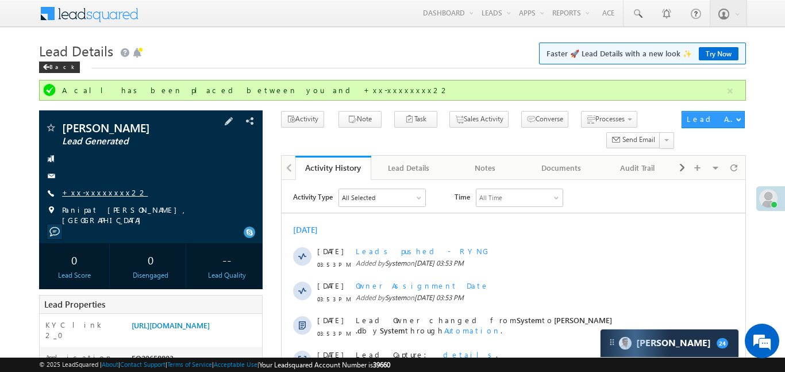
click at [99, 188] on link "+xx-xxxxxxxx22" at bounding box center [105, 192] width 86 height 10
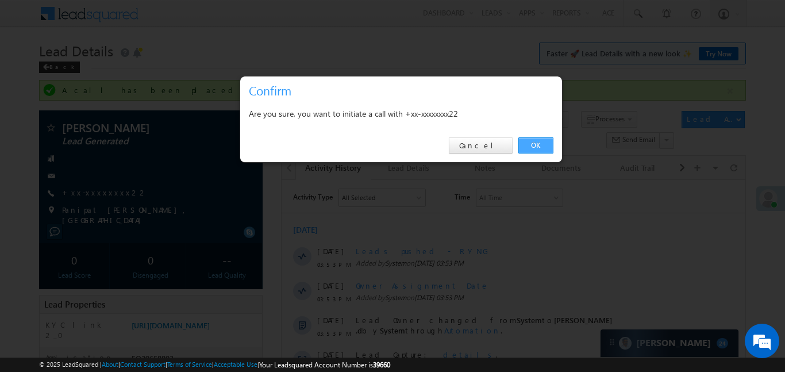
click at [540, 147] on link "OK" at bounding box center [536, 145] width 35 height 16
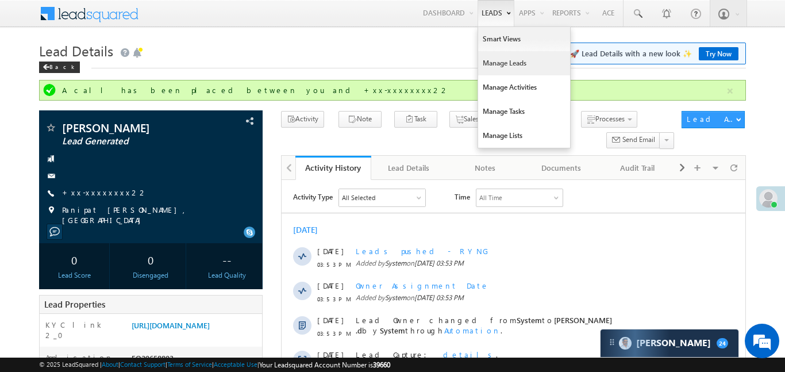
click at [515, 65] on link "Manage Leads" at bounding box center [524, 63] width 92 height 24
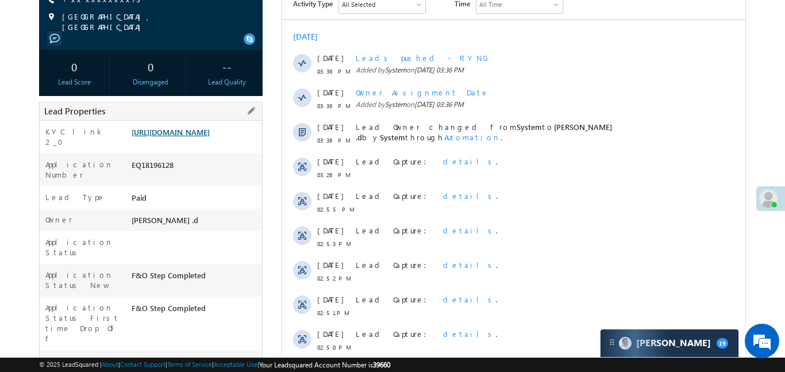
click at [191, 137] on link "[URL][DOMAIN_NAME]" at bounding box center [171, 132] width 78 height 10
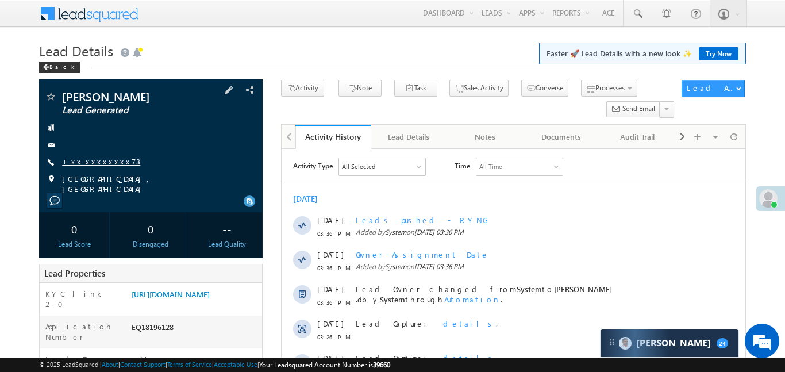
click at [99, 165] on link "+xx-xxxxxxxx73" at bounding box center [101, 161] width 78 height 10
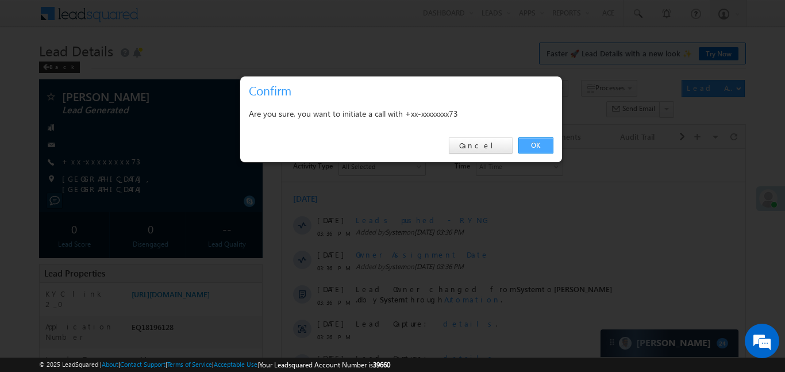
click at [543, 139] on link "OK" at bounding box center [536, 145] width 35 height 16
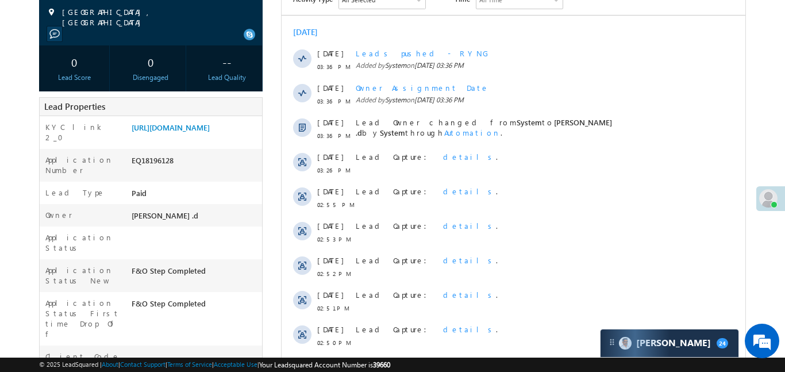
scroll to position [205, 0]
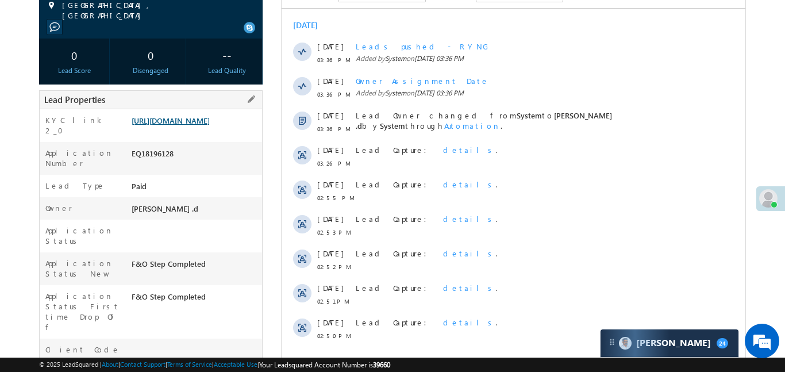
click at [210, 117] on link "https://angelbroking1-pk3em7sa.customui-test.leadsquared.com?leadId=23723f3f-2b…" at bounding box center [171, 121] width 78 height 10
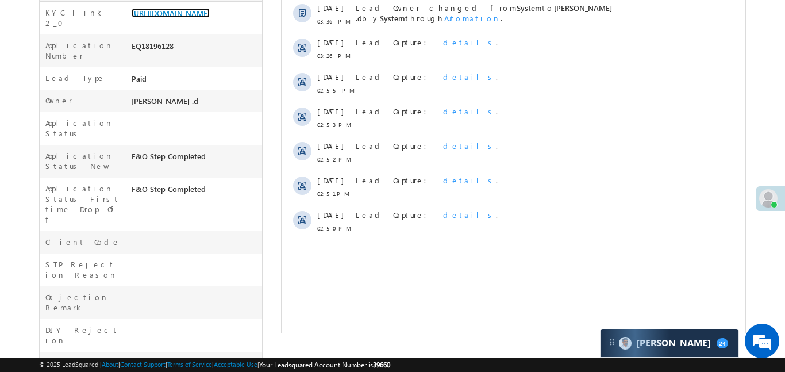
scroll to position [331, 0]
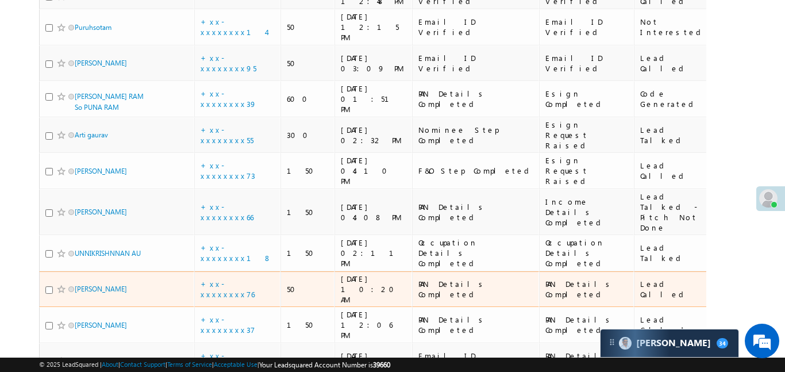
scroll to position [787, 0]
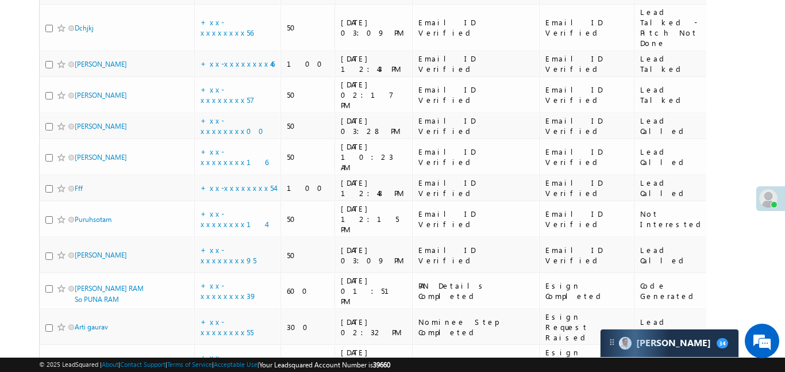
scroll to position [787, 0]
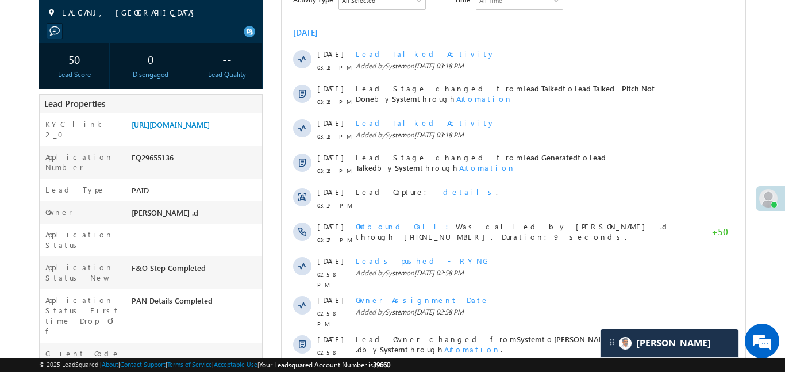
scroll to position [201, 0]
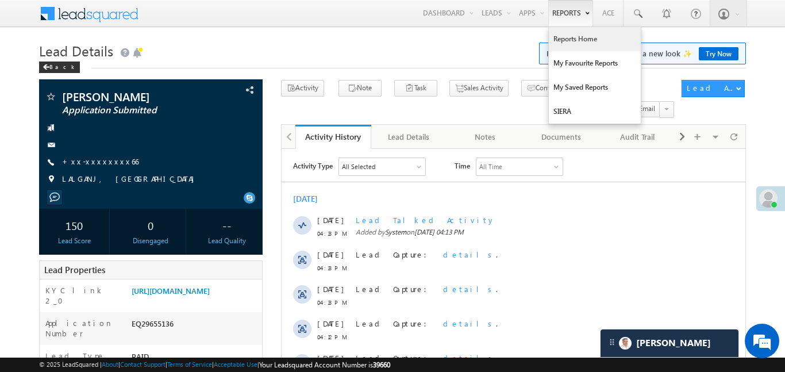
click at [566, 28] on link "Reports Home" at bounding box center [595, 39] width 92 height 24
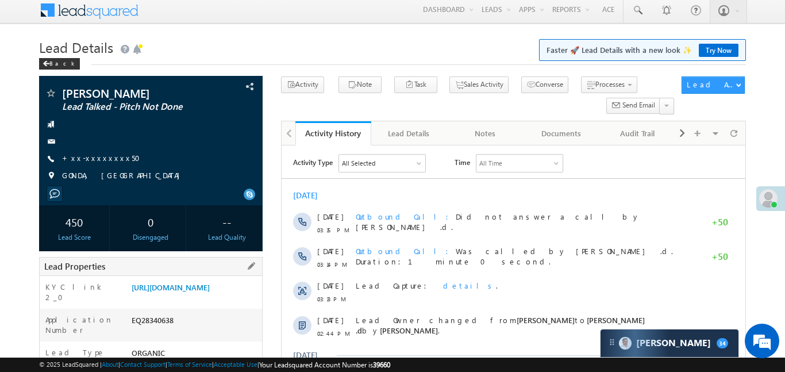
scroll to position [18, 0]
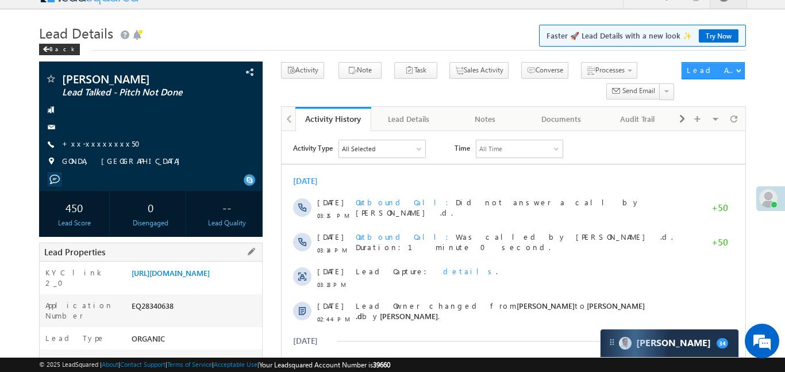
drag, startPoint x: 129, startPoint y: 273, endPoint x: 208, endPoint y: 308, distance: 85.7
click at [208, 283] on div "https://angelbroking1-pk3em7sa.customui-test.leadsquared.com?leadId=e29663c8-a1…" at bounding box center [195, 275] width 133 height 16
click at [210, 278] on link "https://angelbroking1-pk3em7sa.customui-test.leadsquared.com?leadId=e29663c8-a1…" at bounding box center [171, 273] width 78 height 10
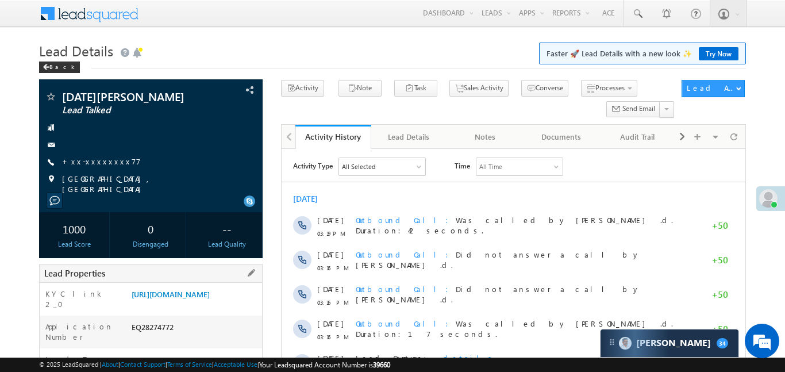
drag, startPoint x: 130, startPoint y: 292, endPoint x: 229, endPoint y: 322, distance: 104.0
click at [229, 305] on div "[URL][DOMAIN_NAME]" at bounding box center [195, 297] width 133 height 16
click at [170, 299] on link "[URL][DOMAIN_NAME]" at bounding box center [171, 294] width 78 height 10
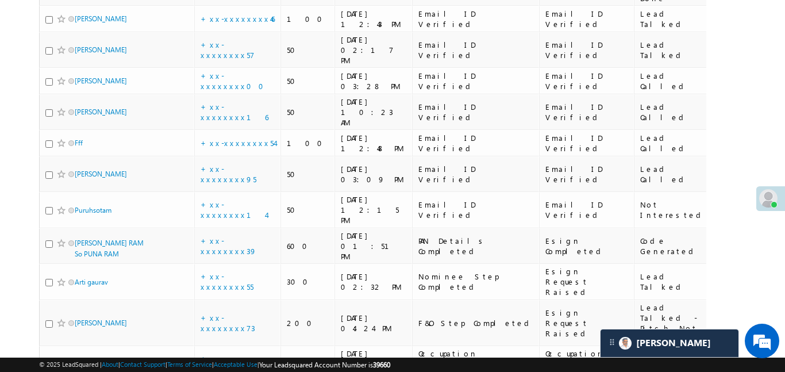
scroll to position [539, 0]
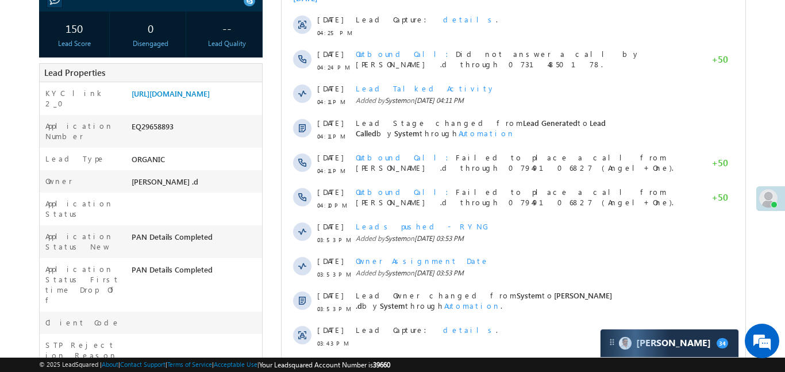
scroll to position [201, 0]
click at [210, 98] on link "[URL][DOMAIN_NAME]" at bounding box center [171, 93] width 78 height 10
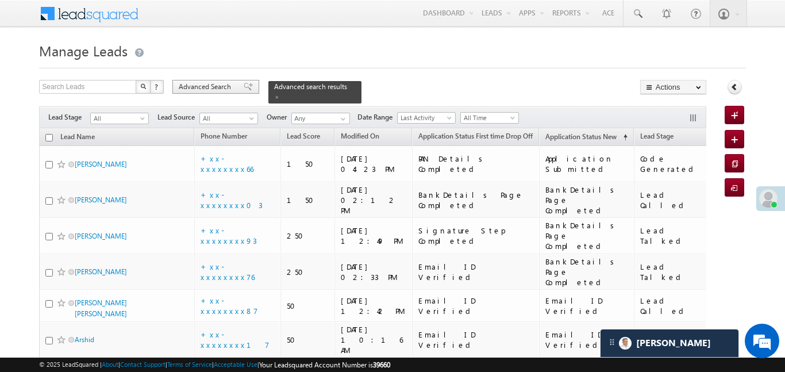
click at [217, 84] on span "Advanced Search" at bounding box center [207, 87] width 56 height 10
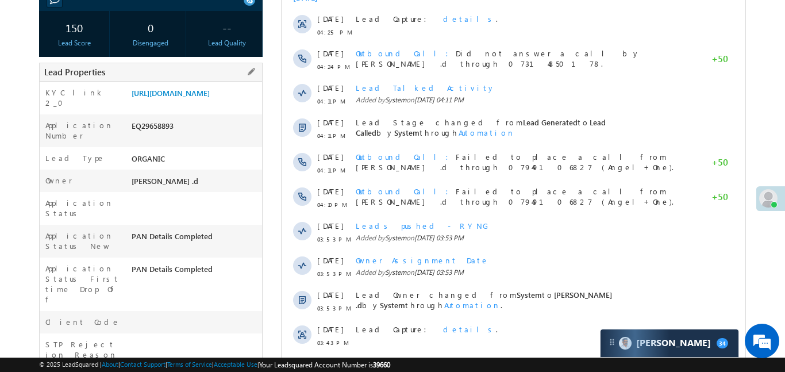
scroll to position [126, 0]
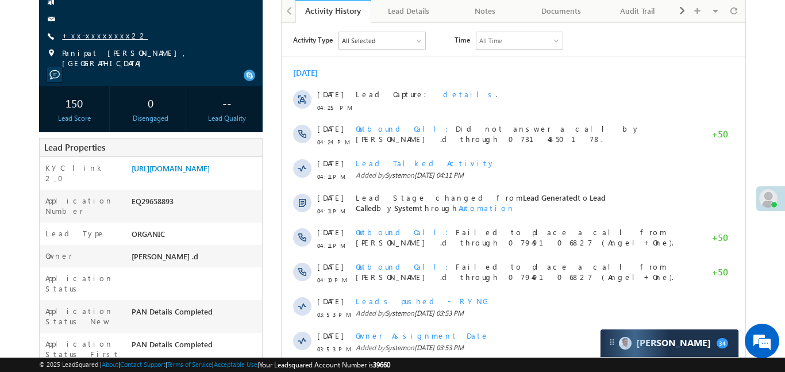
click at [85, 39] on link "+xx-xxxxxxxx22" at bounding box center [105, 35] width 86 height 10
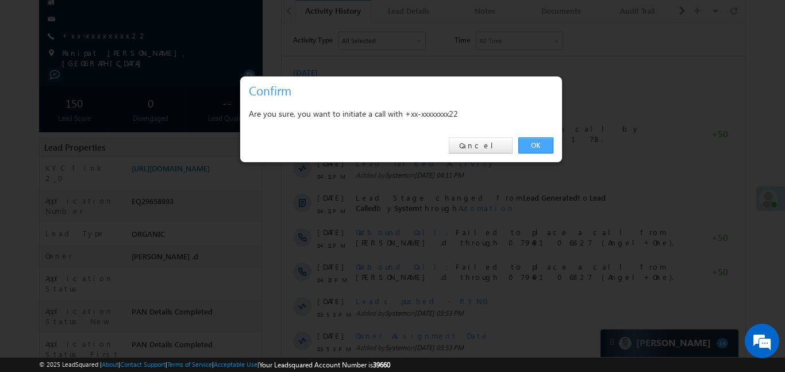
click at [530, 148] on link "OK" at bounding box center [536, 145] width 35 height 16
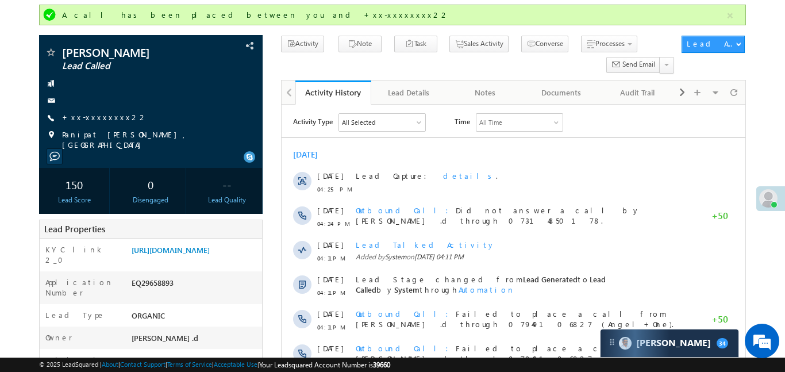
scroll to position [0, 0]
click at [210, 250] on link "[URL][DOMAIN_NAME]" at bounding box center [171, 250] width 78 height 10
click at [727, 17] on button "button" at bounding box center [730, 16] width 14 height 14
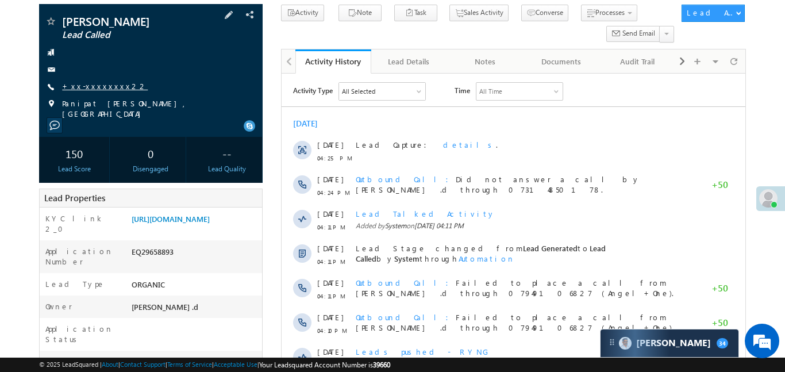
click at [91, 87] on link "+xx-xxxxxxxx22" at bounding box center [105, 86] width 86 height 10
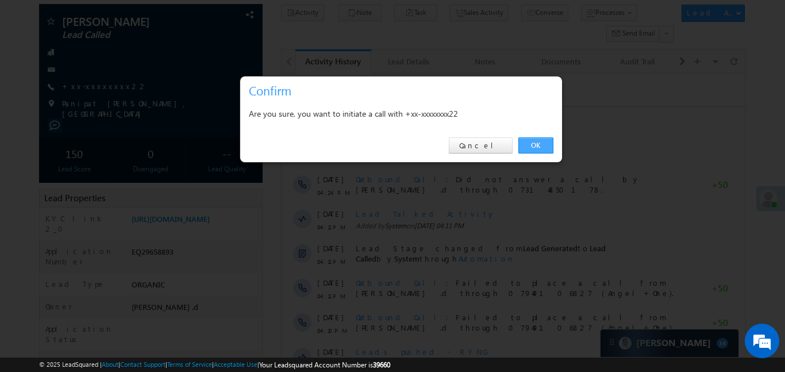
click at [547, 147] on link "OK" at bounding box center [536, 145] width 35 height 16
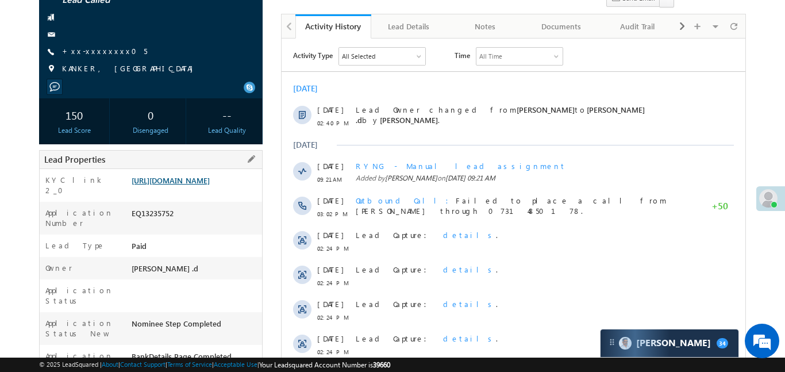
click at [170, 185] on link "https://angelbroking1-pk3em7sa.customui-test.leadsquared.com?leadId=586515f8-e4…" at bounding box center [171, 180] width 78 height 10
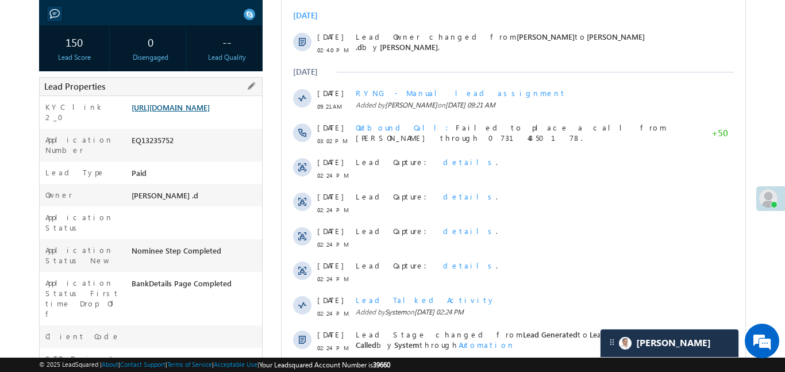
click at [207, 112] on link "https://angelbroking1-pk3em7sa.customui-test.leadsquared.com?leadId=586515f8-e4…" at bounding box center [171, 107] width 78 height 10
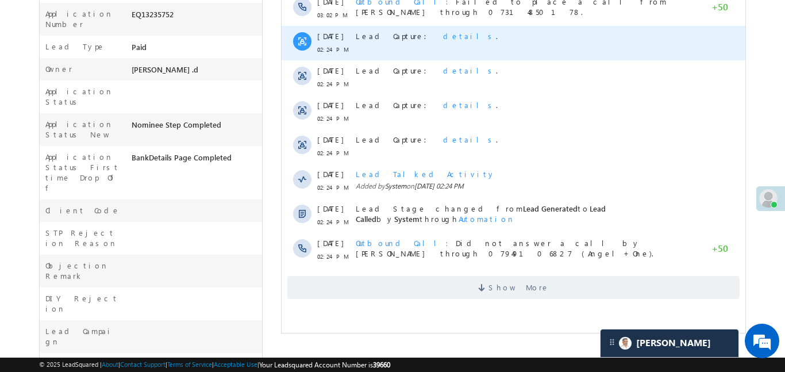
scroll to position [465, 0]
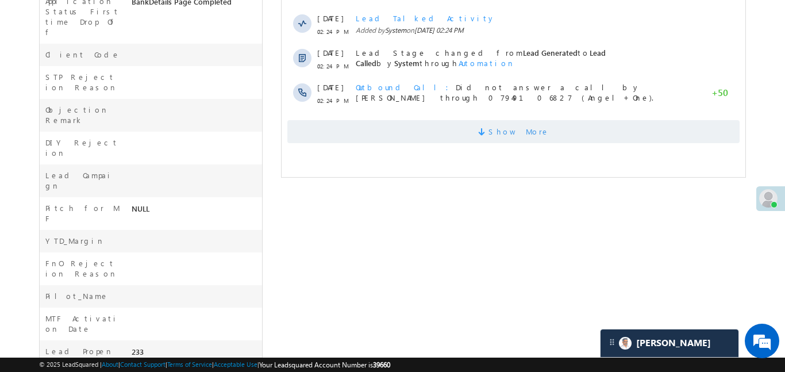
click at [585, 127] on span "Show More" at bounding box center [513, 131] width 453 height 23
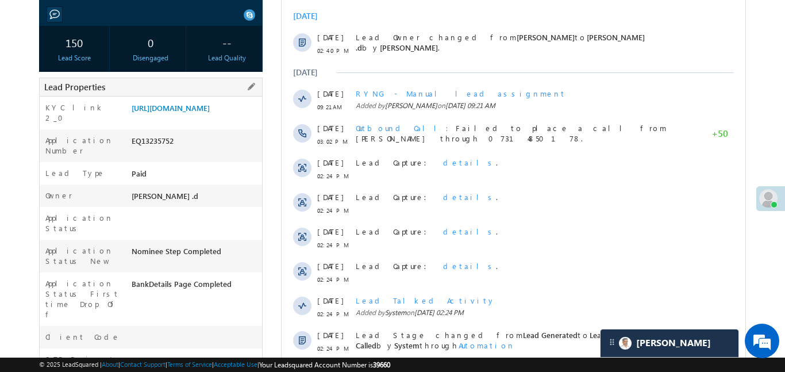
scroll to position [116, 0]
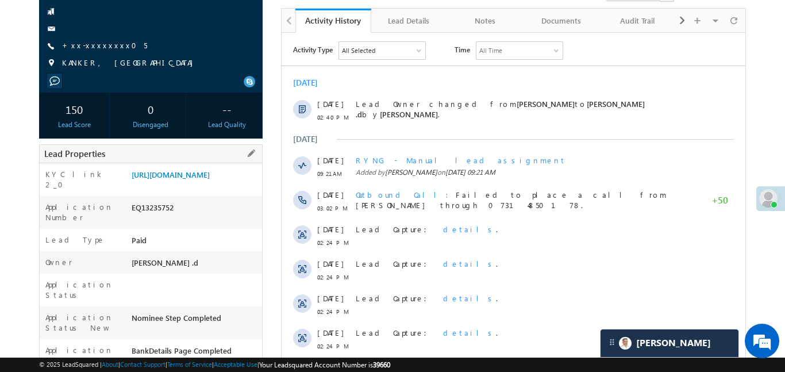
drag, startPoint x: 129, startPoint y: 177, endPoint x: 193, endPoint y: 201, distance: 69.0
click at [193, 185] on div "https://angelbroking1-pk3em7sa.customui-test.leadsquared.com?leadId=586515f8-e4…" at bounding box center [195, 177] width 133 height 16
copy link "https://angelbroking1-pk3em7sa.customui-test.leadsquared.com?leadId=586515f8-e4…"
click at [210, 173] on link "https://angelbroking1-pk3em7sa.customui-test.leadsquared.com?leadId=586515f8-e4…" at bounding box center [171, 175] width 78 height 10
click at [210, 179] on link "https://angelbroking1-pk3em7sa.customui-test.leadsquared.com?leadId=586515f8-e4…" at bounding box center [171, 175] width 78 height 10
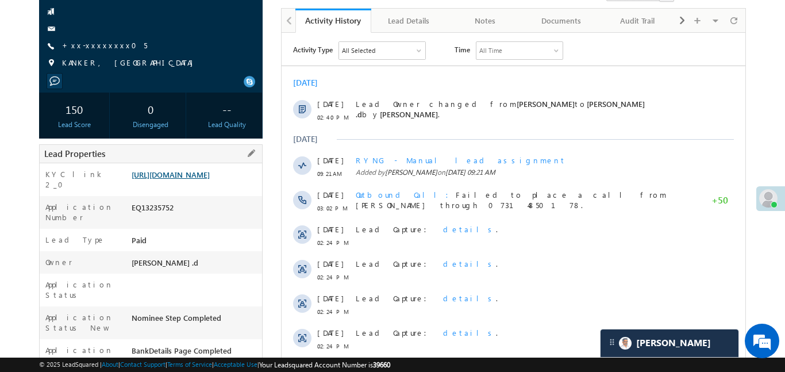
click at [210, 179] on link "https://angelbroking1-pk3em7sa.customui-test.leadsquared.com?leadId=586515f8-e4…" at bounding box center [171, 175] width 78 height 10
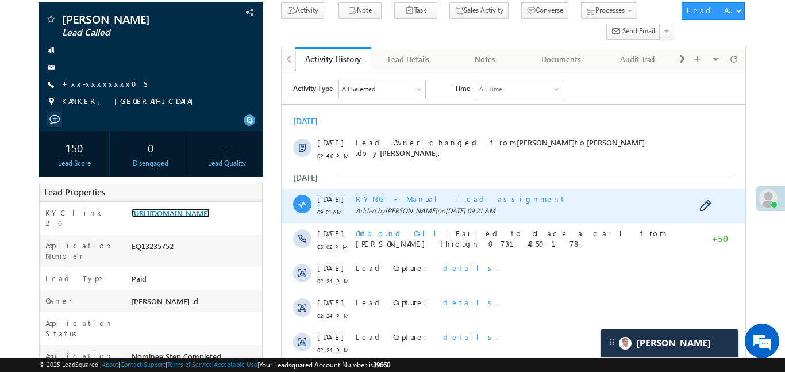
scroll to position [0, 0]
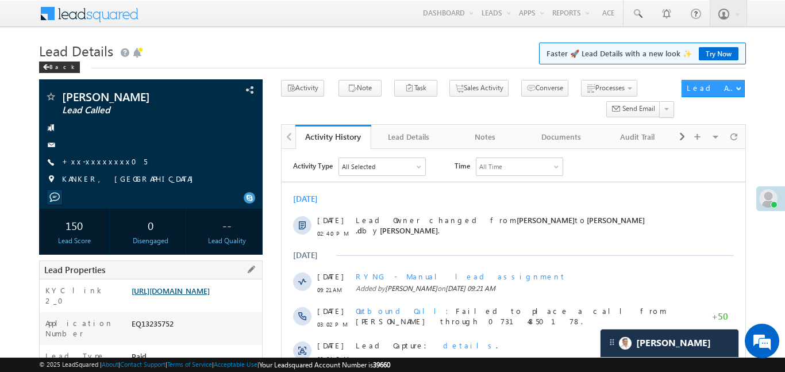
click at [210, 292] on link "https://angelbroking1-pk3em7sa.customui-test.leadsquared.com?leadId=586515f8-e4…" at bounding box center [171, 291] width 78 height 10
click at [643, 14] on link at bounding box center [638, 13] width 28 height 26
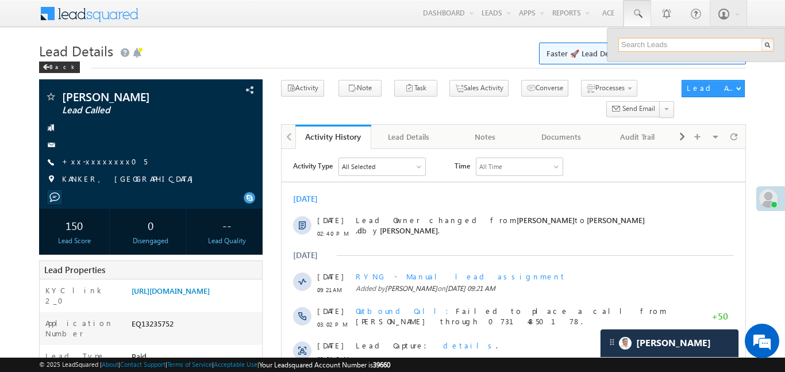
paste input "EQ29617280"
type input "EQ29617280"
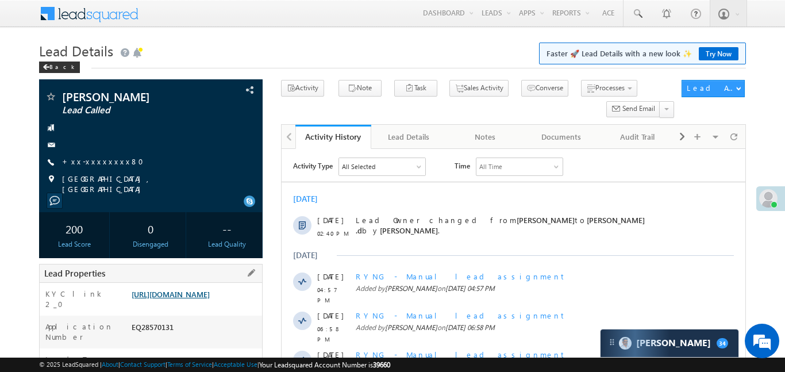
click at [210, 299] on link "[URL][DOMAIN_NAME]" at bounding box center [171, 294] width 78 height 10
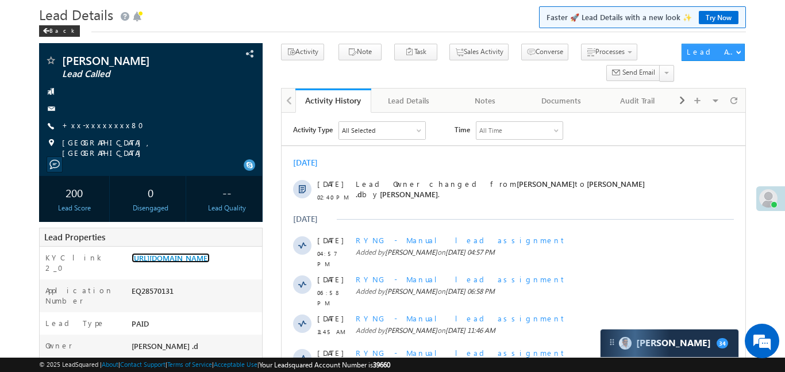
scroll to position [30, 0]
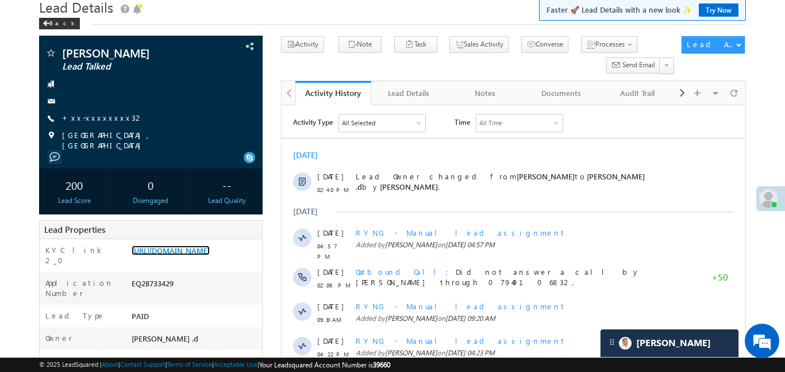
scroll to position [44, 0]
click at [194, 255] on link "[URL][DOMAIN_NAME]" at bounding box center [171, 251] width 78 height 10
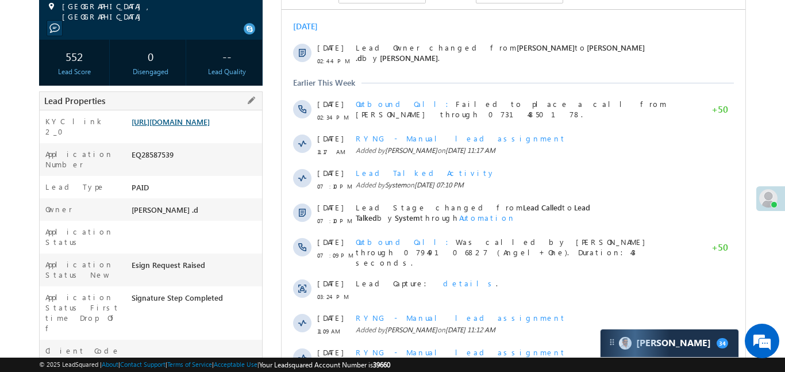
click at [193, 117] on link "https://angelbroking1-pk3em7sa.customui-test.leadsquared.com?leadId=79ee01e0-fd…" at bounding box center [171, 122] width 78 height 10
click at [210, 127] on link "https://angelbroking1-pk3em7sa.customui-test.leadsquared.com?leadId=79ee01e0-fd…" at bounding box center [171, 122] width 78 height 10
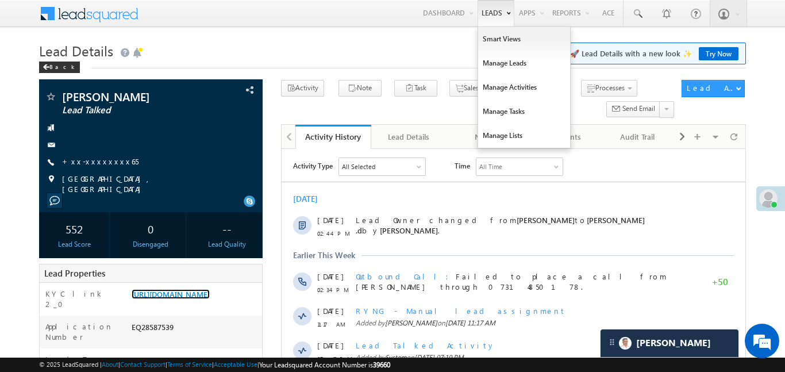
scroll to position [325, 0]
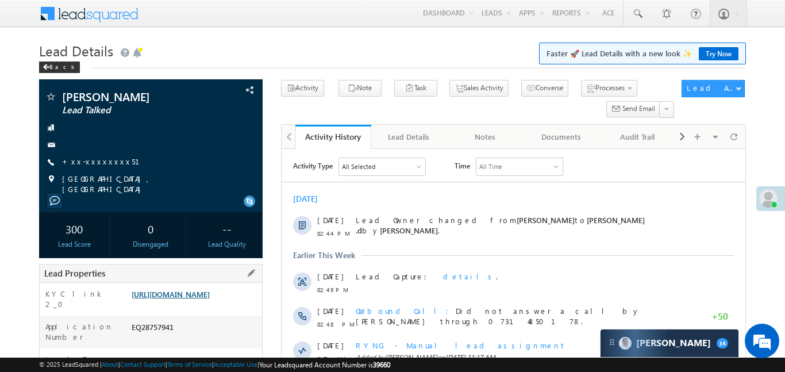
click at [181, 295] on link "[URL][DOMAIN_NAME]" at bounding box center [171, 294] width 78 height 10
click at [184, 289] on link "[URL][DOMAIN_NAME]" at bounding box center [171, 294] width 78 height 10
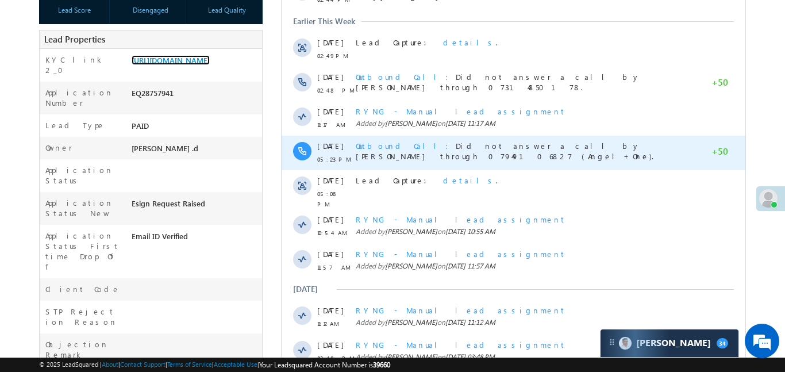
scroll to position [397, 0]
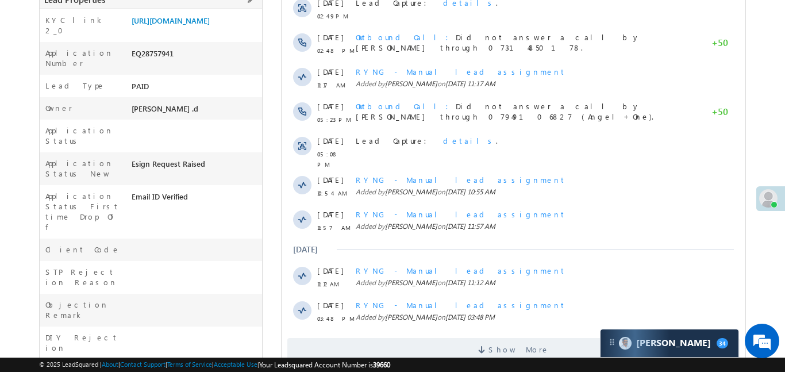
scroll to position [271, 0]
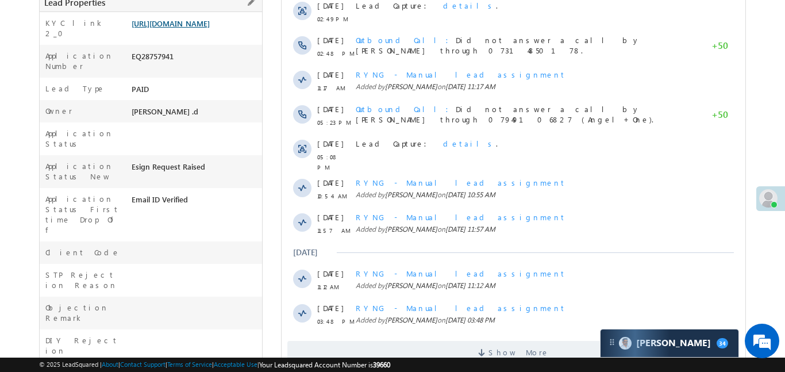
click at [210, 28] on link "[URL][DOMAIN_NAME]" at bounding box center [171, 23] width 78 height 10
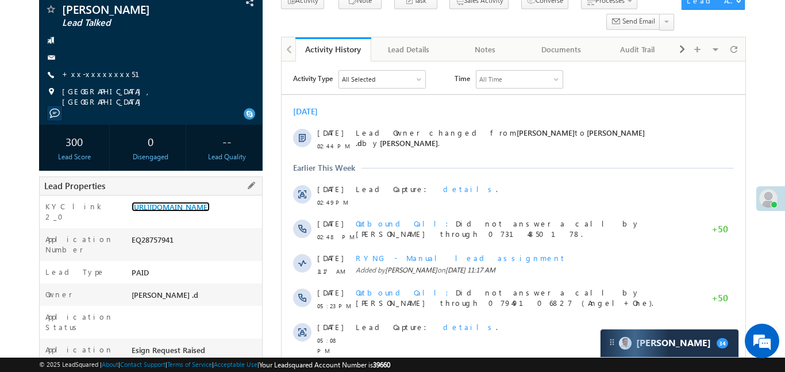
scroll to position [0, 0]
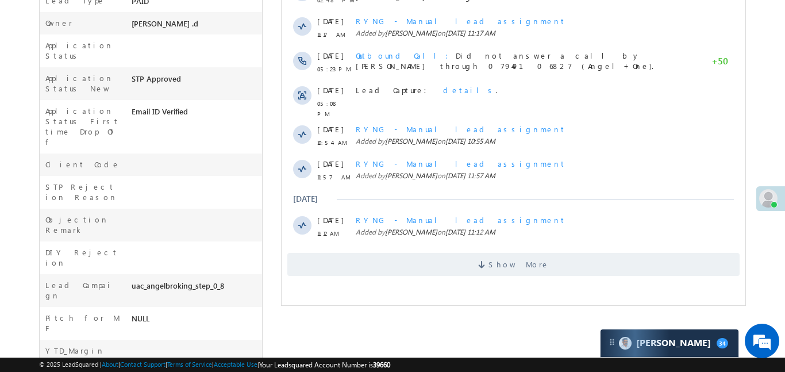
scroll to position [378, 0]
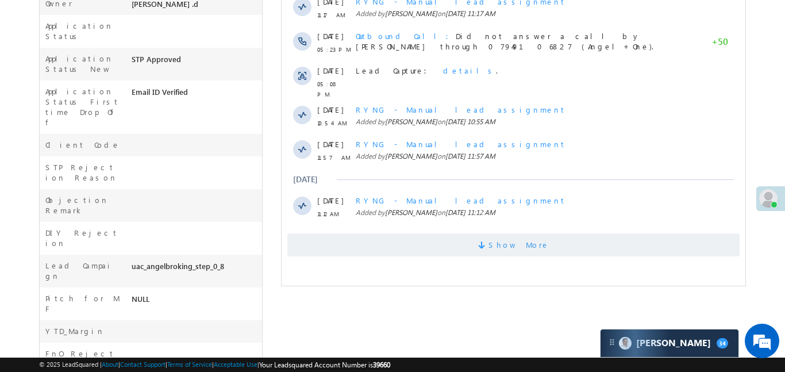
click at [496, 247] on span "Show More" at bounding box center [513, 244] width 453 height 23
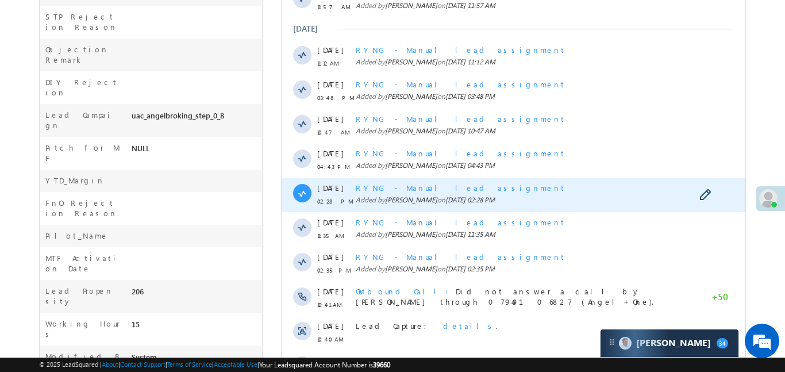
scroll to position [651, 0]
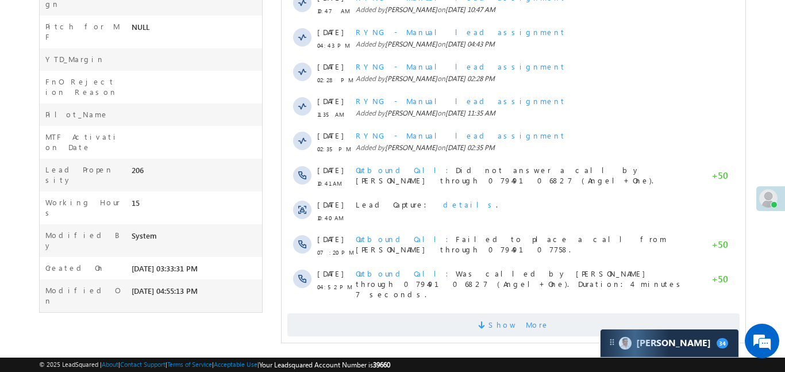
click at [507, 313] on span "Show More" at bounding box center [518, 324] width 61 height 23
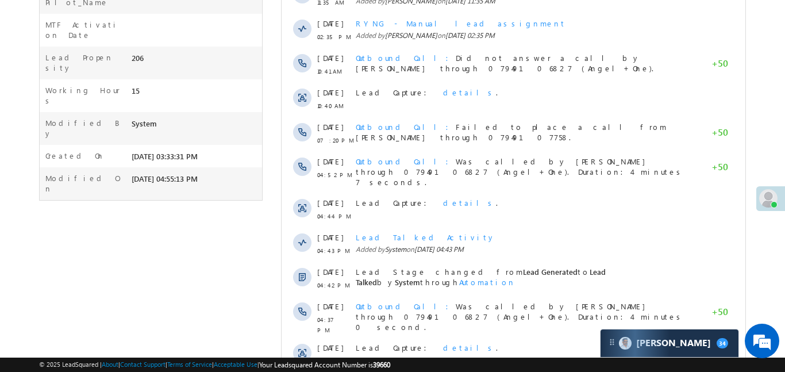
scroll to position [996, 0]
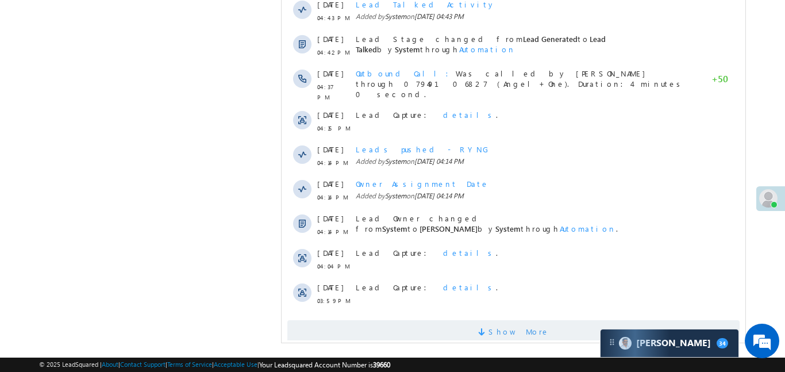
click at [488, 328] on span at bounding box center [483, 333] width 10 height 11
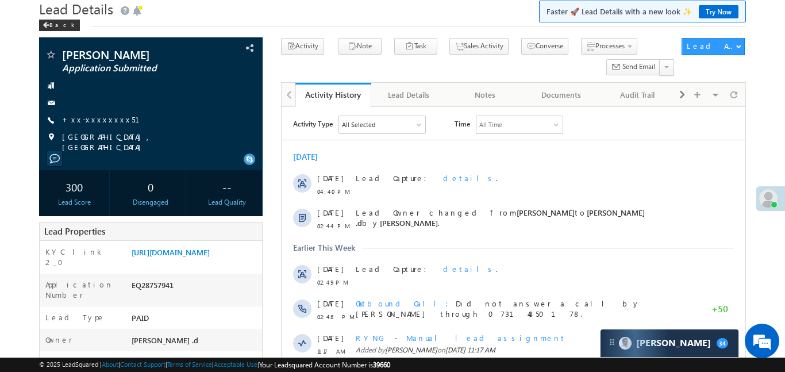
scroll to position [0, 0]
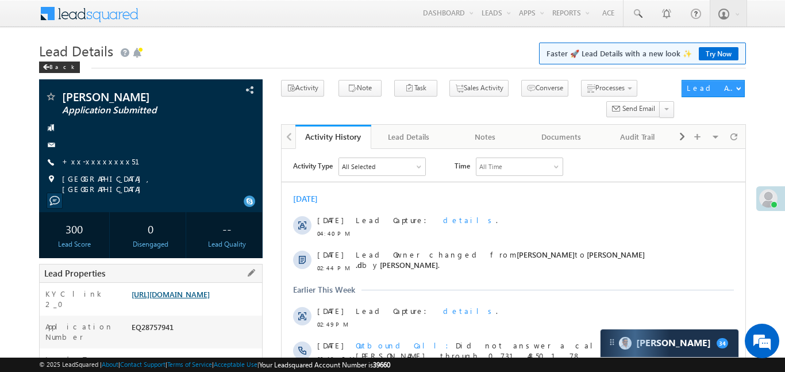
click at [210, 299] on link "[URL][DOMAIN_NAME]" at bounding box center [171, 294] width 78 height 10
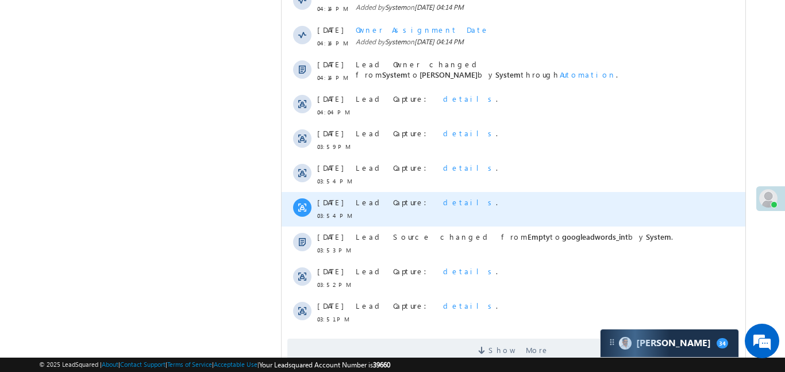
scroll to position [1342, 0]
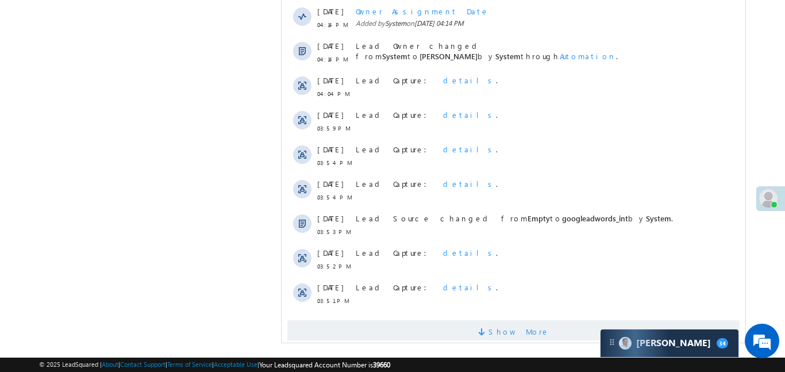
click at [557, 323] on span "Show More" at bounding box center [513, 331] width 453 height 23
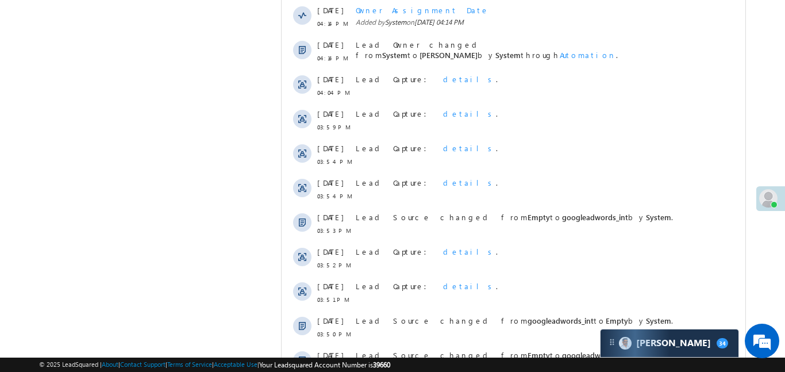
scroll to position [1618, 0]
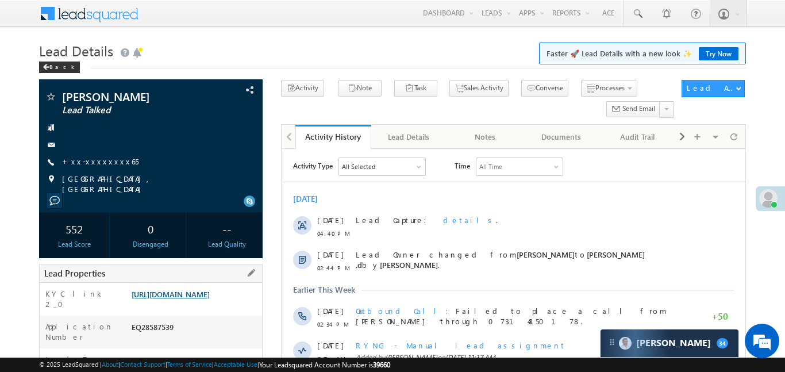
click at [210, 299] on link "[URL][DOMAIN_NAME]" at bounding box center [171, 294] width 78 height 10
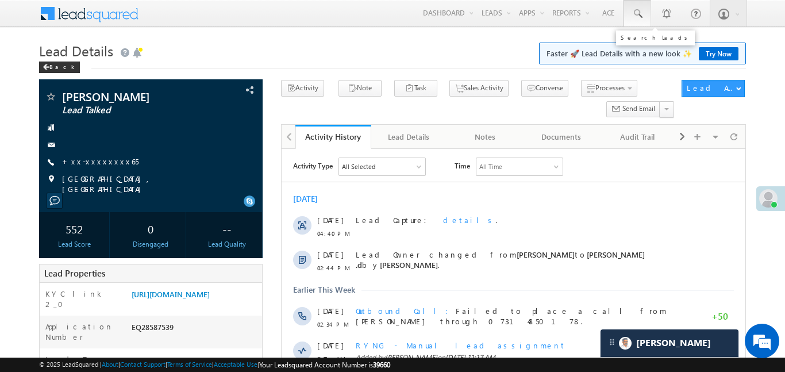
click at [633, 22] on link at bounding box center [638, 13] width 28 height 26
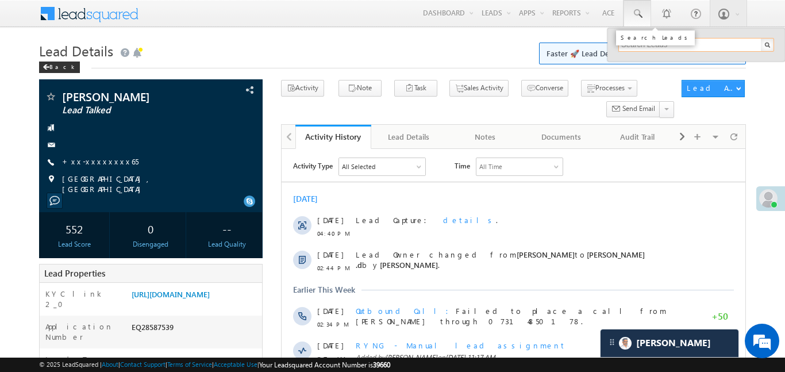
paste input "EQ29617280"
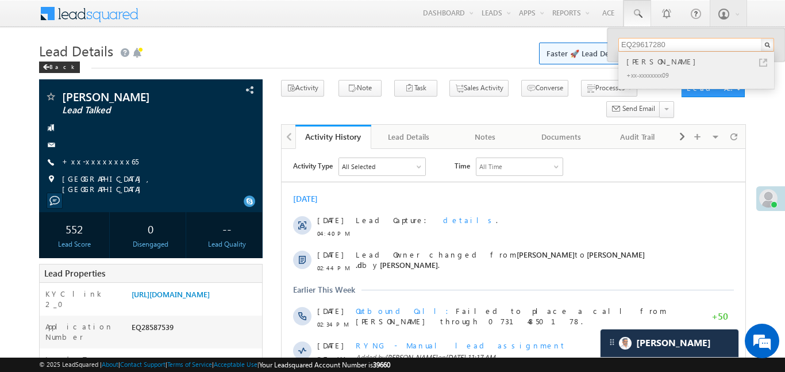
type input "EQ29617280"
click at [650, 61] on div "[PERSON_NAME]" at bounding box center [701, 61] width 154 height 13
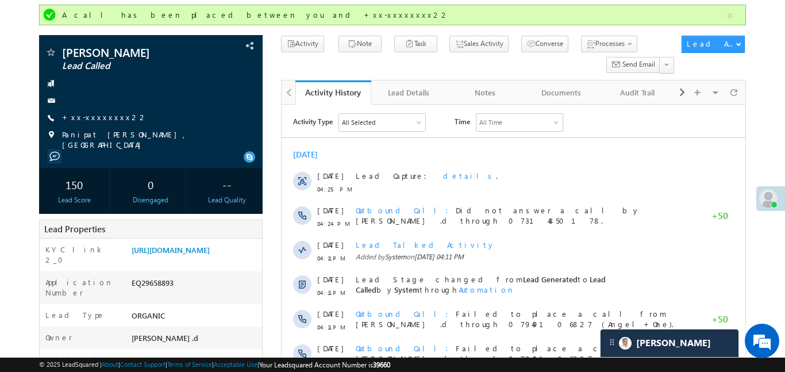
scroll to position [75, 0]
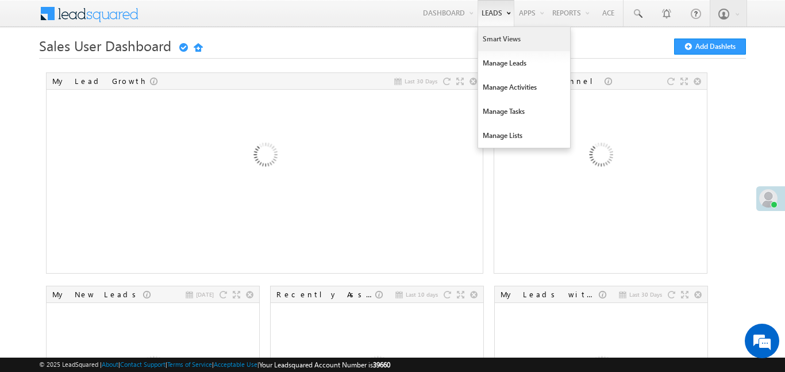
click at [480, 39] on link "Smart Views" at bounding box center [524, 39] width 92 height 24
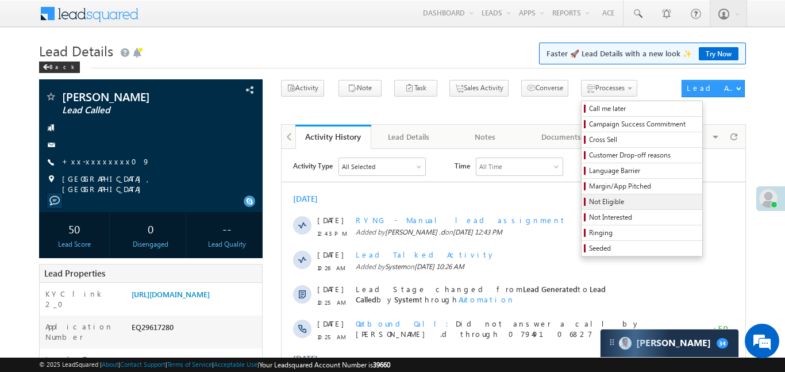
click at [591, 204] on span "Not Eligible" at bounding box center [643, 202] width 109 height 10
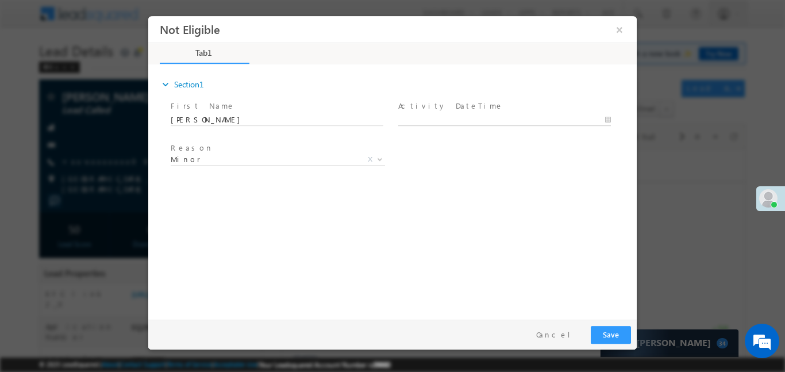
type input "[DATE] 5:39 PM"
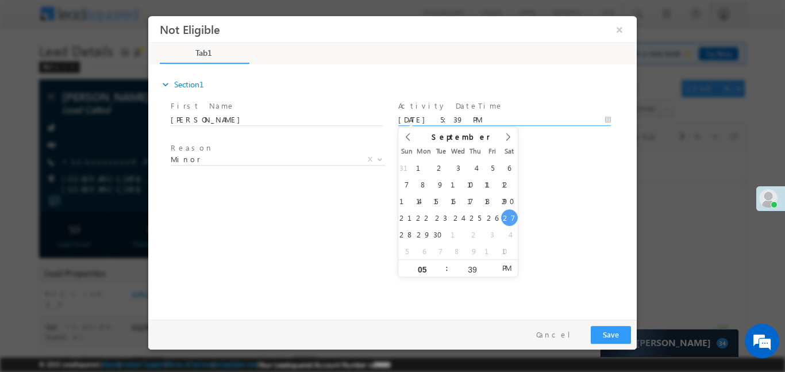
click at [490, 122] on input "[DATE] 5:39 PM" at bounding box center [504, 120] width 213 height 12
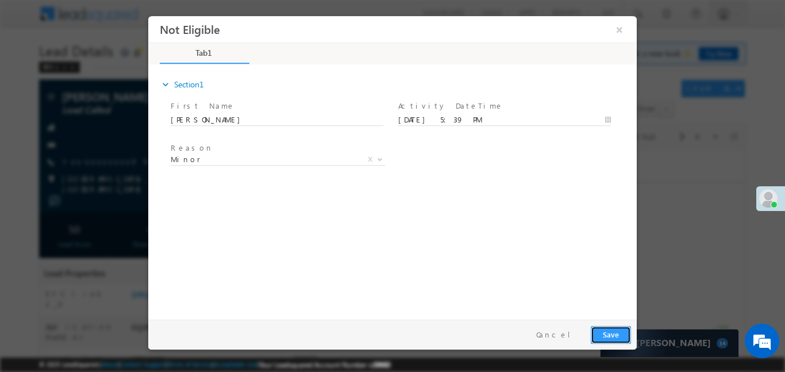
click at [620, 339] on button "Save" at bounding box center [611, 334] width 40 height 18
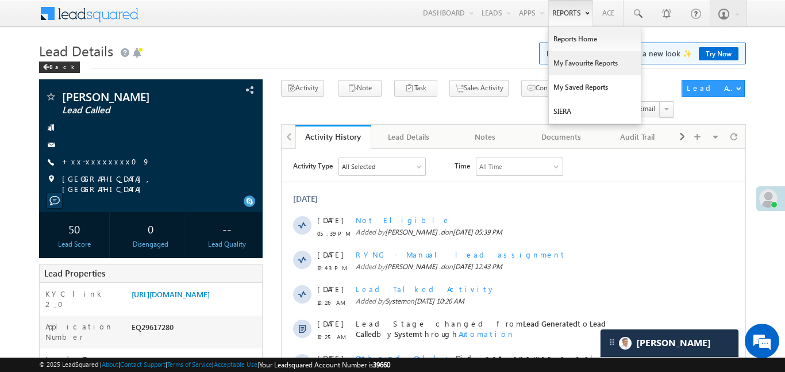
click at [586, 55] on link "My Favourite Reports" at bounding box center [595, 63] width 92 height 24
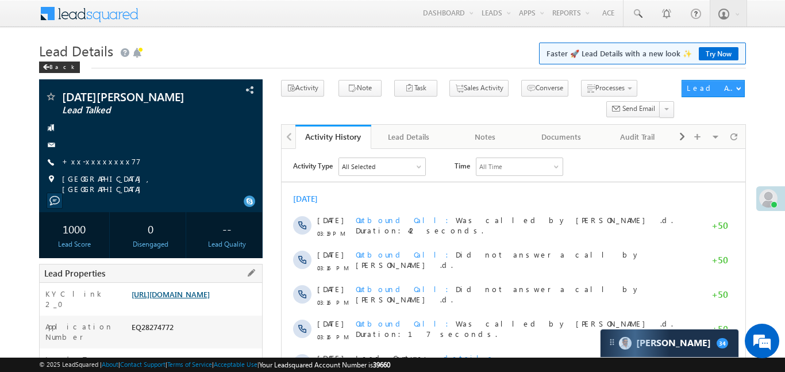
click at [210, 299] on link "https://angelbroking1-pk3em7sa.customui-test.leadsquared.com?leadId=e2df4a89-52…" at bounding box center [171, 294] width 78 height 10
click at [206, 299] on link "https://angelbroking1-pk3em7sa.customui-test.leadsquared.com?leadId=e2df4a89-52…" at bounding box center [171, 294] width 78 height 10
click at [192, 283] on div "KYC link 2_0 https://angelbroking1-pk3em7sa.customui-test.leadsquared.com?leadI…" at bounding box center [151, 299] width 223 height 33
click at [195, 292] on link "https://angelbroking1-pk3em7sa.customui-test.leadsquared.com?leadId=e2df4a89-52…" at bounding box center [171, 294] width 78 height 10
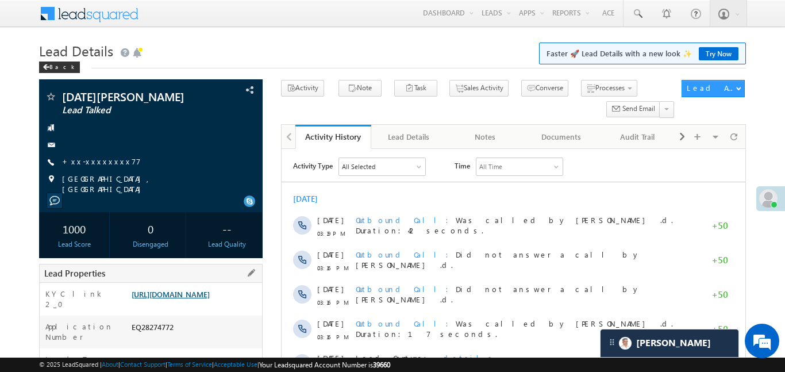
scroll to position [325, 0]
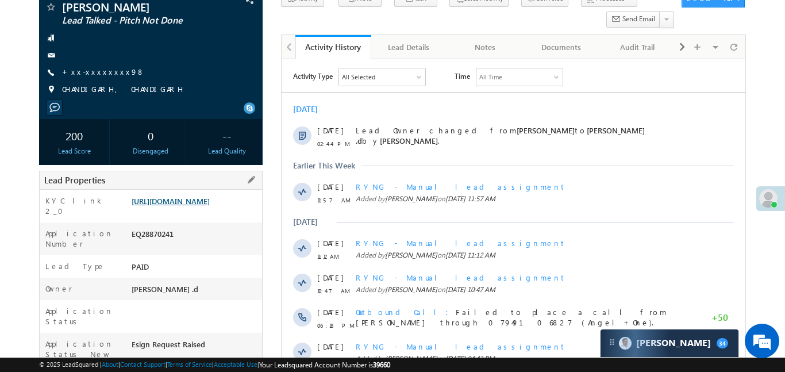
scroll to position [114, 0]
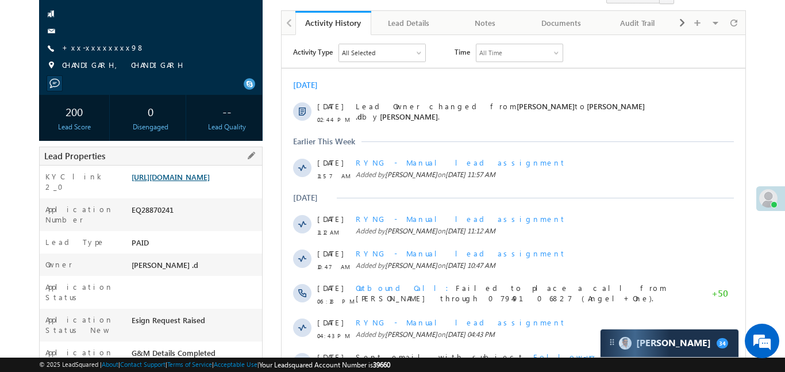
click at [210, 177] on link "[URL][DOMAIN_NAME]" at bounding box center [171, 177] width 78 height 10
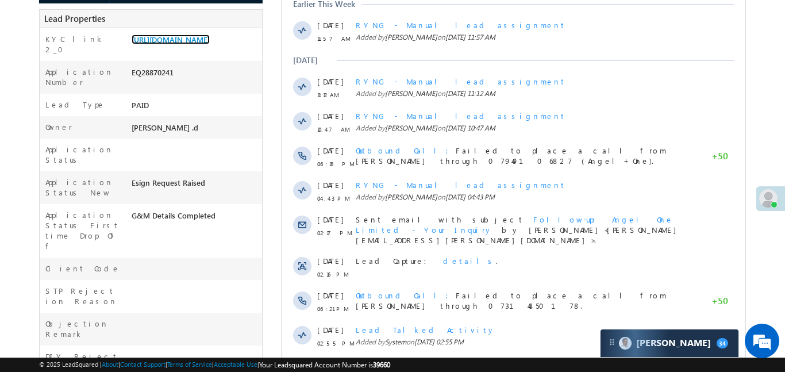
scroll to position [0, 0]
click at [209, 44] on link "[URL][DOMAIN_NAME]" at bounding box center [171, 40] width 78 height 10
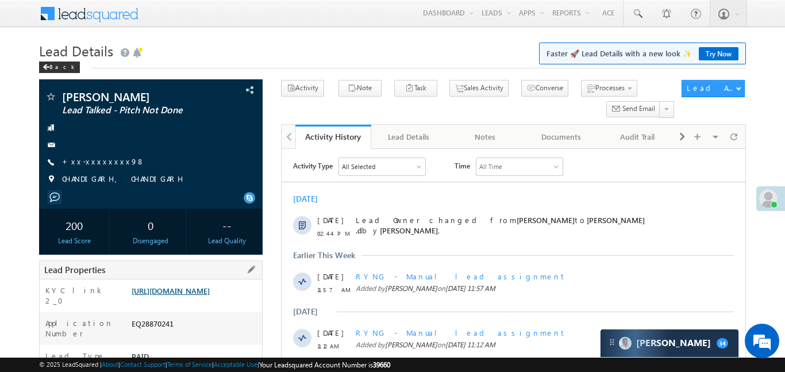
click at [210, 296] on link "[URL][DOMAIN_NAME]" at bounding box center [171, 291] width 78 height 10
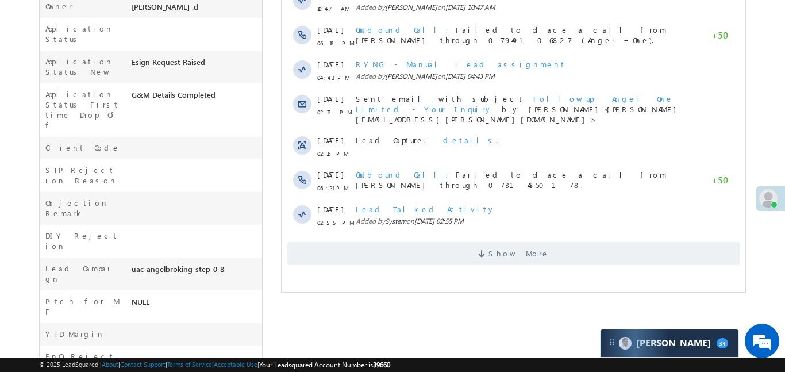
scroll to position [485, 0]
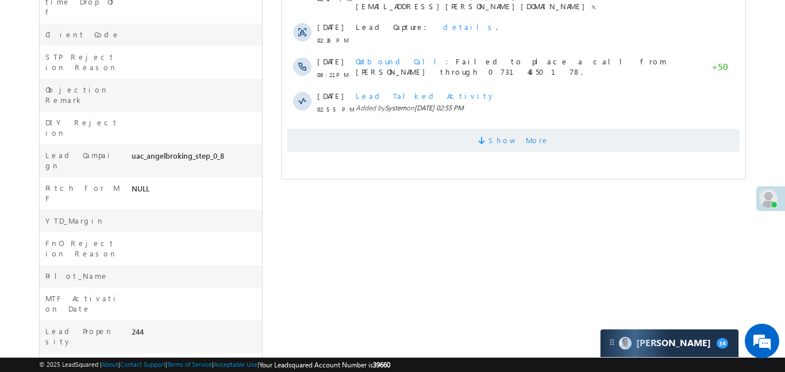
click at [514, 141] on span "Show More" at bounding box center [518, 140] width 61 height 23
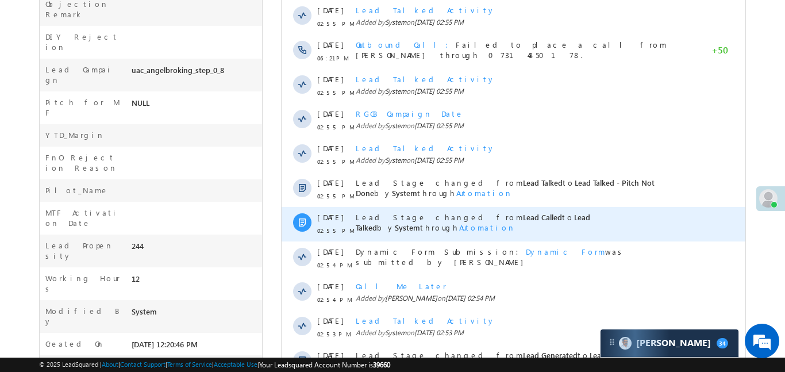
scroll to position [651, 0]
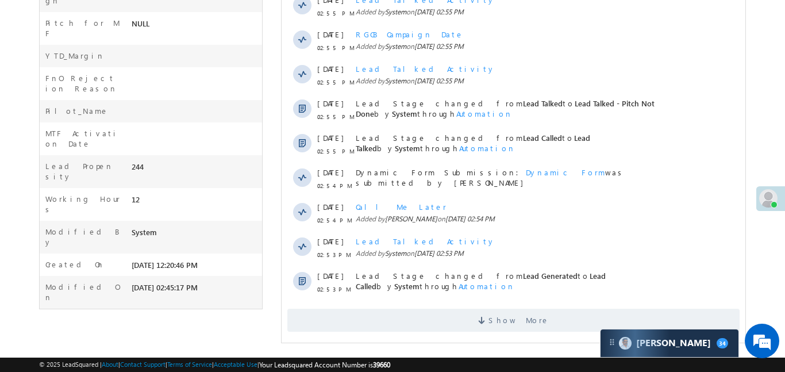
click at [486, 300] on div "Show More" at bounding box center [513, 316] width 464 height 32
click at [488, 317] on span at bounding box center [483, 322] width 10 height 11
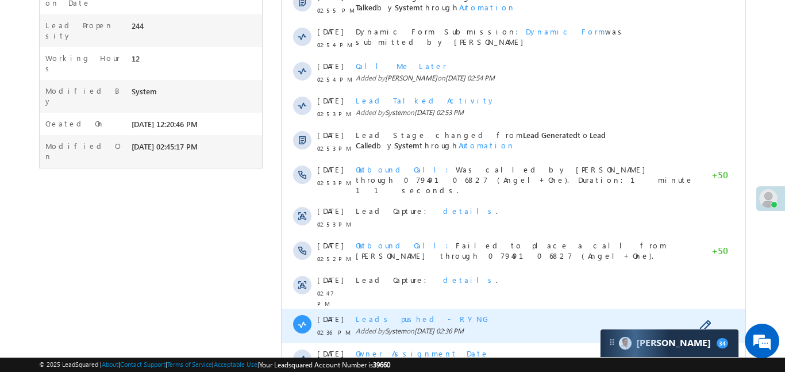
scroll to position [996, 0]
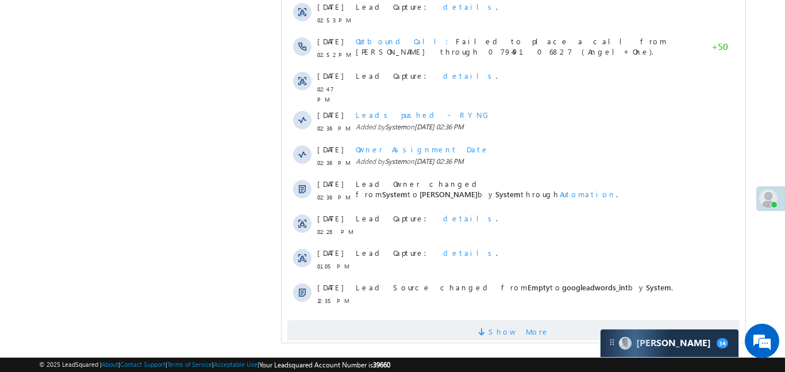
click at [531, 320] on span "Show More" at bounding box center [518, 331] width 61 height 23
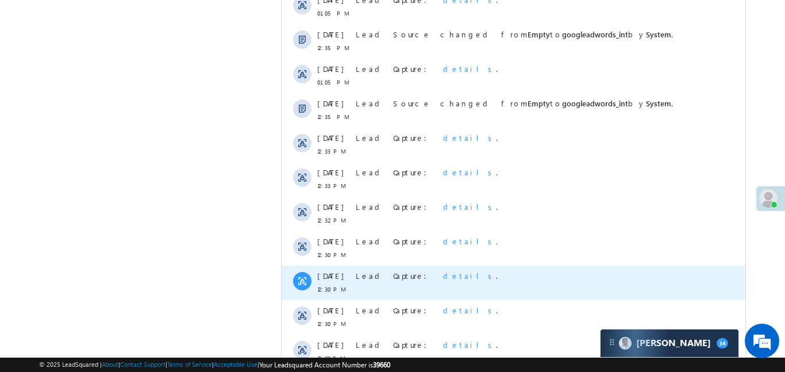
scroll to position [1342, 0]
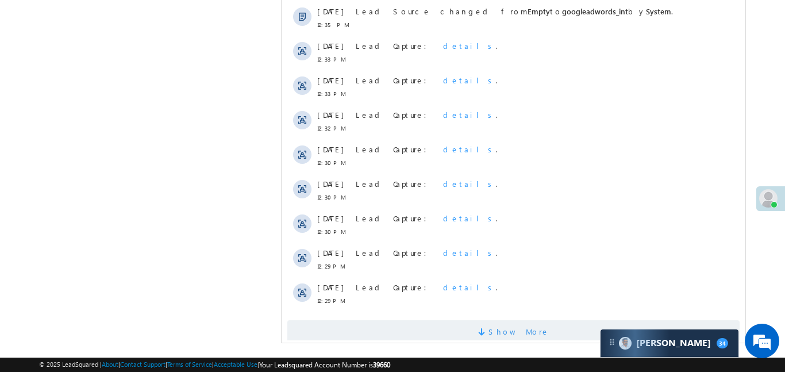
click at [488, 320] on span "Show More" at bounding box center [513, 331] width 453 height 23
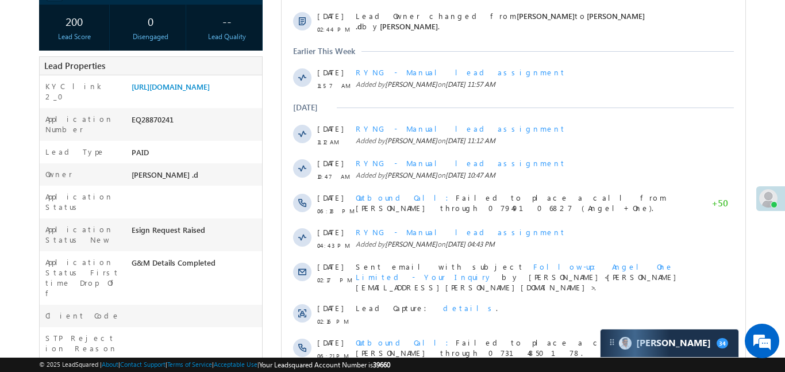
scroll to position [0, 0]
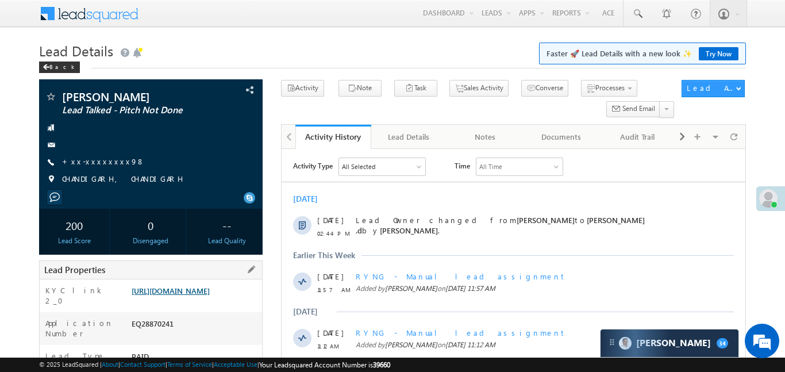
click at [210, 296] on link "https://angelbroking1-pk3em7sa.customui-test.leadsquared.com?leadId=a211ed6b-29…" at bounding box center [171, 291] width 78 height 10
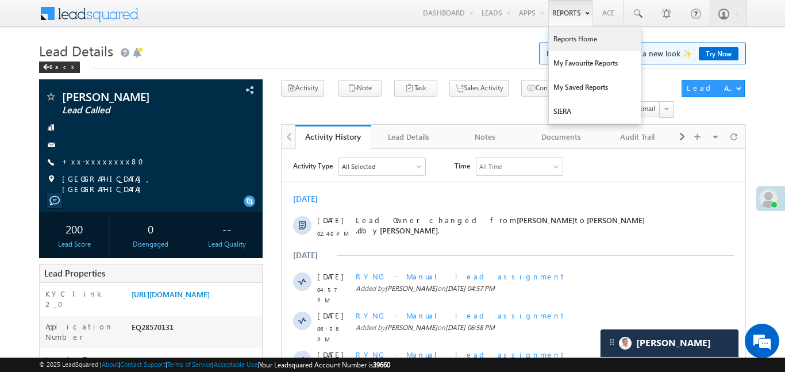
click at [592, 39] on link "Reports Home" at bounding box center [595, 39] width 92 height 24
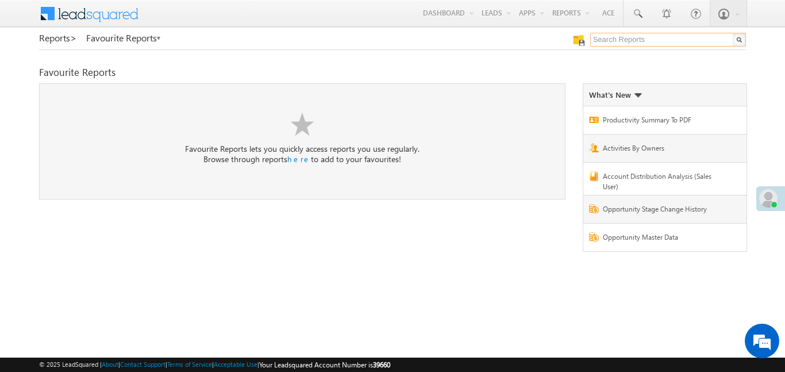
click at [612, 37] on input "text" at bounding box center [669, 40] width 156 height 14
type input "me to others"
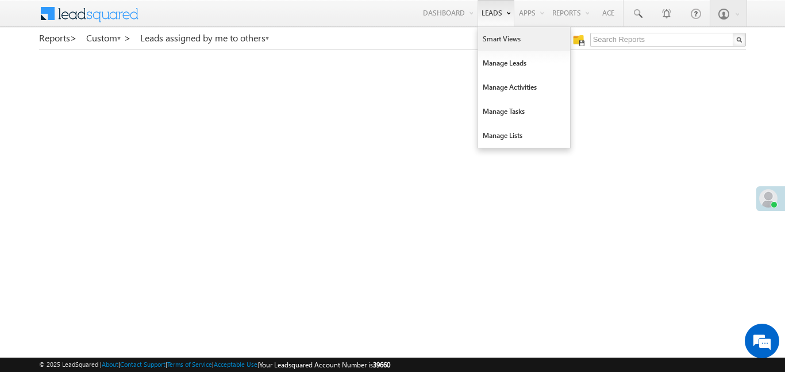
click at [502, 39] on link "Smart Views" at bounding box center [524, 39] width 92 height 24
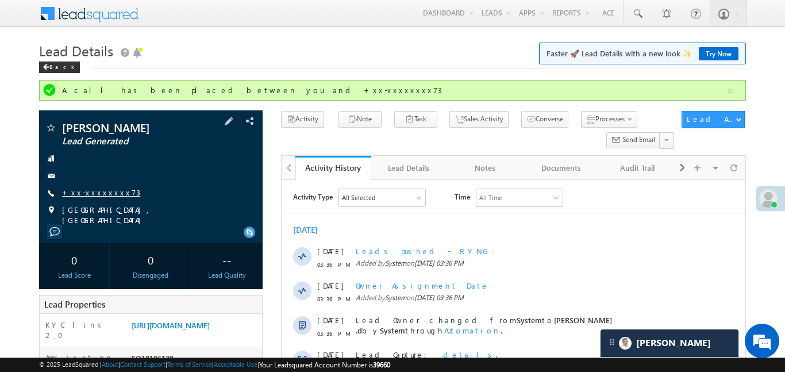
click at [102, 196] on link "+xx-xxxxxxxx73" at bounding box center [101, 192] width 78 height 10
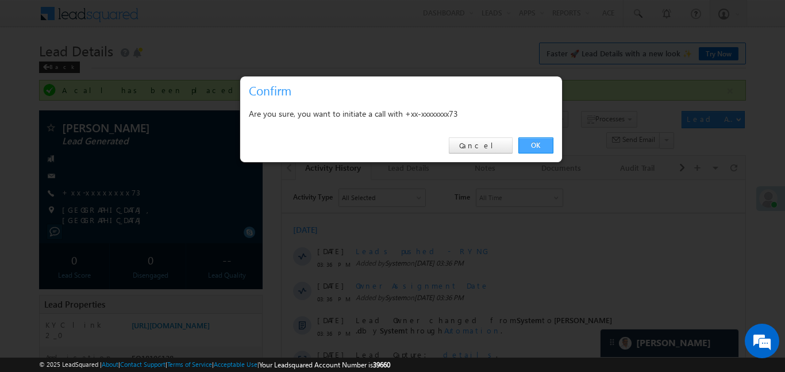
click at [536, 147] on link "OK" at bounding box center [536, 145] width 35 height 16
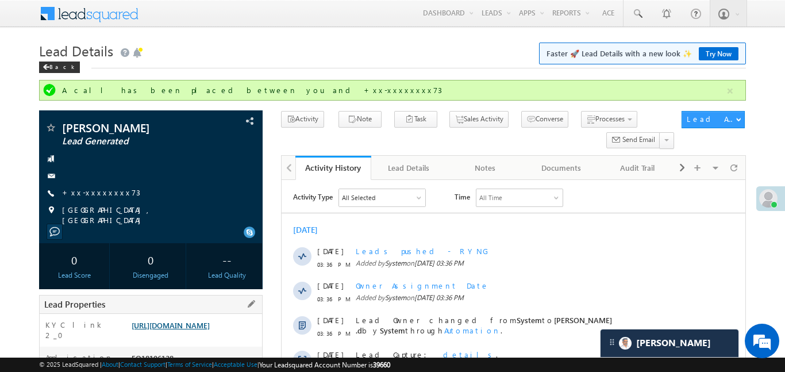
click at [210, 324] on link "https://angelbroking1-pk3em7sa.customui-test.leadsquared.com?leadId=23723f3f-2b…" at bounding box center [171, 325] width 78 height 10
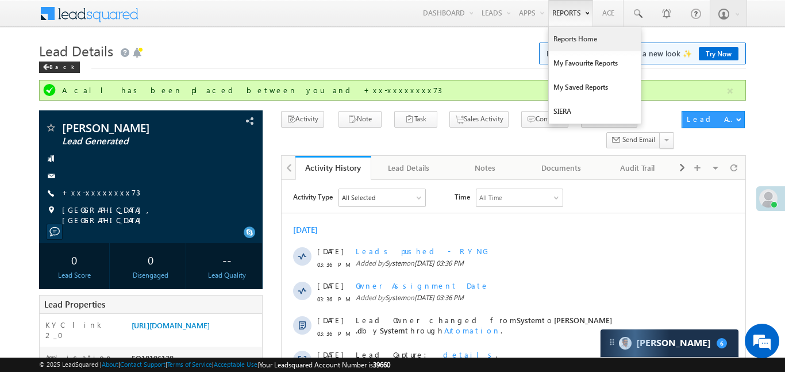
click at [593, 41] on link "Reports Home" at bounding box center [595, 39] width 92 height 24
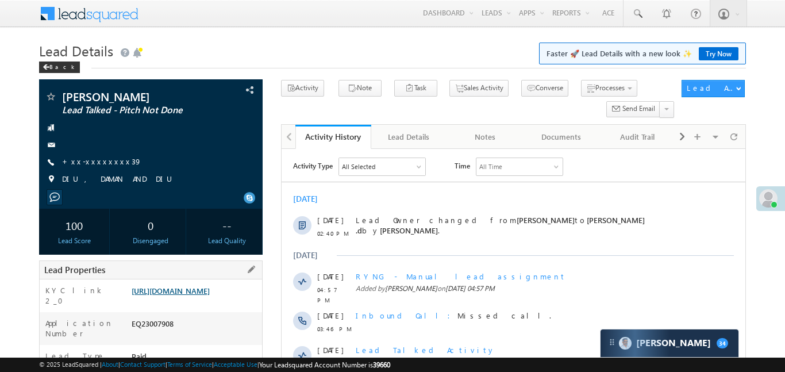
click at [210, 296] on link "[URL][DOMAIN_NAME]" at bounding box center [171, 291] width 78 height 10
click at [102, 159] on link "+xx-xxxxxxxx39" at bounding box center [102, 161] width 80 height 10
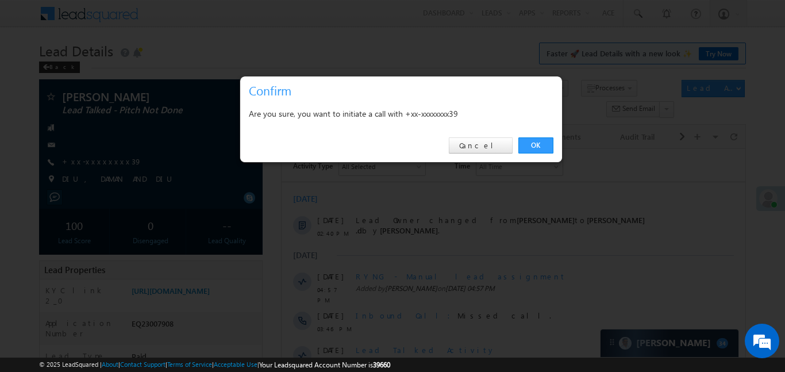
click at [527, 136] on div "OK Cancel" at bounding box center [401, 145] width 322 height 33
click at [534, 145] on link "OK" at bounding box center [536, 145] width 35 height 16
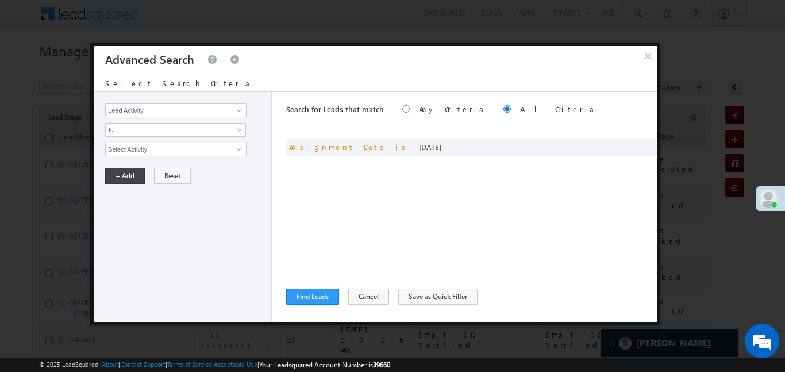
click at [215, 121] on div "Lead Activity Task Sales Group Prospect Id WA Last Message Timestamp 4th Day Di…" at bounding box center [183, 207] width 178 height 230
click at [216, 113] on input "Lead Activity" at bounding box center [175, 111] width 141 height 14
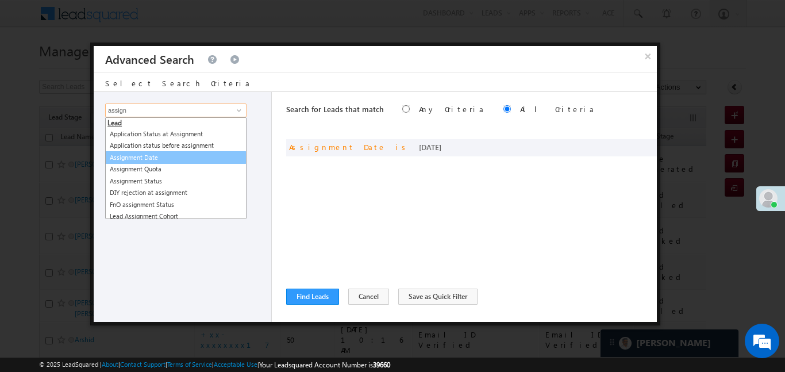
click at [175, 158] on link "Assignment Date" at bounding box center [175, 157] width 141 height 13
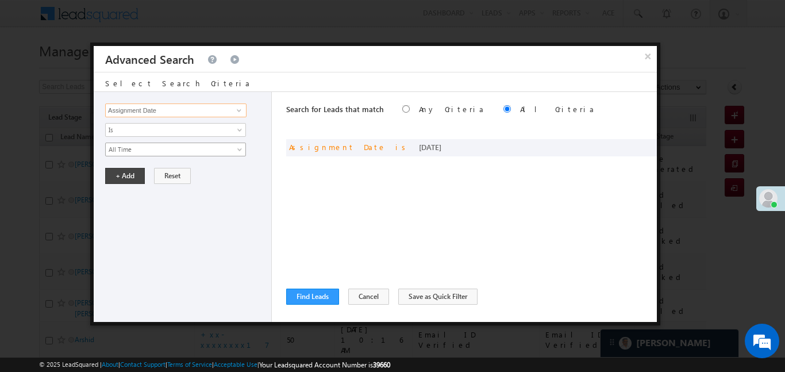
type input "Assignment Date"
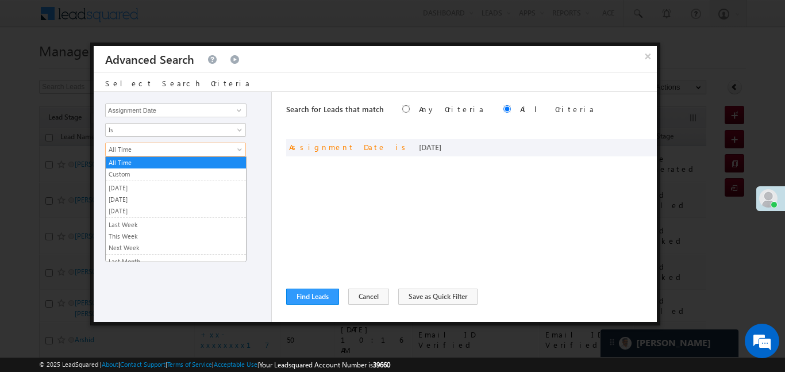
click at [148, 147] on span "All Time" at bounding box center [168, 149] width 125 height 10
click at [141, 177] on link "Custom" at bounding box center [176, 174] width 140 height 10
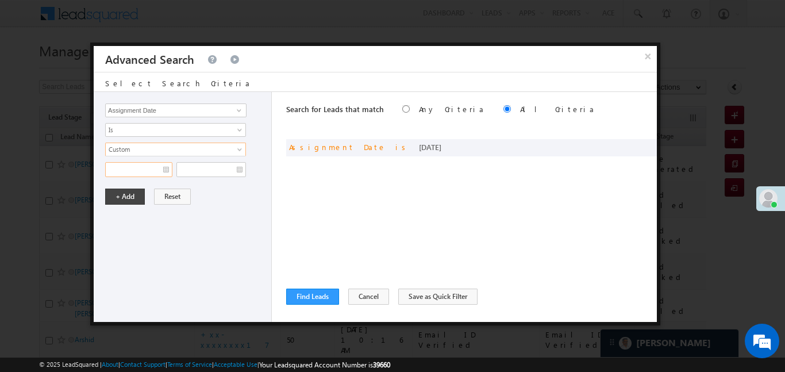
click at [143, 163] on input "text" at bounding box center [138, 169] width 67 height 15
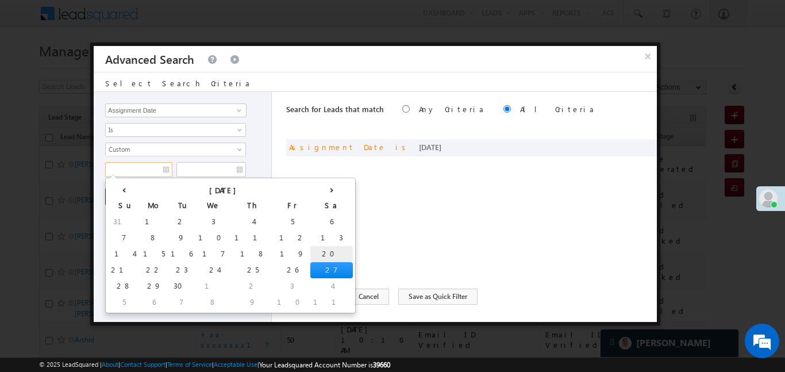
click at [311, 256] on td "20" at bounding box center [332, 254] width 43 height 16
type input "[DATE]"
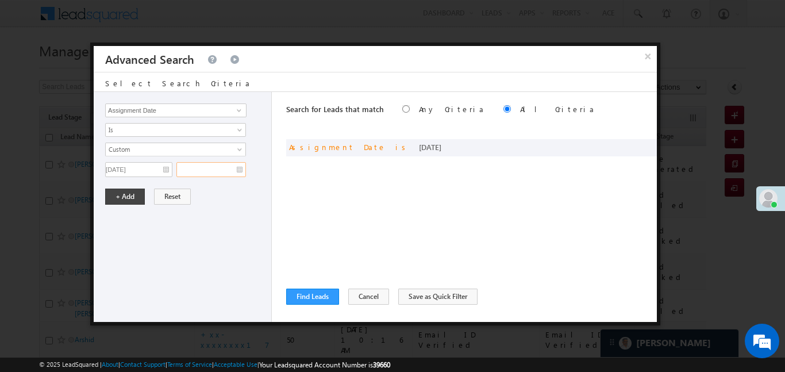
click at [228, 173] on input "text" at bounding box center [212, 169] width 70 height 15
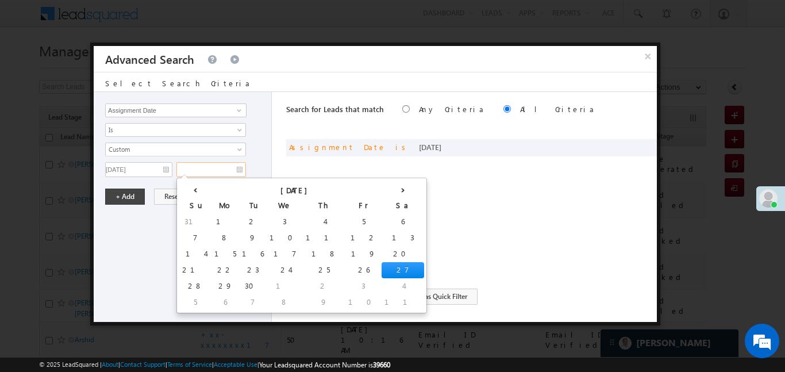
click at [382, 267] on td "27" at bounding box center [403, 270] width 43 height 16
type input "[DATE]"
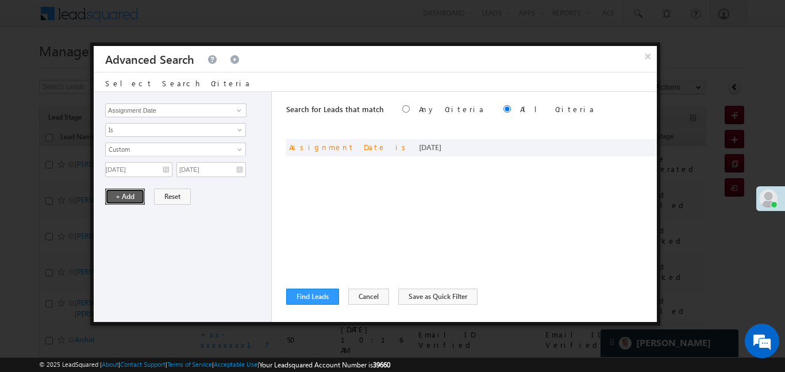
click at [126, 194] on button "+ Add" at bounding box center [125, 197] width 40 height 16
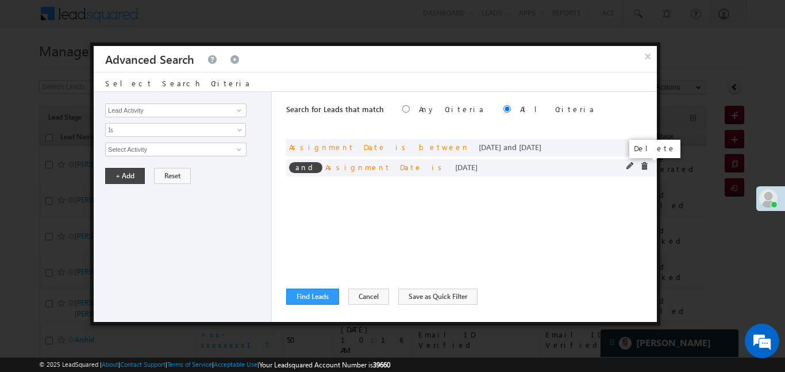
click at [642, 164] on span at bounding box center [645, 166] width 8 height 8
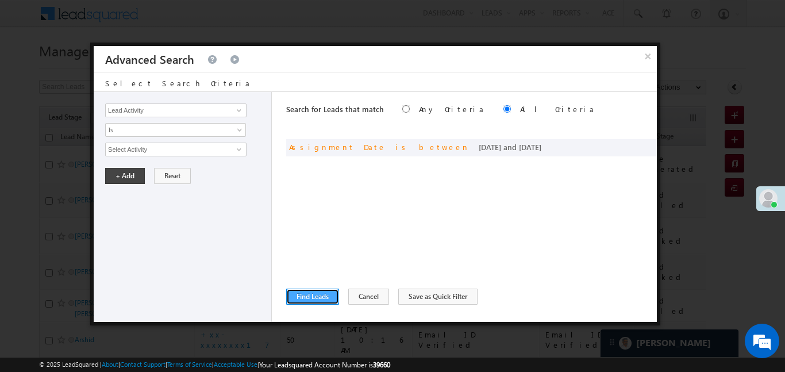
click at [317, 295] on button "Find Leads" at bounding box center [312, 297] width 53 height 16
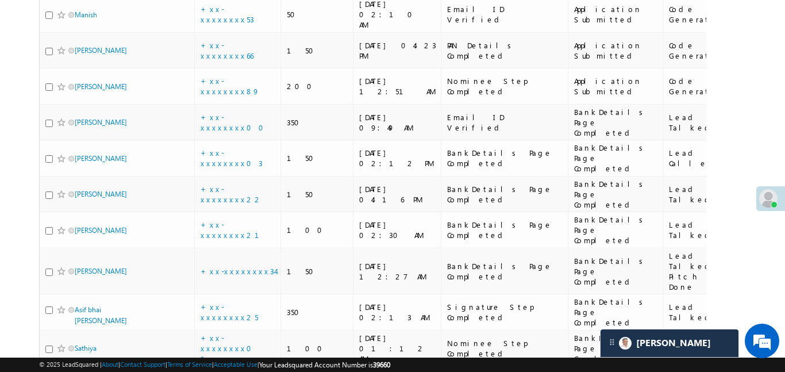
scroll to position [210, 0]
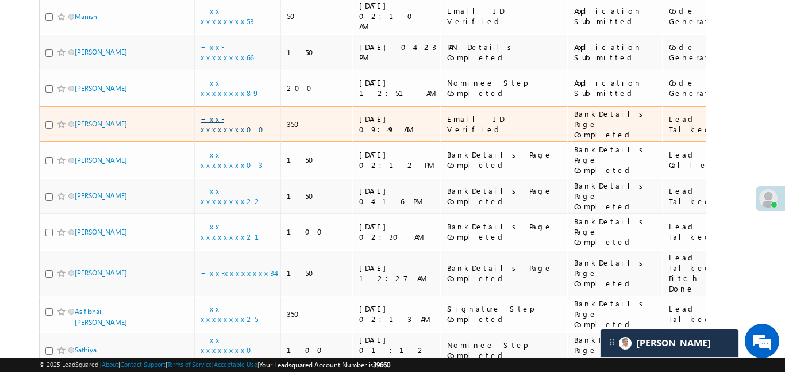
click at [235, 114] on link "+xx-xxxxxxxx00" at bounding box center [236, 124] width 70 height 20
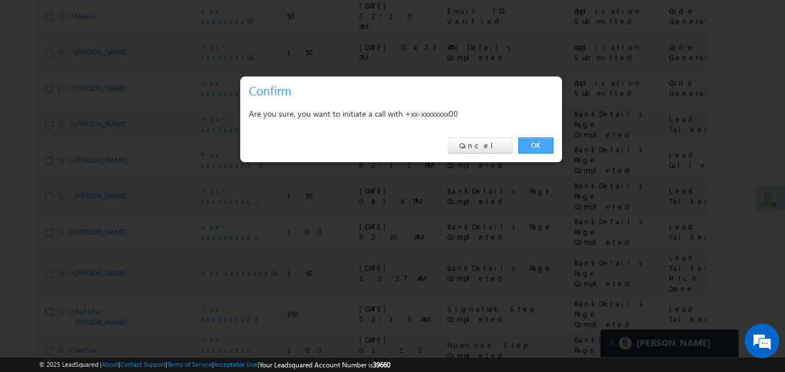
click at [542, 141] on link "OK" at bounding box center [536, 145] width 35 height 16
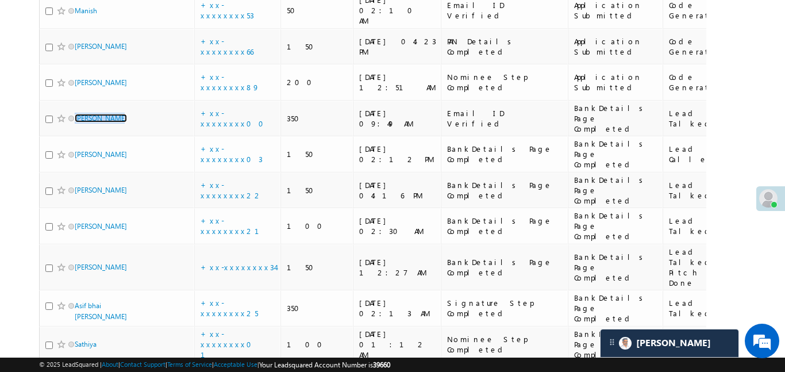
scroll to position [749, 0]
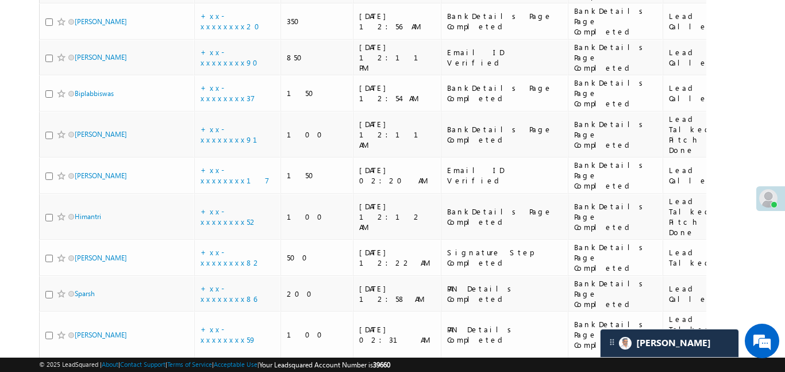
click at [232, 366] on link "+xx-xxxxxxxx79" at bounding box center [229, 376] width 57 height 20
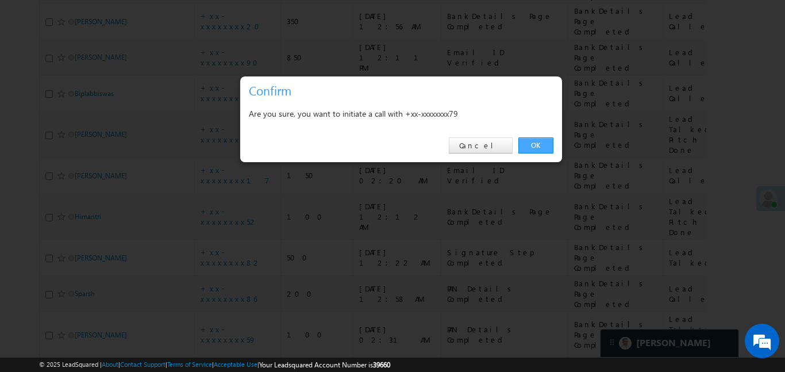
click at [543, 147] on link "OK" at bounding box center [536, 145] width 35 height 16
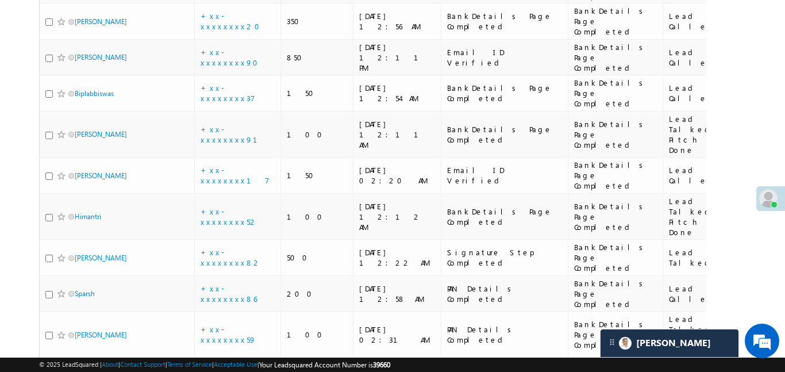
click at [237, 366] on link "+xx-xxxxxxxx79" at bounding box center [229, 376] width 57 height 20
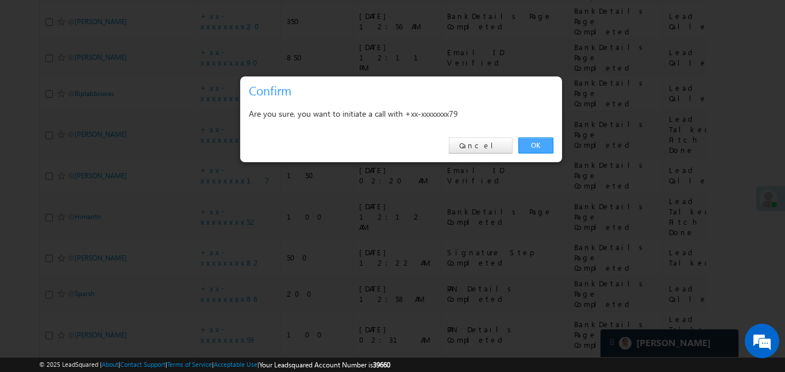
click at [534, 139] on link "OK" at bounding box center [536, 145] width 35 height 16
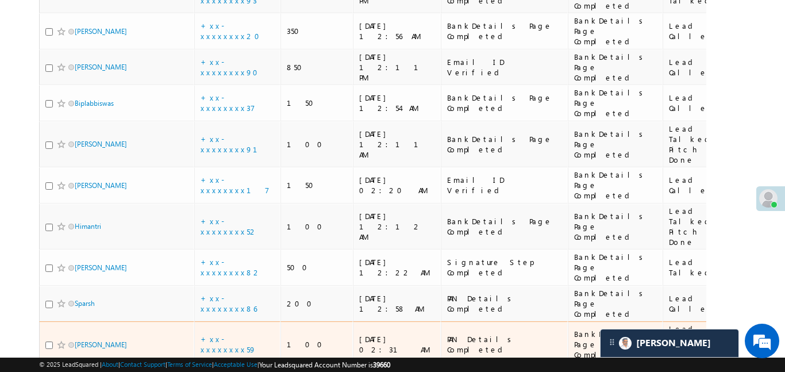
scroll to position [718, 0]
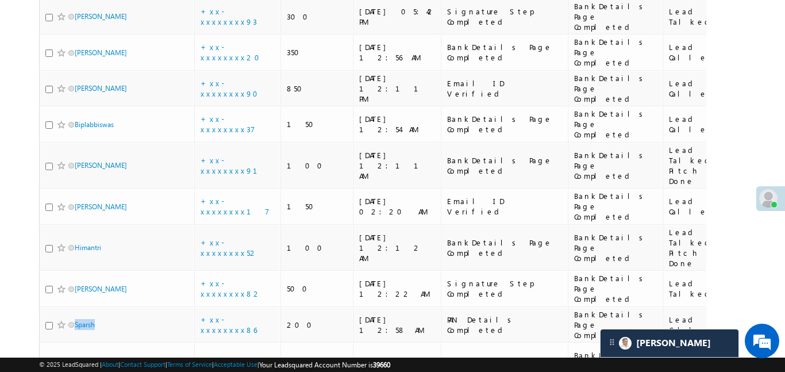
click at [249, 355] on link "+xx-xxxxxxxx59" at bounding box center [229, 365] width 56 height 20
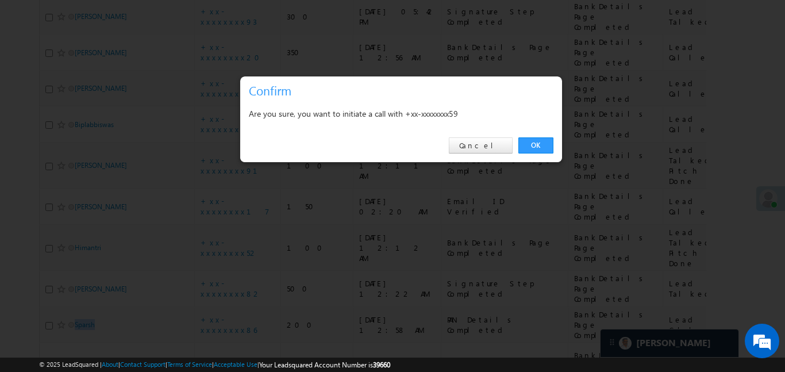
click at [539, 148] on link "OK" at bounding box center [536, 145] width 35 height 16
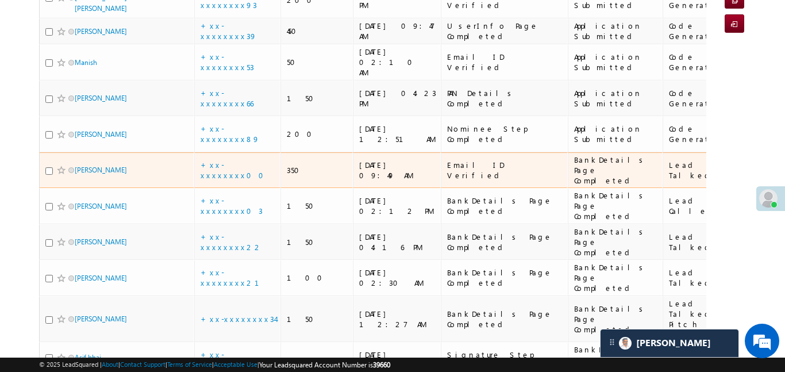
scroll to position [201, 0]
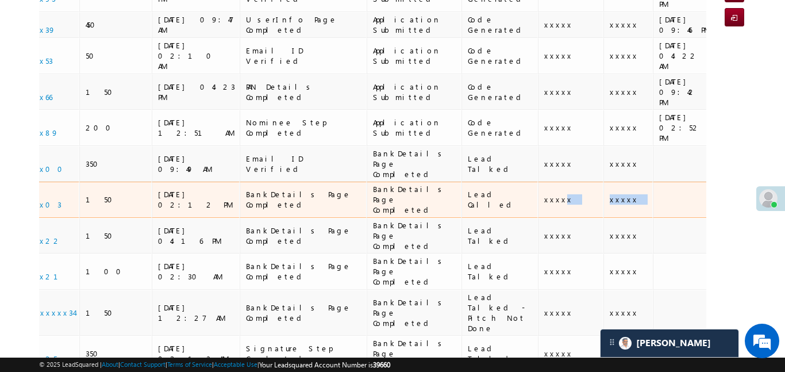
drag, startPoint x: 669, startPoint y: 147, endPoint x: 704, endPoint y: 155, distance: 36.0
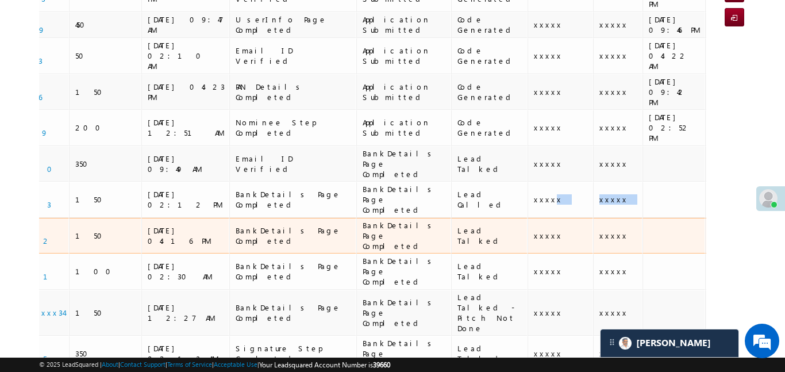
click at [643, 218] on td at bounding box center [674, 236] width 63 height 36
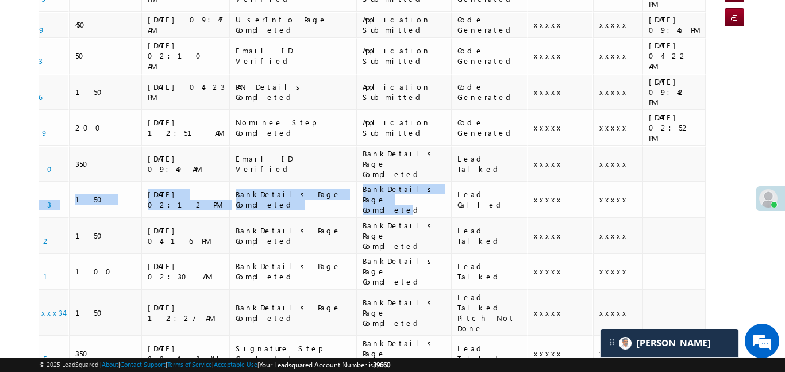
drag, startPoint x: 335, startPoint y: 150, endPoint x: 351, endPoint y: 179, distance: 34.0
click at [349, 254] on td "BankDetails Page Completed" at bounding box center [292, 272] width 127 height 36
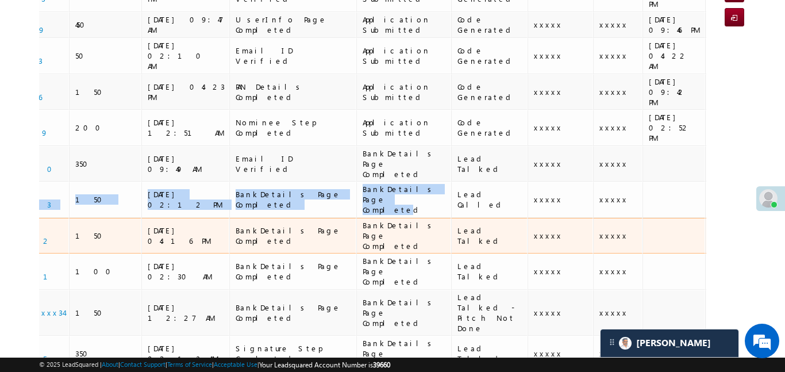
scroll to position [0, 110]
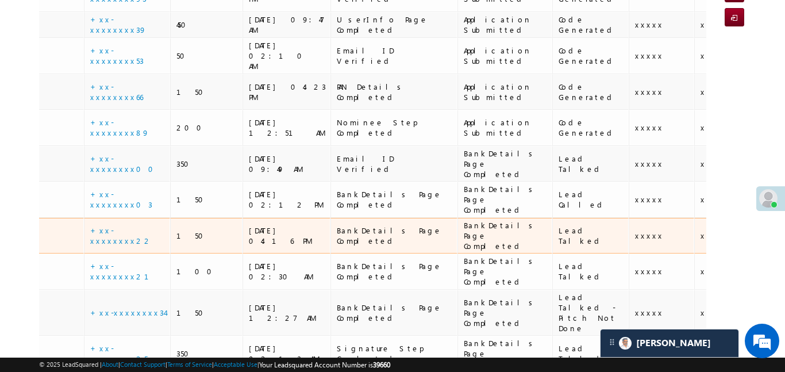
drag, startPoint x: 352, startPoint y: 168, endPoint x: 392, endPoint y: 141, distance: 48.2
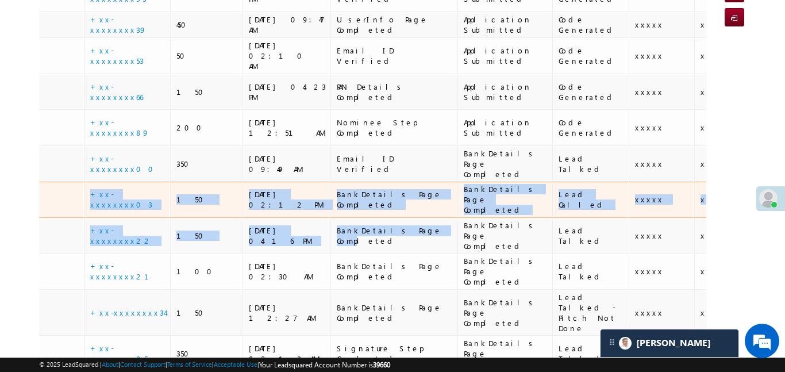
click at [744, 182] on td at bounding box center [775, 200] width 63 height 36
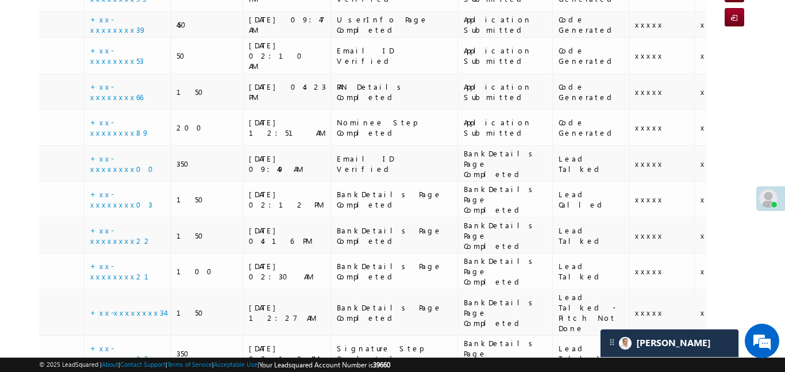
drag, startPoint x: 623, startPoint y: 143, endPoint x: 177, endPoint y: 167, distance: 446.9
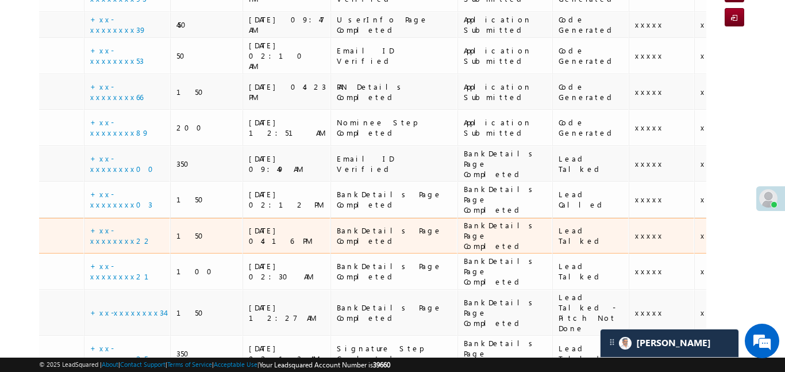
click at [79, 230] on div "Rodji yadav" at bounding box center [7, 238] width 144 height 16
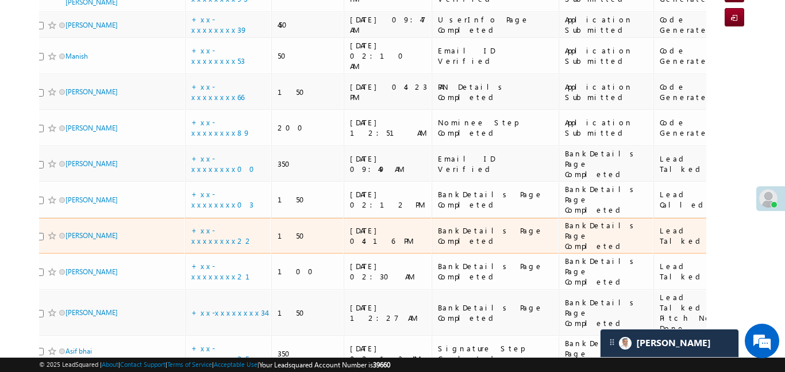
scroll to position [213, 0]
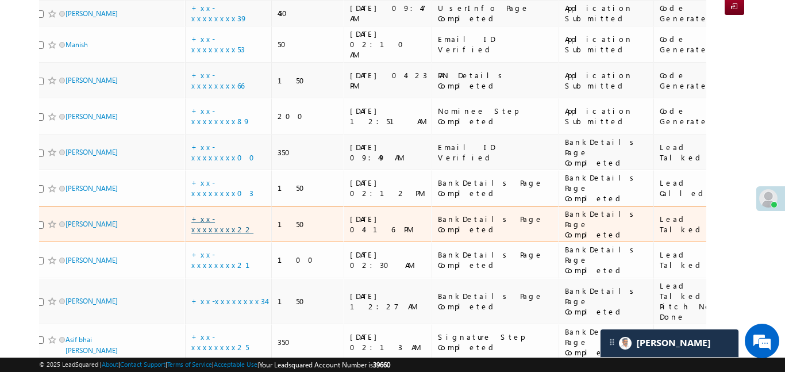
click at [235, 214] on link "+xx-xxxxxxxx22" at bounding box center [222, 224] width 62 height 20
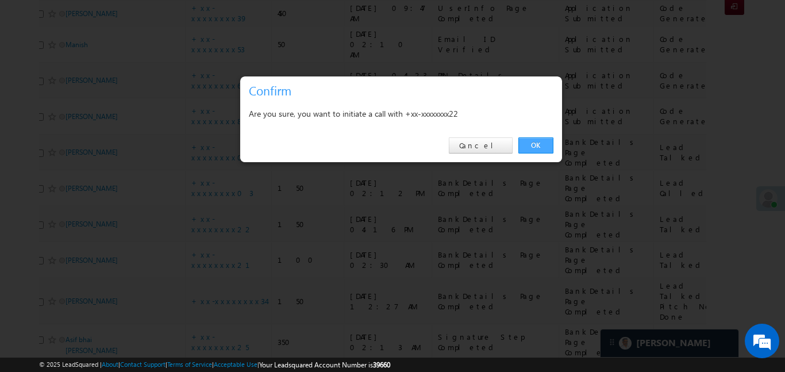
click at [524, 144] on link "OK" at bounding box center [536, 145] width 35 height 16
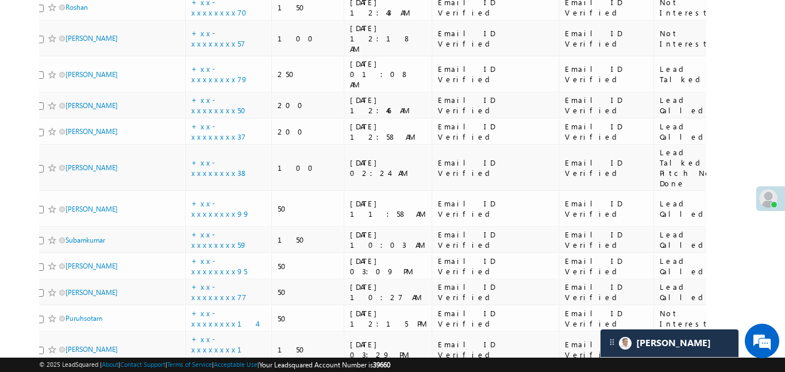
scroll to position [5954, 0]
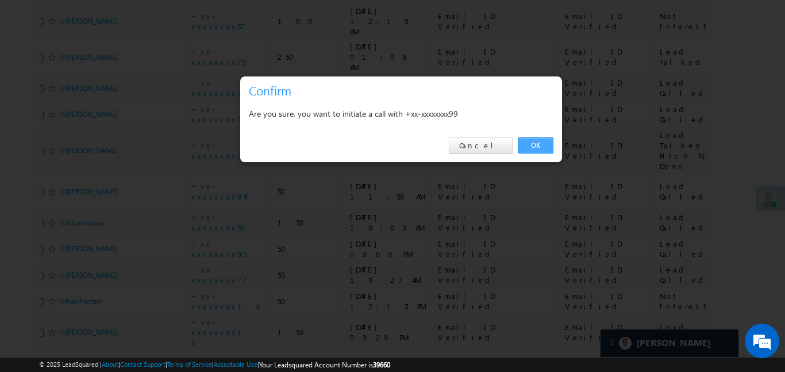
click at [539, 138] on link "OK" at bounding box center [536, 145] width 35 height 16
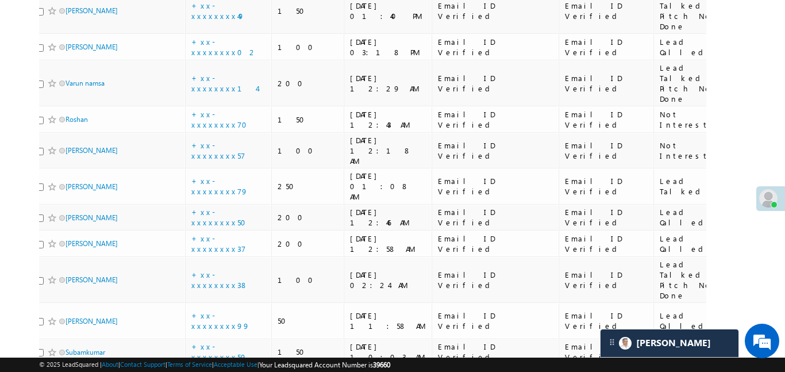
scroll to position [5836, 0]
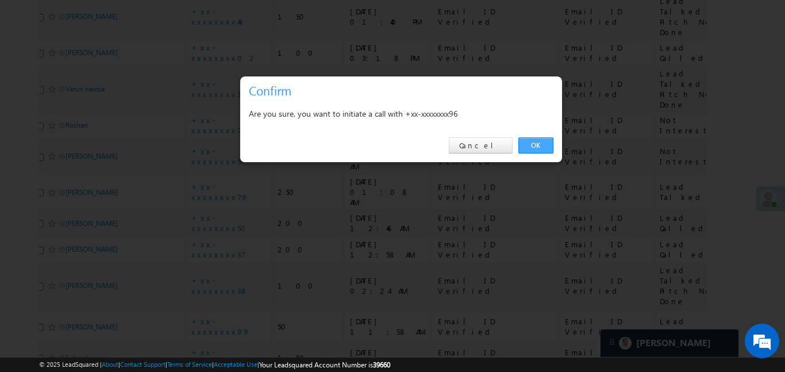
click at [553, 142] on link "OK" at bounding box center [536, 145] width 35 height 16
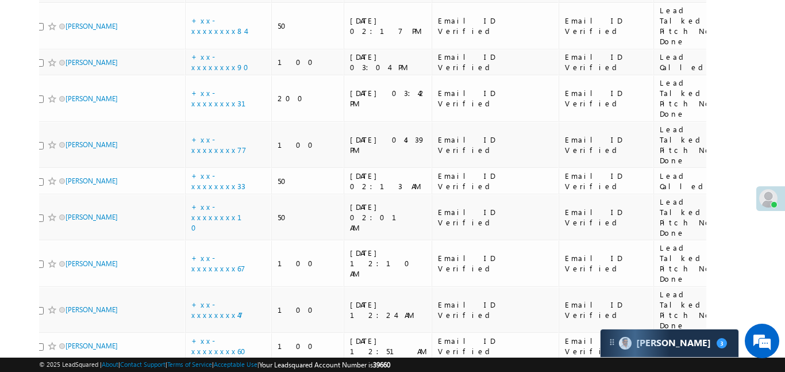
scroll to position [3658, 0]
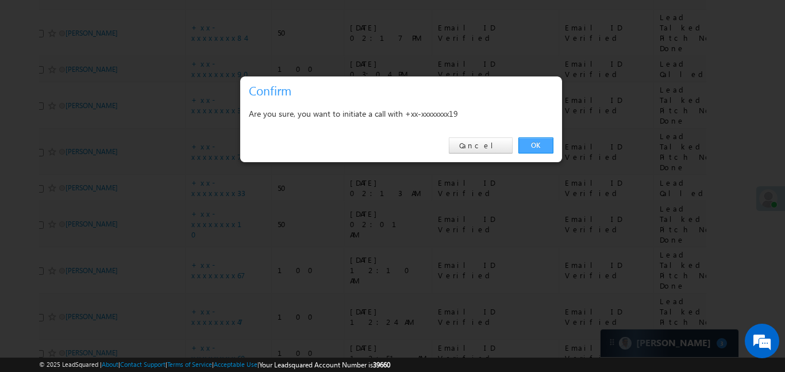
click at [543, 142] on link "OK" at bounding box center [536, 145] width 35 height 16
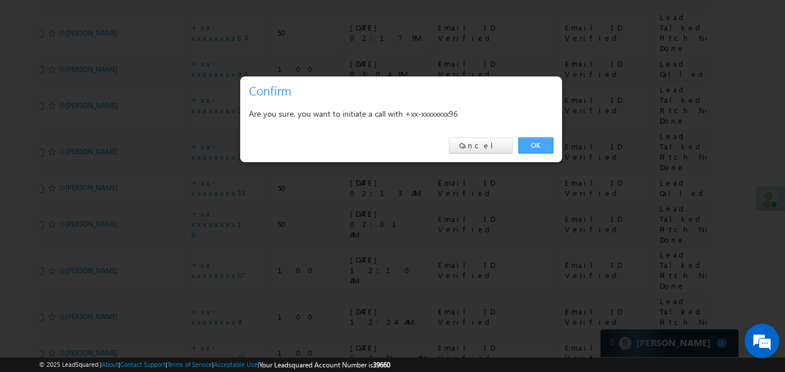
click at [547, 145] on link "OK" at bounding box center [536, 145] width 35 height 16
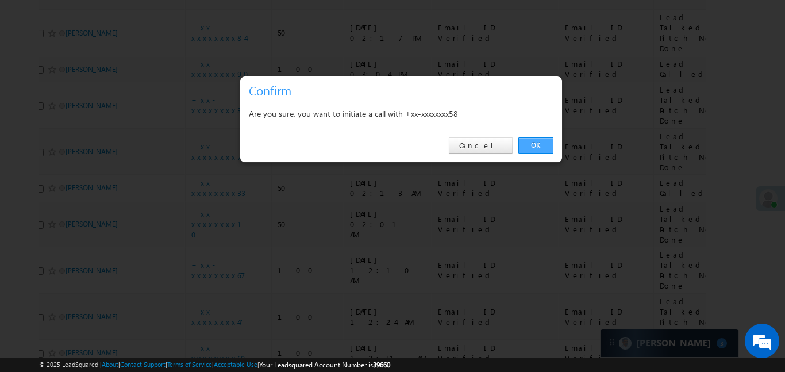
click at [542, 145] on link "OK" at bounding box center [536, 145] width 35 height 16
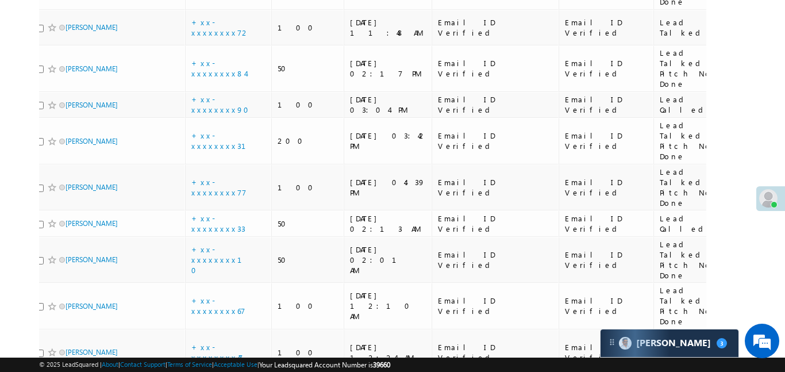
scroll to position [3625, 0]
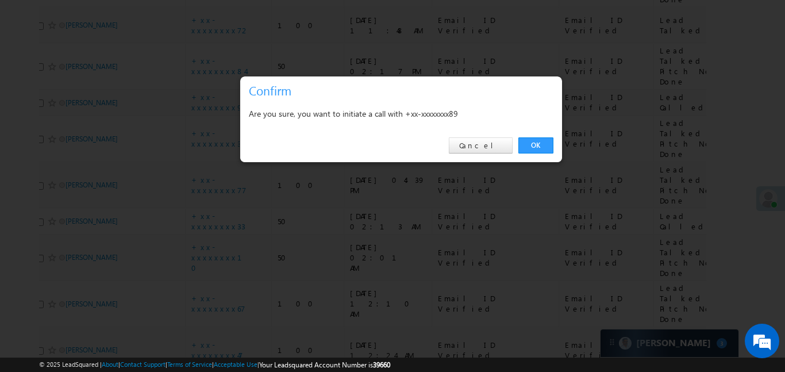
click at [532, 153] on div "OK Cancel" at bounding box center [401, 145] width 322 height 33
click at [535, 144] on link "OK" at bounding box center [536, 145] width 35 height 16
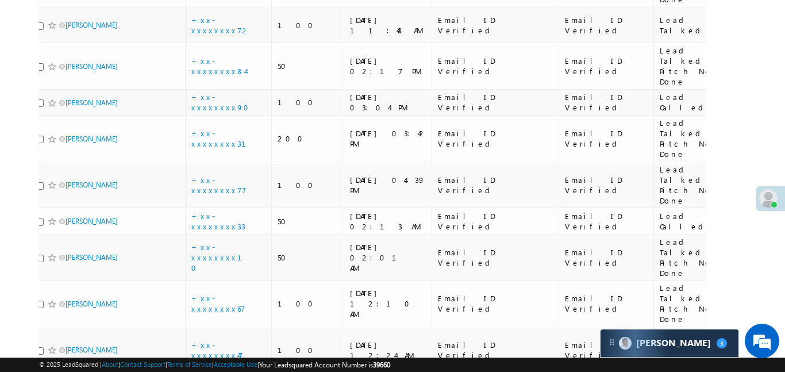
scroll to position [3643, 0]
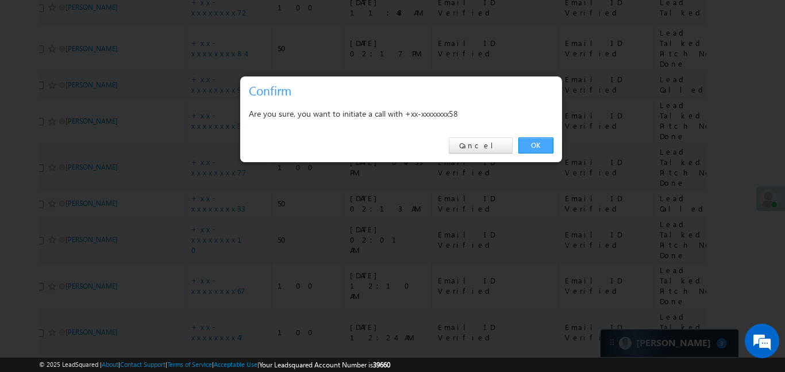
click at [546, 139] on link "OK" at bounding box center [536, 145] width 35 height 16
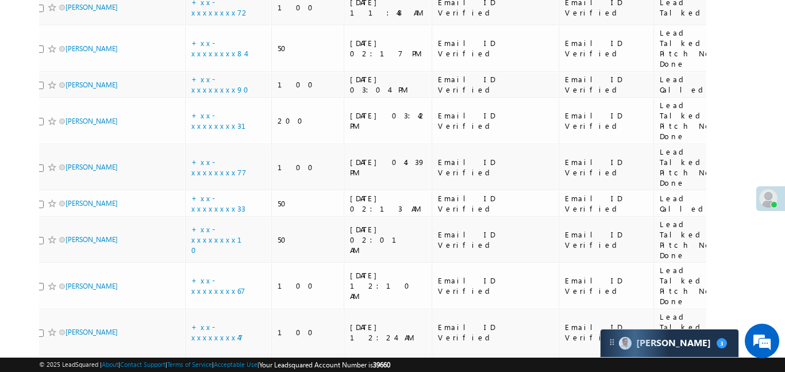
scroll to position [3648, 0]
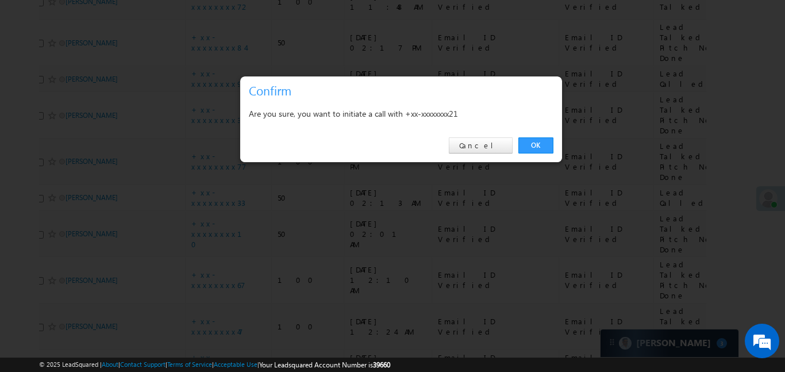
click at [539, 153] on div "OK Cancel" at bounding box center [401, 145] width 322 height 33
click at [534, 142] on link "OK" at bounding box center [536, 145] width 35 height 16
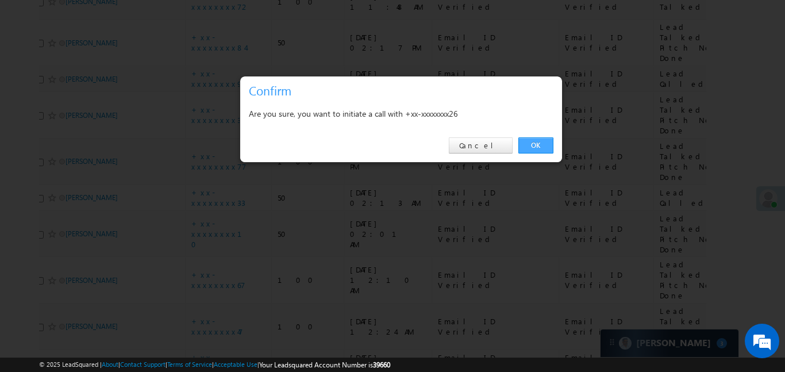
click at [549, 137] on link "OK" at bounding box center [536, 145] width 35 height 16
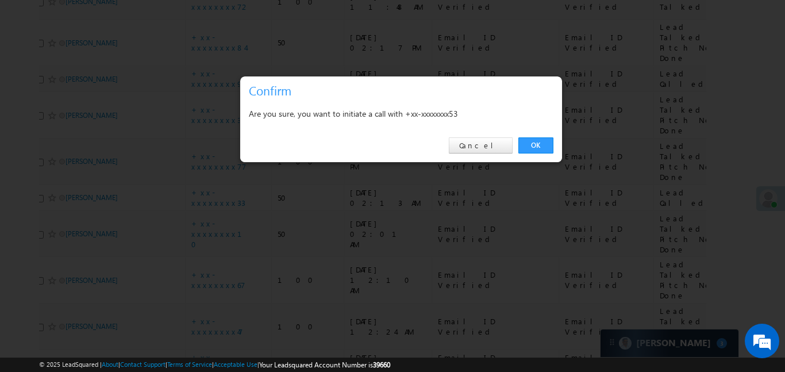
drag, startPoint x: 535, startPoint y: 143, endPoint x: 279, endPoint y: 3, distance: 291.5
click at [535, 143] on link "OK" at bounding box center [536, 145] width 35 height 16
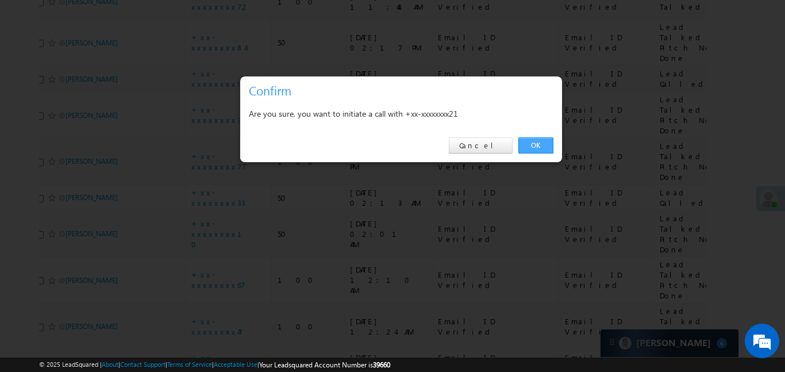
click at [542, 151] on link "OK" at bounding box center [536, 145] width 35 height 16
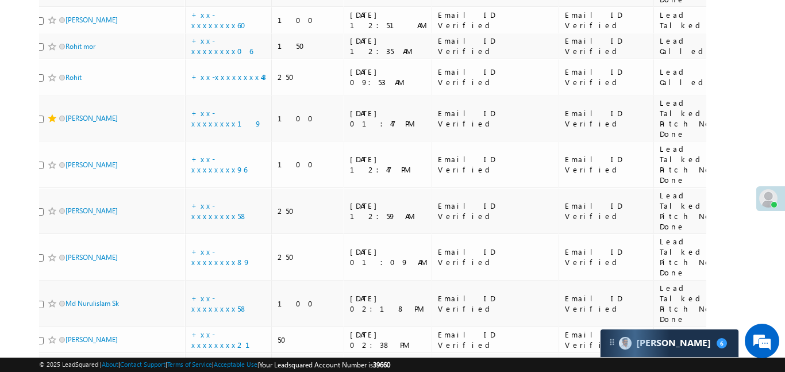
scroll to position [3992, 0]
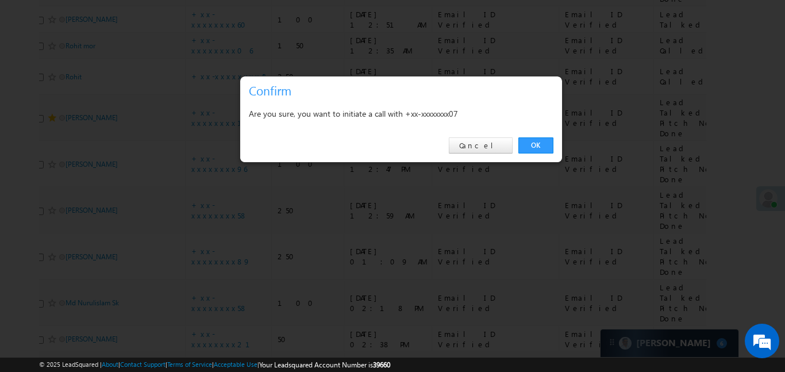
click at [536, 154] on div "OK Cancel" at bounding box center [401, 145] width 322 height 33
click at [538, 140] on link "OK" at bounding box center [536, 145] width 35 height 16
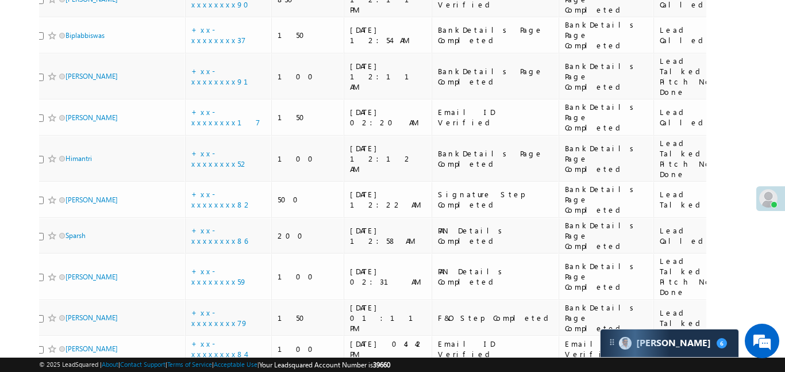
scroll to position [2904, 0]
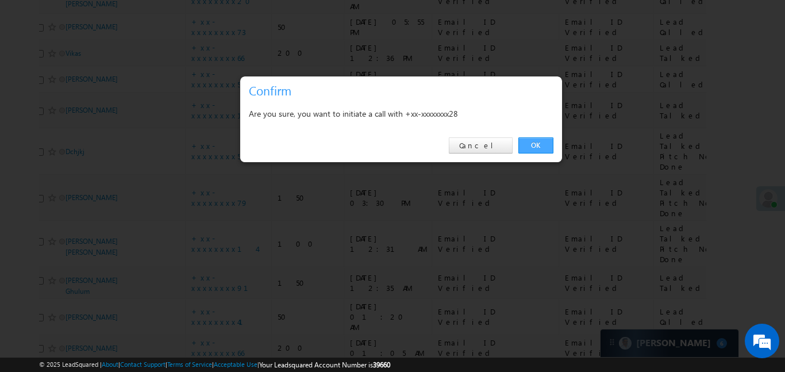
click at [538, 144] on link "OK" at bounding box center [536, 145] width 35 height 16
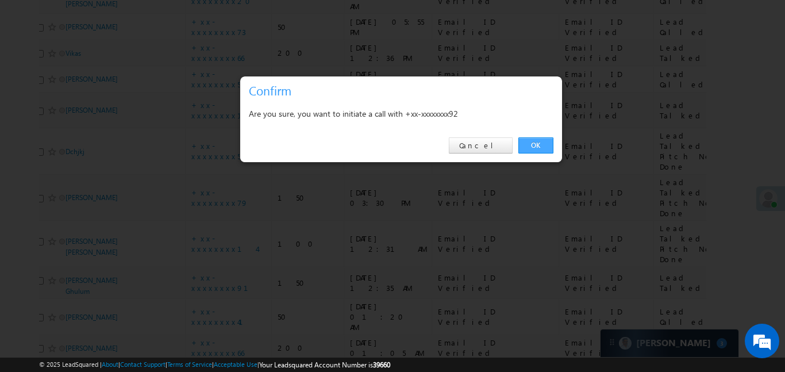
click at [539, 145] on link "OK" at bounding box center [536, 145] width 35 height 16
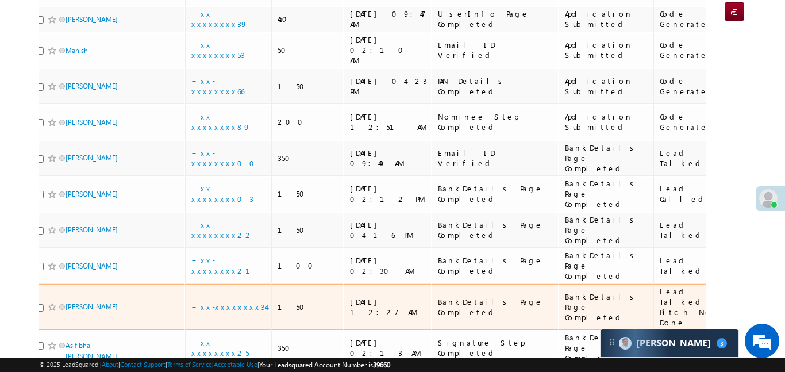
scroll to position [72, 0]
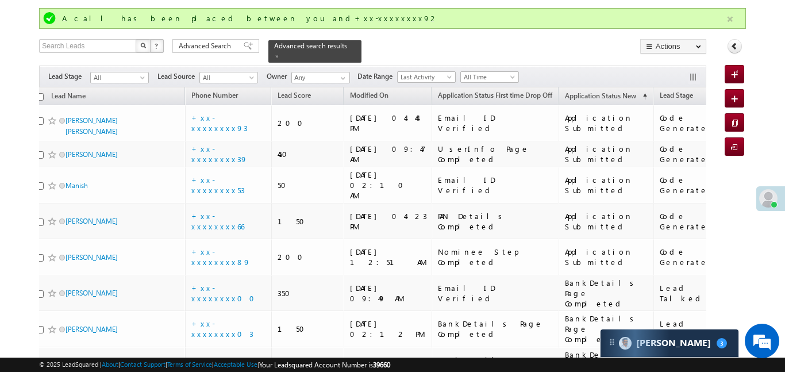
click at [726, 16] on button "button" at bounding box center [730, 19] width 14 height 14
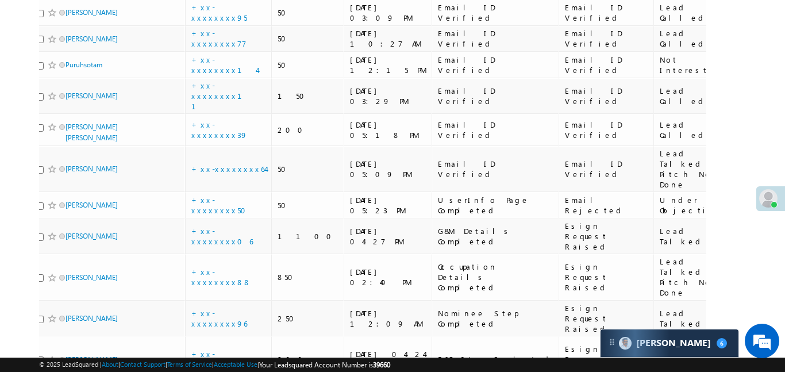
scroll to position [6237, 0]
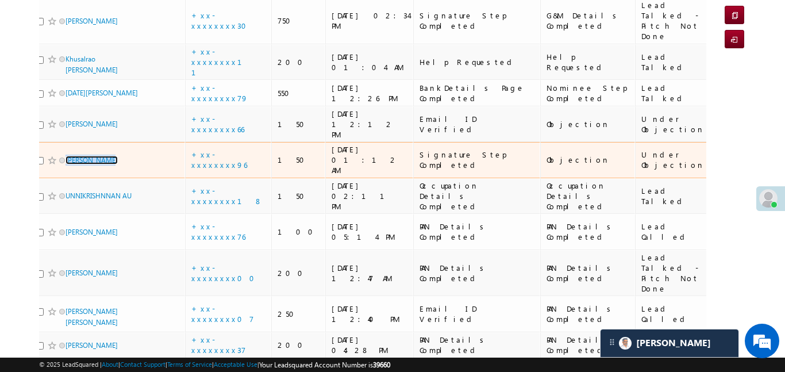
scroll to position [290, 0]
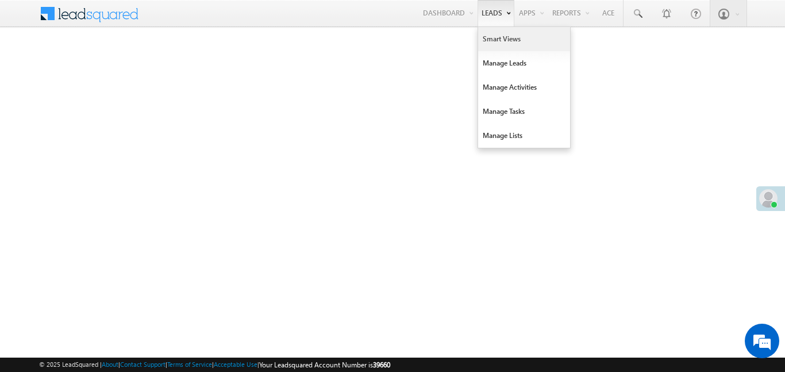
click at [493, 35] on link "Smart Views" at bounding box center [524, 39] width 92 height 24
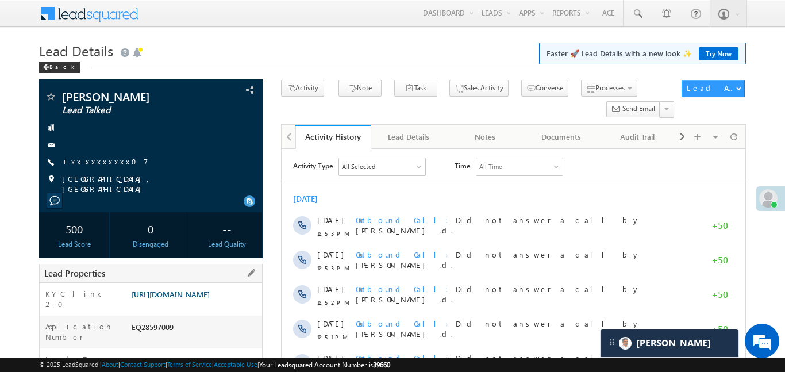
click at [201, 299] on link "[URL][DOMAIN_NAME]" at bounding box center [171, 294] width 78 height 10
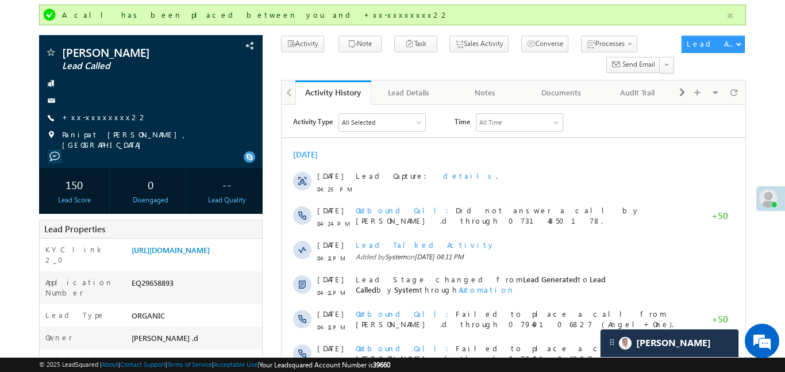
scroll to position [75, 0]
click at [733, 17] on button "button" at bounding box center [730, 16] width 14 height 14
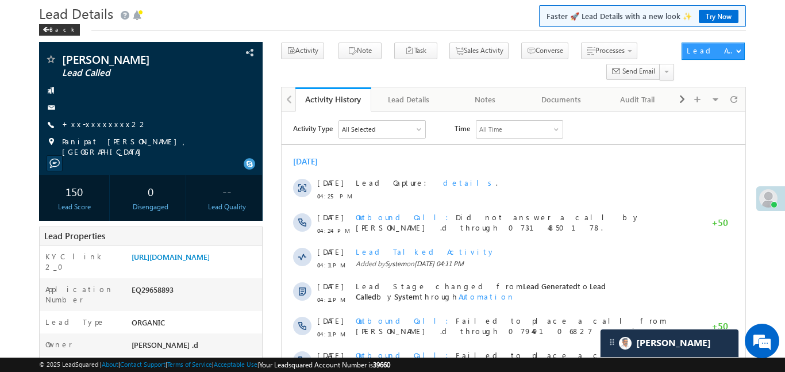
scroll to position [0, 0]
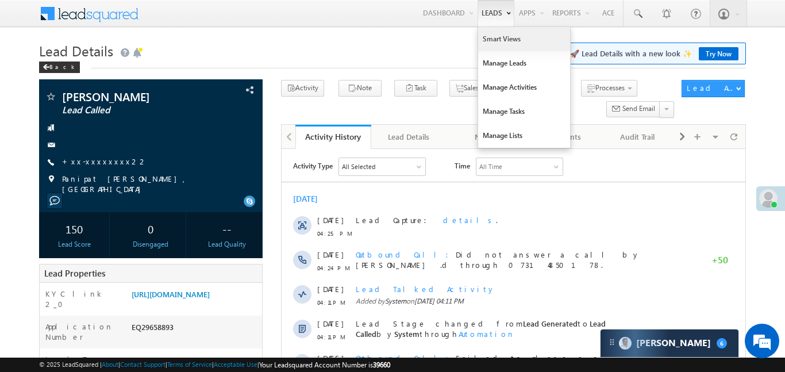
click at [507, 49] on link "Smart Views" at bounding box center [524, 39] width 92 height 24
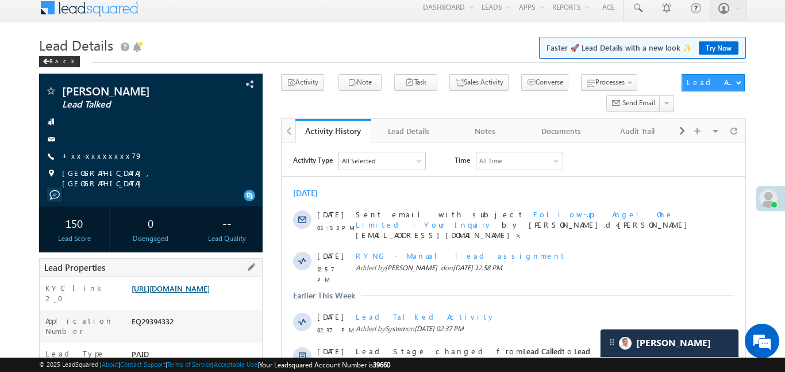
click at [210, 289] on link "https://angelbroking1-pk3em7sa.customui-test.leadsquared.com?leadId=29a59ef9-6b…" at bounding box center [171, 288] width 78 height 10
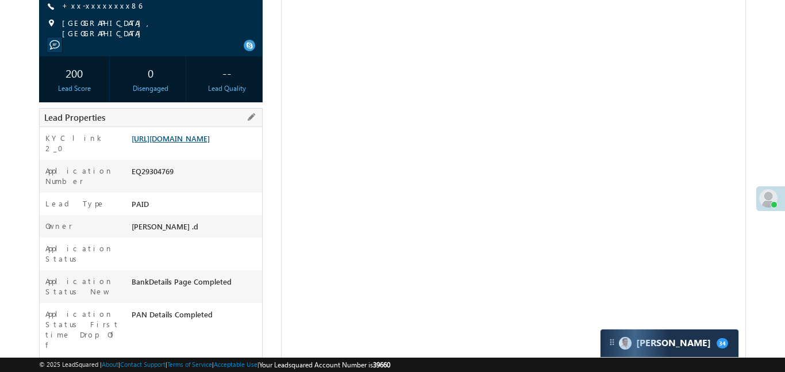
click at [210, 143] on link "[URL][DOMAIN_NAME]" at bounding box center [171, 138] width 78 height 10
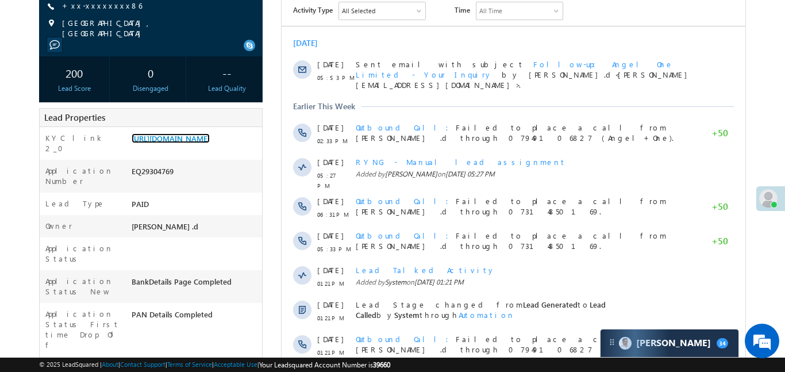
scroll to position [39, 0]
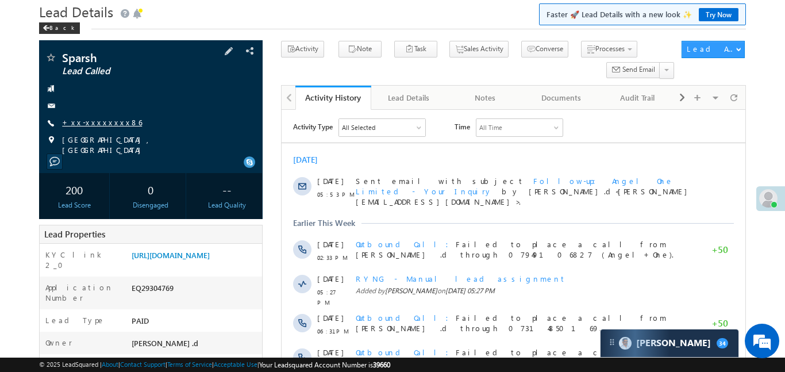
click at [91, 118] on link "+xx-xxxxxxxx86" at bounding box center [102, 122] width 80 height 10
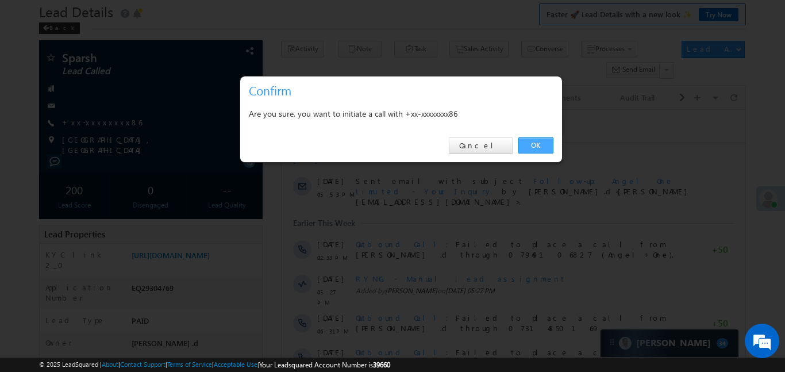
click at [531, 151] on link "OK" at bounding box center [536, 145] width 35 height 16
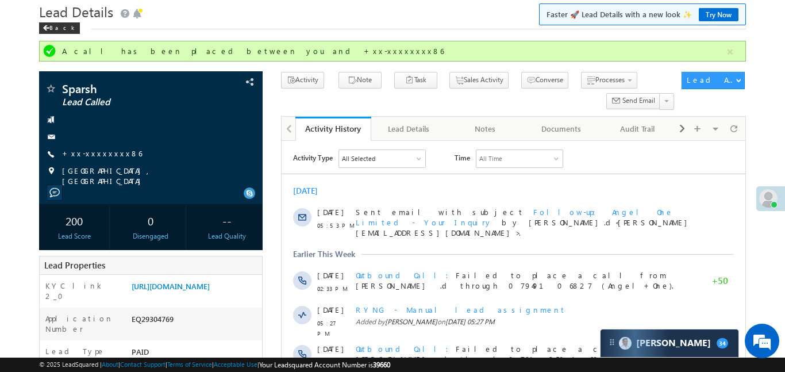
scroll to position [0, 0]
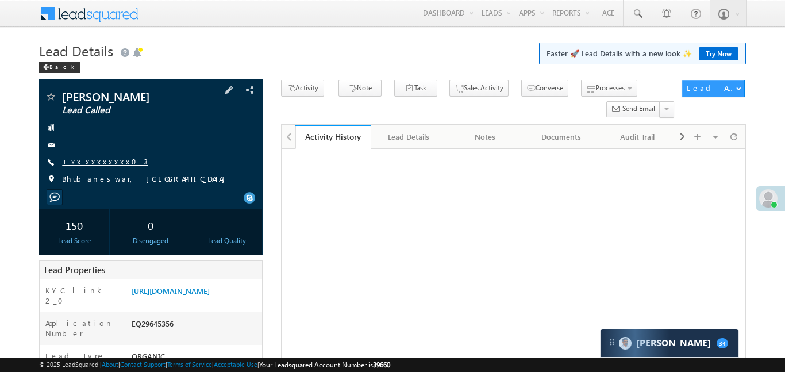
click at [101, 158] on link "+xx-xxxxxxxx03" at bounding box center [105, 161] width 86 height 10
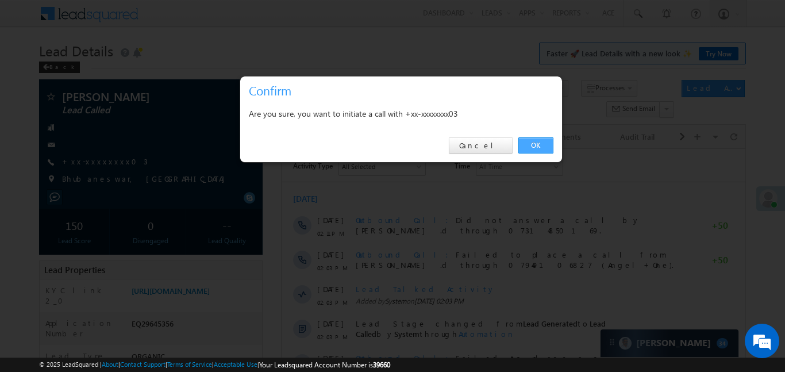
click at [541, 145] on link "OK" at bounding box center [536, 145] width 35 height 16
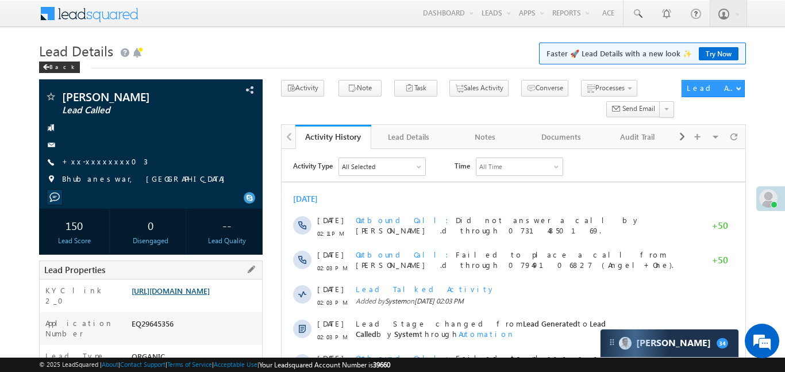
click at [210, 296] on link "https://angelbroking1-pk3em7sa.customui-test.leadsquared.com?leadId=1bfaf7af-99…" at bounding box center [171, 291] width 78 height 10
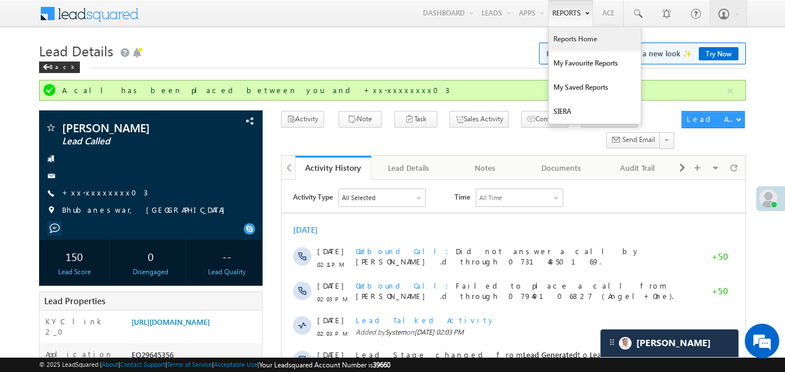
click at [582, 44] on link "Reports Home" at bounding box center [595, 39] width 92 height 24
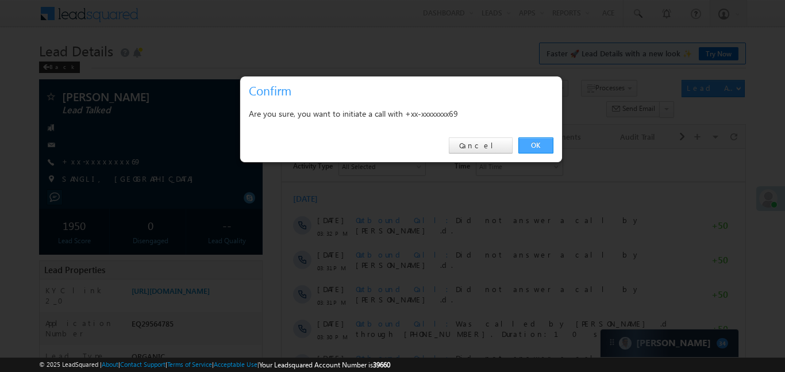
click at [541, 147] on link "OK" at bounding box center [536, 145] width 35 height 16
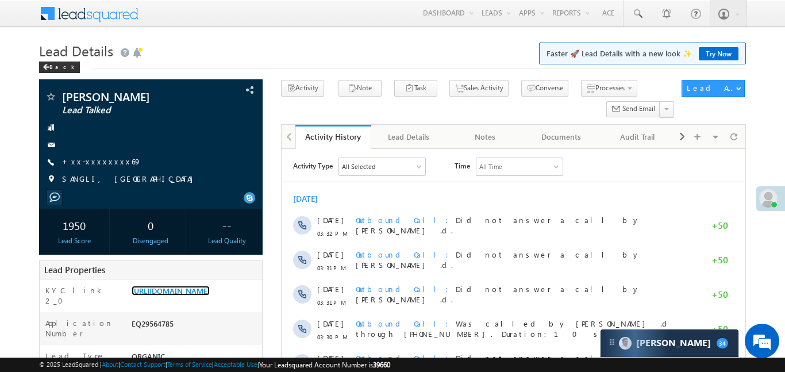
drag, startPoint x: 228, startPoint y: 291, endPoint x: 283, endPoint y: 64, distance: 233.0
click at [210, 291] on link "[URL][DOMAIN_NAME]" at bounding box center [171, 291] width 78 height 10
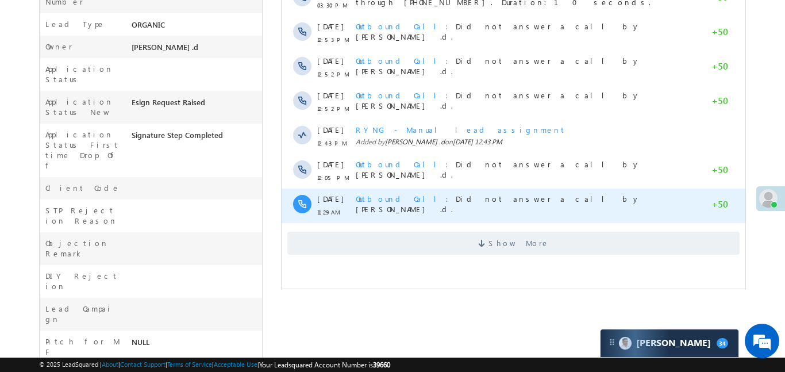
scroll to position [368, 0]
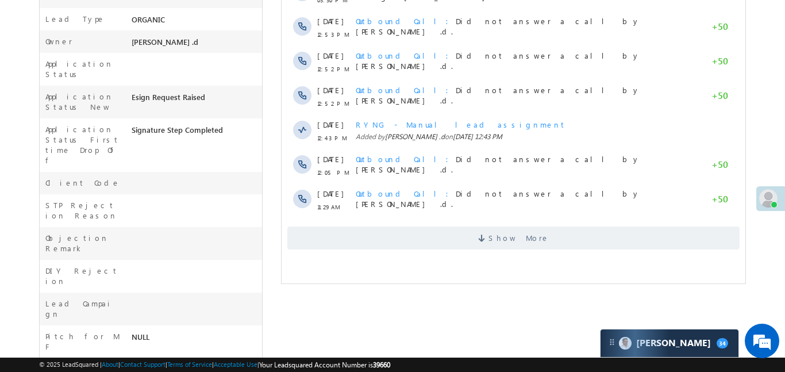
click at [522, 250] on div "Activity Type All Selected Select All Sales Activities 1 Sales Activity Email A…" at bounding box center [513, 35] width 464 height 440
click at [523, 241] on span "Show More" at bounding box center [518, 238] width 61 height 23
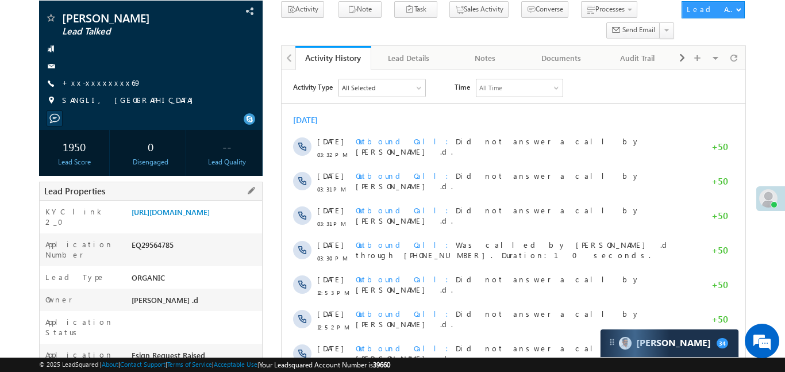
scroll to position [0, 0]
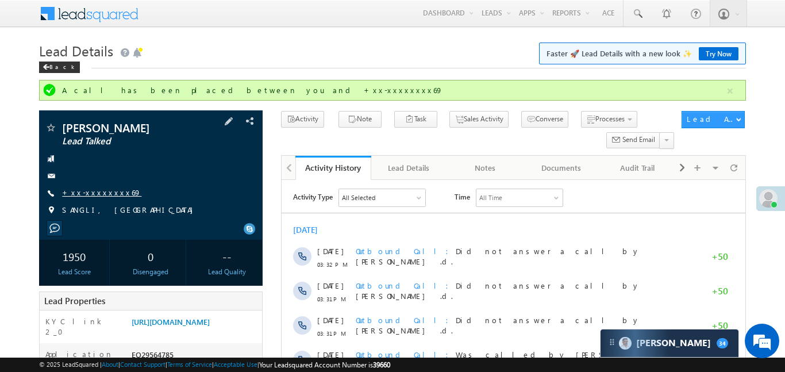
click at [99, 191] on link "+xx-xxxxxxxx69" at bounding box center [101, 192] width 79 height 10
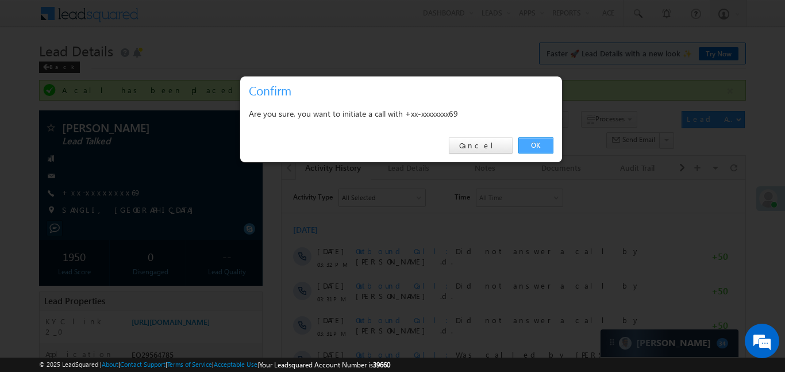
click at [538, 147] on link "OK" at bounding box center [536, 145] width 35 height 16
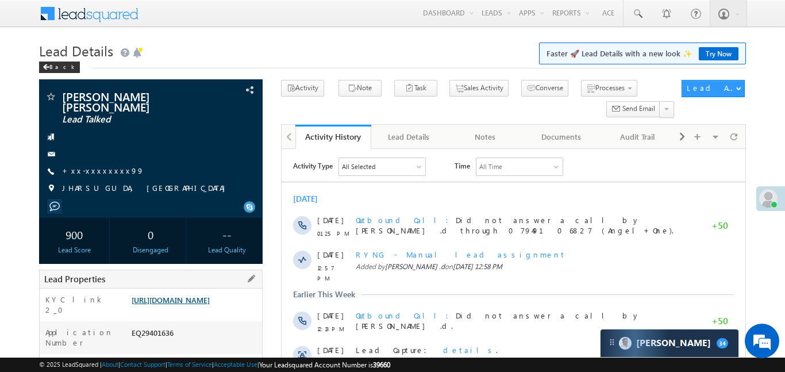
click at [210, 302] on link "[URL][DOMAIN_NAME]" at bounding box center [171, 300] width 78 height 10
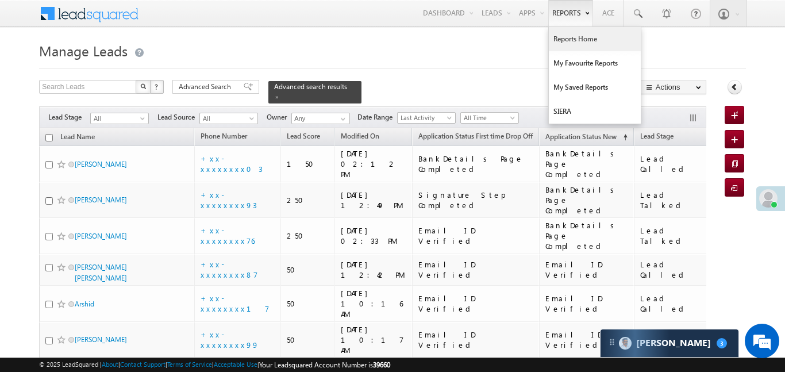
click at [577, 40] on link "Reports Home" at bounding box center [595, 39] width 92 height 24
click at [578, 40] on link "Reports Home" at bounding box center [595, 39] width 92 height 24
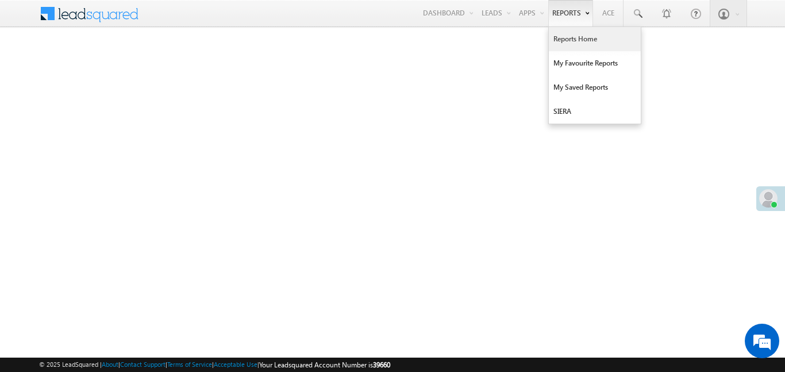
click at [581, 35] on link "Reports Home" at bounding box center [595, 39] width 92 height 24
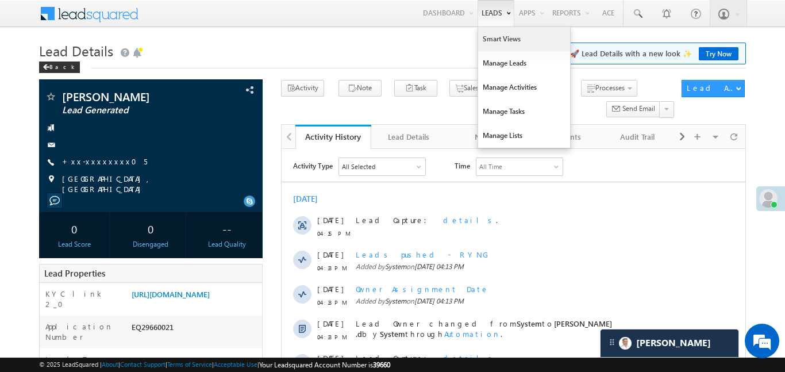
click at [508, 46] on link "Smart Views" at bounding box center [524, 39] width 92 height 24
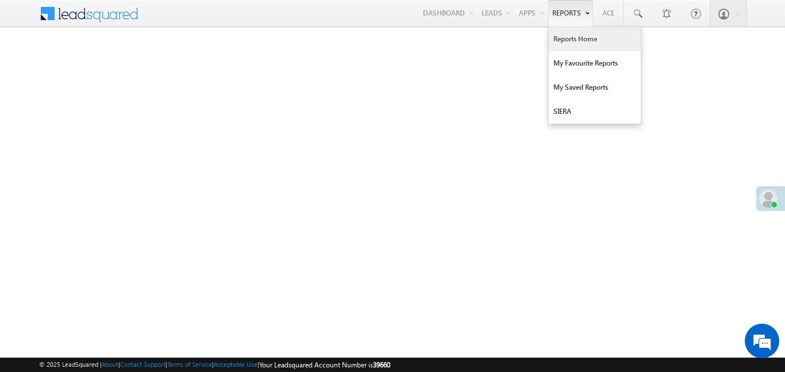
click at [571, 44] on link "Reports Home" at bounding box center [595, 39] width 92 height 24
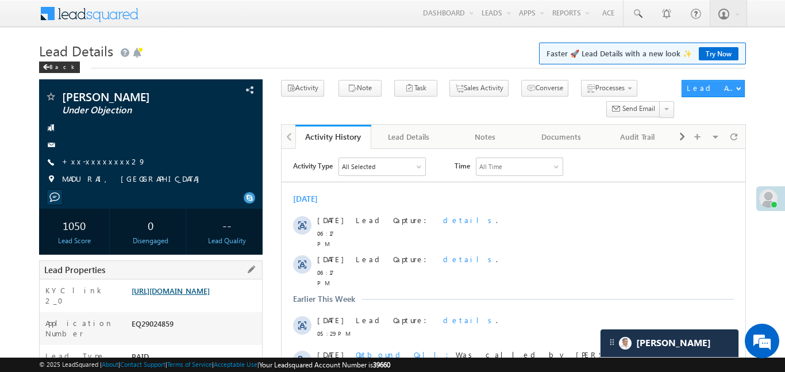
click at [182, 296] on link "[URL][DOMAIN_NAME]" at bounding box center [171, 291] width 78 height 10
click at [108, 159] on link "+xx-xxxxxxxx29" at bounding box center [104, 161] width 84 height 10
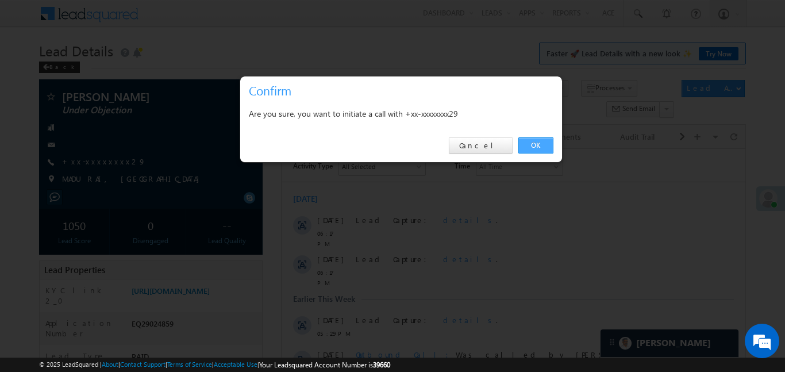
click at [546, 148] on link "OK" at bounding box center [536, 145] width 35 height 16
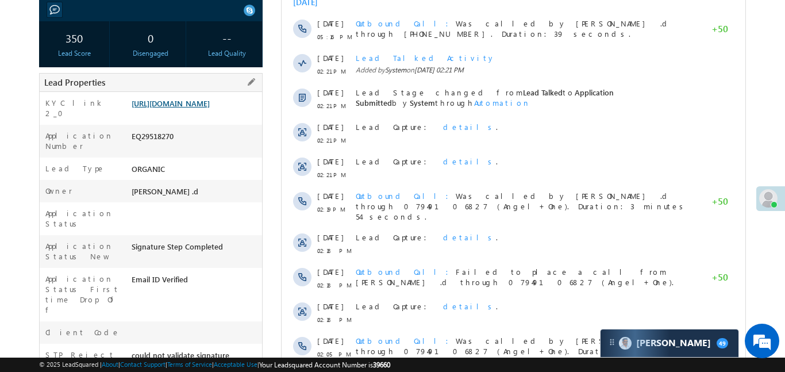
scroll to position [198, 0]
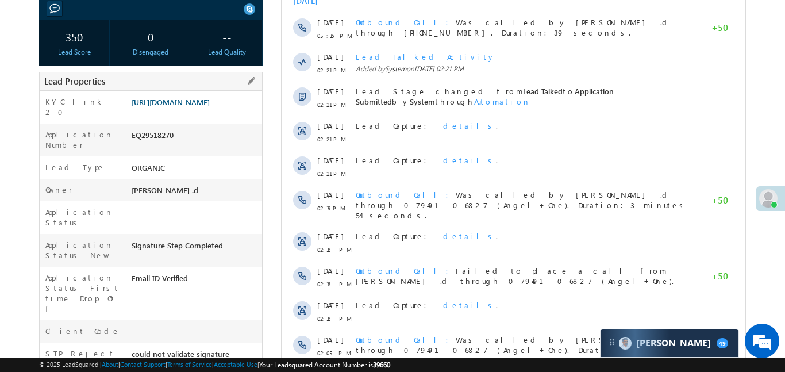
click at [204, 106] on link "https://angelbroking1-pk3em7sa.customui-test.leadsquared.com?leadId=8ccfb32d-2a…" at bounding box center [171, 102] width 78 height 10
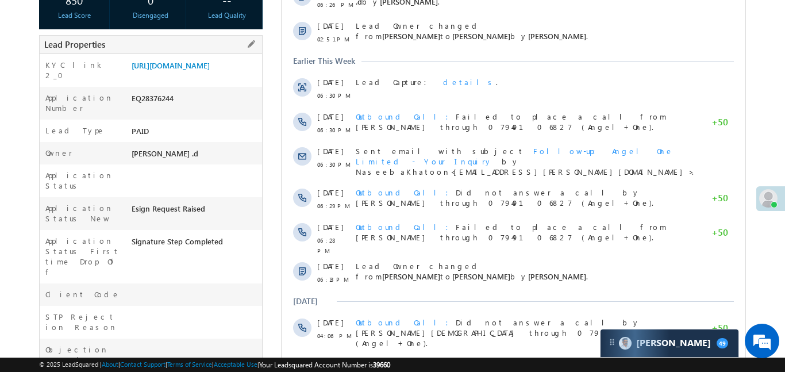
scroll to position [301, 0]
